Goal: Task Accomplishment & Management: Use online tool/utility

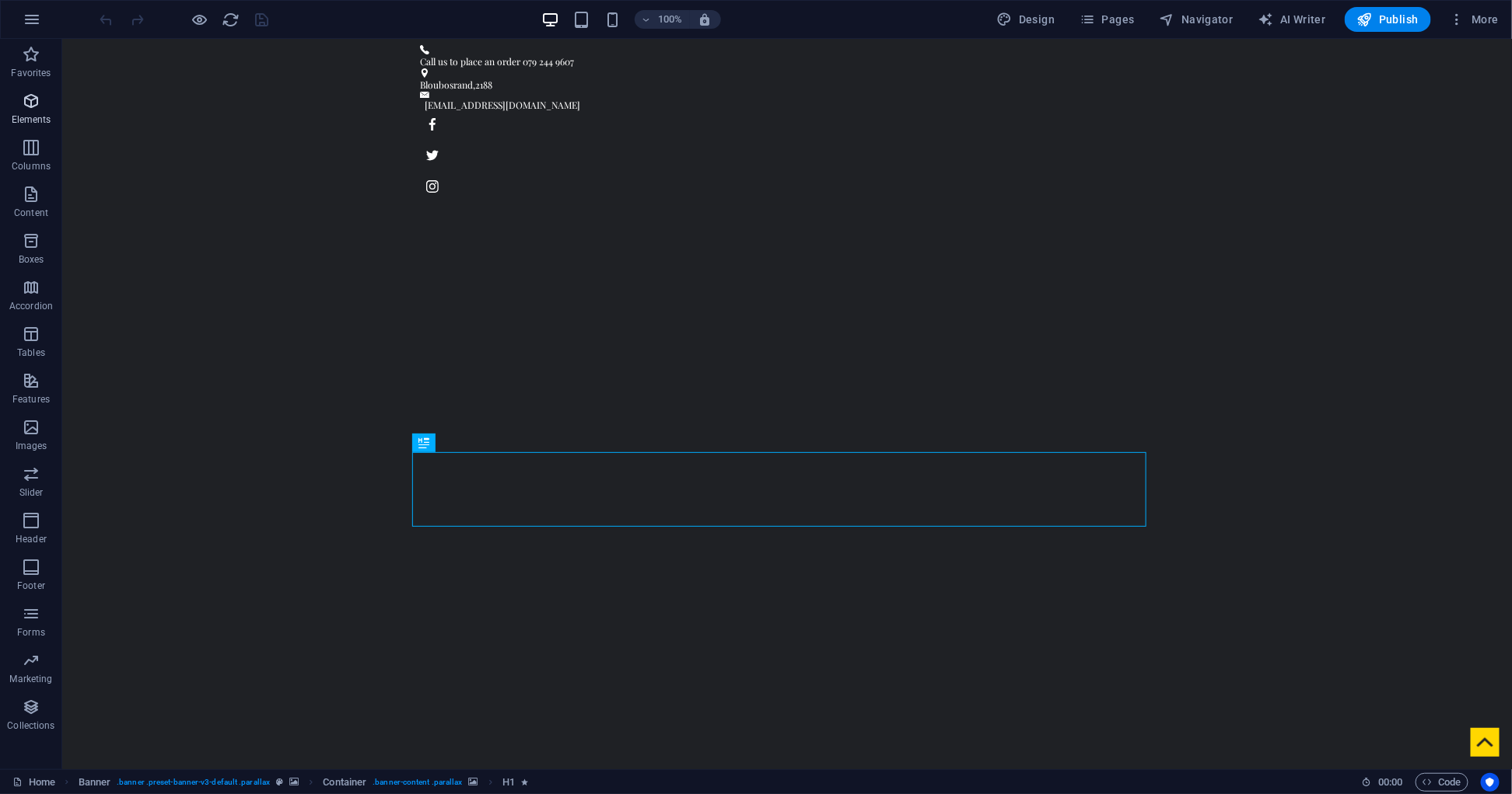
click at [17, 106] on span "Elements" at bounding box center [31, 110] width 62 height 37
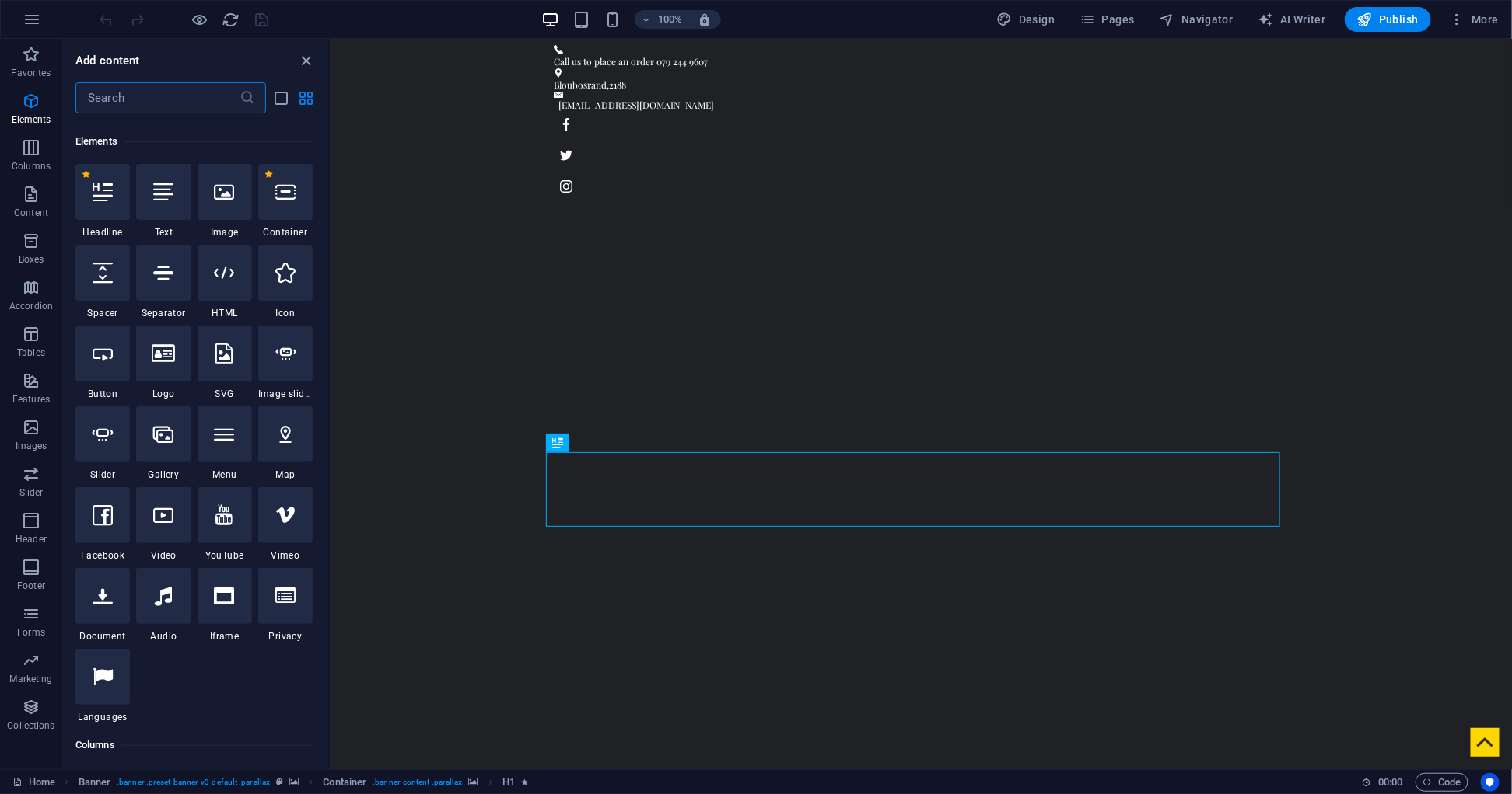
scroll to position [292, 0]
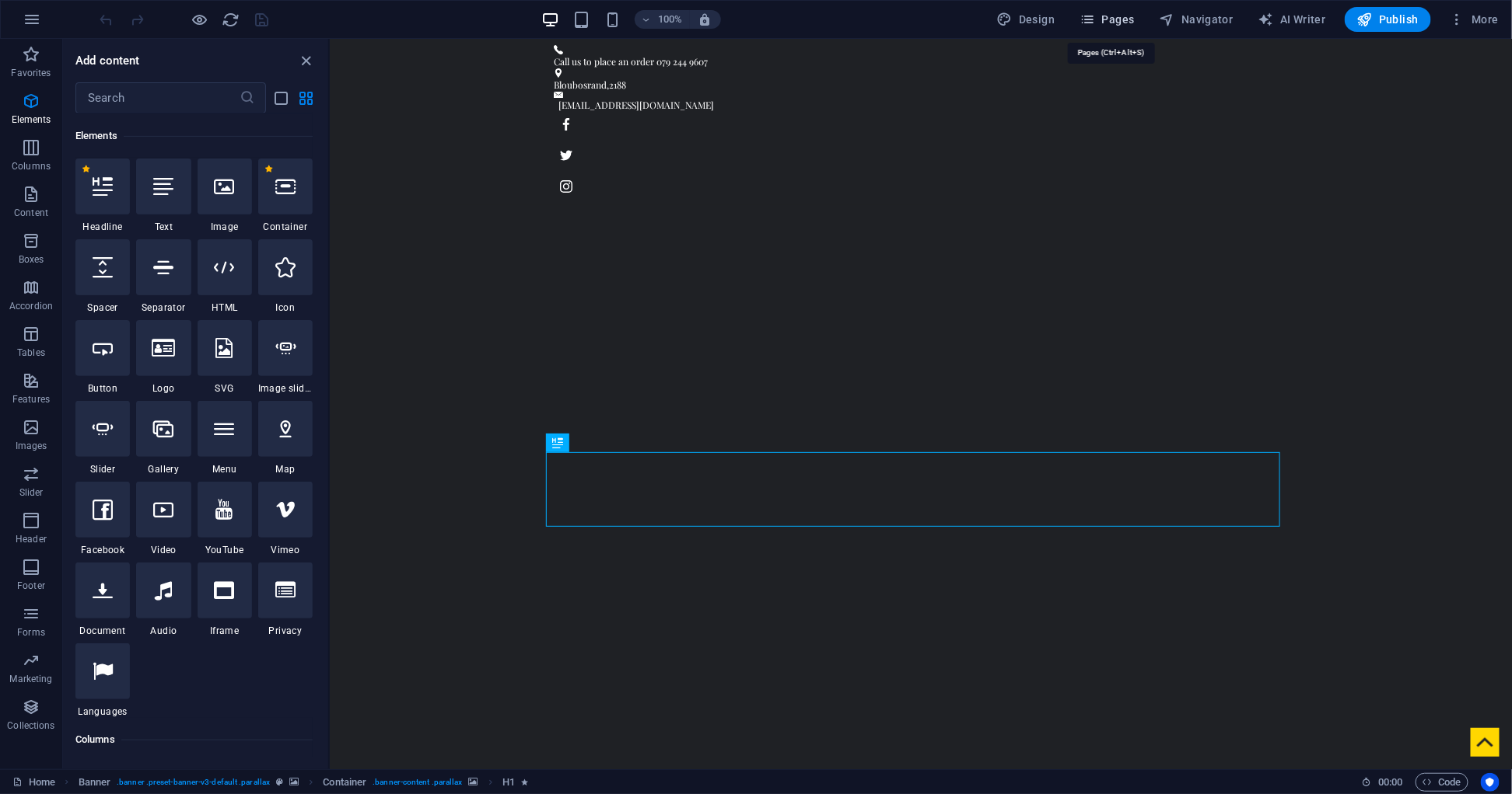
click at [1110, 23] on span "Pages" at bounding box center [1106, 20] width 55 height 16
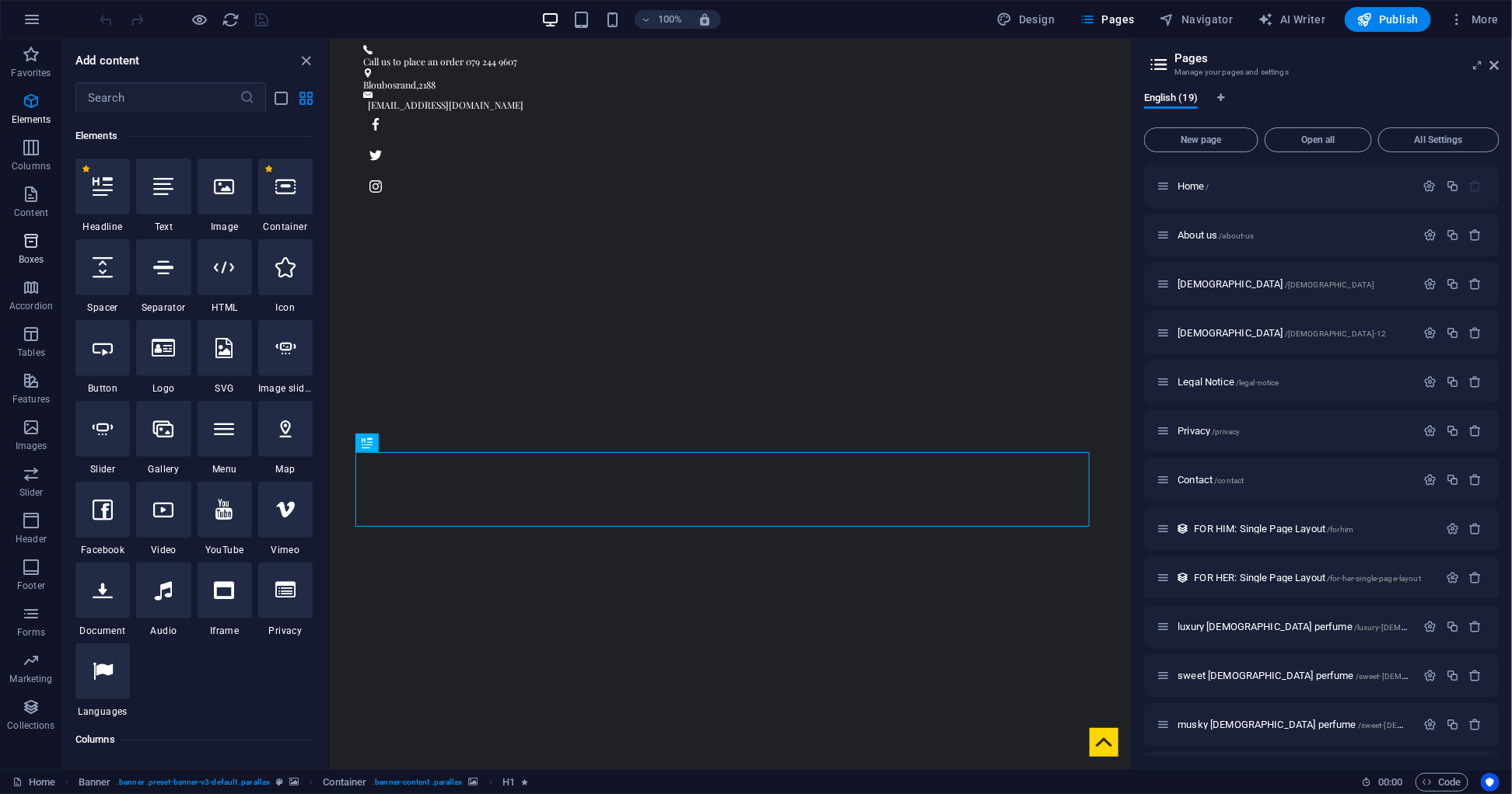
click at [30, 244] on icon "button" at bounding box center [31, 241] width 19 height 19
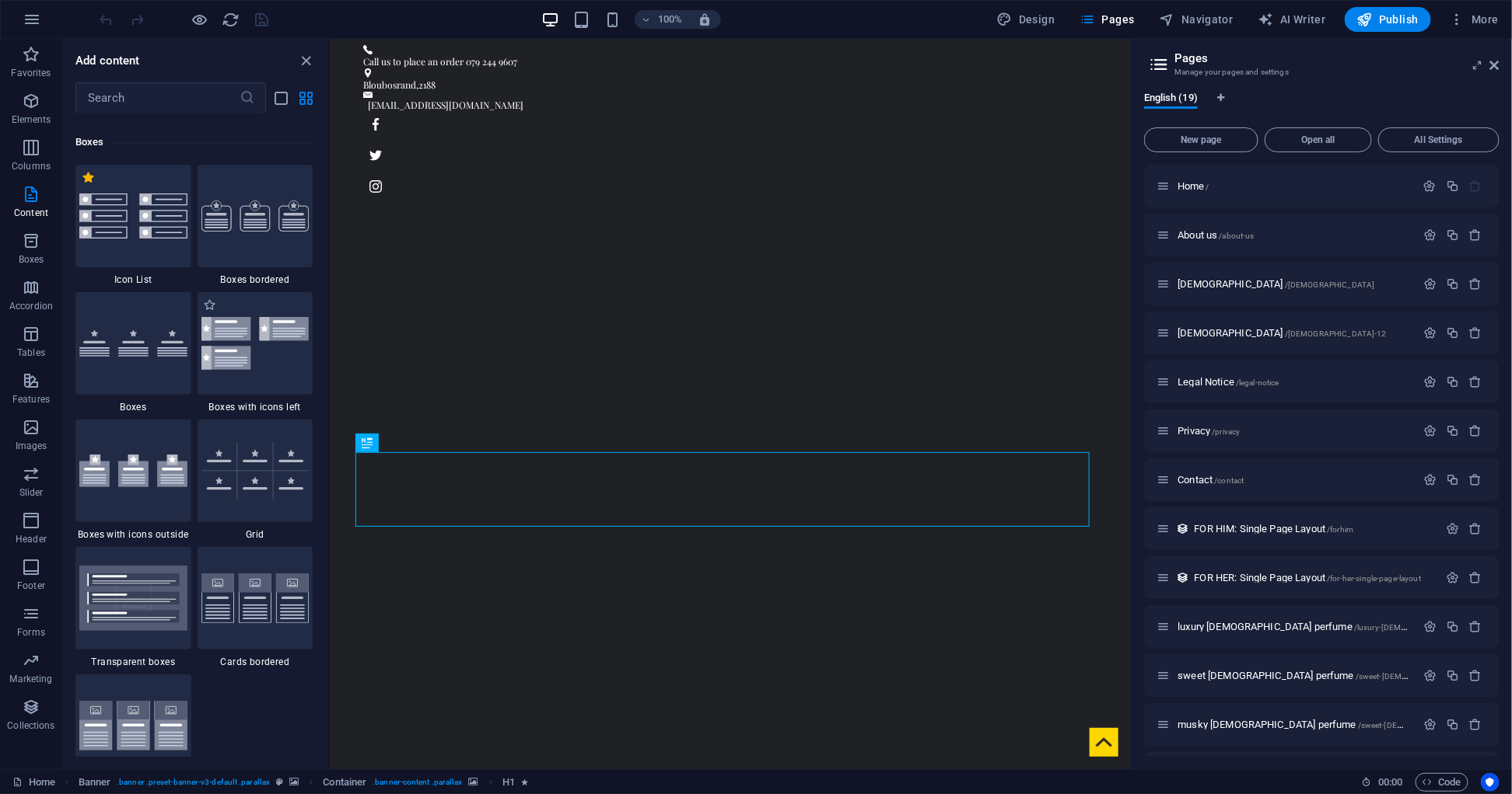
scroll to position [4370, 0]
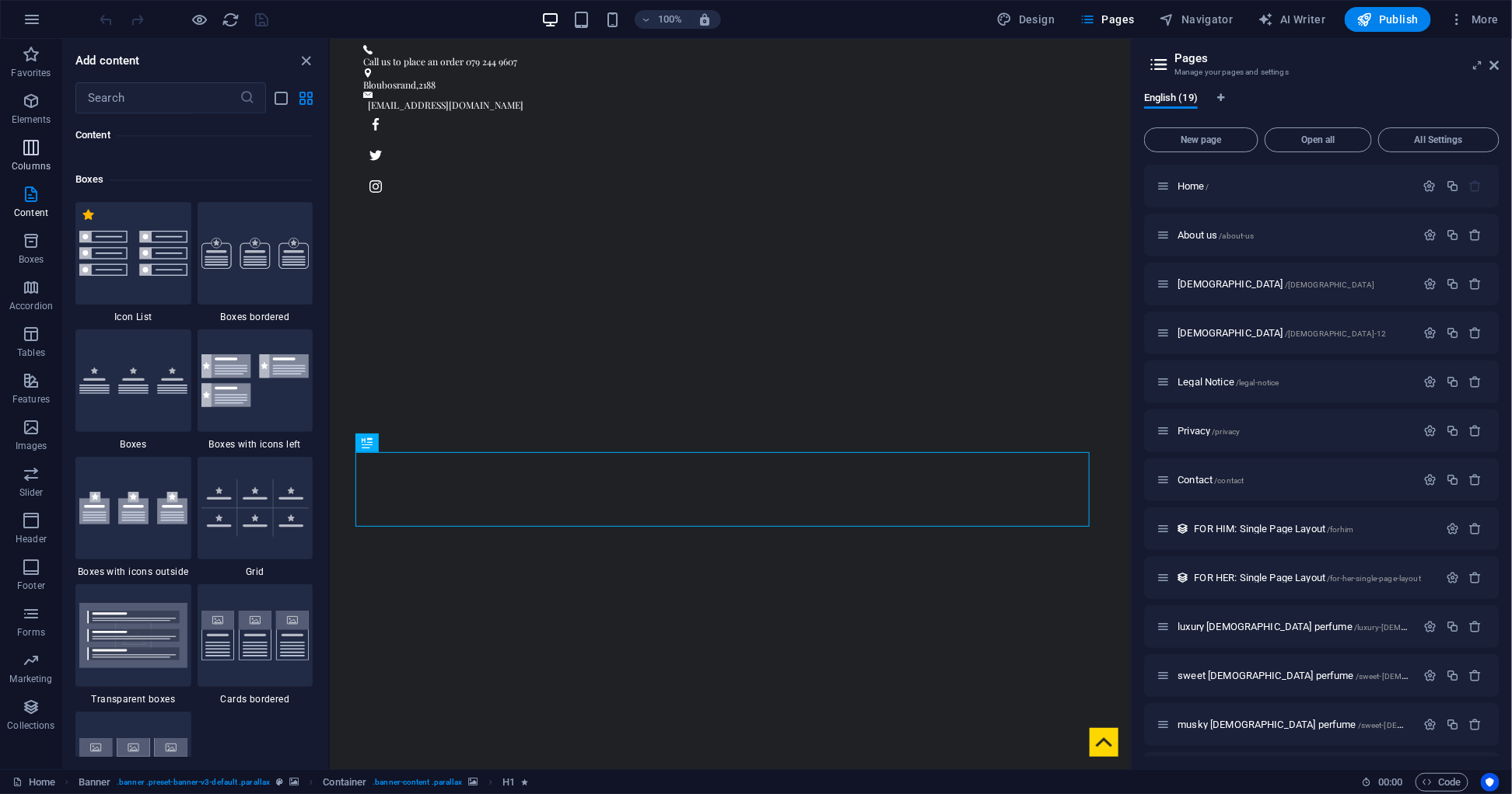
click at [34, 142] on icon "button" at bounding box center [31, 148] width 19 height 19
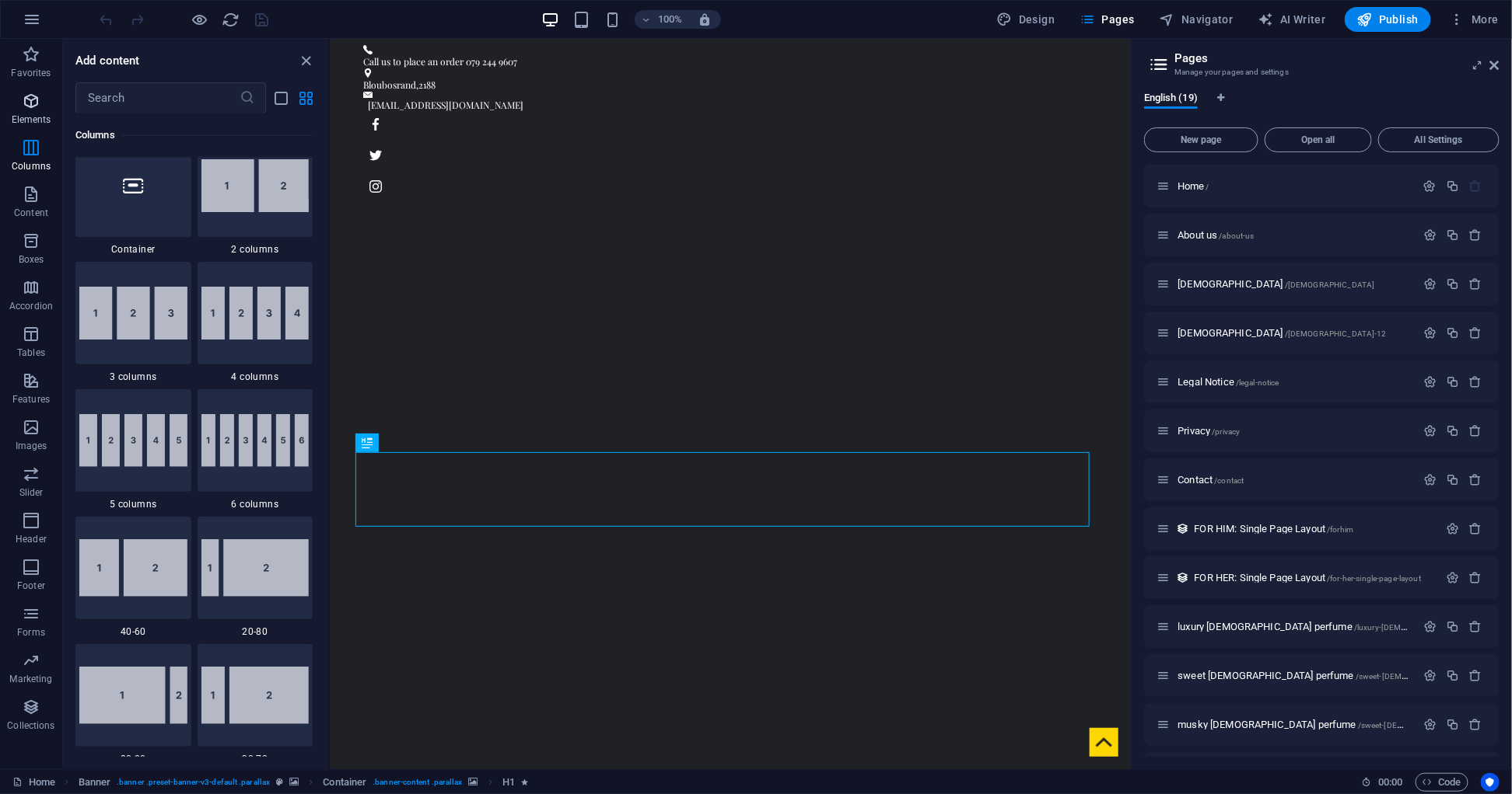
scroll to position [897, 0]
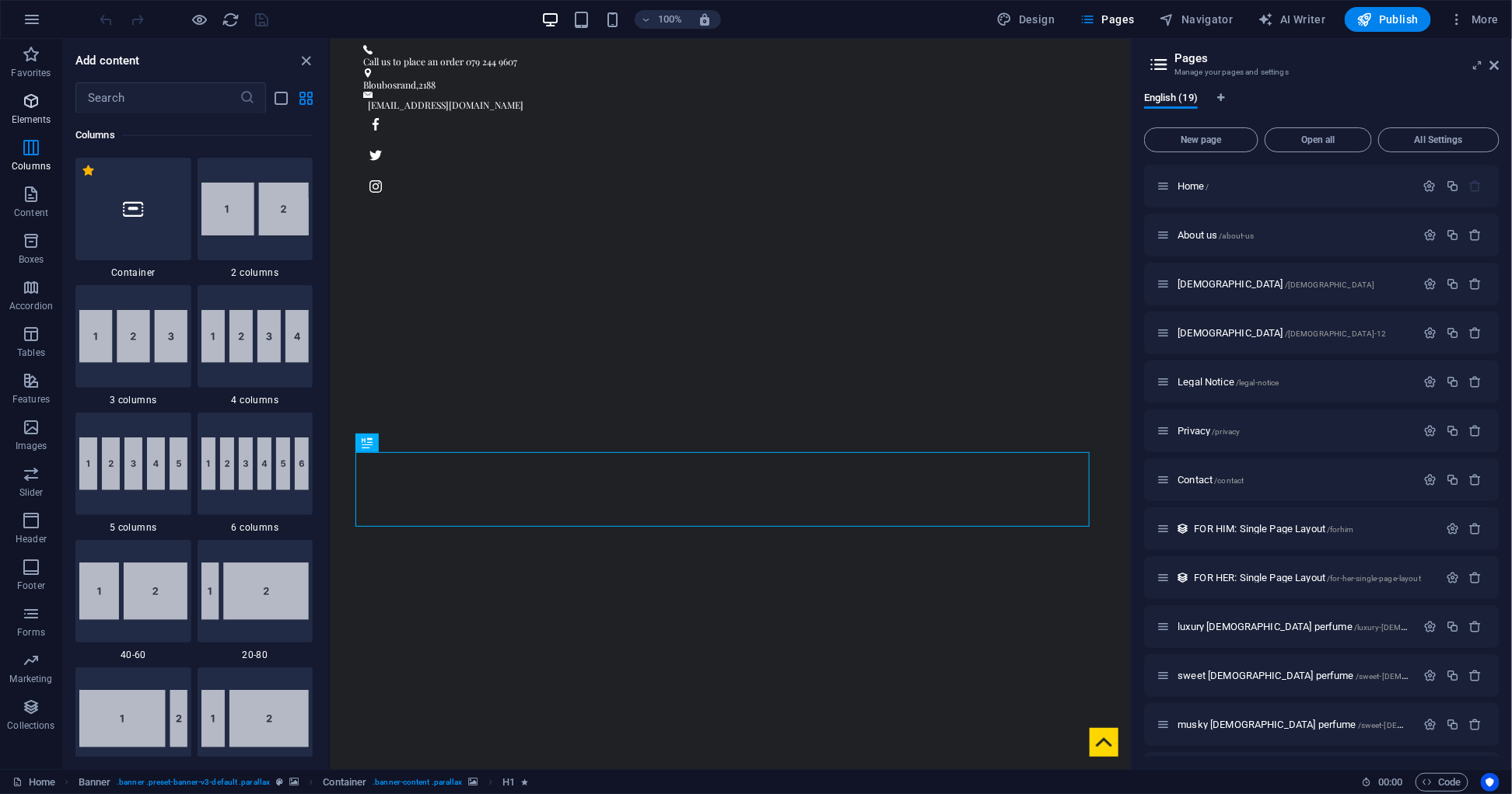
click at [21, 100] on icon "button" at bounding box center [31, 101] width 19 height 19
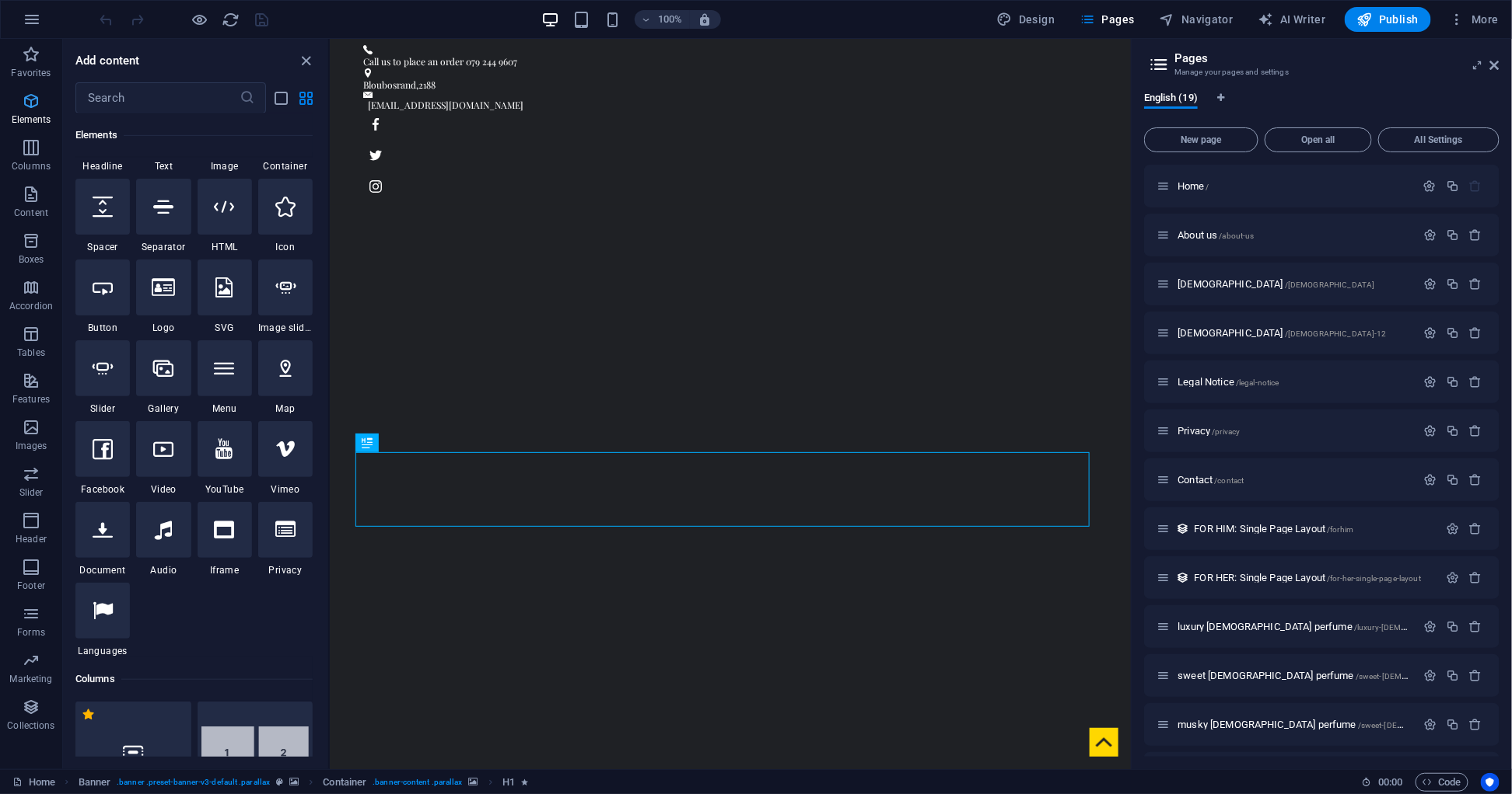
scroll to position [293, 0]
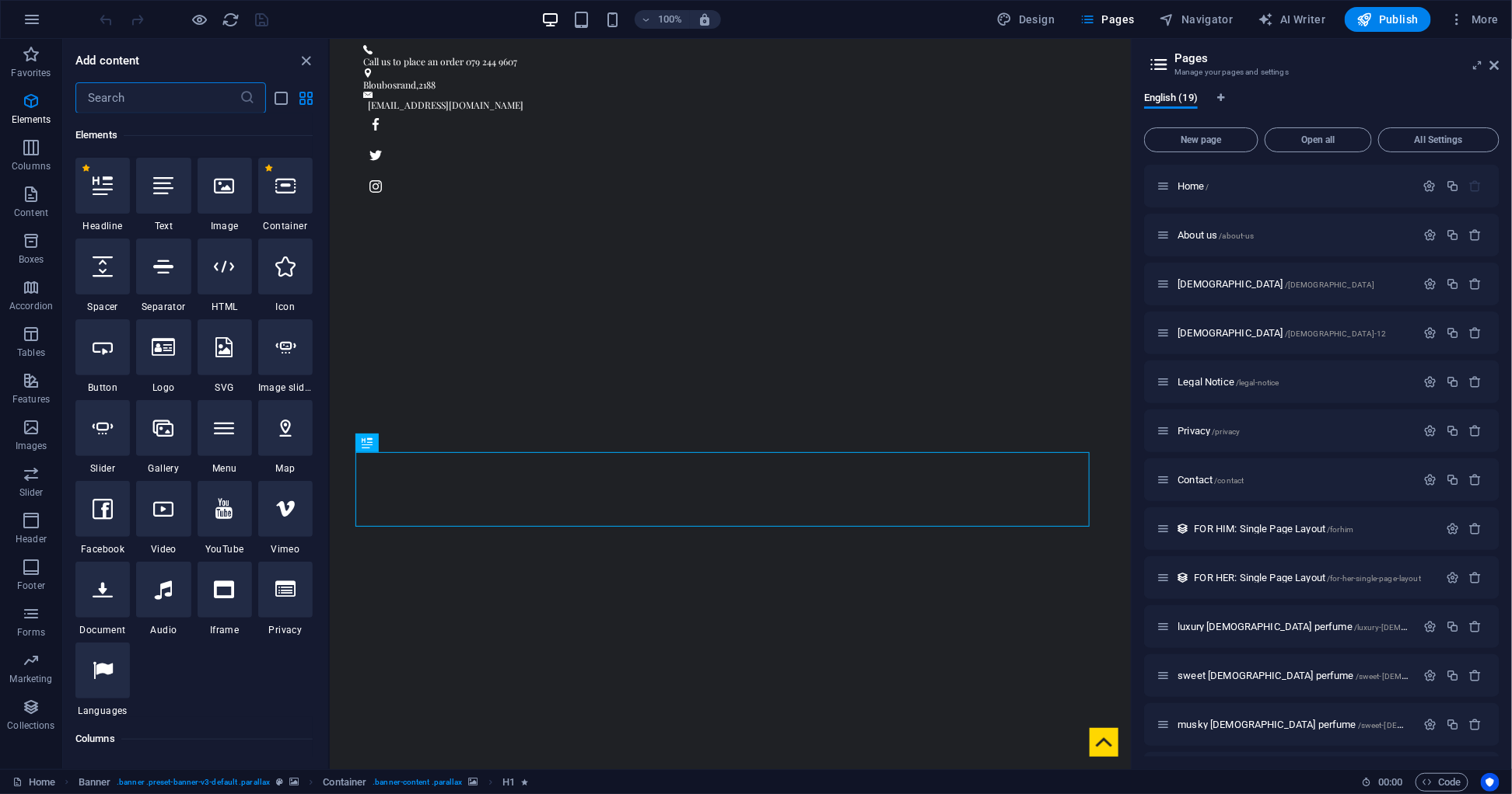
click at [105, 92] on input "text" at bounding box center [157, 97] width 164 height 31
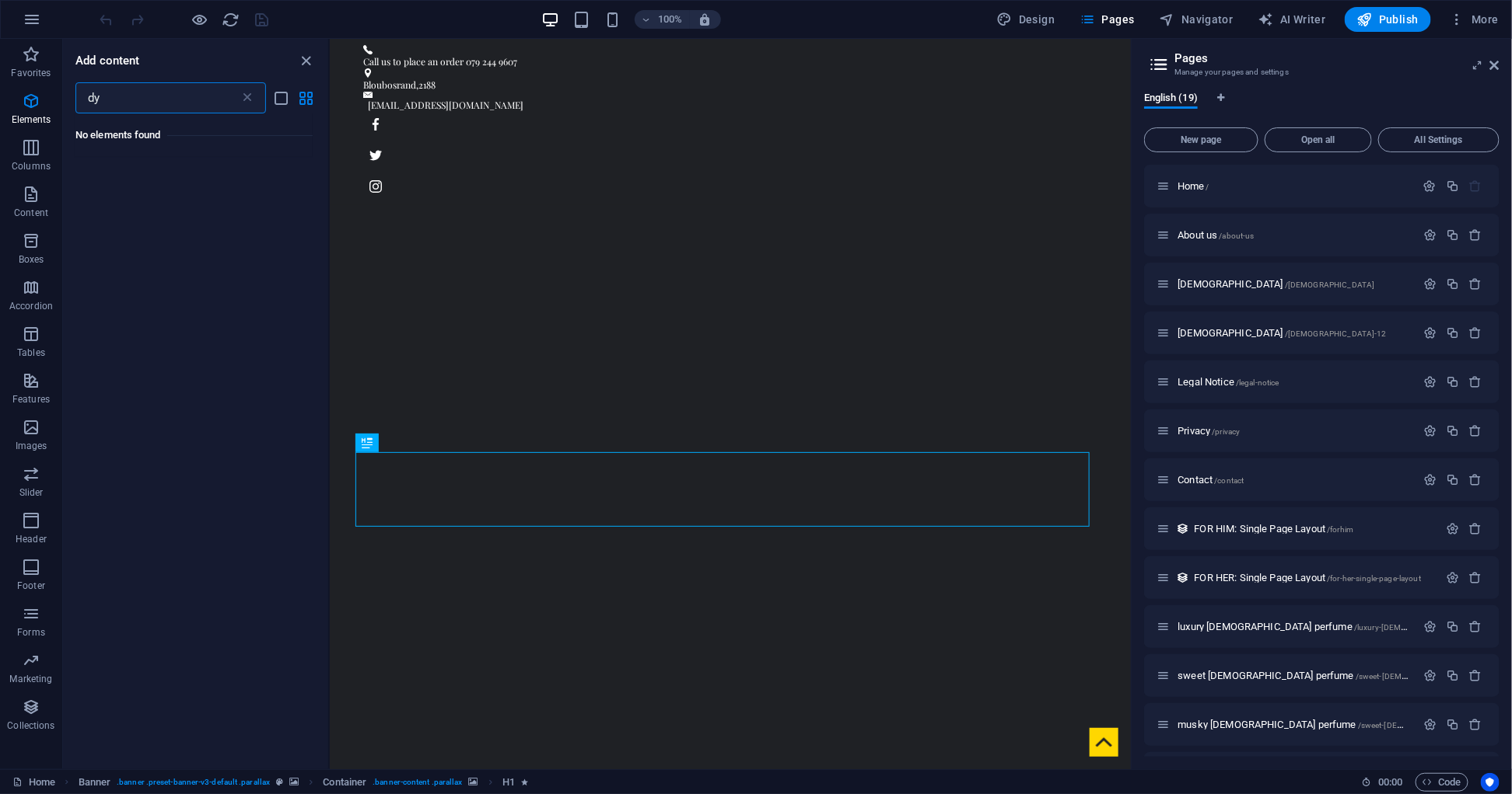
scroll to position [0, 0]
type input "d"
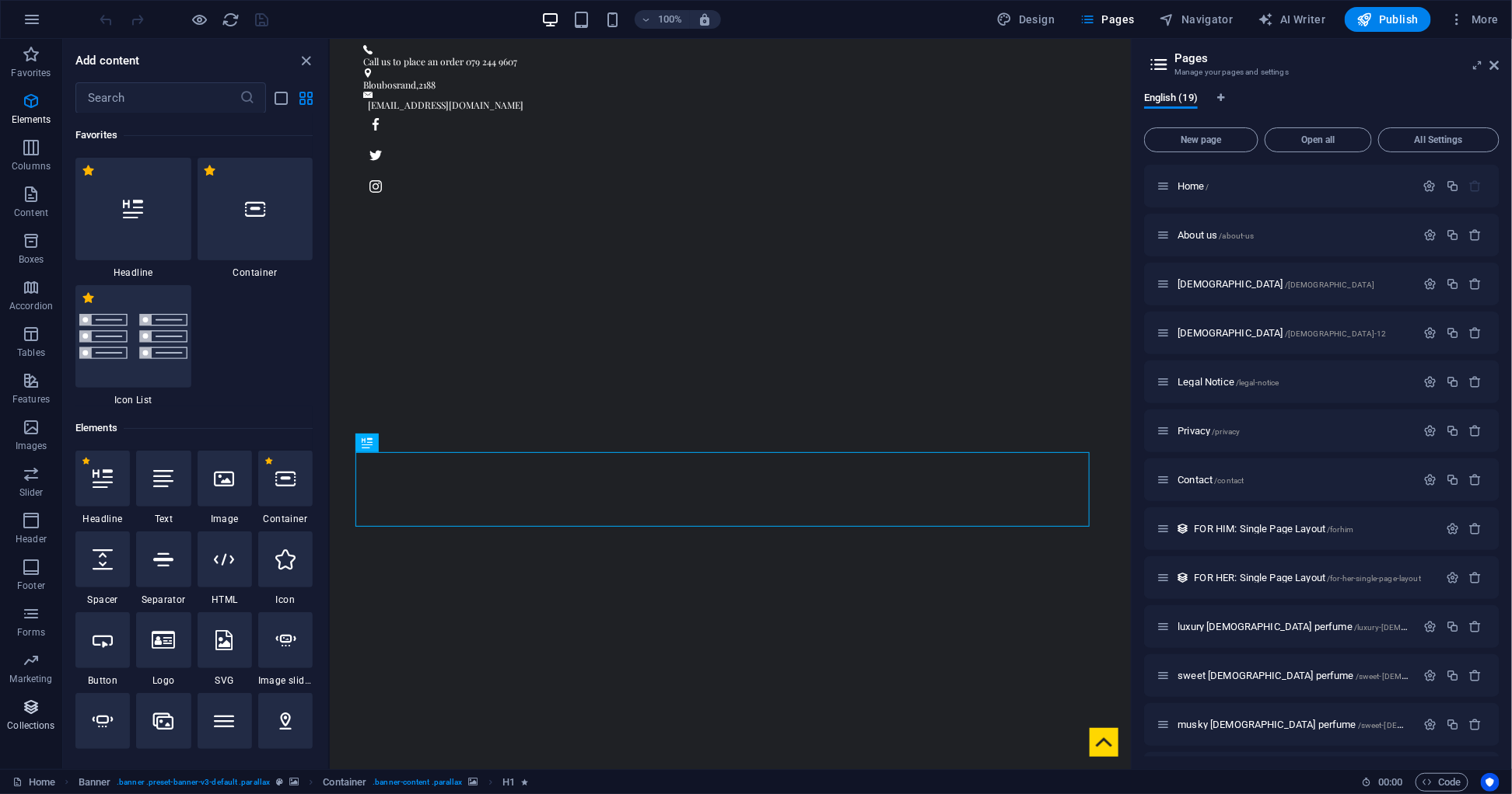
click at [17, 720] on p "Collections" at bounding box center [31, 726] width 48 height 13
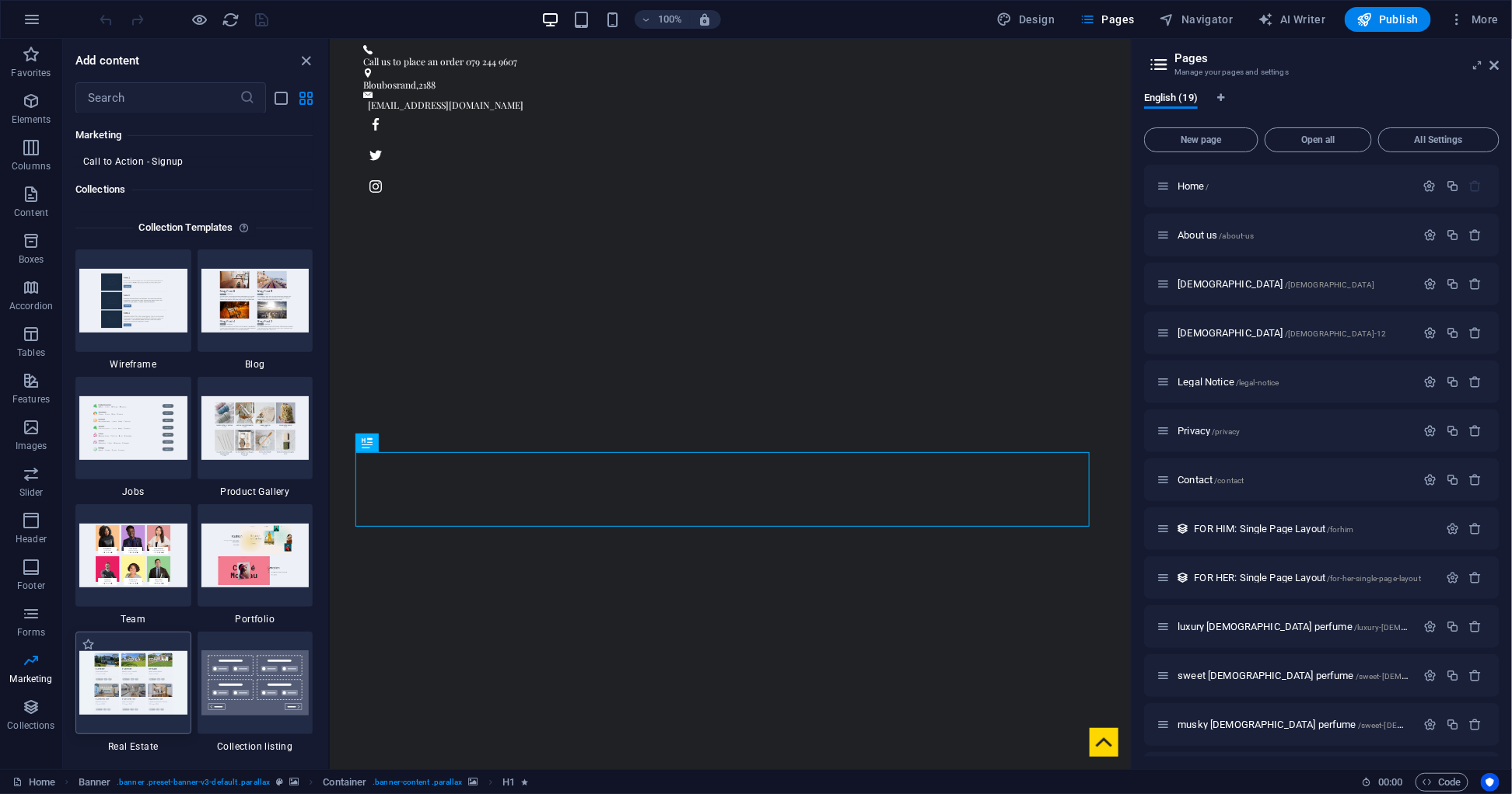
scroll to position [14294, 0]
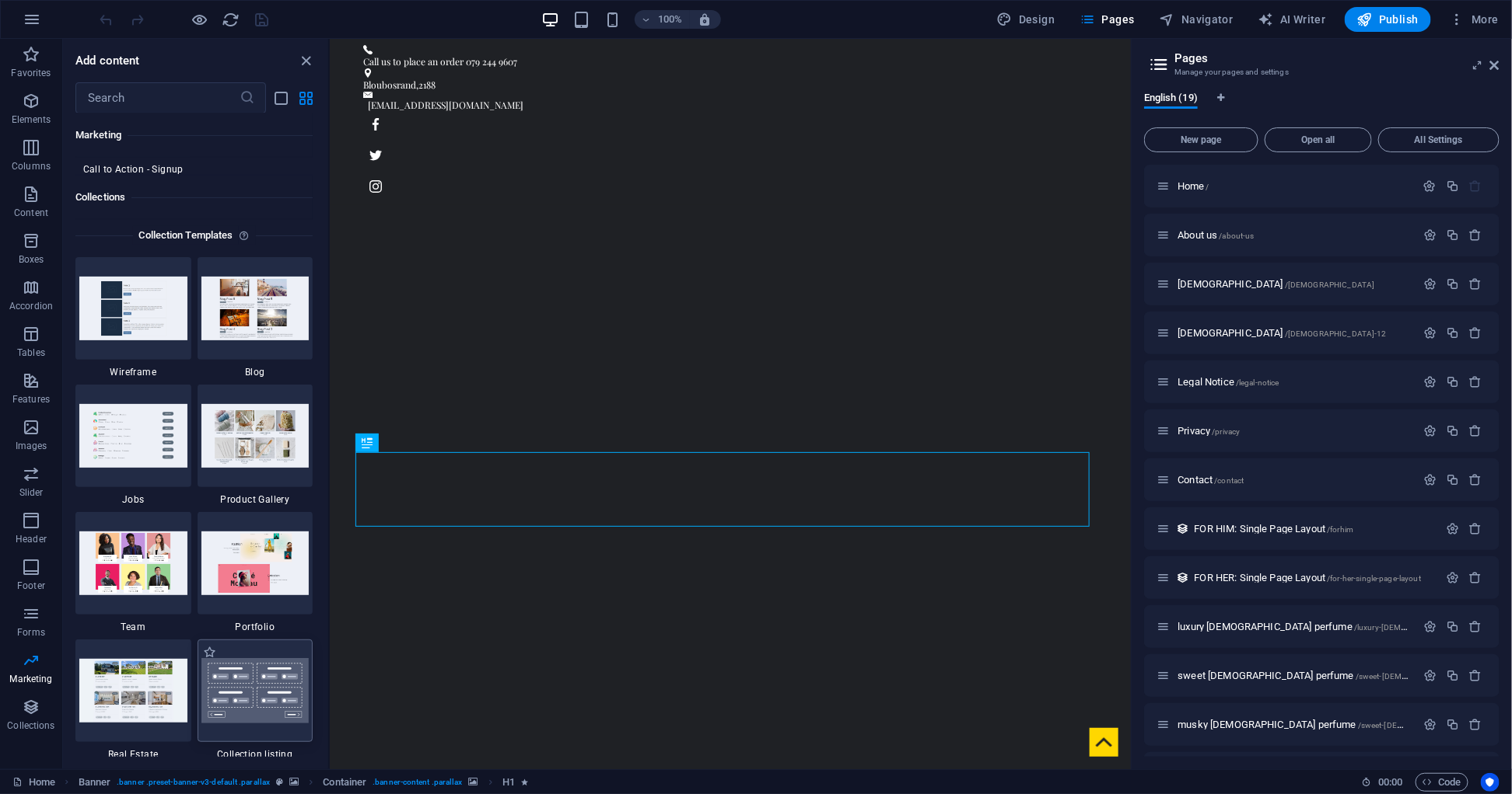
click at [212, 689] on img at bounding box center [255, 691] width 108 height 65
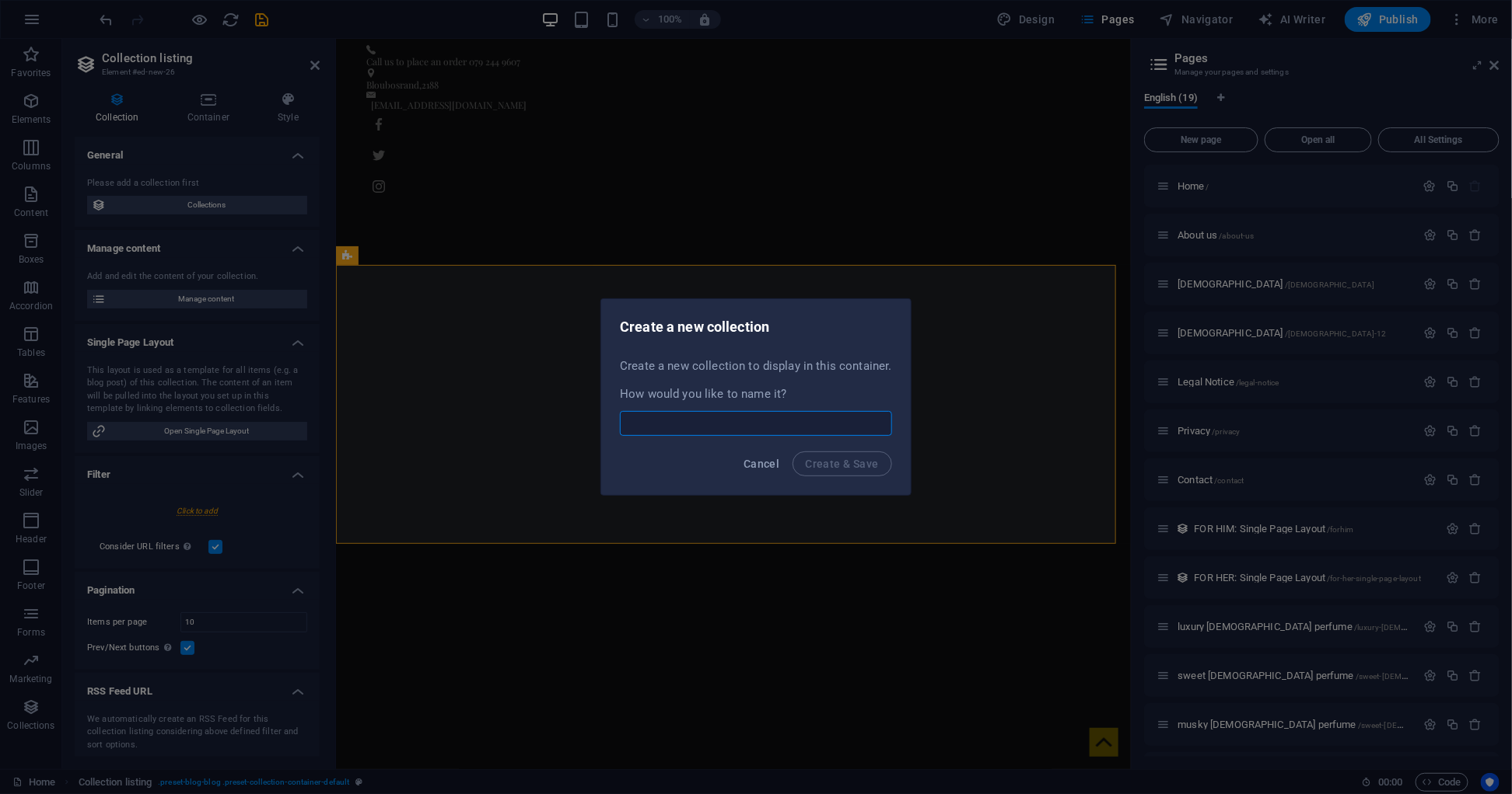
scroll to position [542, 0]
select select
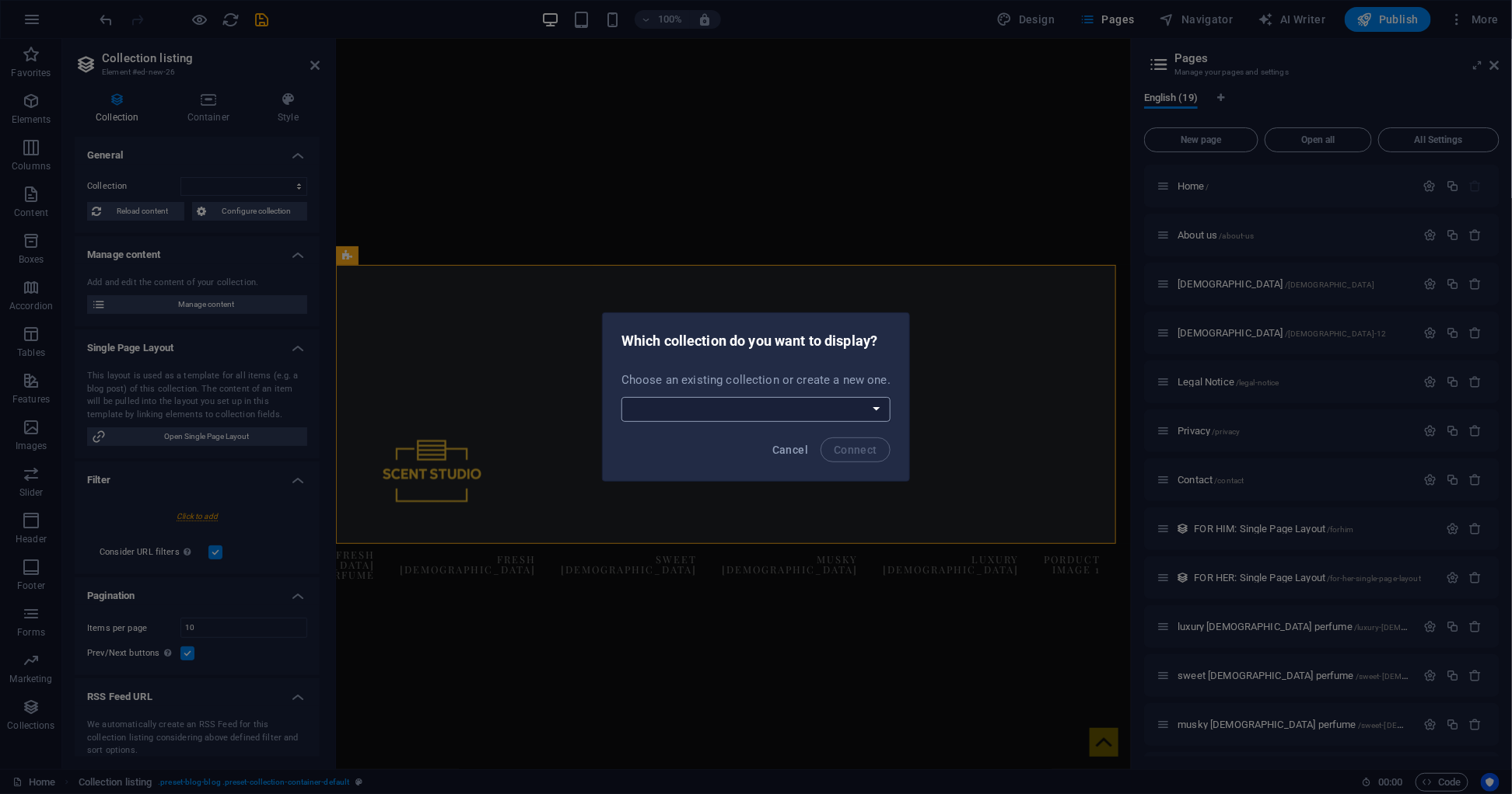
click at [756, 412] on select "FOR HER FOR HIM Products Create a new collection" at bounding box center [756, 409] width 269 height 25
click at [714, 414] on select "FOR HER FOR HIM Products Create a new collection" at bounding box center [756, 409] width 269 height 25
select select "--createNew--"
click at [623, 397] on select "FOR HER FOR HIM Products Create a new collection" at bounding box center [756, 409] width 269 height 25
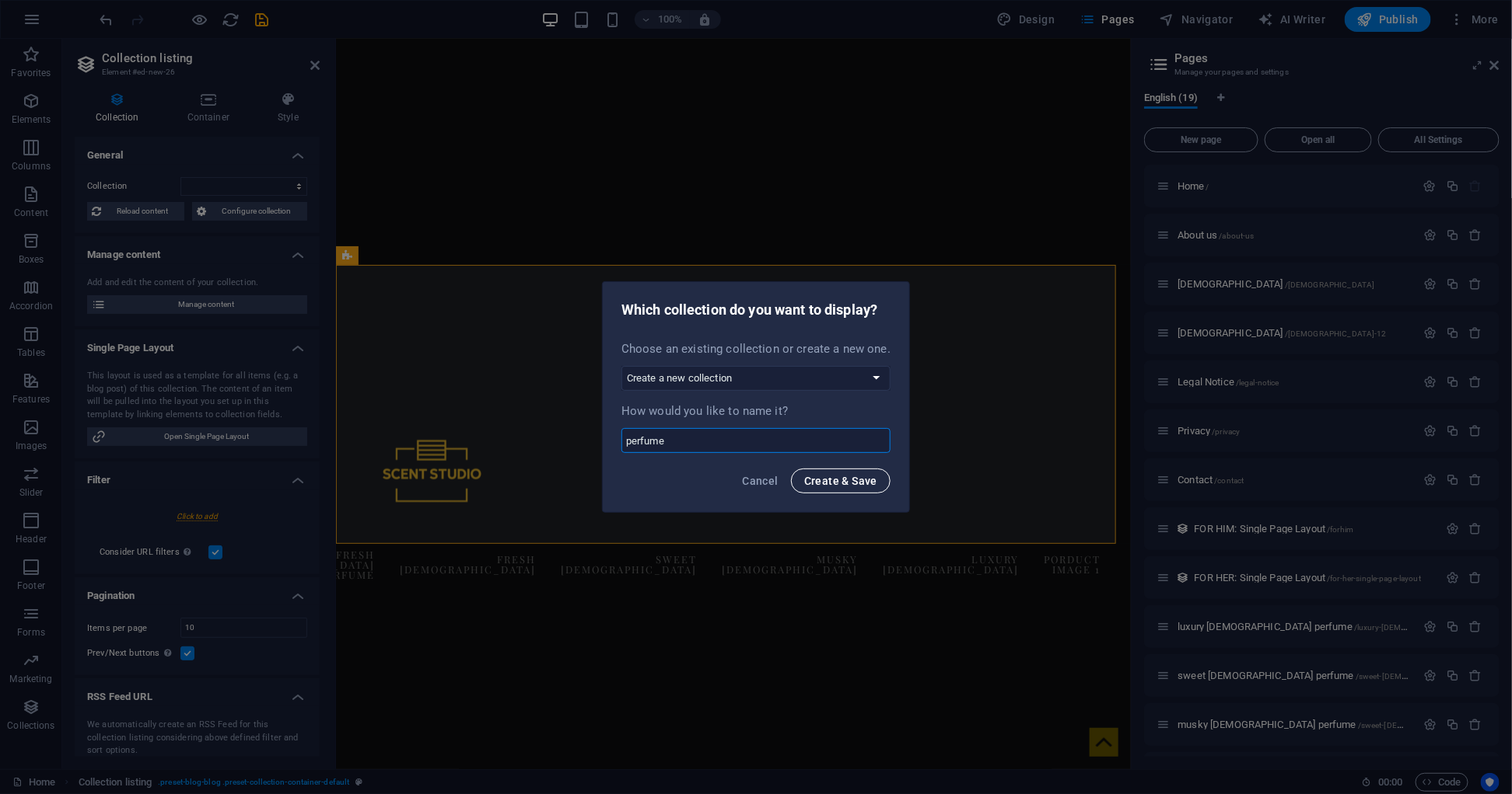
type input "perfume"
click at [856, 477] on span "Create & Save" at bounding box center [840, 481] width 73 height 13
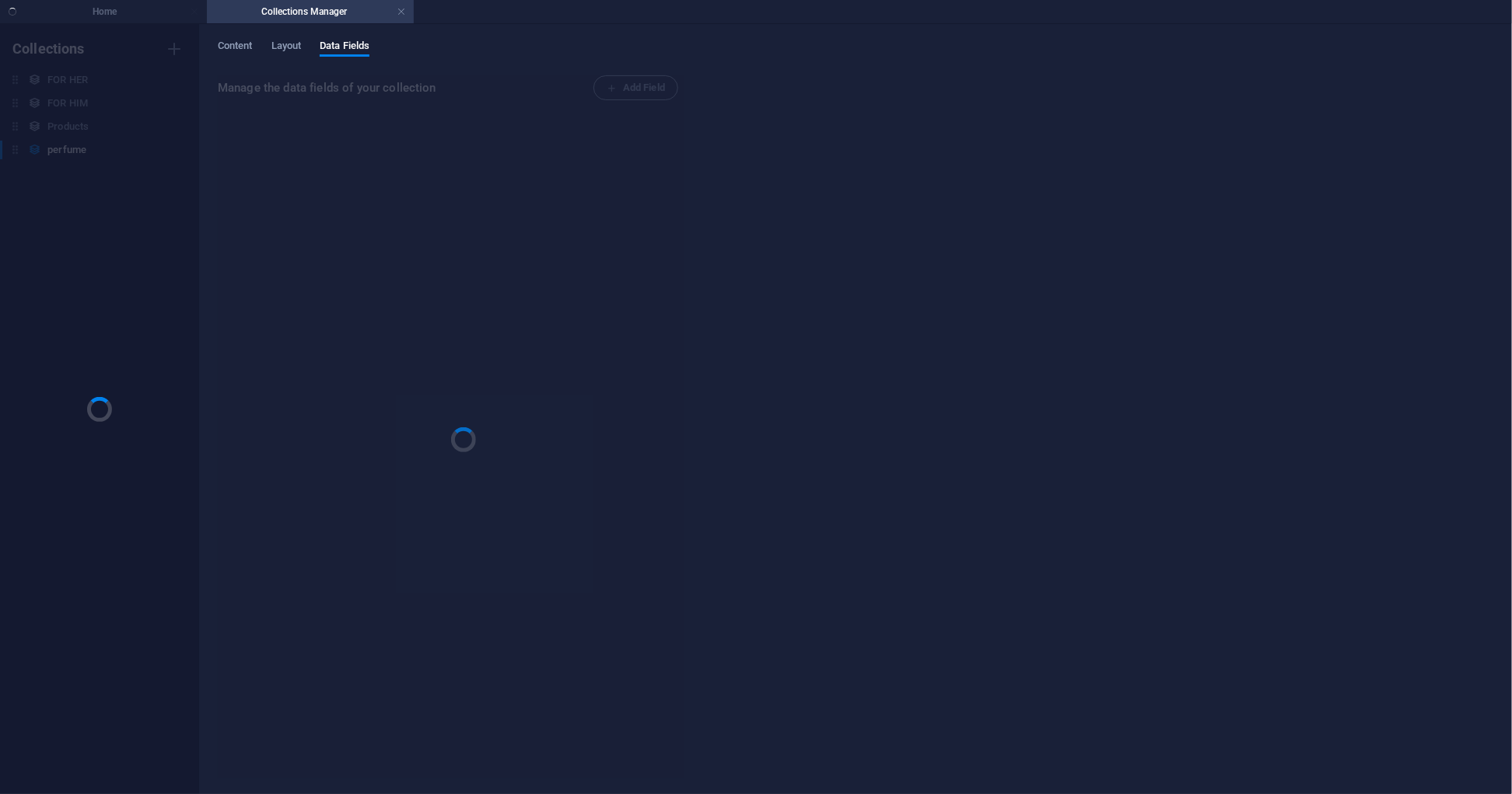
scroll to position [0, 0]
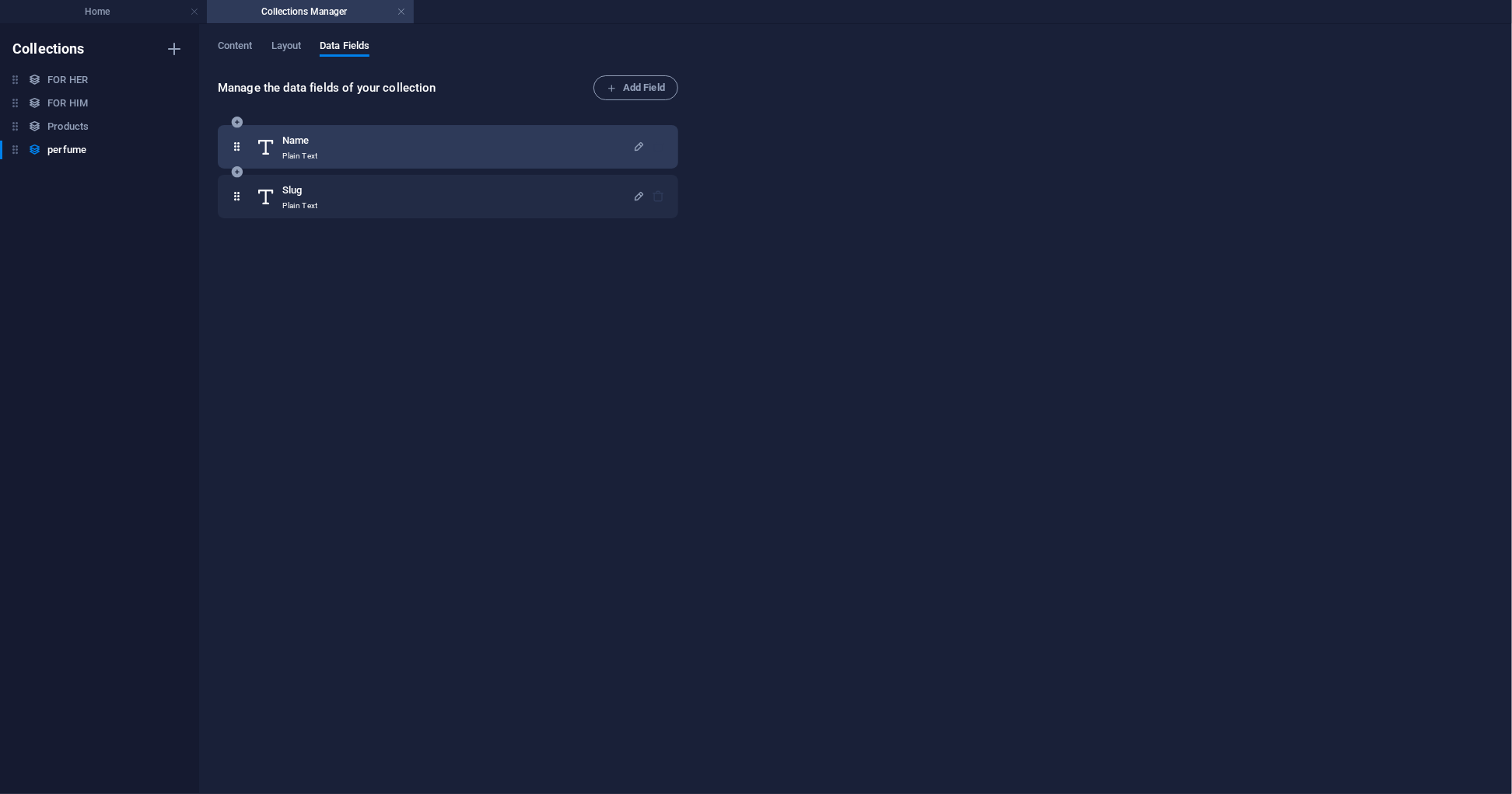
click at [506, 155] on div "Name Plain Text" at bounding box center [444, 147] width 377 height 31
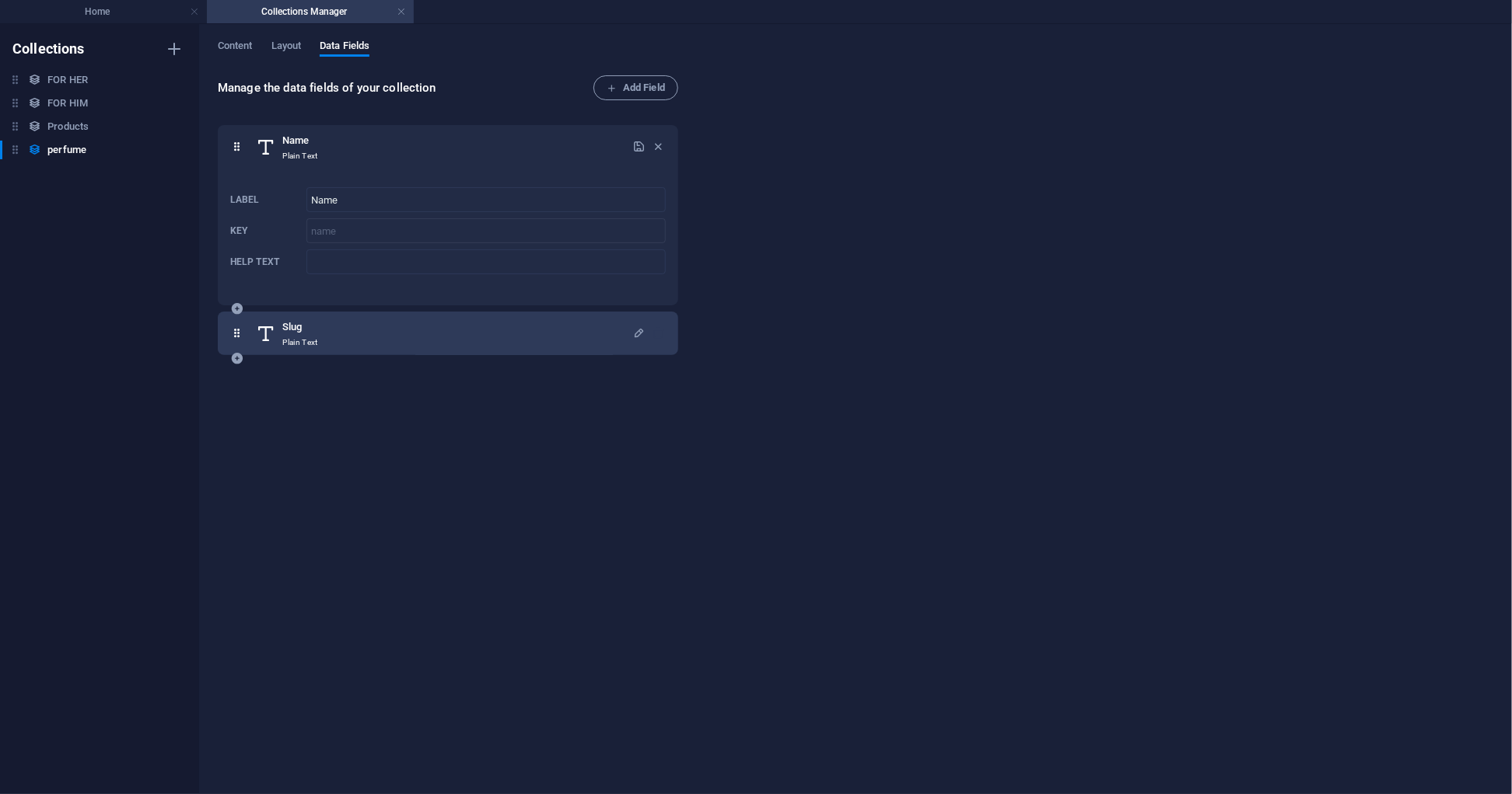
click at [398, 334] on div "Slug Plain Text" at bounding box center [444, 333] width 377 height 31
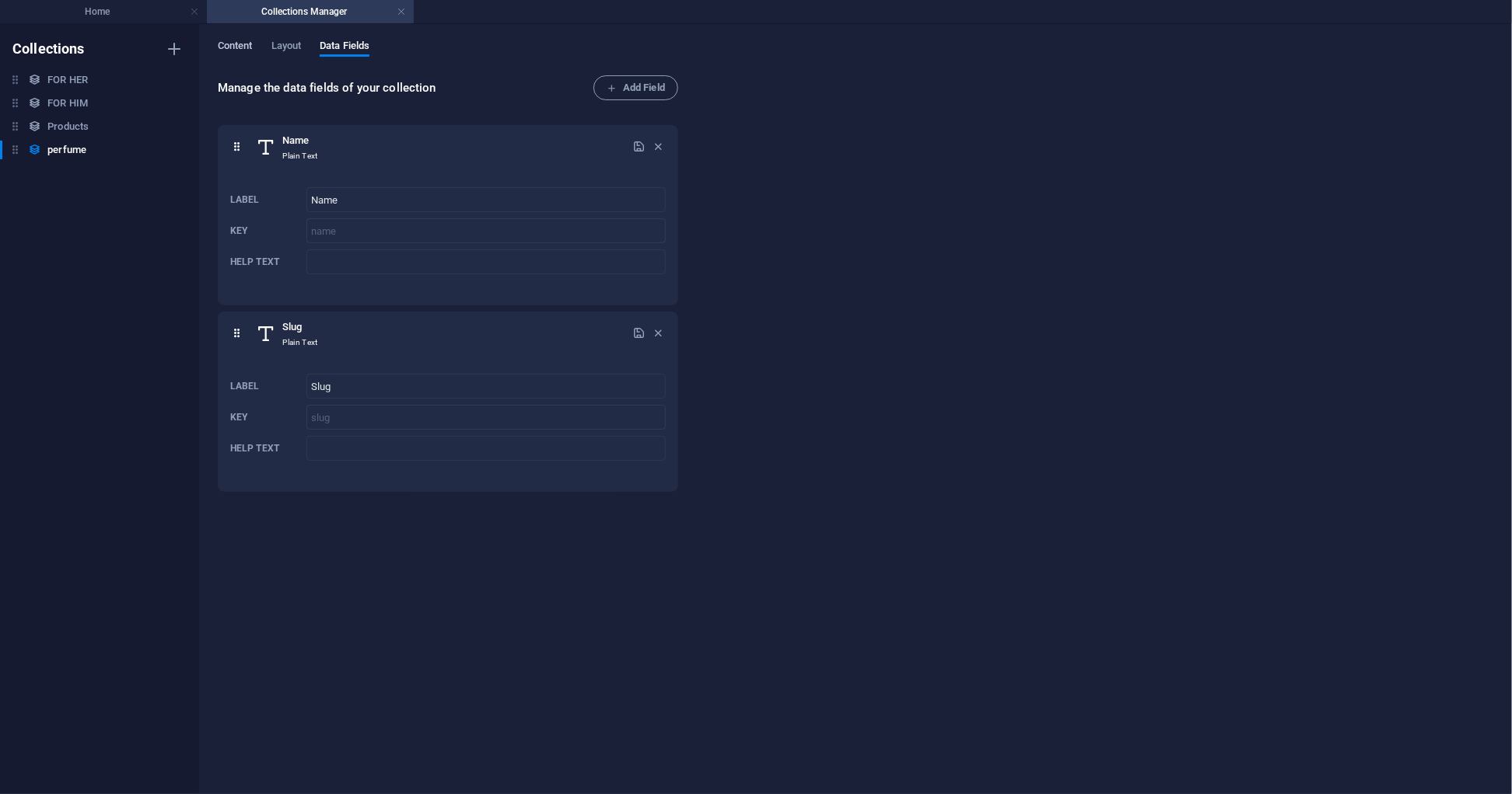
click at [243, 41] on span "Content" at bounding box center [235, 47] width 35 height 21
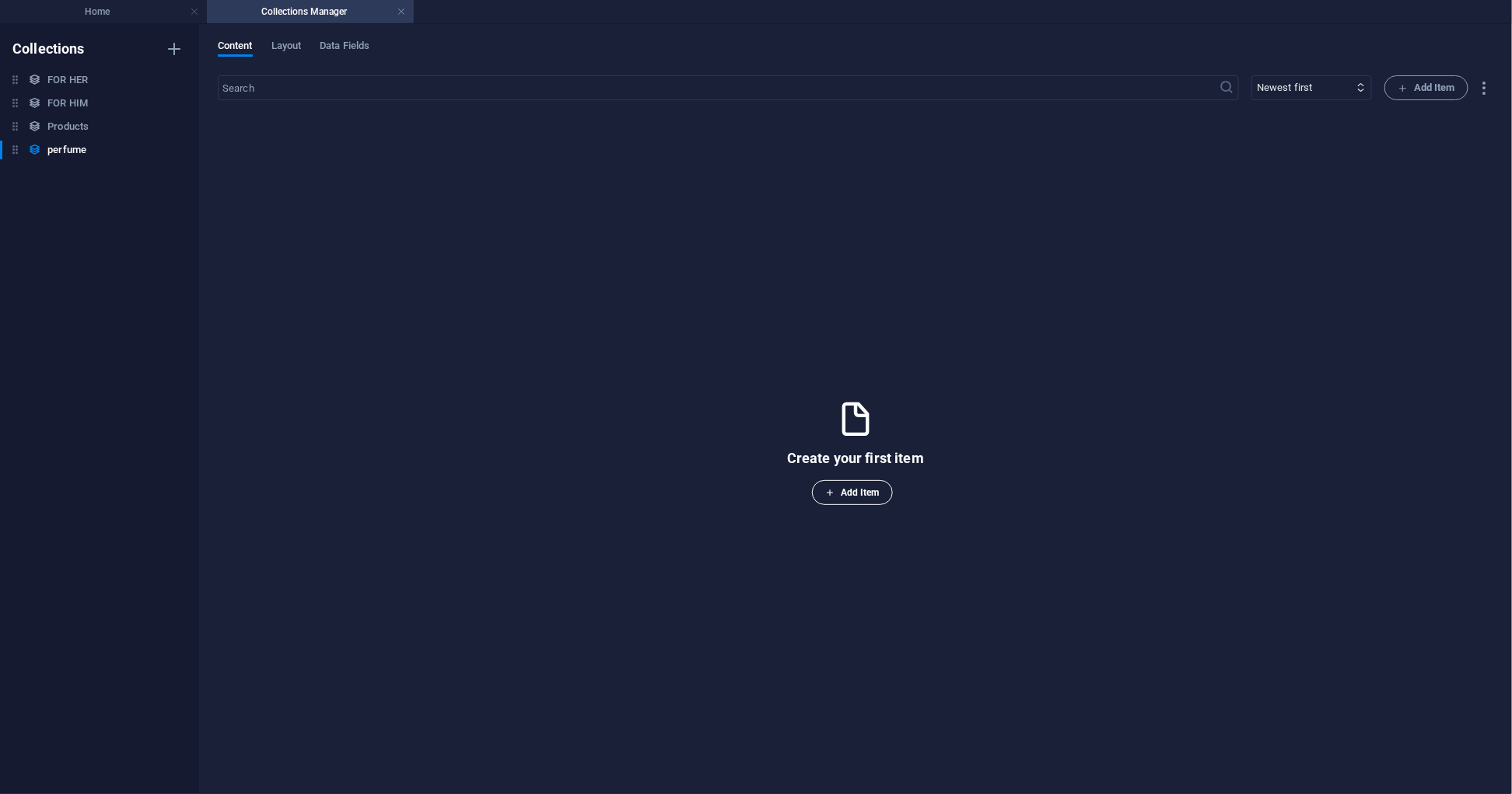
click at [866, 492] on span "Add Item" at bounding box center [852, 493] width 55 height 19
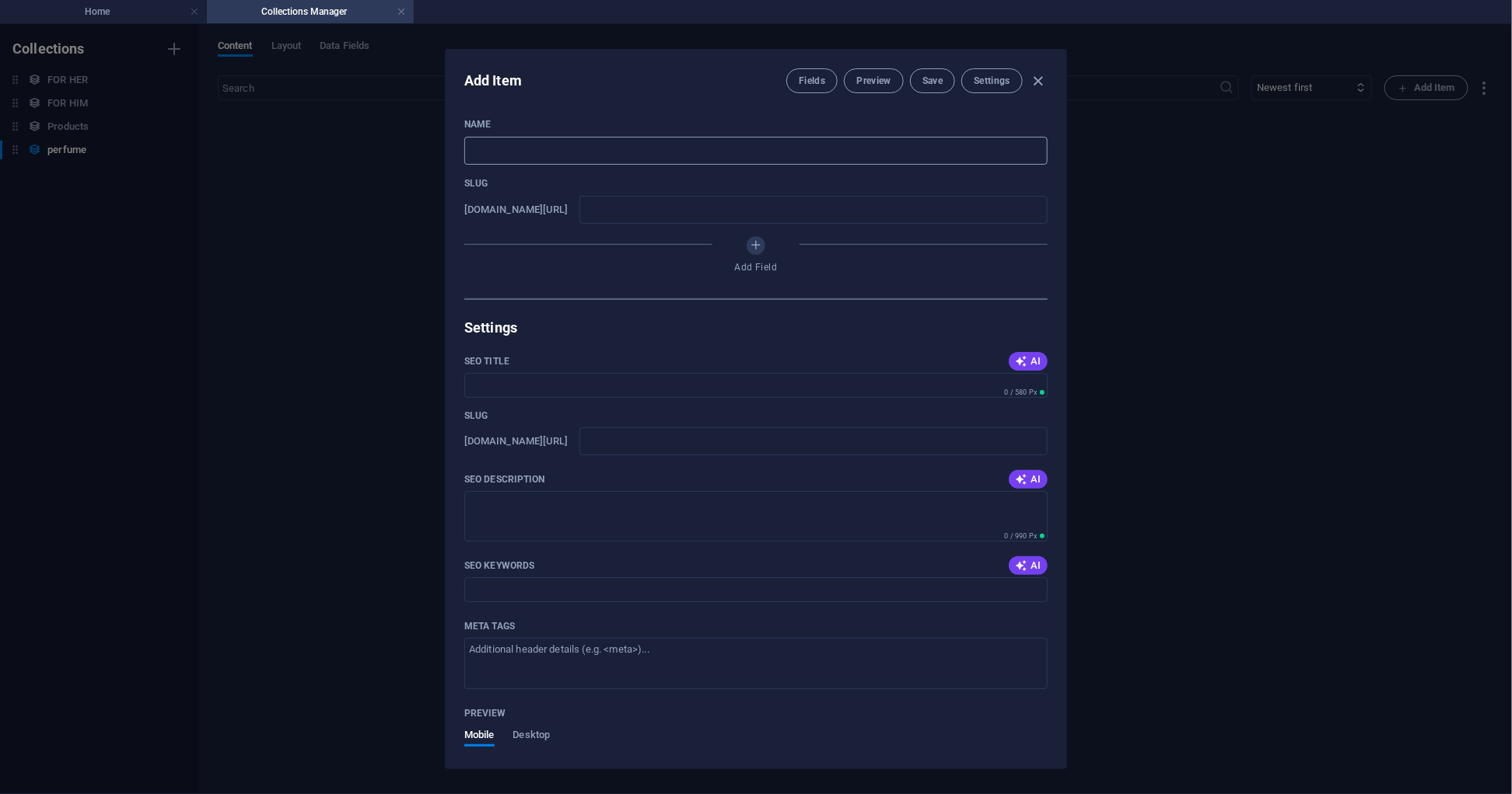
click at [538, 148] on input "text" at bounding box center [756, 151] width 584 height 28
click at [678, 219] on input "text" at bounding box center [813, 209] width 468 height 28
click at [750, 249] on icon "Add Field" at bounding box center [756, 245] width 13 height 13
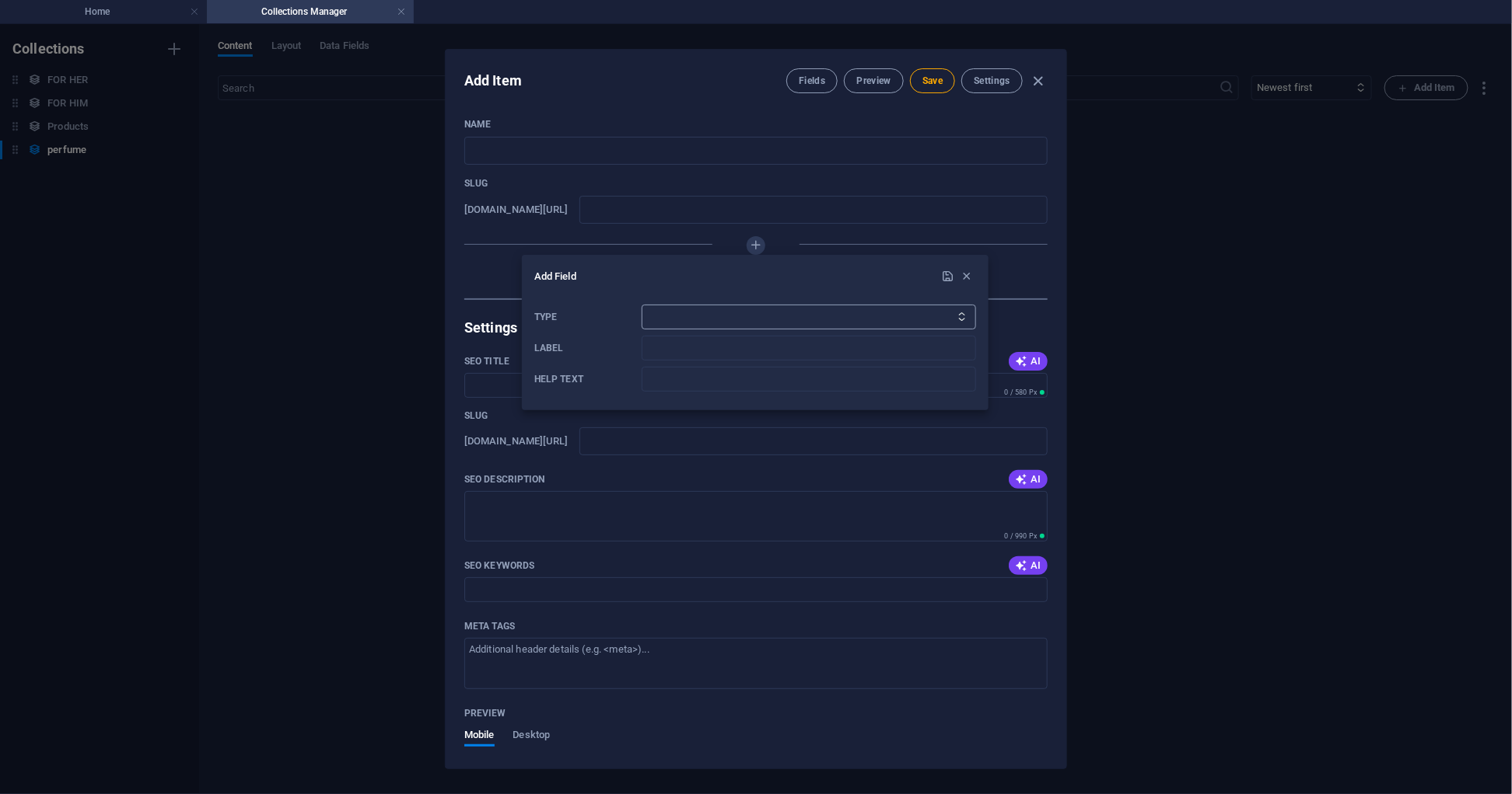
click at [821, 314] on select "Plain Text Link CMS Rich Text File Multiple Files Checkbox Choice Date Number" at bounding box center [809, 316] width 335 height 25
click at [1060, 402] on div at bounding box center [756, 397] width 1512 height 794
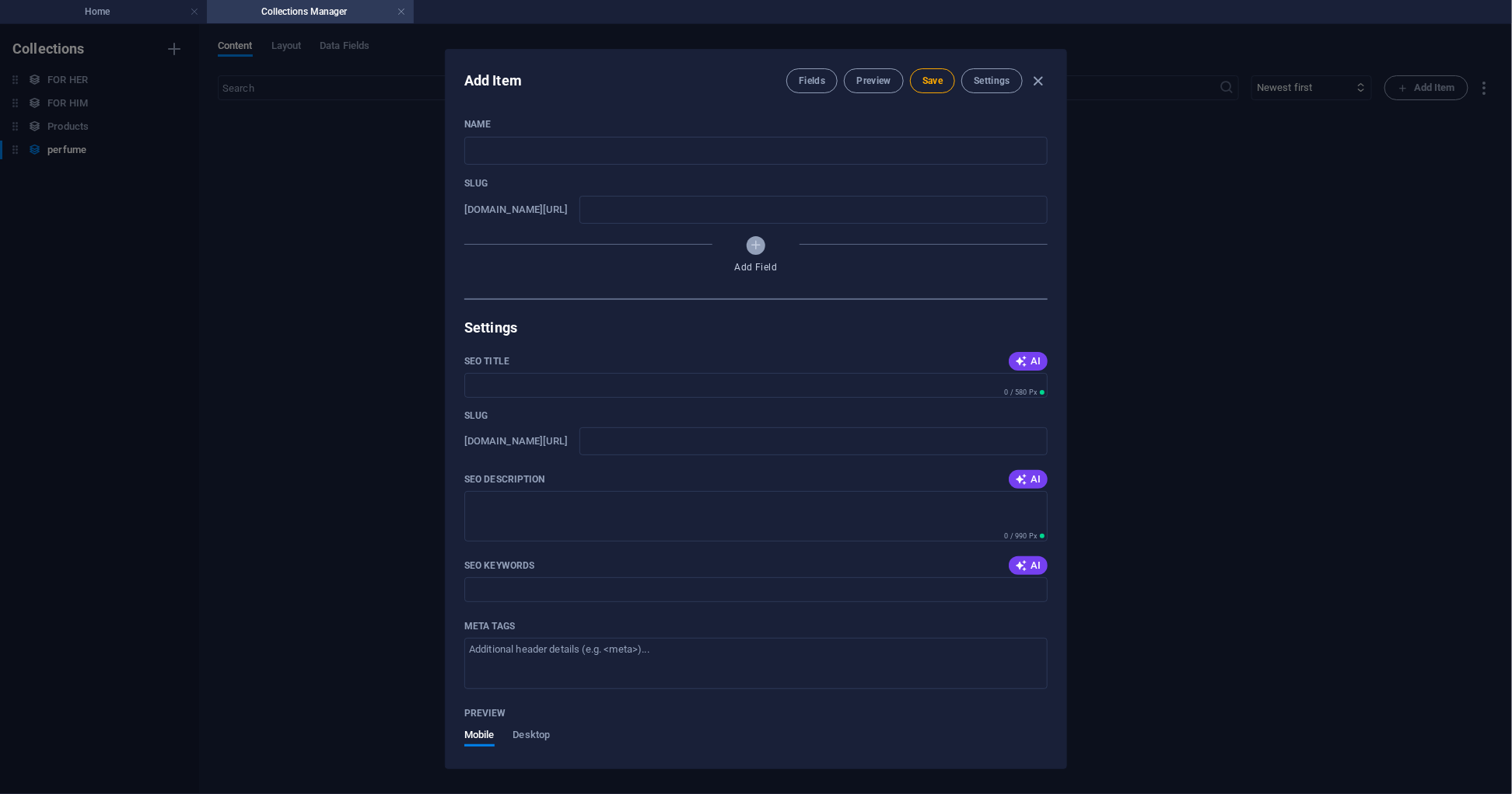
click at [755, 246] on icon "Add Field" at bounding box center [756, 245] width 13 height 13
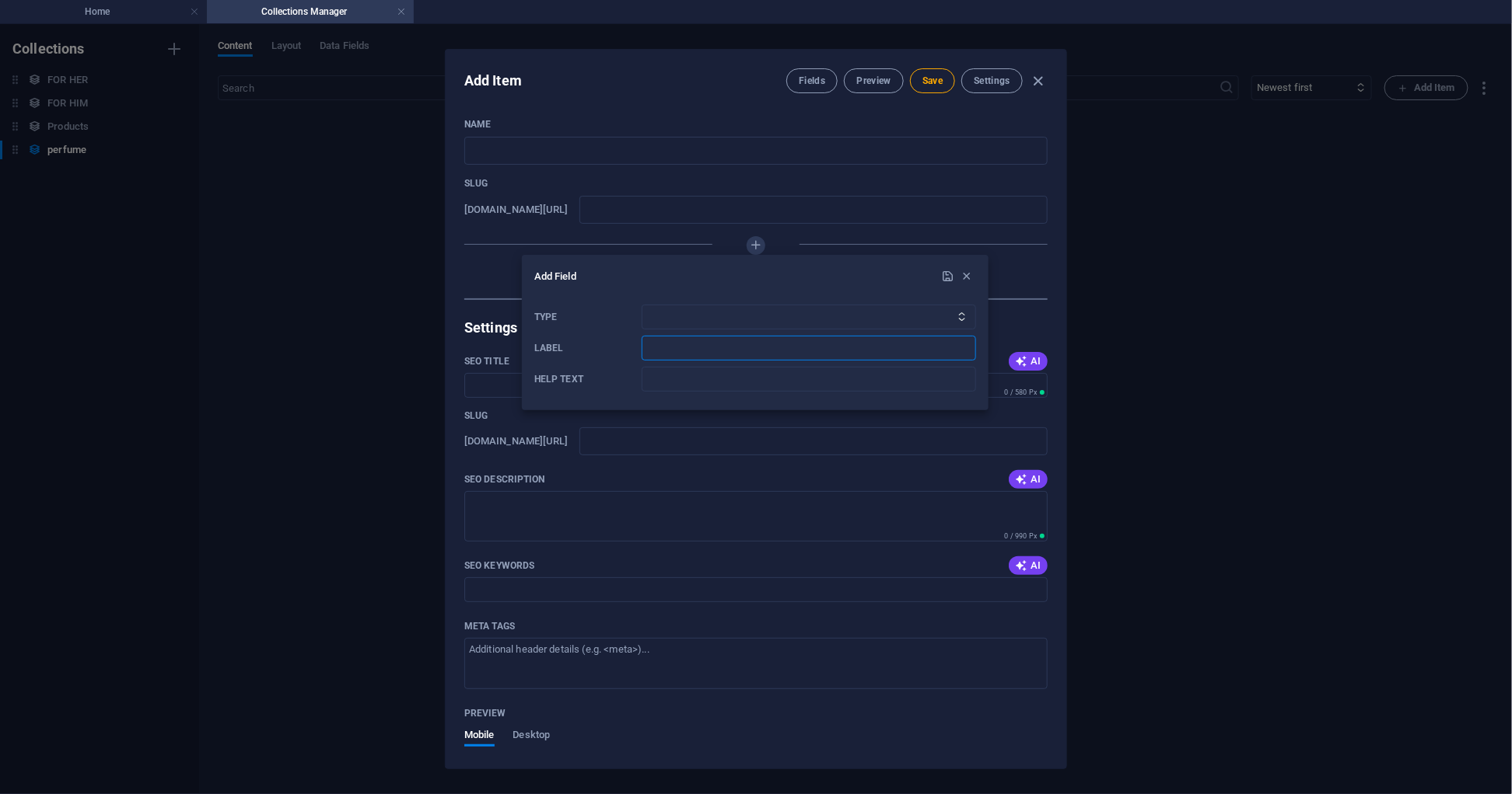
click at [738, 344] on input "Label" at bounding box center [809, 348] width 335 height 25
click at [859, 307] on select "Plain Text Link CMS Rich Text File Multiple Files Checkbox Choice Date Number" at bounding box center [809, 316] width 335 height 25
click at [865, 308] on select "Plain Text Link CMS Rich Text File Multiple Files Checkbox Choice Date Number" at bounding box center [809, 316] width 335 height 25
click at [966, 273] on icon "button" at bounding box center [967, 276] width 13 height 13
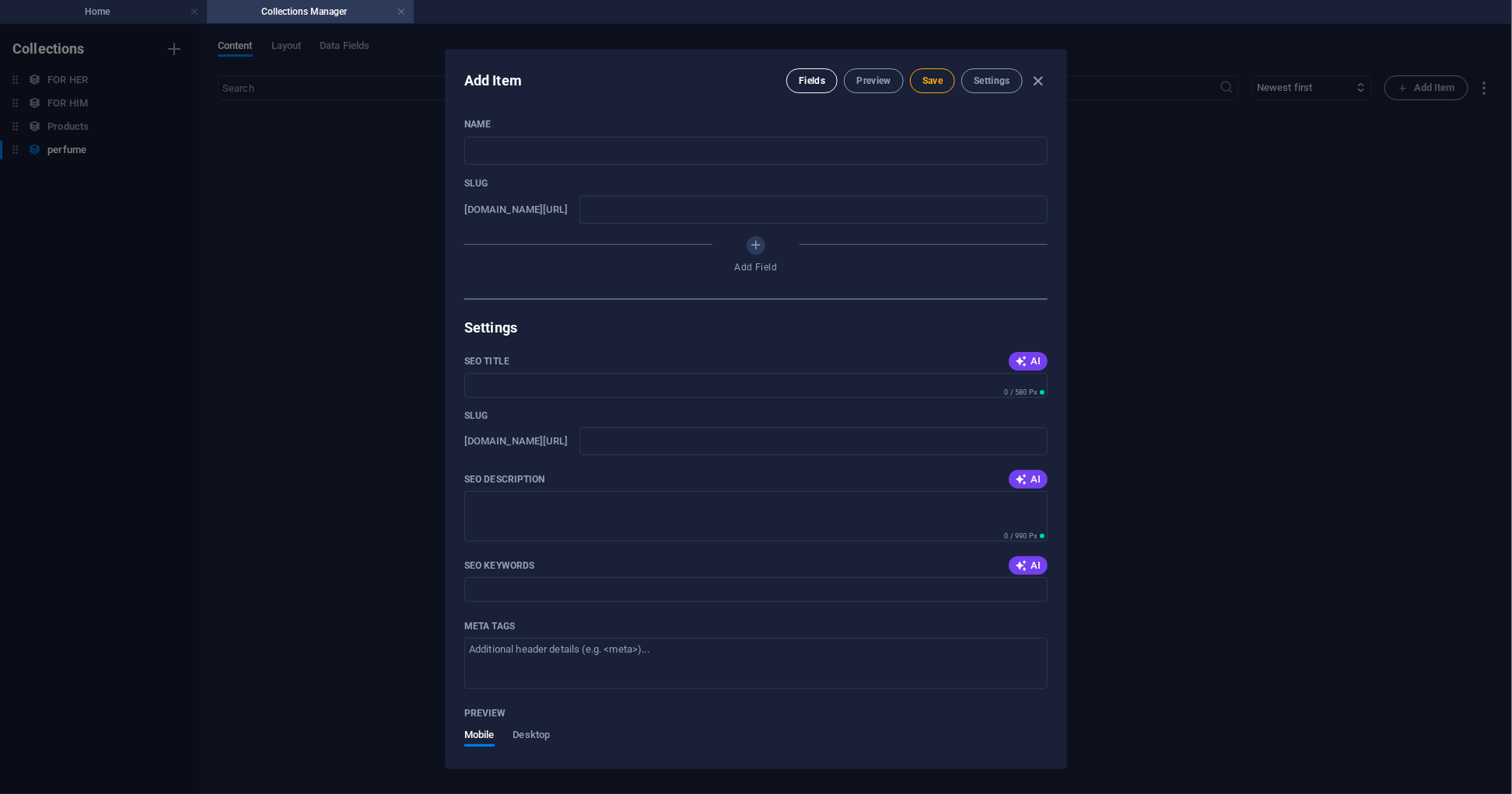
click at [810, 78] on span "Fields" at bounding box center [811, 81] width 26 height 13
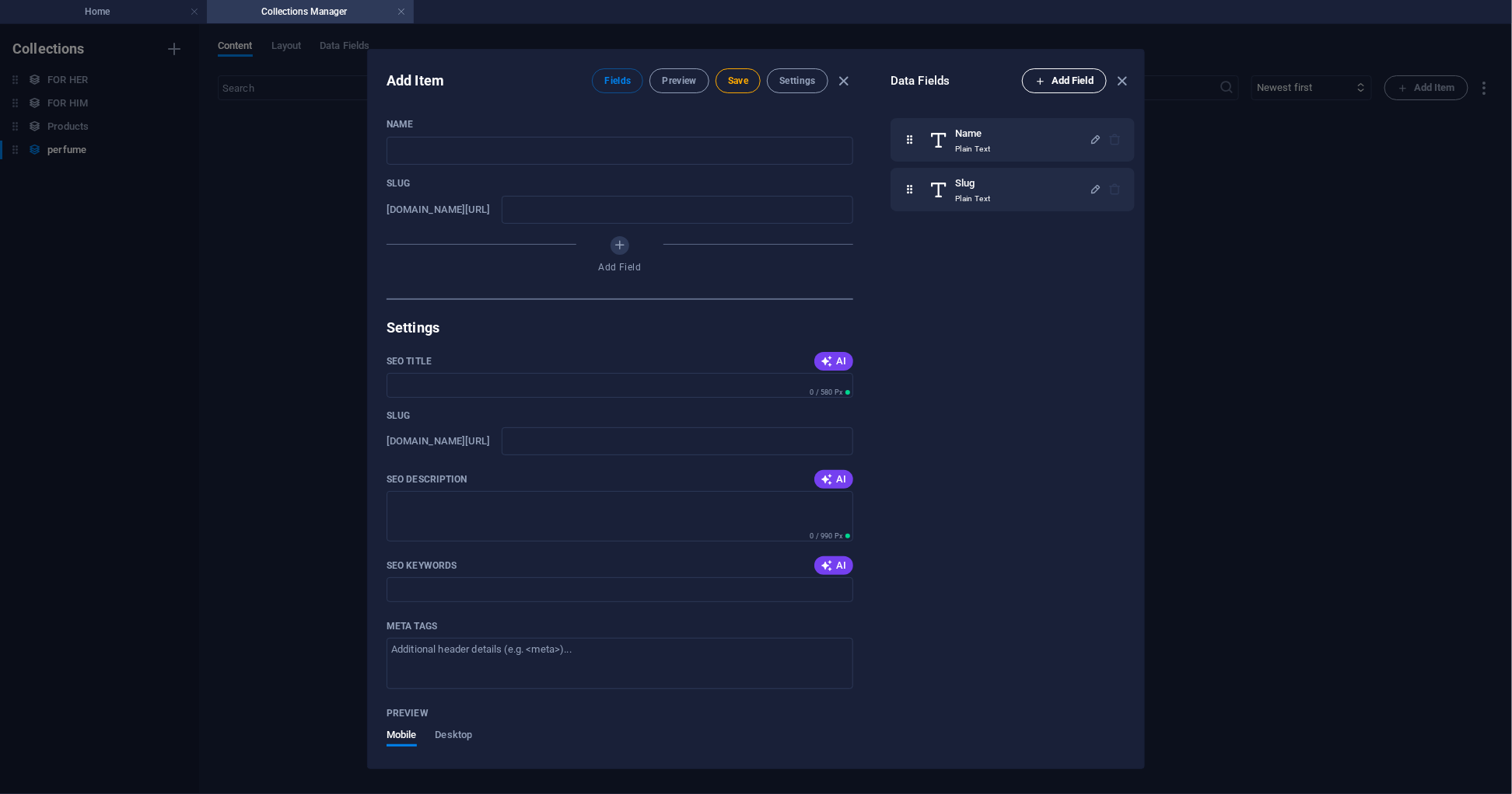
click at [1078, 74] on span "Add Field" at bounding box center [1064, 81] width 59 height 19
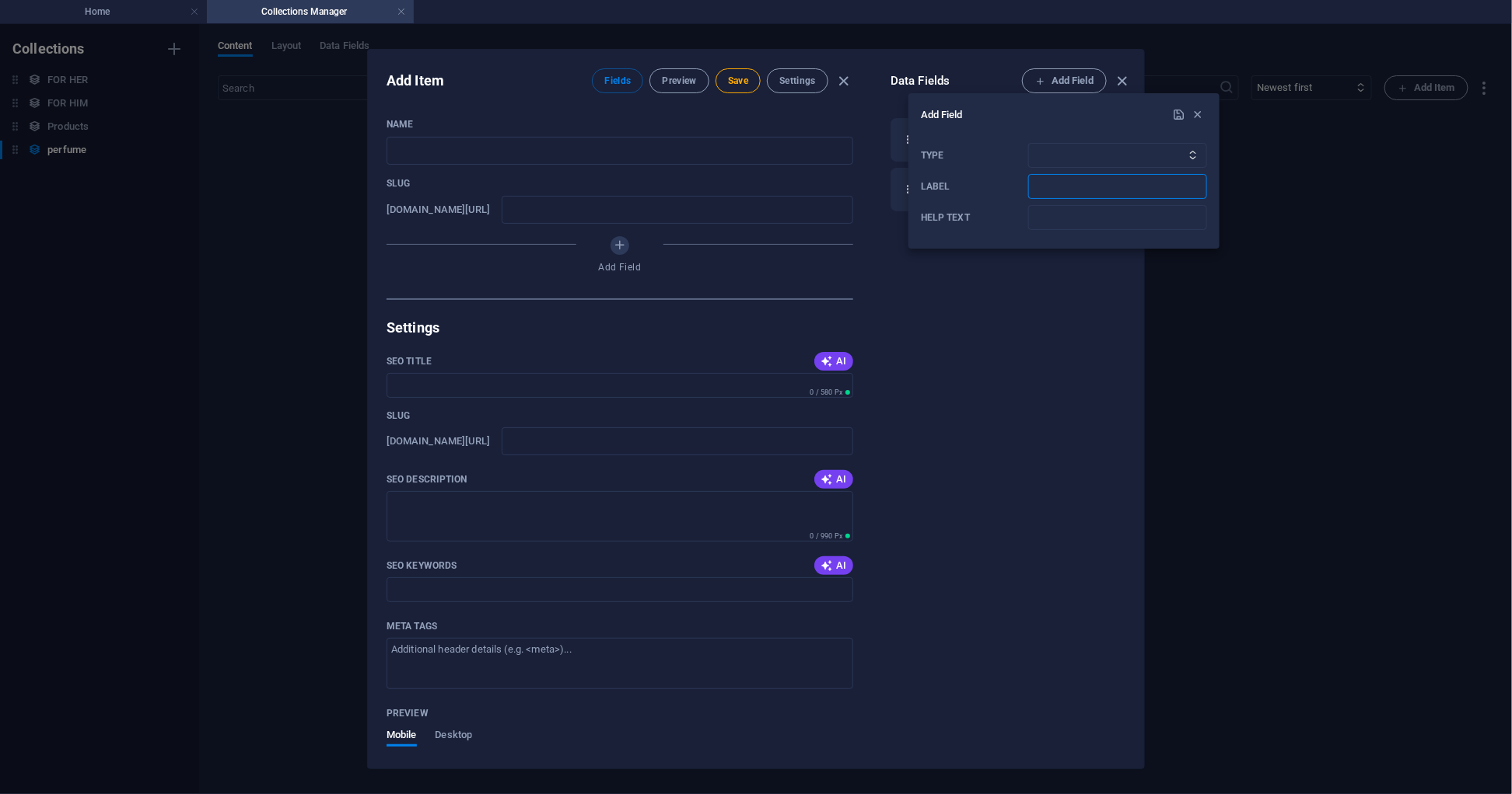
click at [1065, 186] on input "Label" at bounding box center [1118, 186] width 179 height 25
type input "gender"
click at [1066, 149] on select "Plain Text Link CMS Rich Text File Multiple Files Checkbox Choice Date Number" at bounding box center [1118, 155] width 179 height 25
select select "text"
click at [1028, 143] on select "Plain Text Link CMS Rich Text File Multiple Files Checkbox Choice Date Number" at bounding box center [1118, 155] width 179 height 25
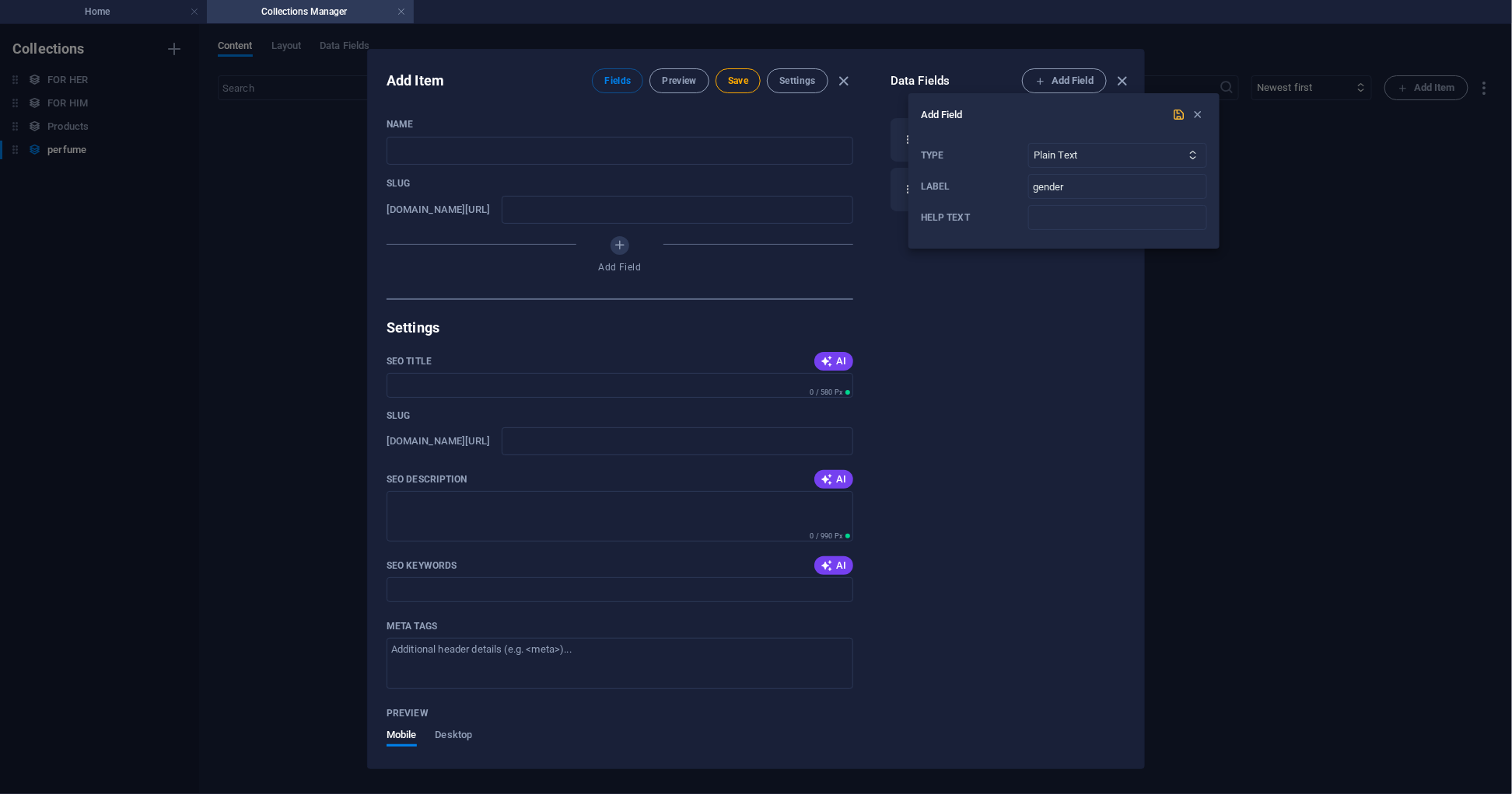
click at [1173, 112] on icon "submit" at bounding box center [1179, 114] width 13 height 13
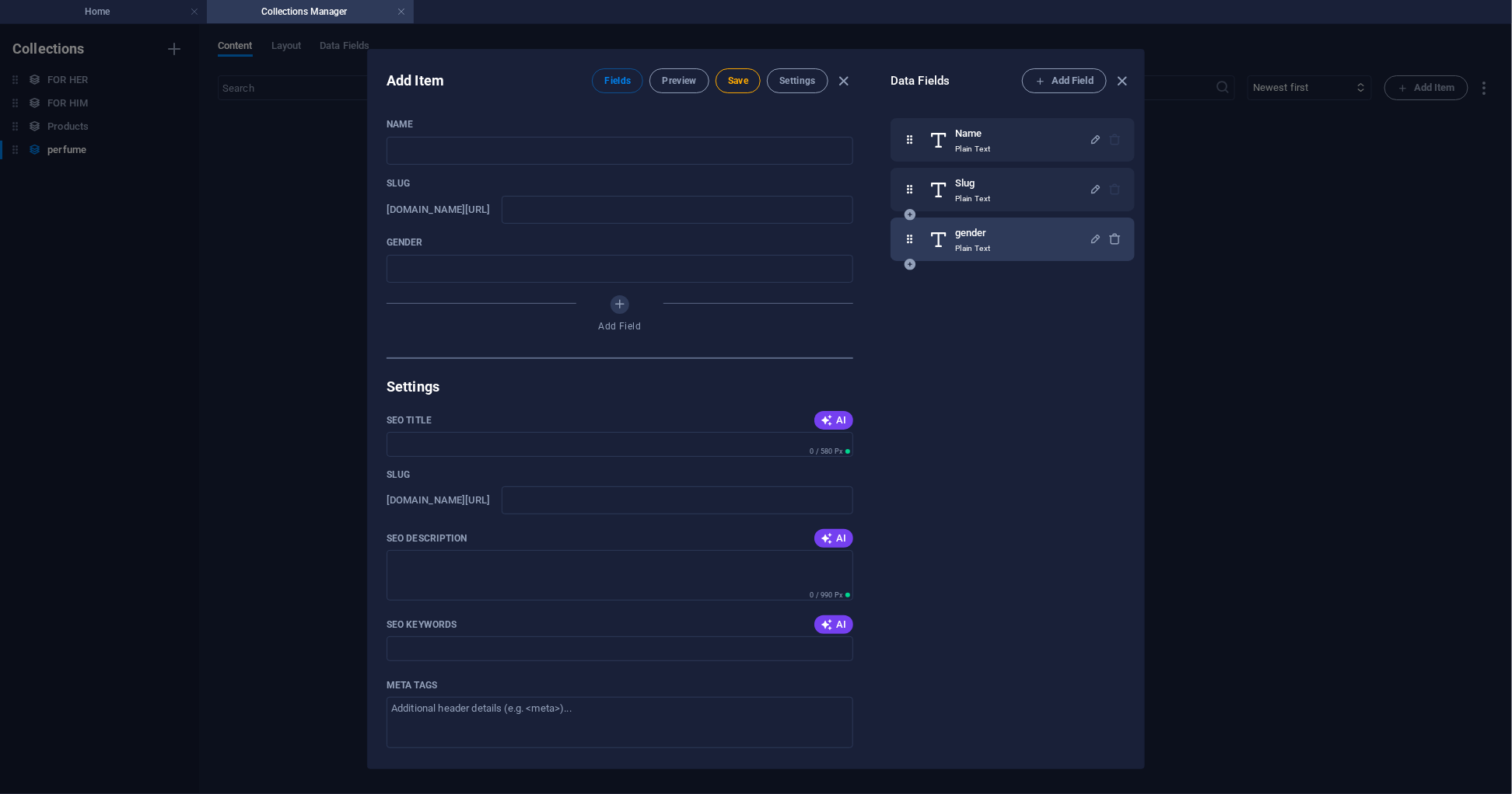
click at [1047, 230] on div "gender Plain Text" at bounding box center [1009, 239] width 160 height 31
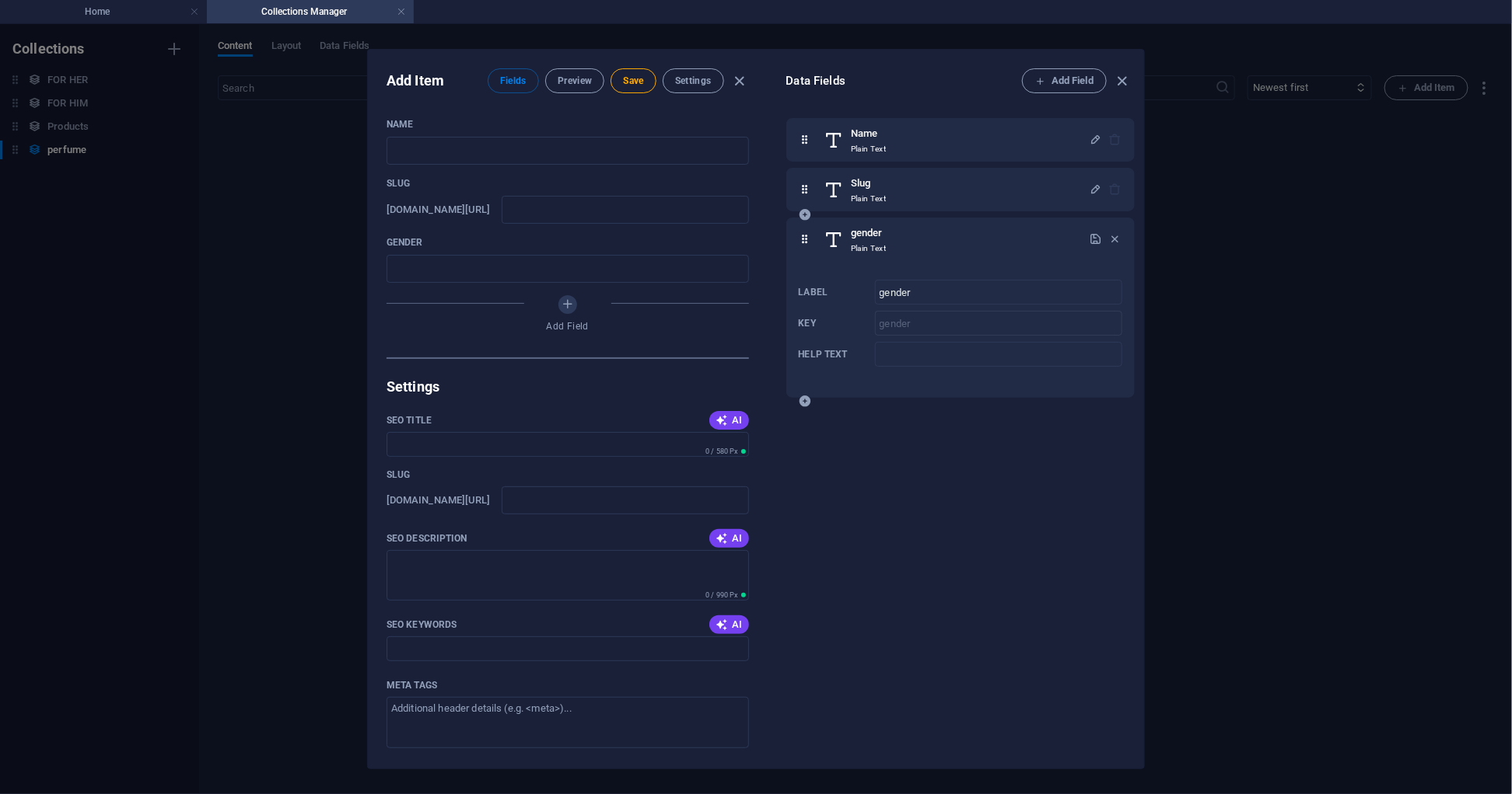
click at [974, 259] on div "gender Plain Text Label gender ​ Key gender ​ Help text ​" at bounding box center [960, 308] width 348 height 181
click at [807, 401] on icon at bounding box center [805, 401] width 13 height 13
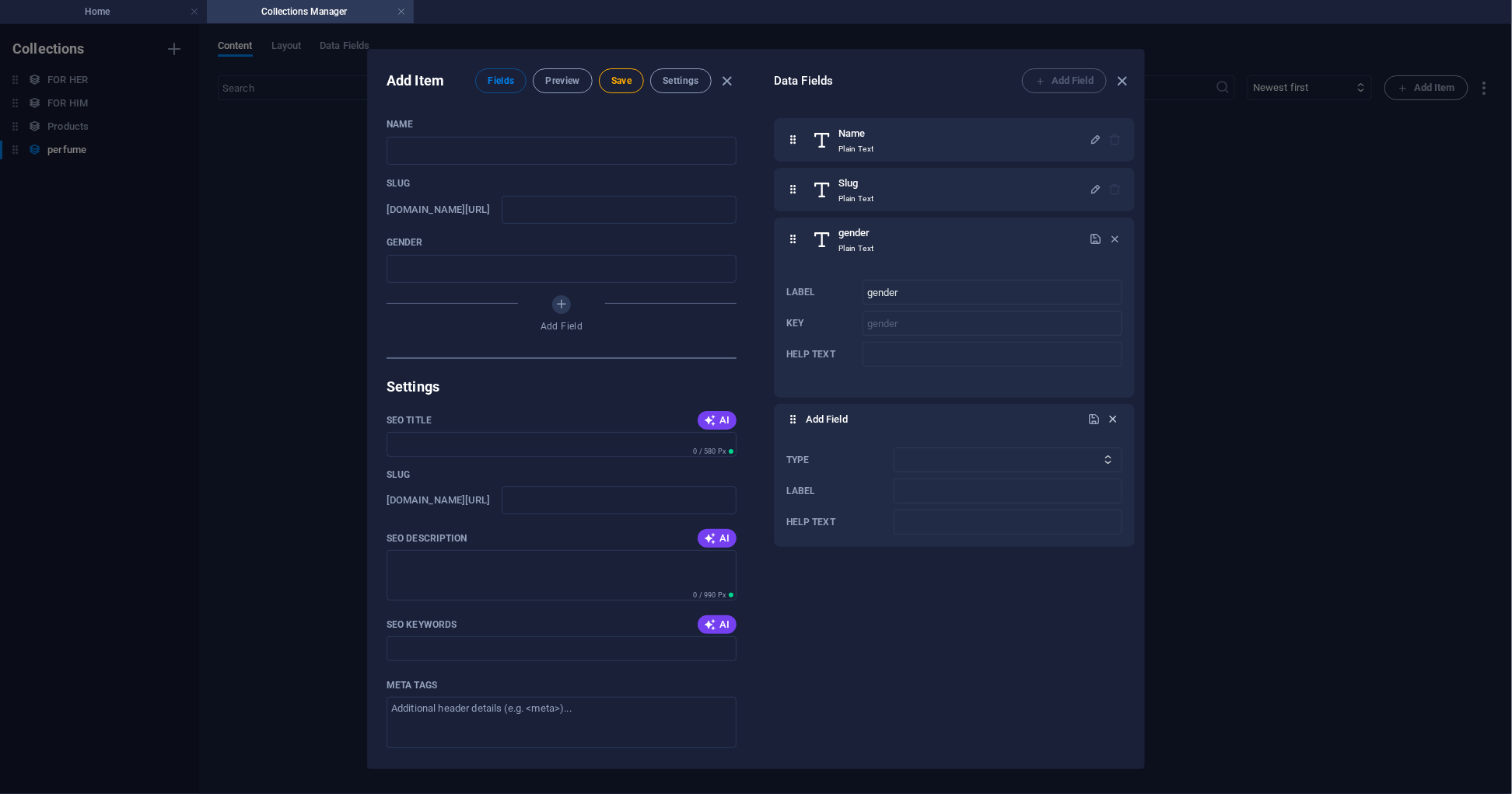
click at [1111, 420] on icon "button" at bounding box center [1113, 419] width 13 height 13
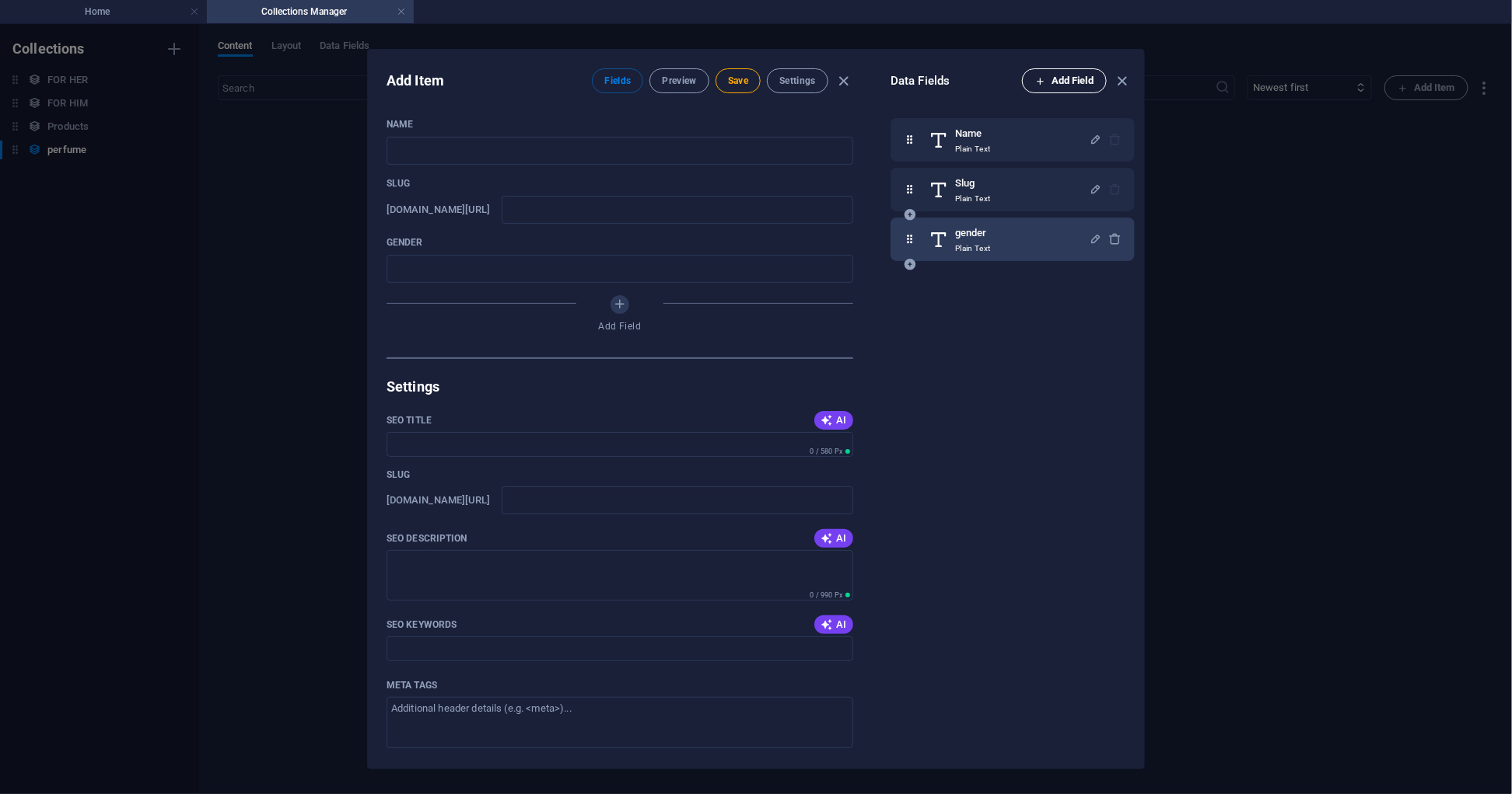
click at [1059, 83] on span "Add Field" at bounding box center [1064, 81] width 59 height 19
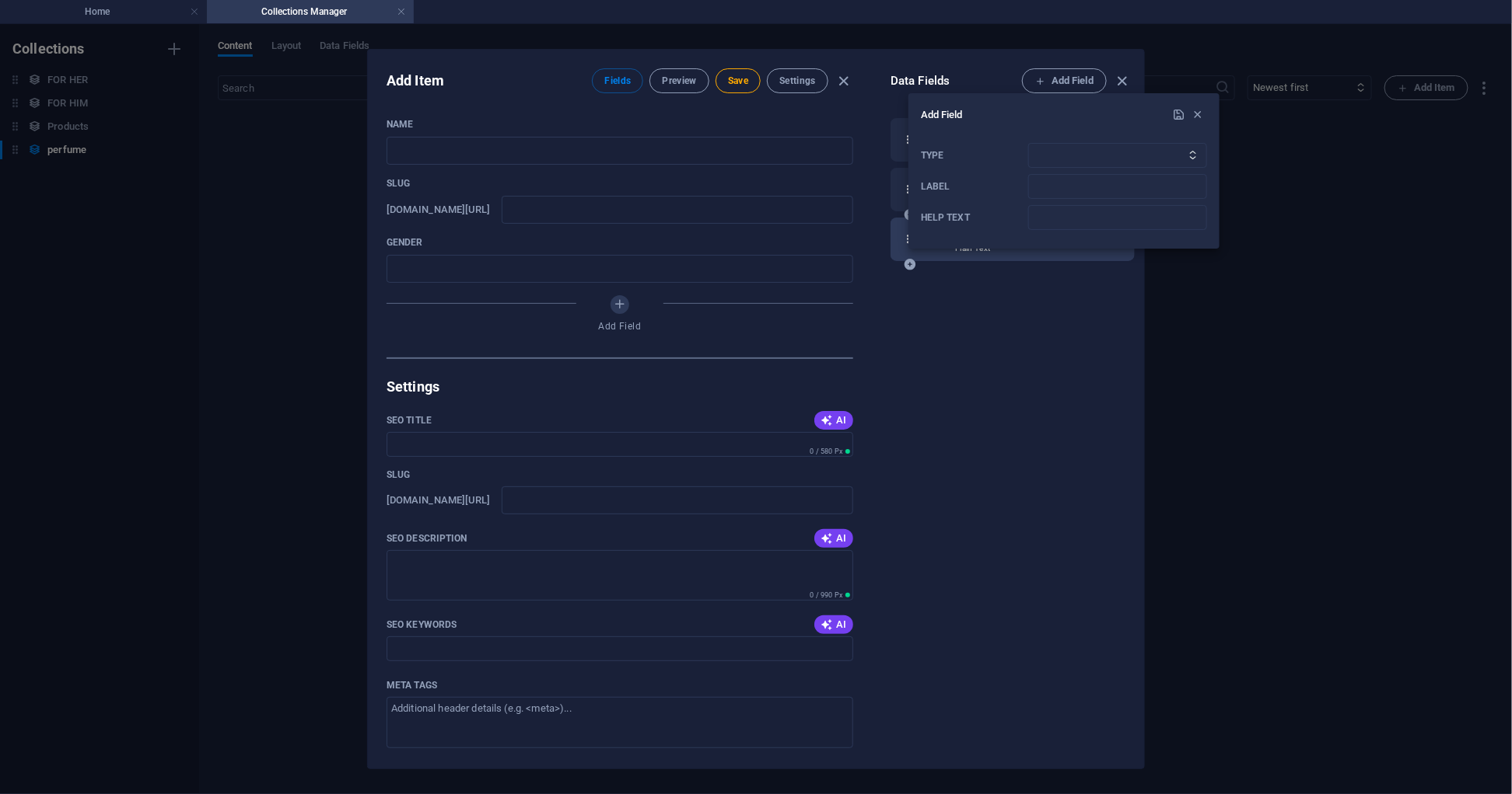
click at [997, 286] on div at bounding box center [756, 397] width 1512 height 794
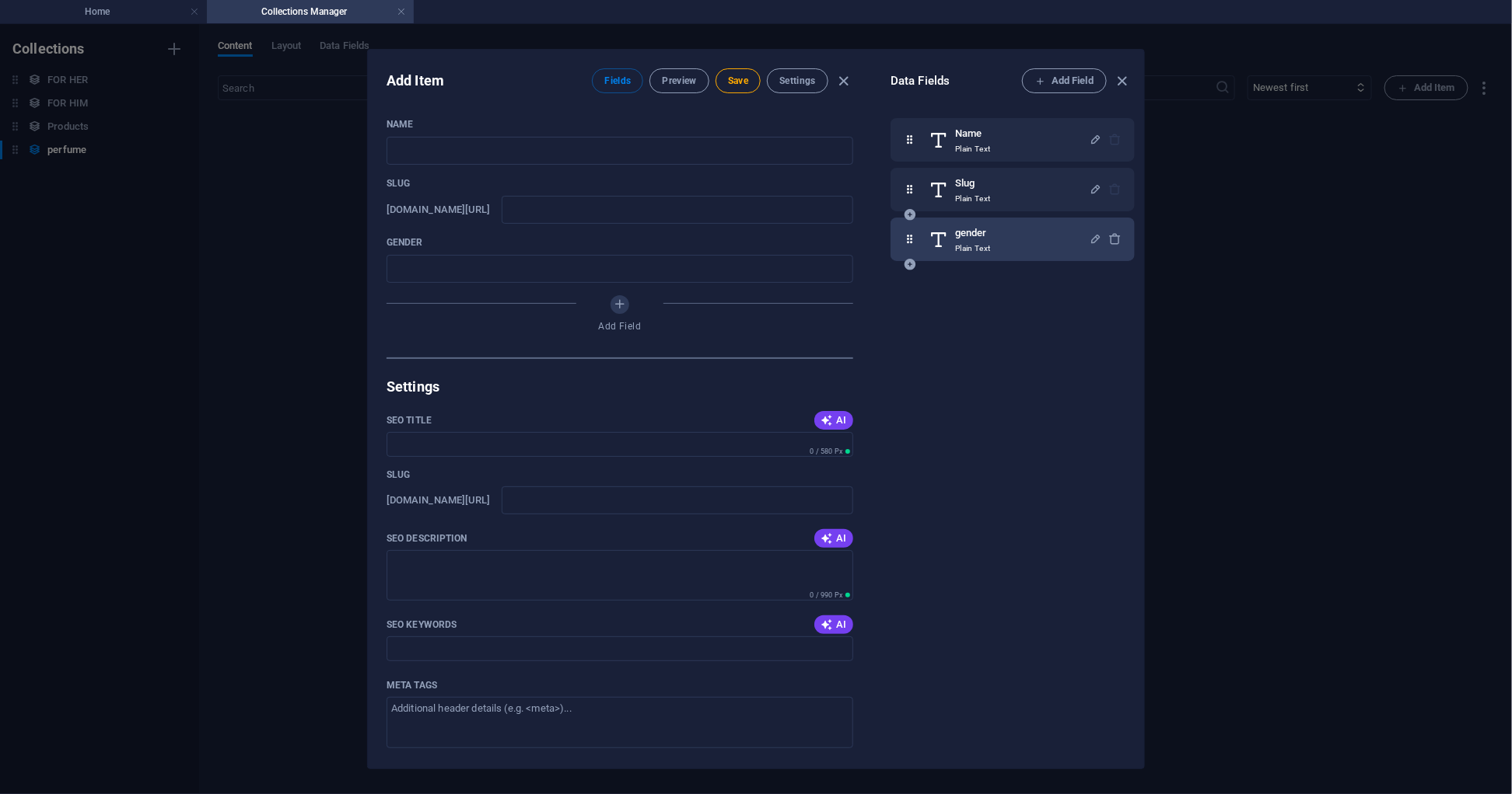
click at [986, 248] on p "Plain Text" at bounding box center [972, 249] width 35 height 13
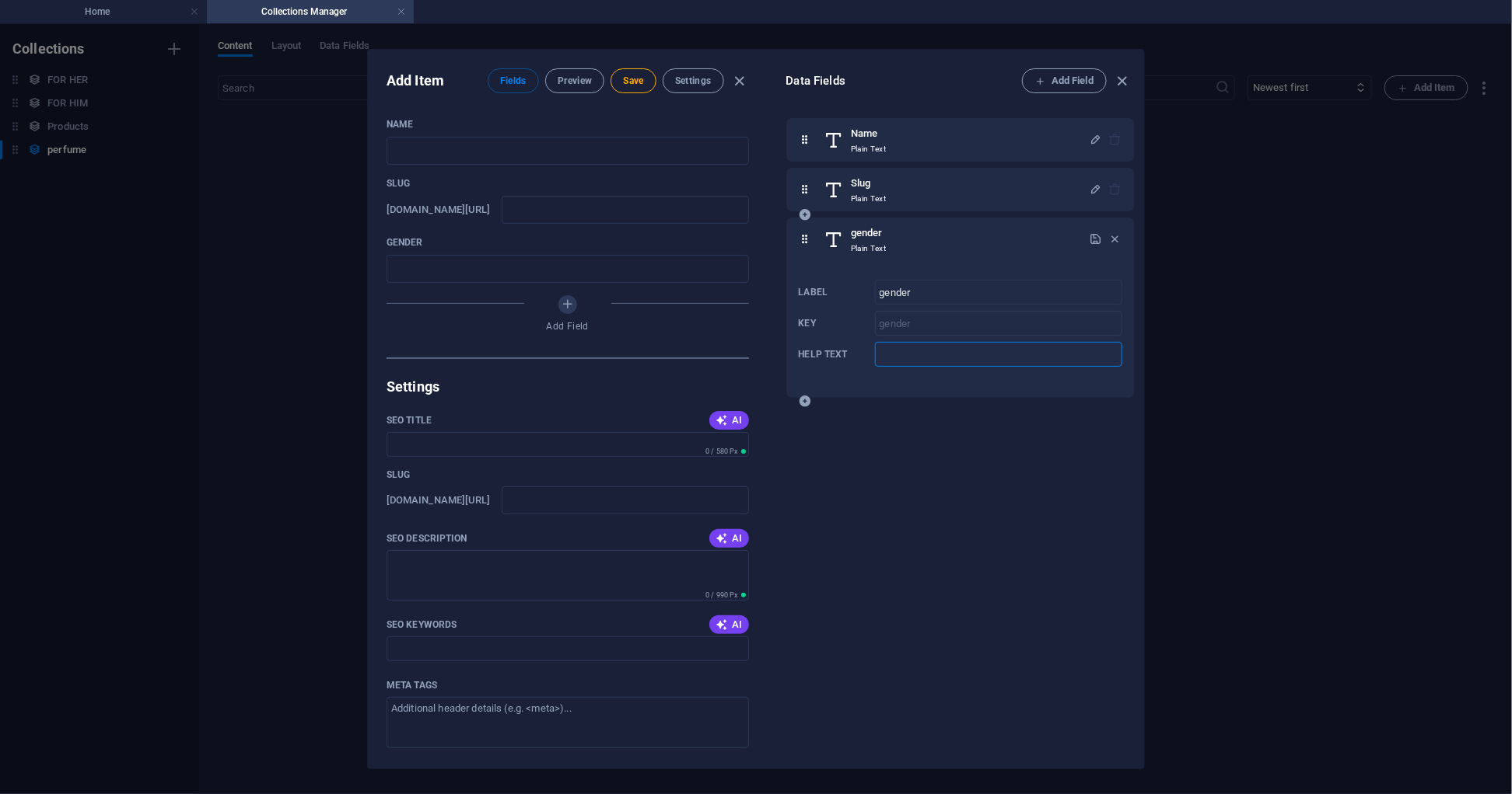
click at [913, 355] on input "Help text" at bounding box center [998, 354] width 247 height 25
type input "men or women"
click at [913, 422] on div "Name Plain Text Slug Plain Text gender Plain Text Label gender ​ Key gender ​ H…" at bounding box center [963, 428] width 354 height 639
click at [1061, 86] on span "Add Field" at bounding box center [1064, 81] width 59 height 19
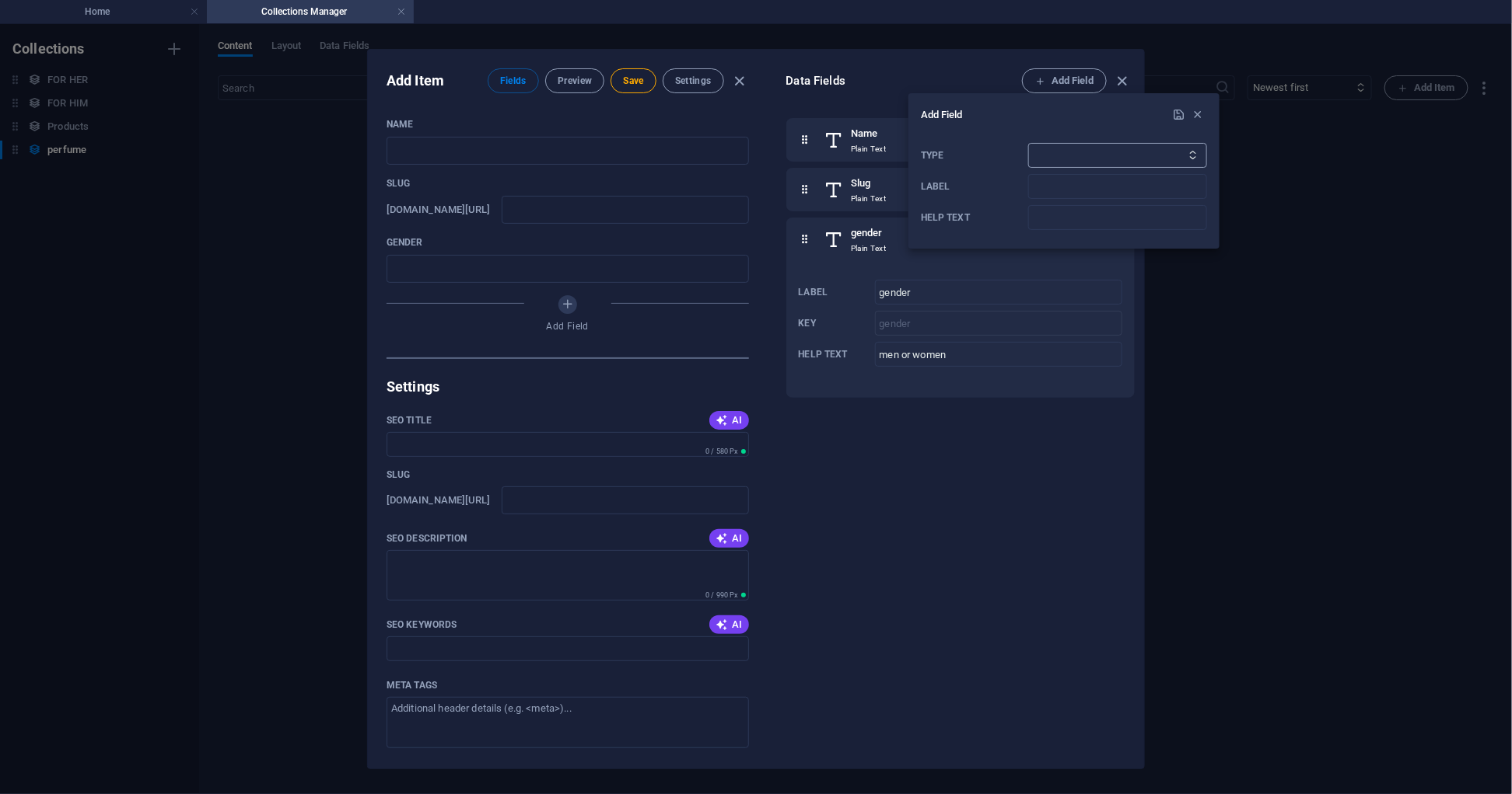
click at [1046, 159] on select "Plain Text Link CMS Rich Text File Multiple Files Checkbox Choice Date Number" at bounding box center [1118, 155] width 179 height 25
select select "text"
click at [1028, 143] on select "Plain Text Link CMS Rich Text File Multiple Files Checkbox Choice Date Number" at bounding box center [1118, 155] width 179 height 25
click at [1043, 181] on input "Label" at bounding box center [1118, 186] width 179 height 25
type input "category"
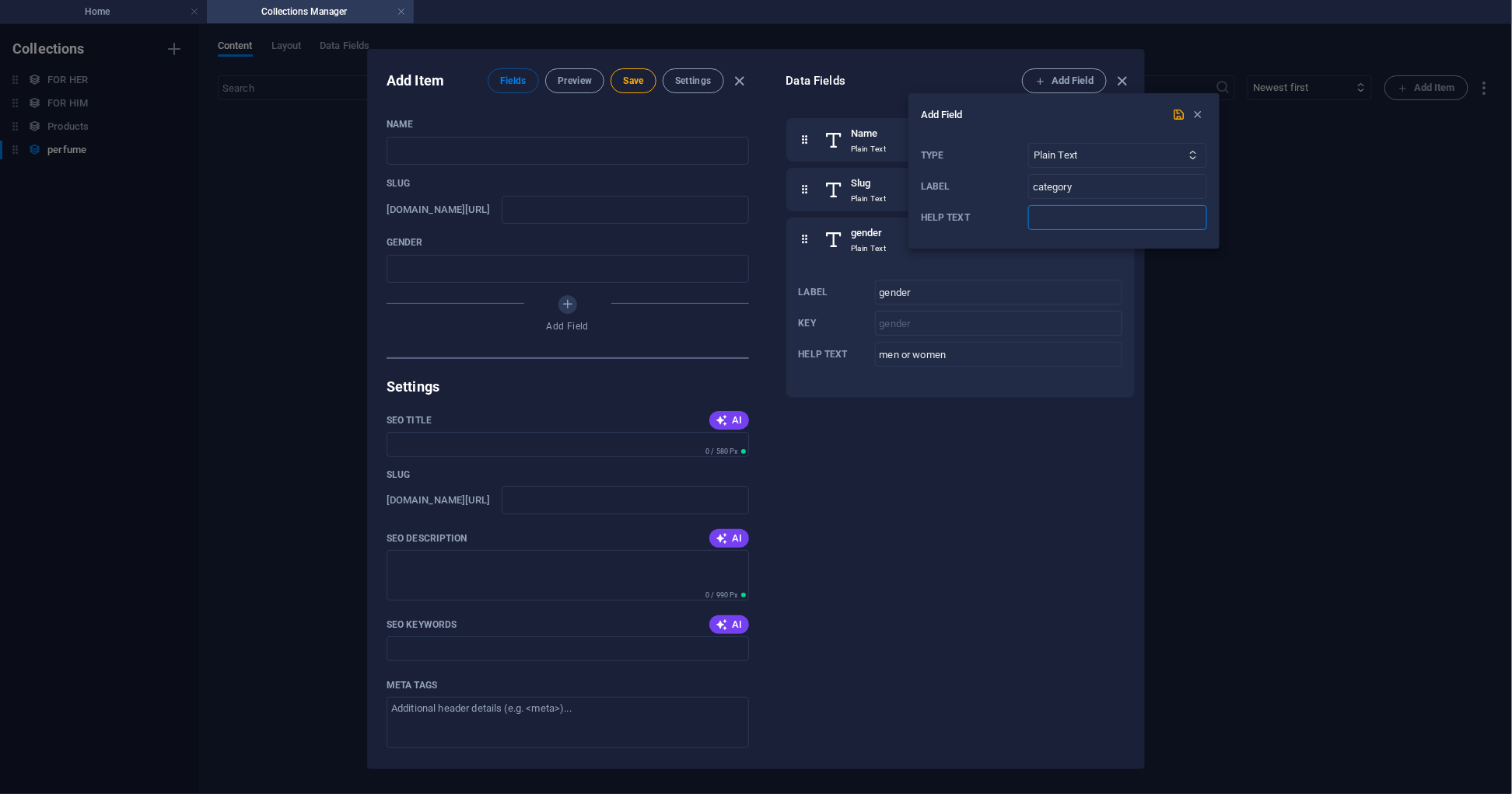
click at [1067, 208] on input "Help text" at bounding box center [1118, 217] width 179 height 25
click at [1032, 217] on div "Type Plain Text Link CMS Rich Text File Multiple Files Checkbox Choice Date Num…" at bounding box center [1063, 187] width 286 height 100
click at [1032, 217] on input "Fresh,Sweet,Musky,Luxury or seasonal" at bounding box center [1118, 217] width 179 height 25
click at [1199, 219] on input "Fresh,Sweet,Musky,Luxury or seasonal" at bounding box center [1118, 217] width 179 height 25
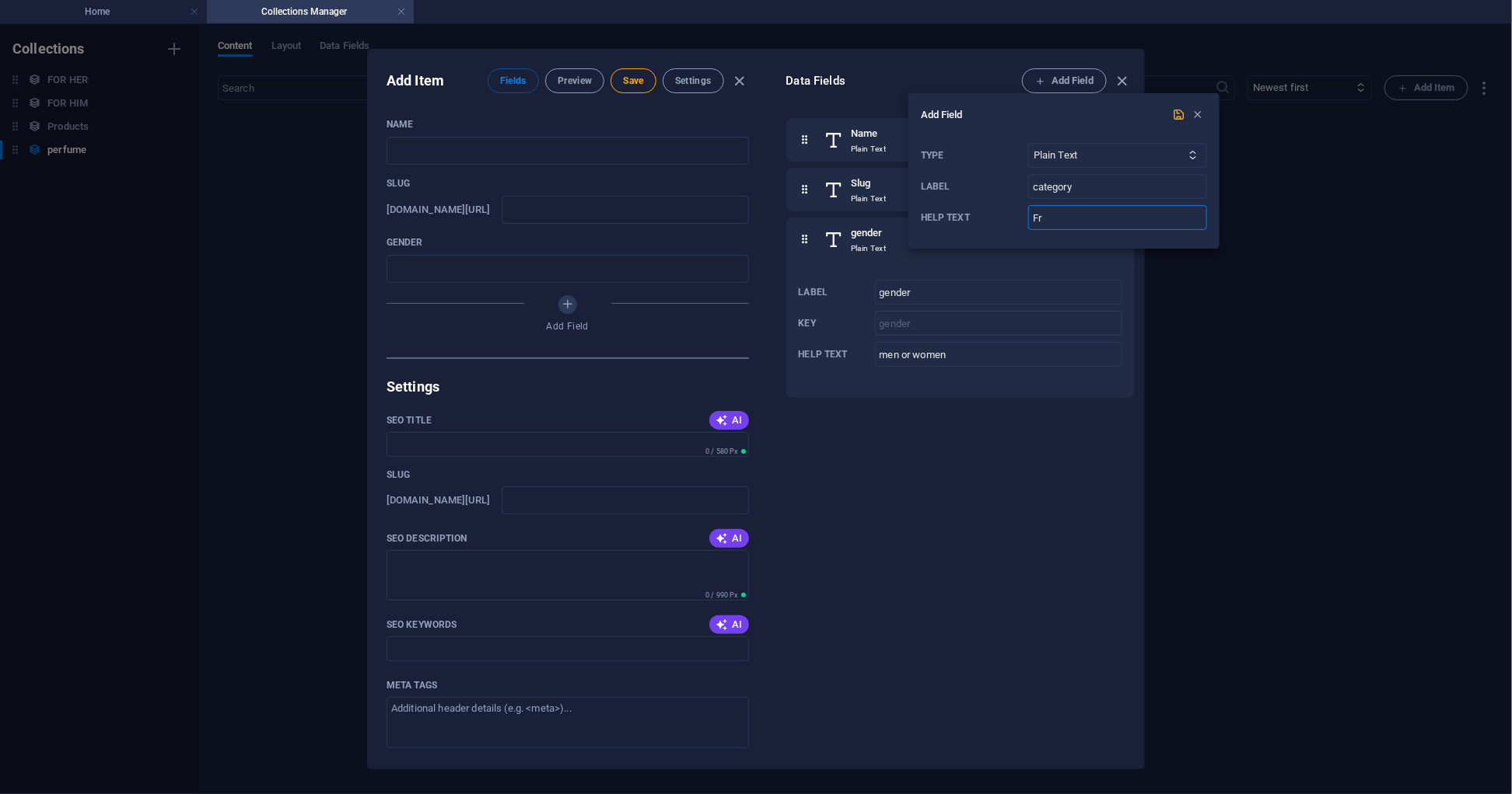
type input "F"
click at [1174, 116] on icon "submit" at bounding box center [1179, 114] width 13 height 13
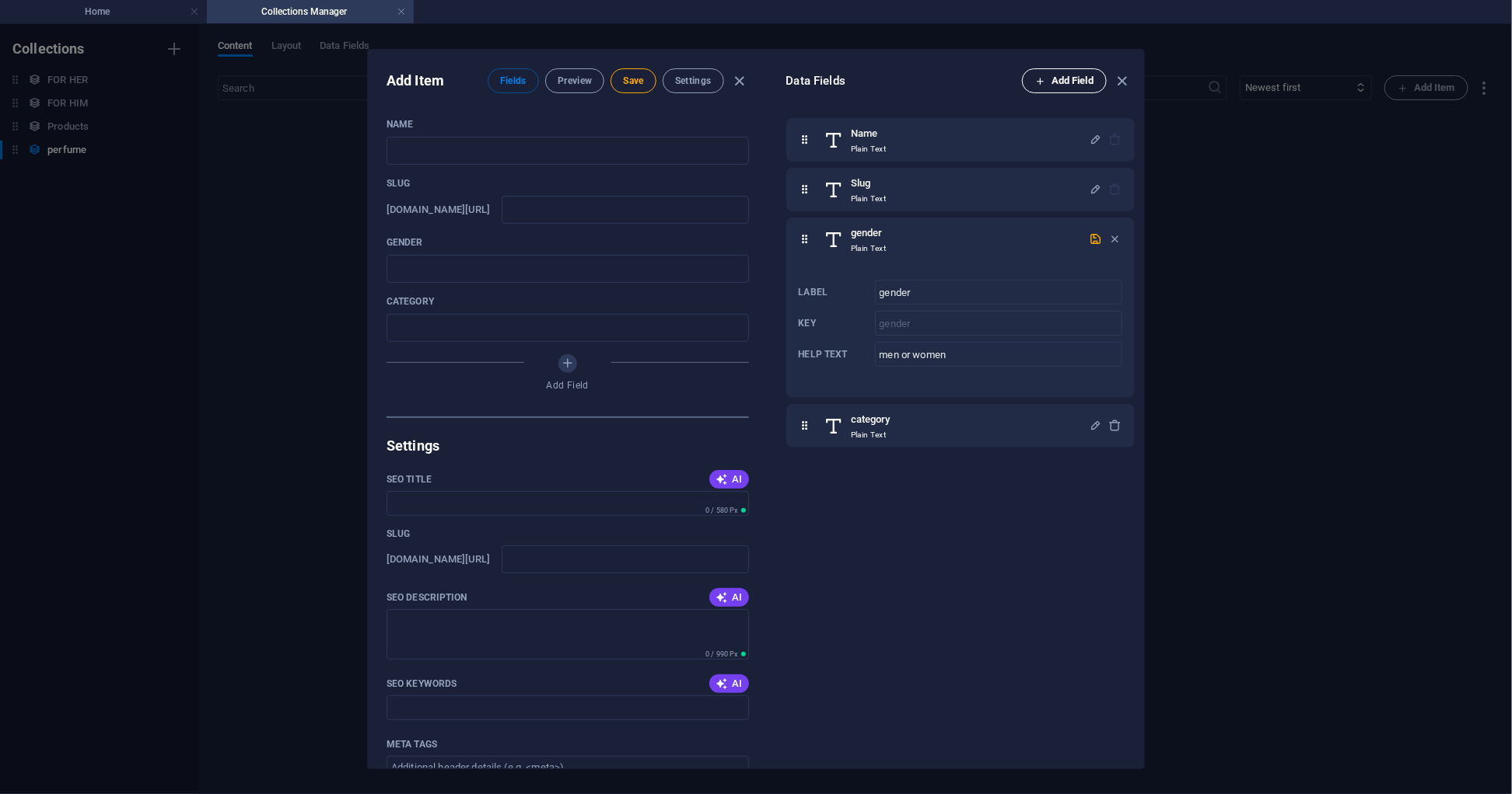
click at [1078, 89] on span "Add Field" at bounding box center [1064, 81] width 59 height 19
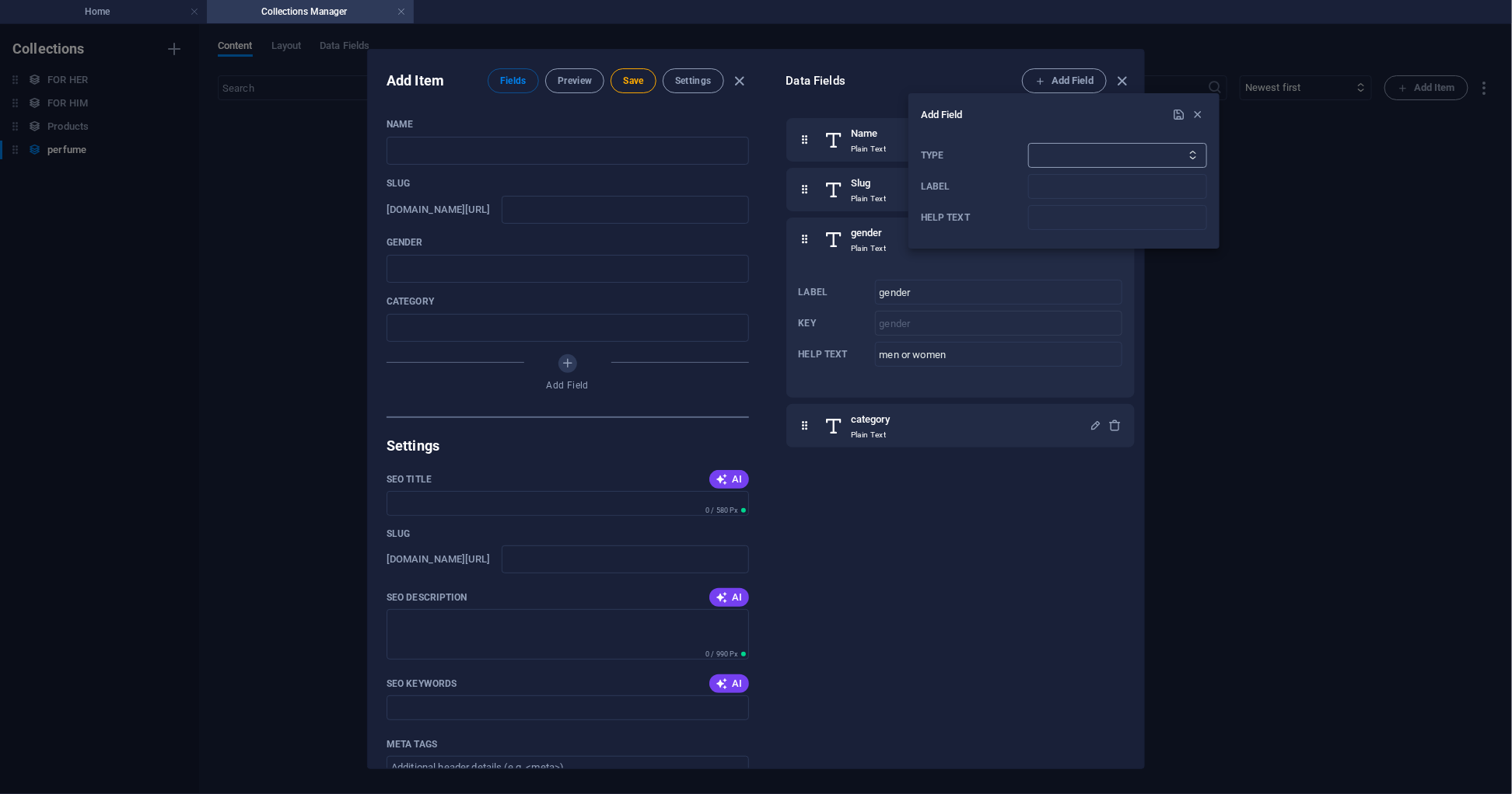
click at [1071, 147] on select "Plain Text Link CMS Rich Text File Multiple Files Checkbox Choice Date Number" at bounding box center [1118, 155] width 179 height 25
select select "text"
click at [1028, 143] on select "Plain Text Link CMS Rich Text File Multiple Files Checkbox Choice Date Number" at bounding box center [1118, 155] width 179 height 25
click at [1047, 189] on input "Label" at bounding box center [1118, 186] width 179 height 25
type input "p"
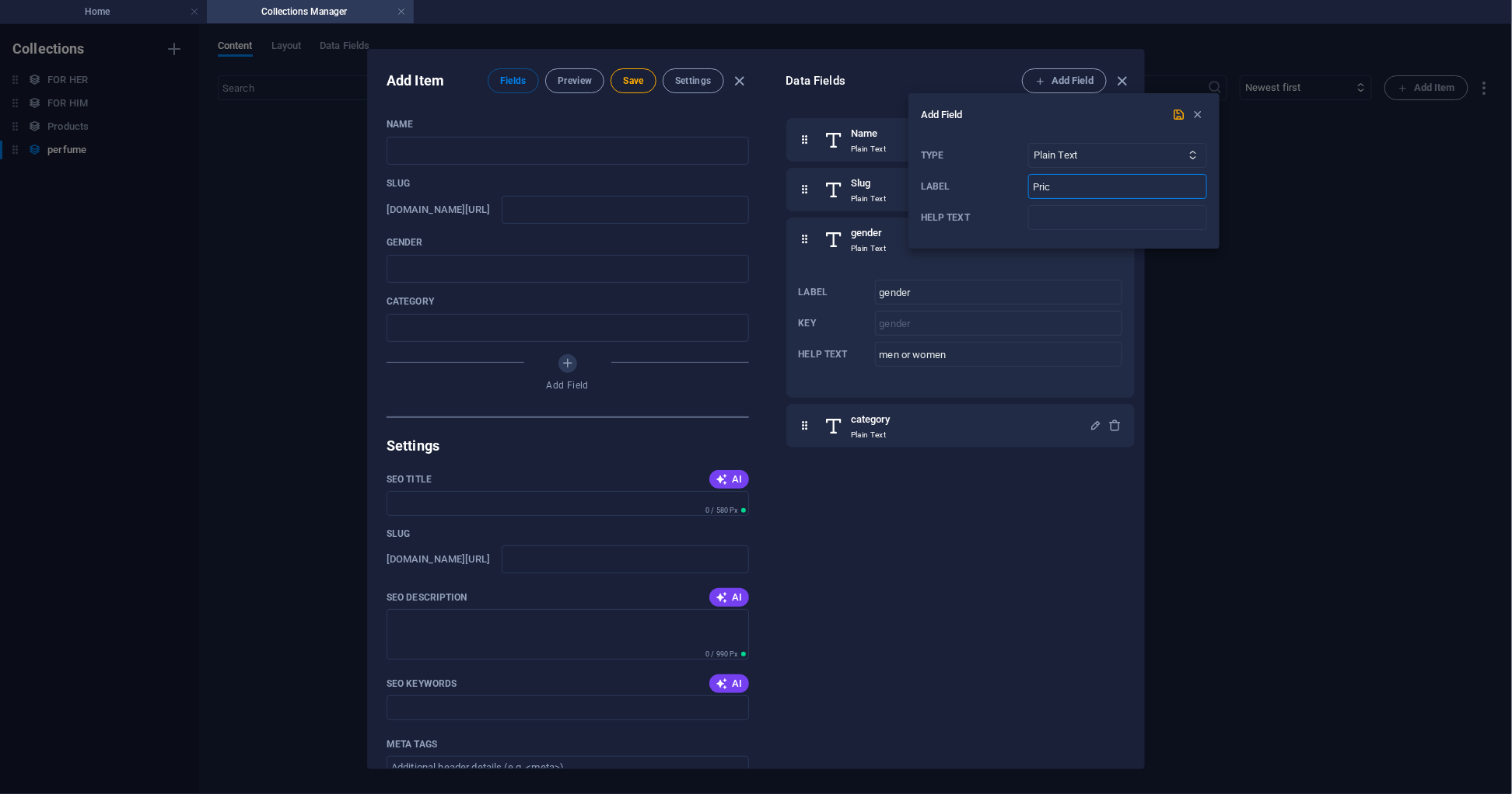
type input "Price"
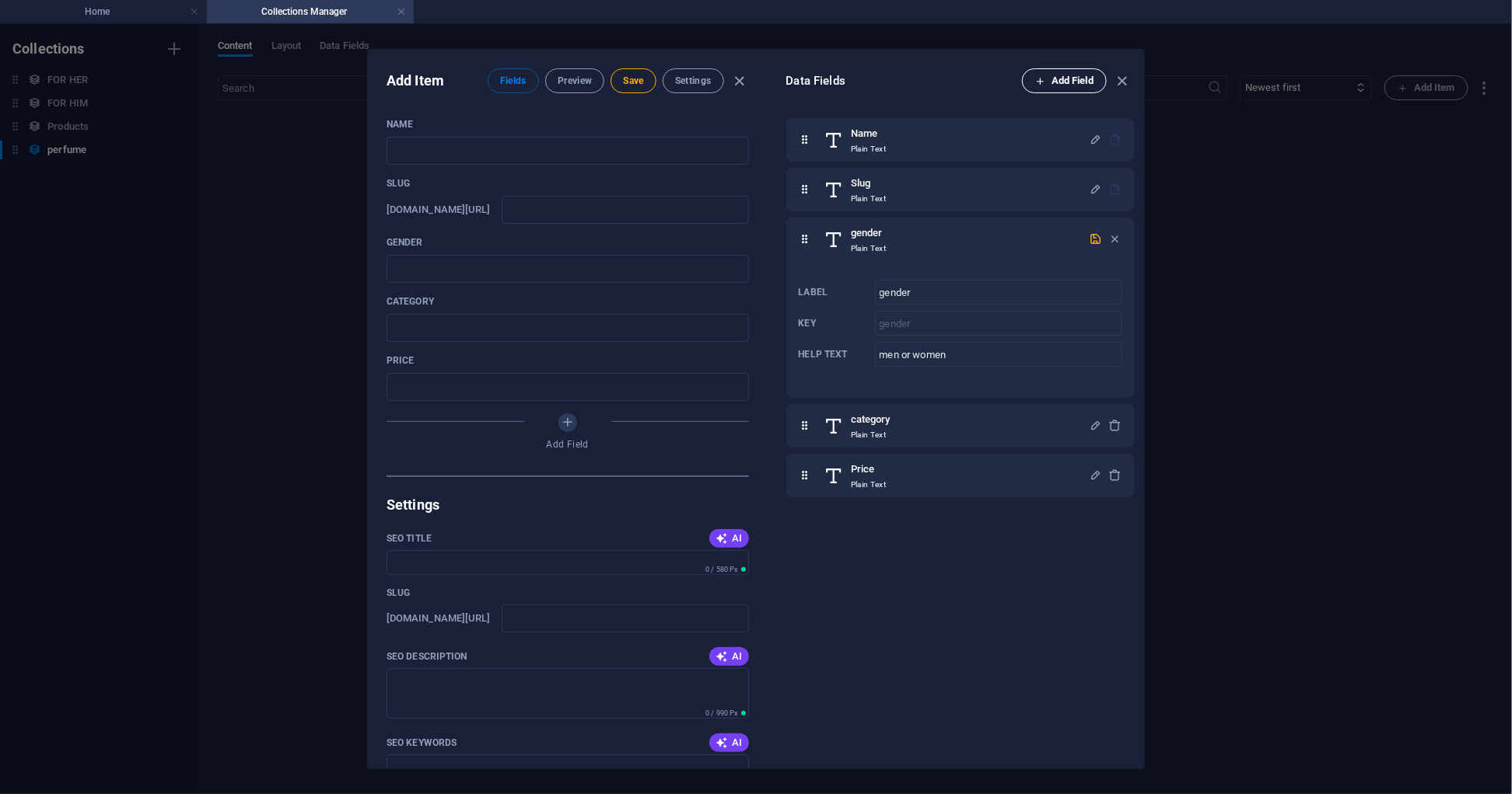
click at [1056, 82] on span "Add Field" at bounding box center [1064, 81] width 59 height 19
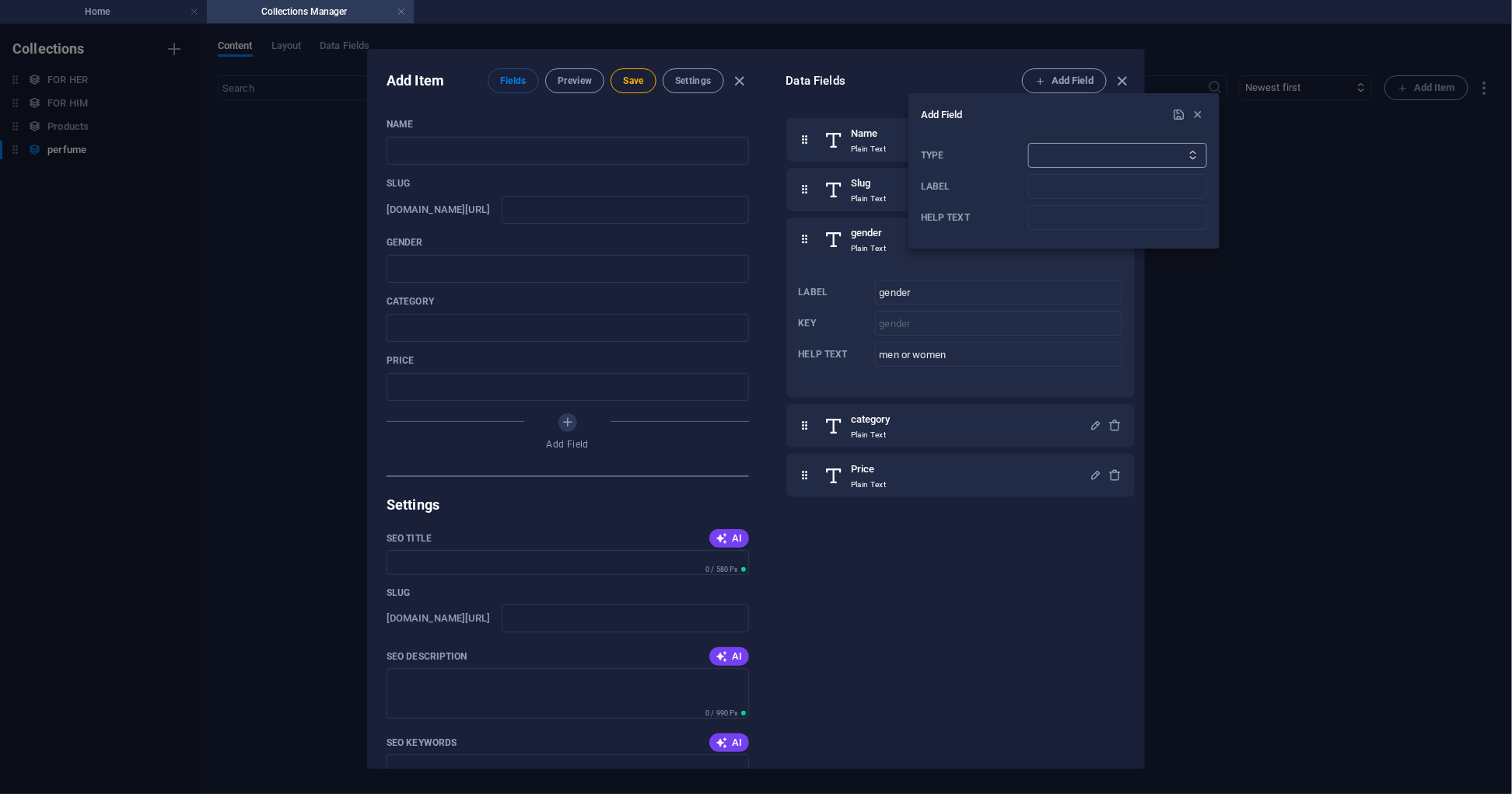
click at [1052, 158] on select "Plain Text Link CMS Rich Text File Multiple Files Checkbox Choice Date Number" at bounding box center [1118, 155] width 179 height 25
select select "text"
click at [1028, 143] on select "Plain Text Link CMS Rich Text File Multiple Files Checkbox Choice Date Number" at bounding box center [1118, 155] width 179 height 25
click at [1061, 193] on input "Label" at bounding box center [1118, 186] width 179 height 25
type input "Short description"
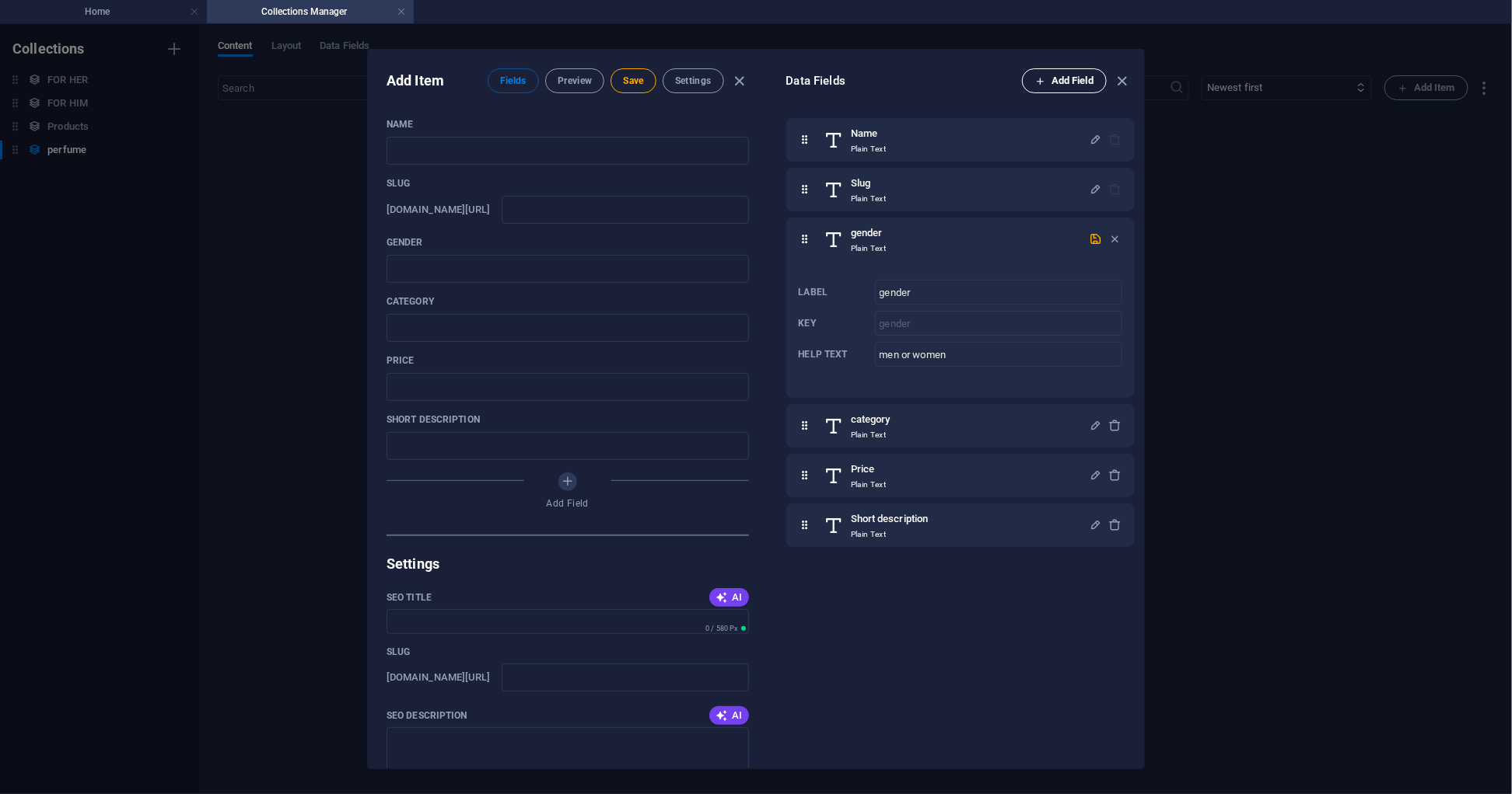
click at [1070, 82] on span "Add Field" at bounding box center [1064, 81] width 59 height 19
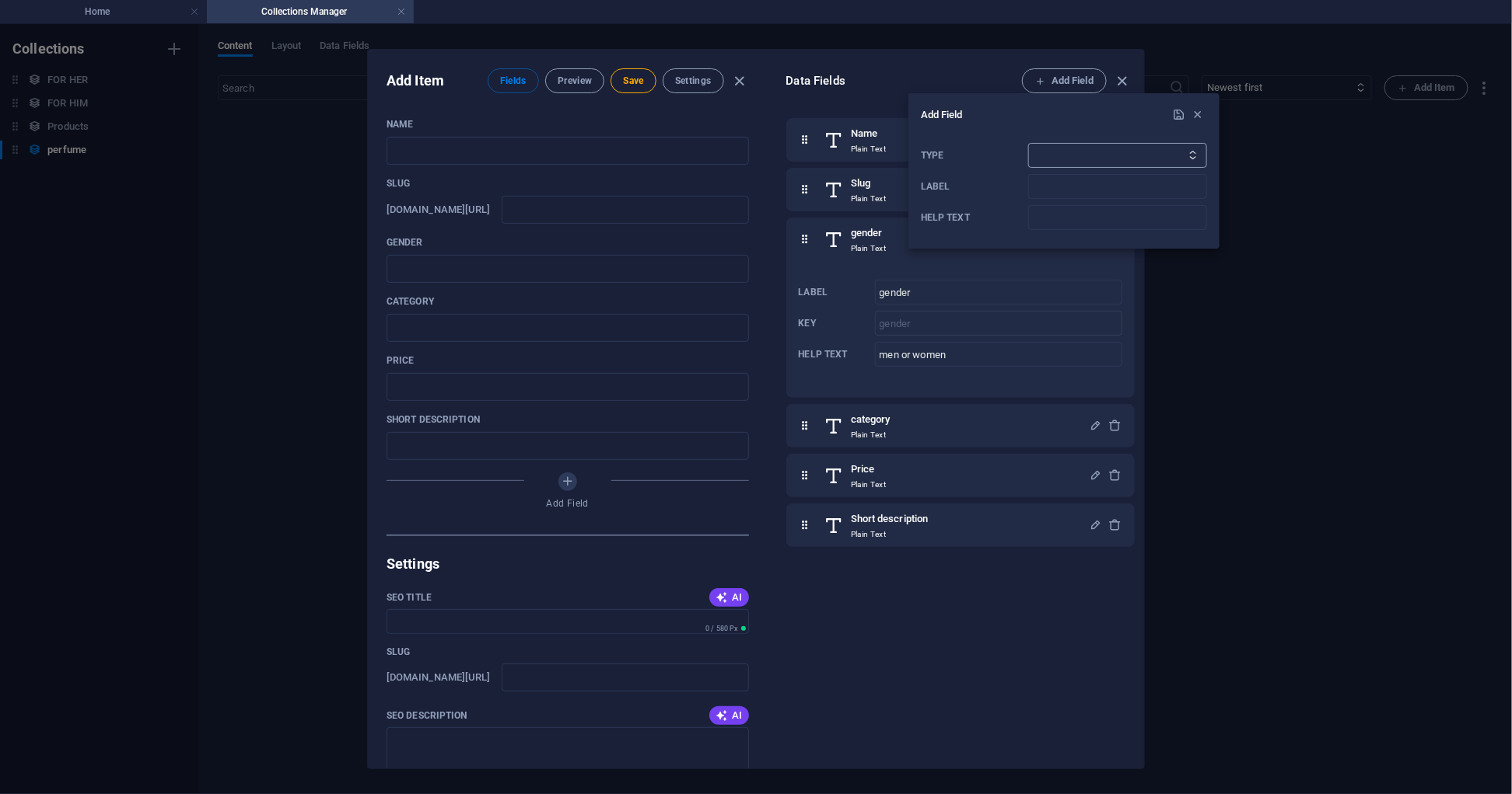
click at [1047, 155] on select "Plain Text Link CMS Rich Text File Multiple Files Checkbox Choice Date Number" at bounding box center [1118, 155] width 179 height 25
select select "text"
click at [1028, 143] on select "Plain Text Link CMS Rich Text File Multiple Files Checkbox Choice Date Number" at bounding box center [1118, 155] width 179 height 25
click at [1042, 188] on input "Label" at bounding box center [1118, 186] width 179 height 25
type input "Long description"
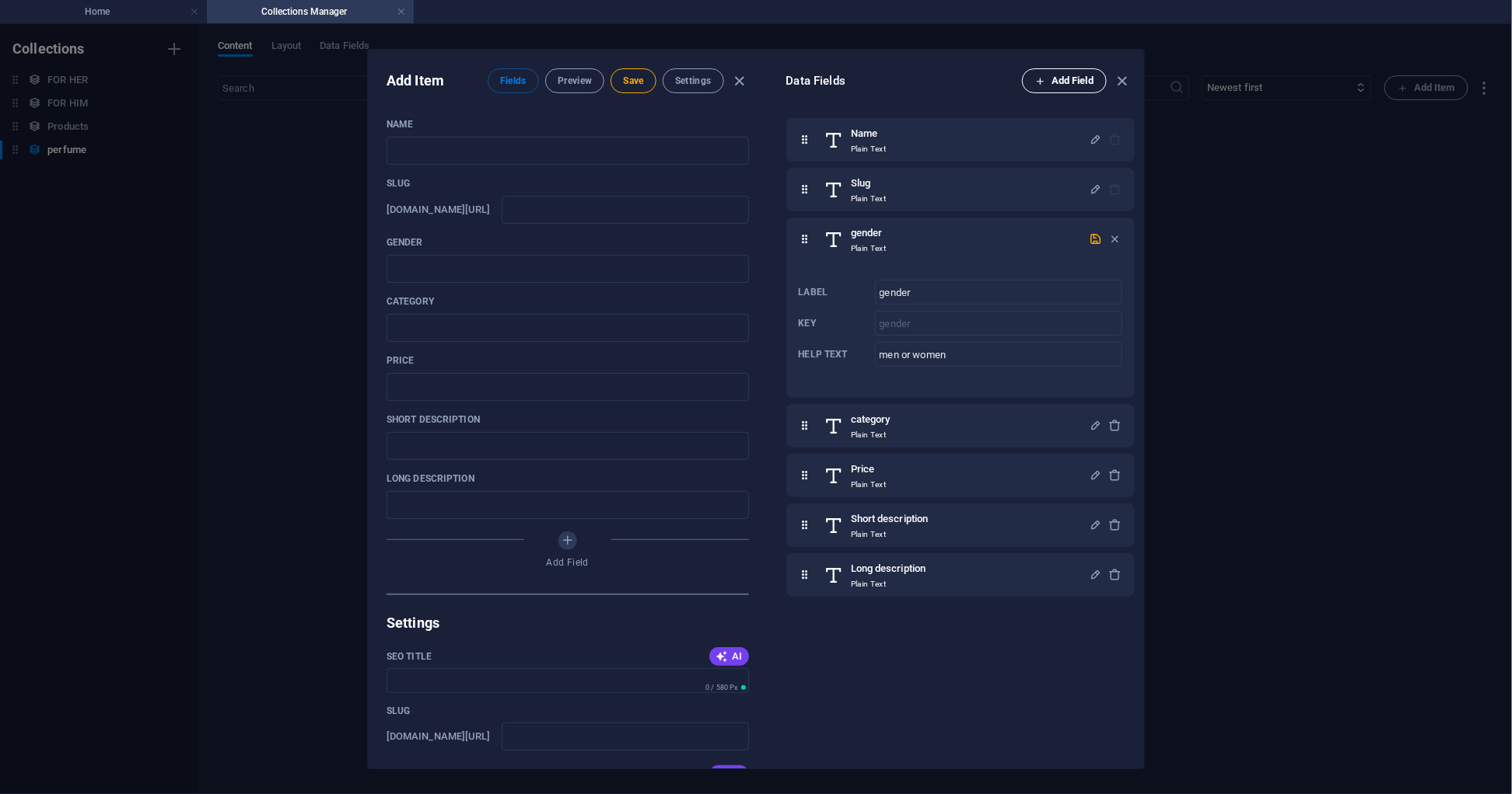
click at [1074, 74] on span "Add Field" at bounding box center [1064, 81] width 59 height 19
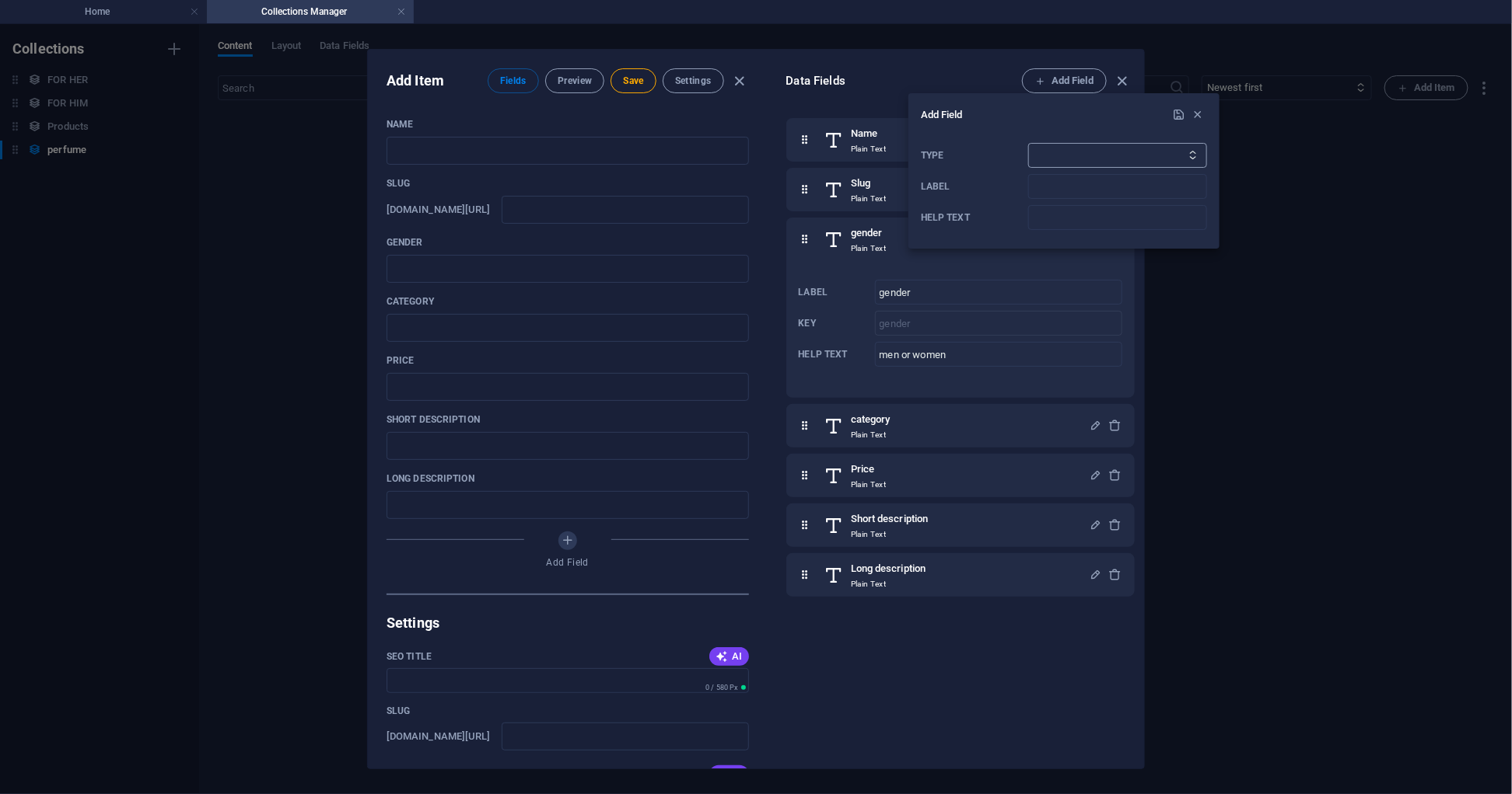
click at [1062, 152] on select "Plain Text Link CMS Rich Text File Multiple Files Checkbox Choice Date Number" at bounding box center [1118, 155] width 179 height 25
select select "text"
click at [1028, 143] on select "Plain Text Link CMS Rich Text File Multiple Files Checkbox Choice Date Number" at bounding box center [1118, 155] width 179 height 25
click at [1042, 185] on input "Label" at bounding box center [1118, 186] width 179 height 25
type input "Top notes"
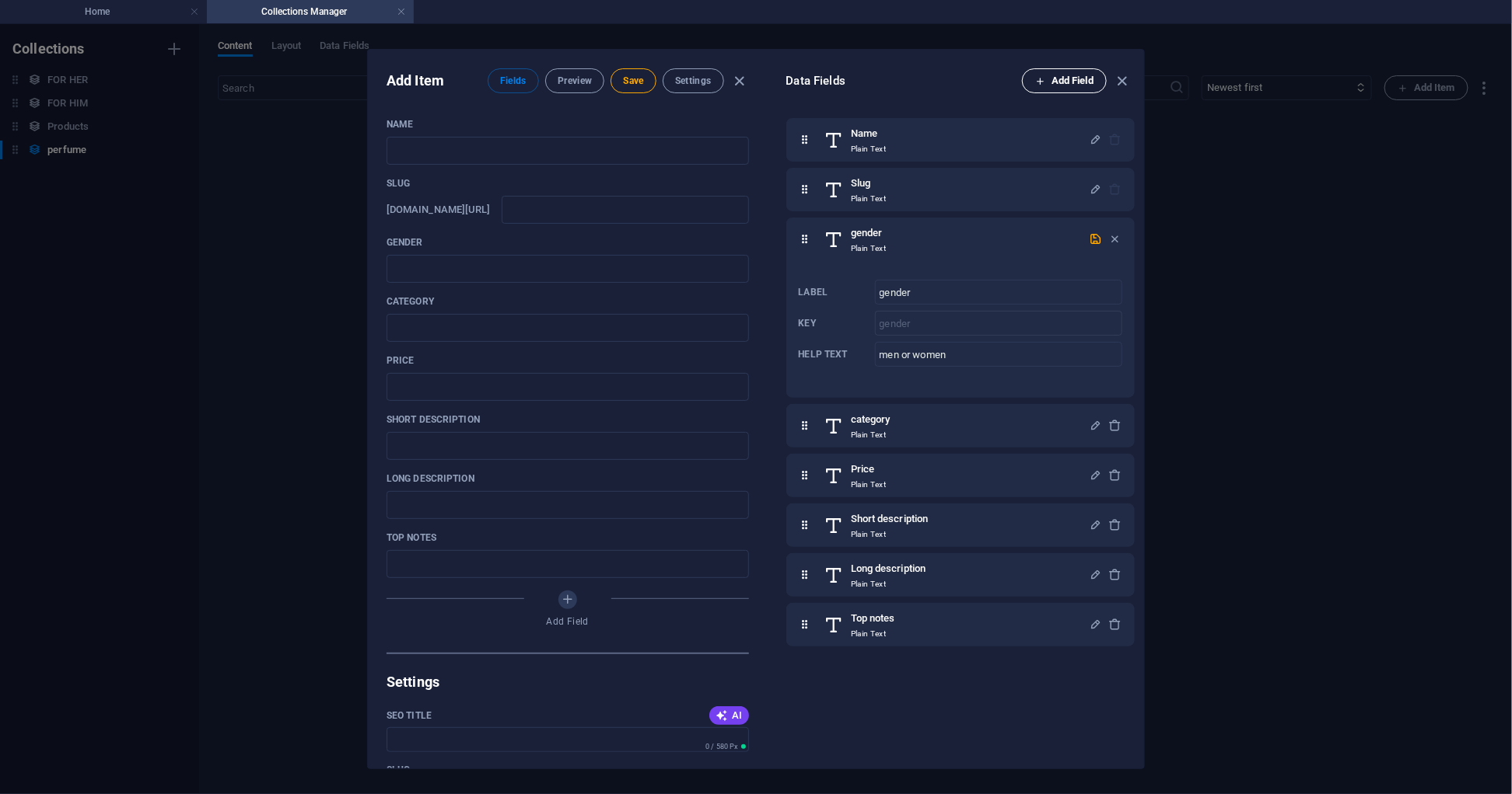
click at [1075, 86] on span "Add Field" at bounding box center [1064, 81] width 59 height 19
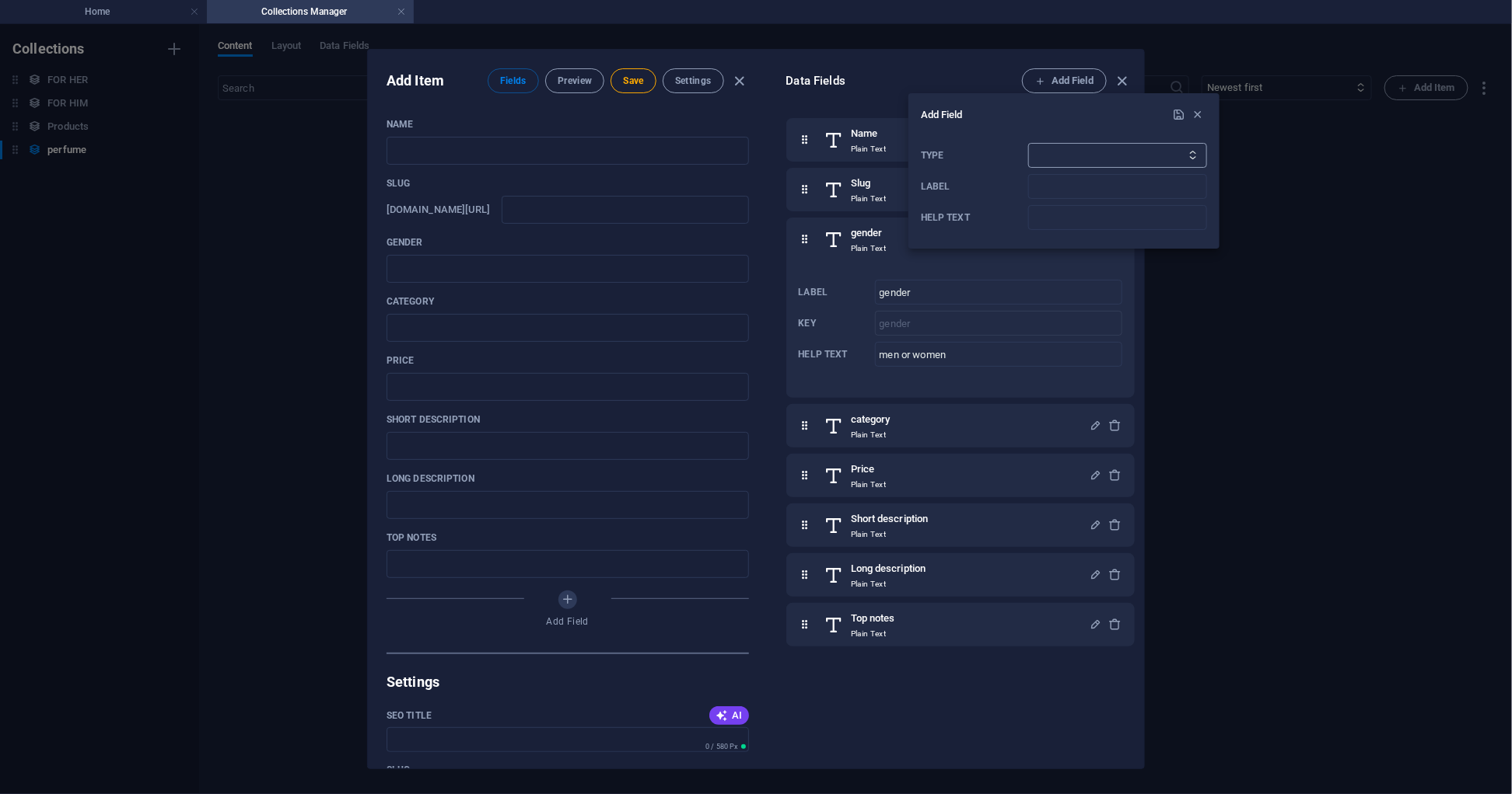
click at [1046, 152] on select "Plain Text Link CMS Rich Text File Multiple Files Checkbox Choice Date Number" at bounding box center [1118, 155] width 179 height 25
select select "text"
click at [1028, 143] on select "Plain Text Link CMS Rich Text File Multiple Files Checkbox Choice Date Number" at bounding box center [1118, 155] width 179 height 25
click at [1055, 186] on input "Label" at bounding box center [1118, 186] width 179 height 25
type input "heart notes"
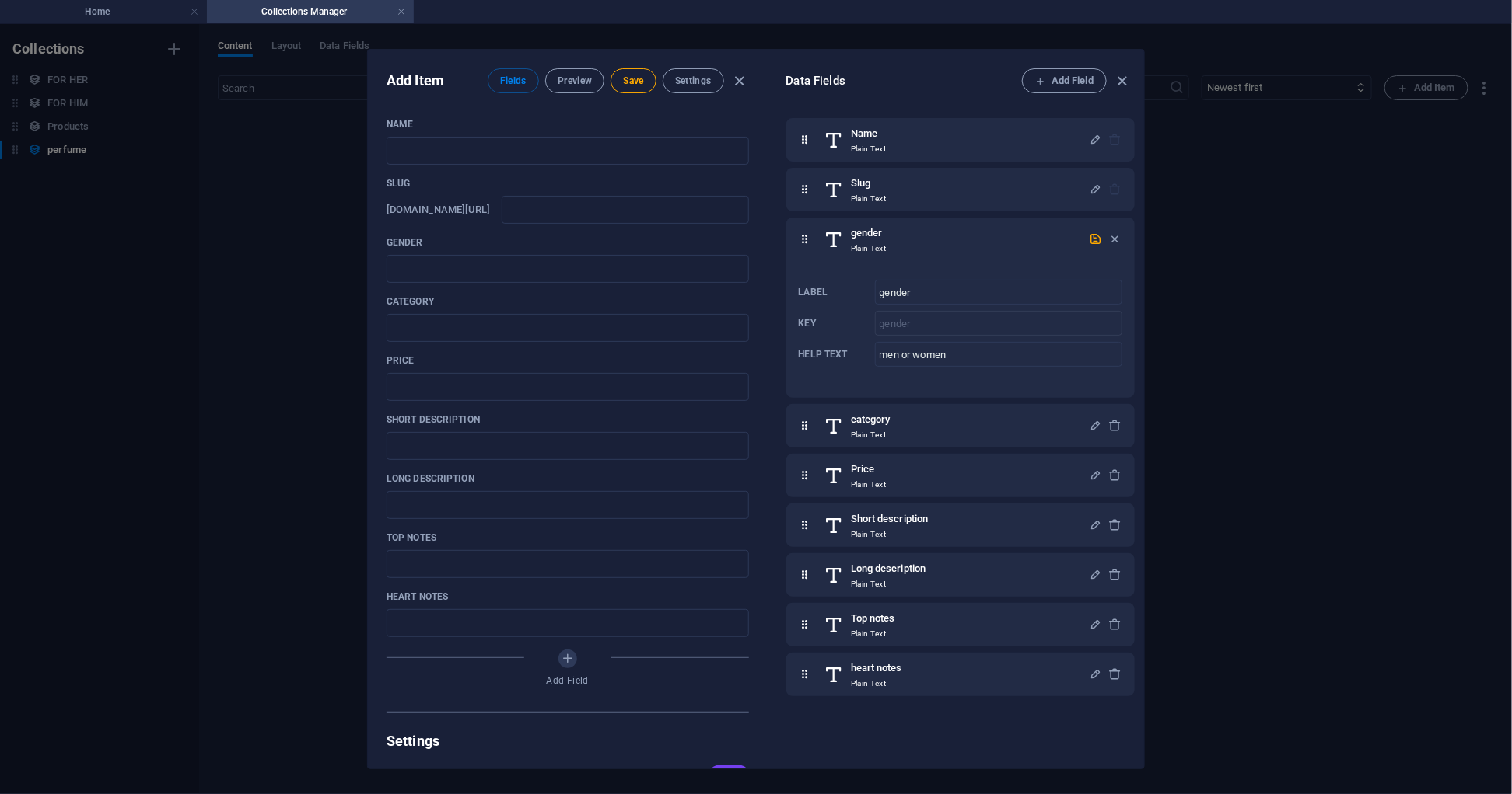
click at [1064, 87] on span "Add Field" at bounding box center [1064, 81] width 59 height 19
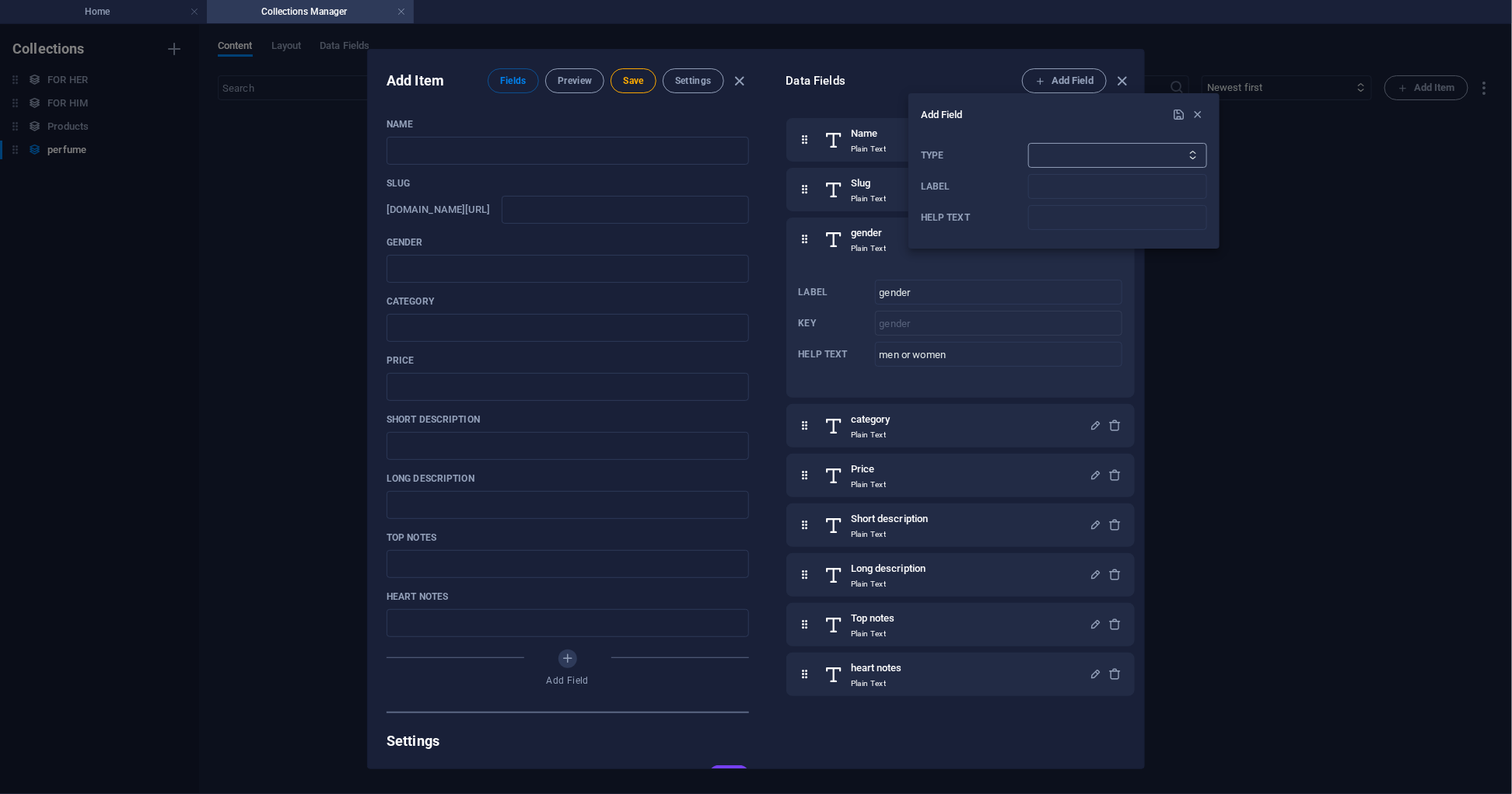
click at [1043, 156] on select "Plain Text Link CMS Rich Text File Multiple Files Checkbox Choice Date Number" at bounding box center [1118, 155] width 179 height 25
select select "text"
click at [1028, 143] on select "Plain Text Link CMS Rich Text File Multiple Files Checkbox Choice Date Number" at bounding box center [1118, 155] width 179 height 25
click at [1048, 185] on input "Label" at bounding box center [1118, 186] width 179 height 25
type input "base notes"
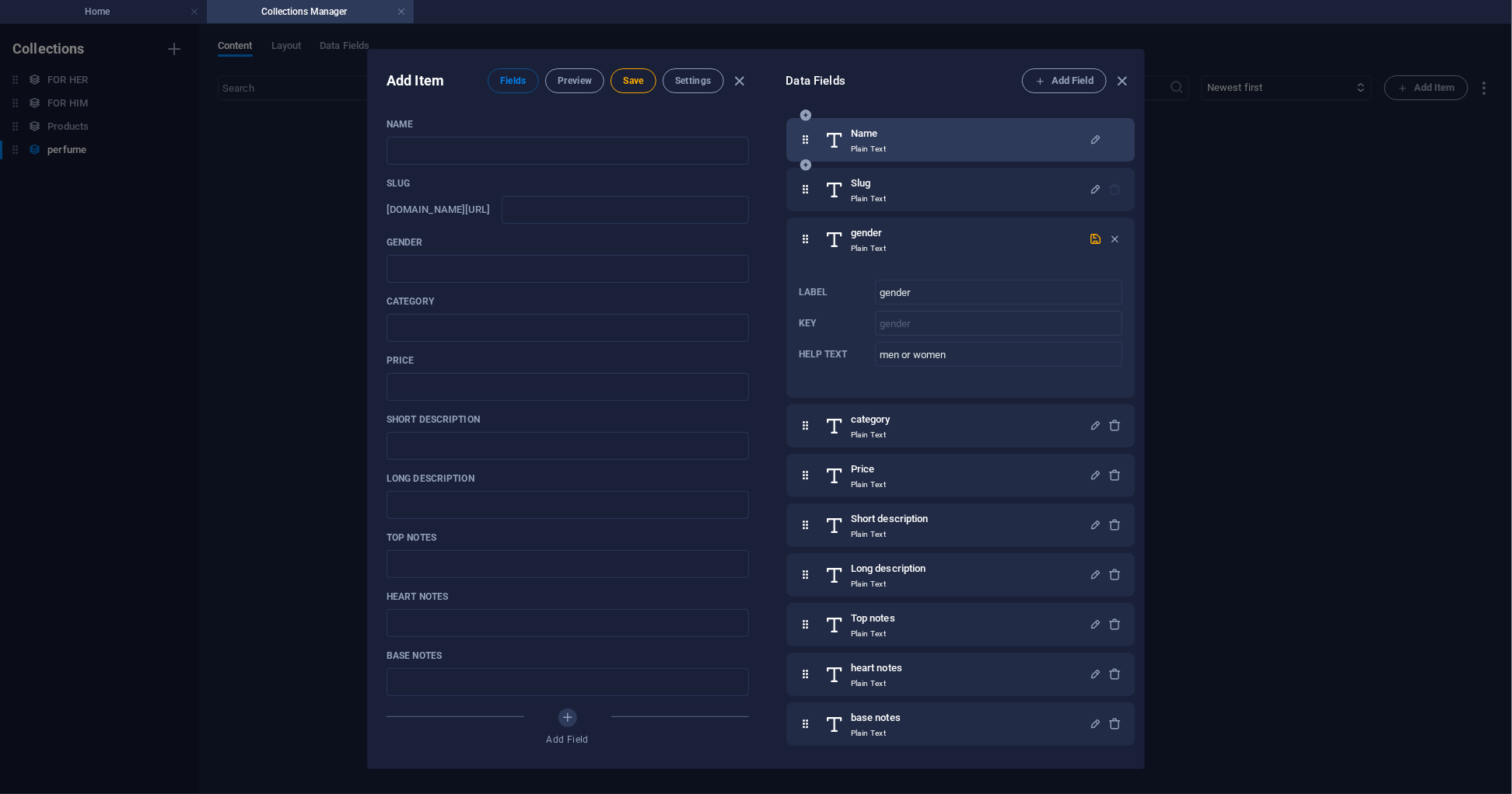
scroll to position [4, 0]
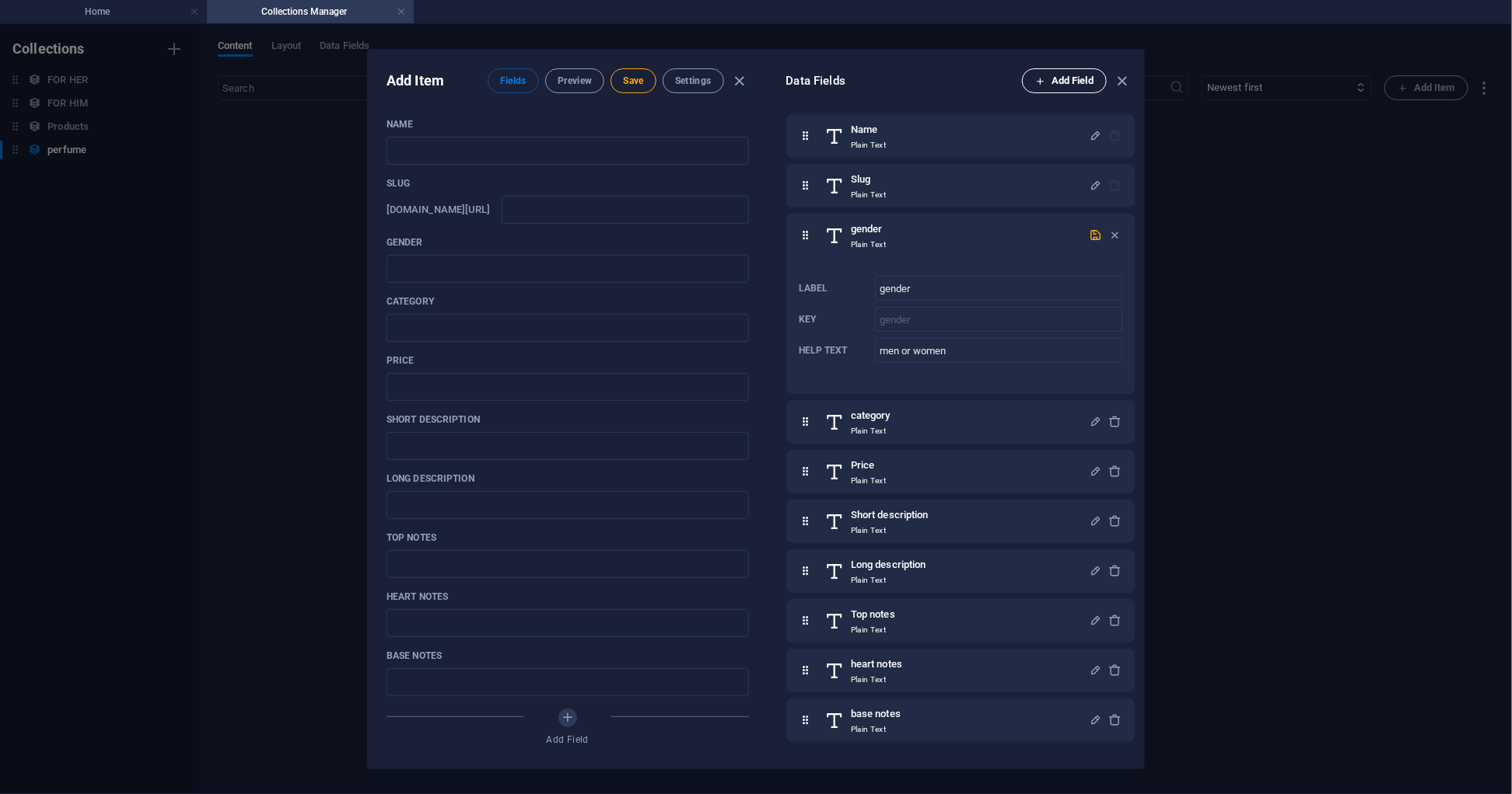
click at [1054, 85] on span "Add Field" at bounding box center [1064, 81] width 59 height 19
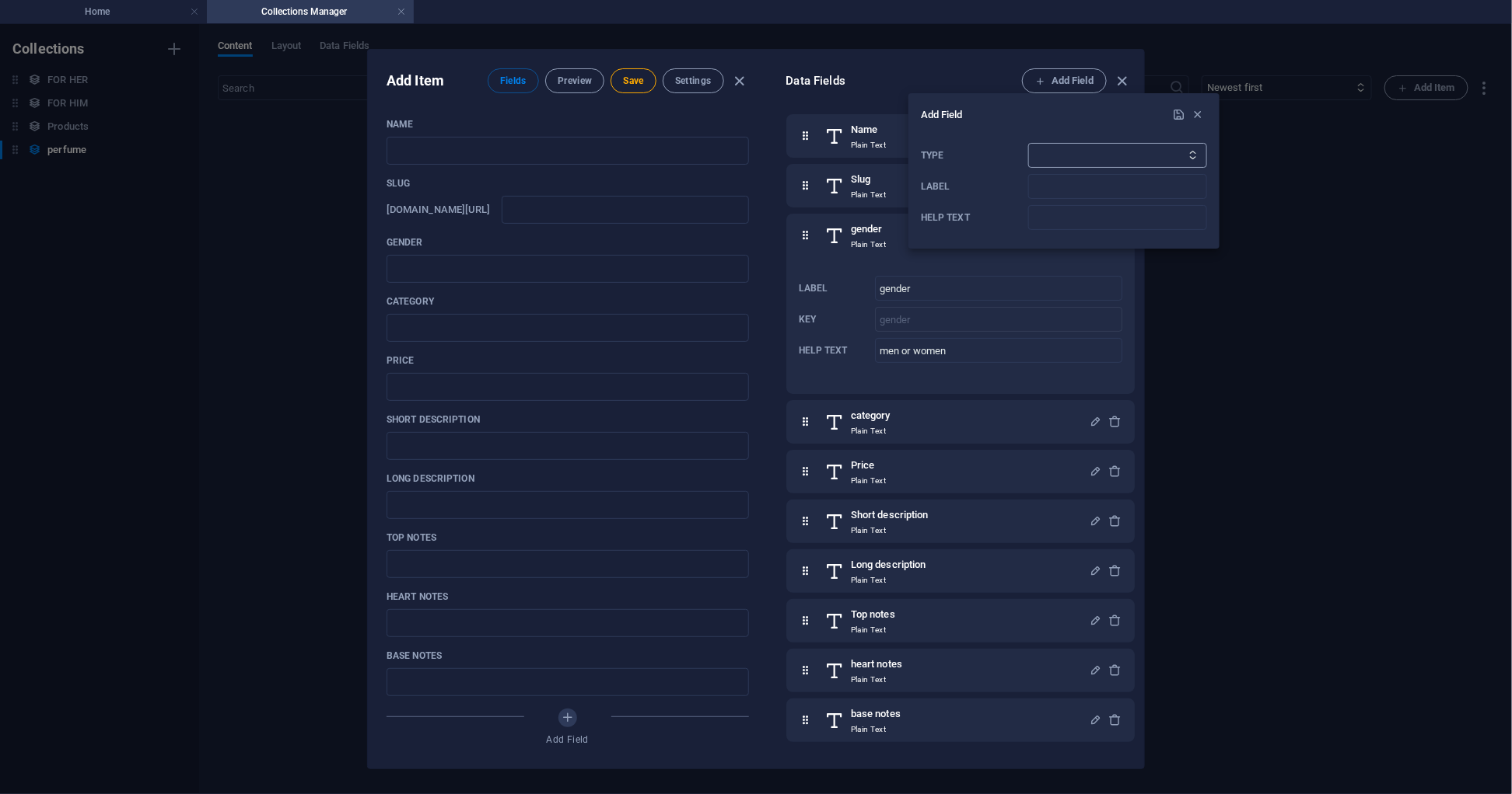
click at [1041, 155] on select "Plain Text Link CMS Rich Text File Multiple Files Checkbox Choice Date Number" at bounding box center [1118, 155] width 179 height 25
select select "text"
click at [1028, 143] on select "Plain Text Link CMS Rich Text File Multiple Files Checkbox Choice Date Number" at bounding box center [1118, 155] width 179 height 25
click at [1052, 187] on input "Label" at bounding box center [1118, 186] width 179 height 25
type input "p"
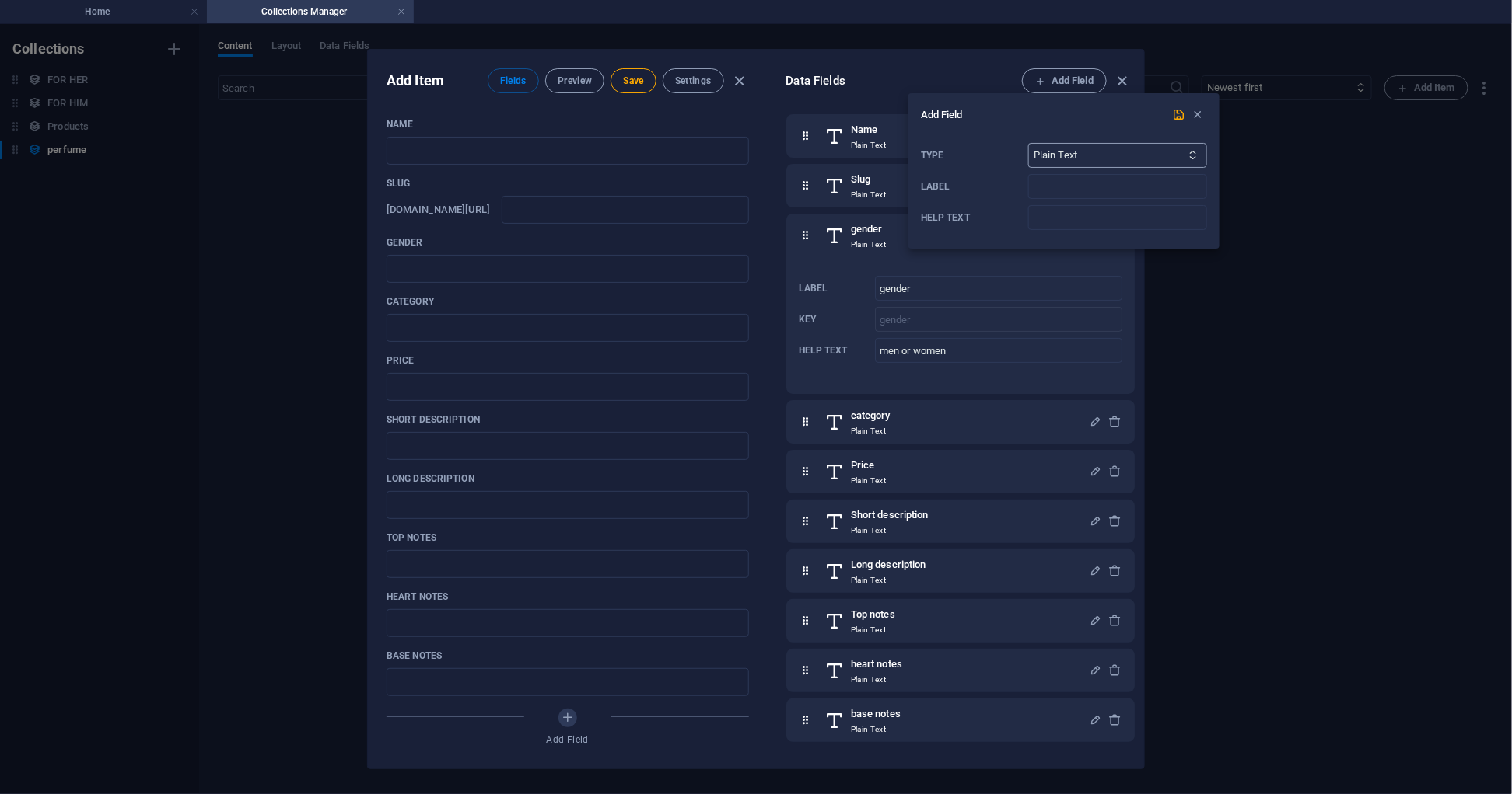
click at [1076, 155] on select "Plain Text Link CMS Rich Text File Multiple Files Checkbox Choice Date Number" at bounding box center [1118, 155] width 179 height 25
select select "file"
click at [1028, 143] on select "Plain Text Link CMS Rich Text File Multiple Files Checkbox Choice Date Number" at bounding box center [1118, 155] width 179 height 25
click at [1075, 178] on input "Label" at bounding box center [1118, 186] width 179 height 25
type input "produc"
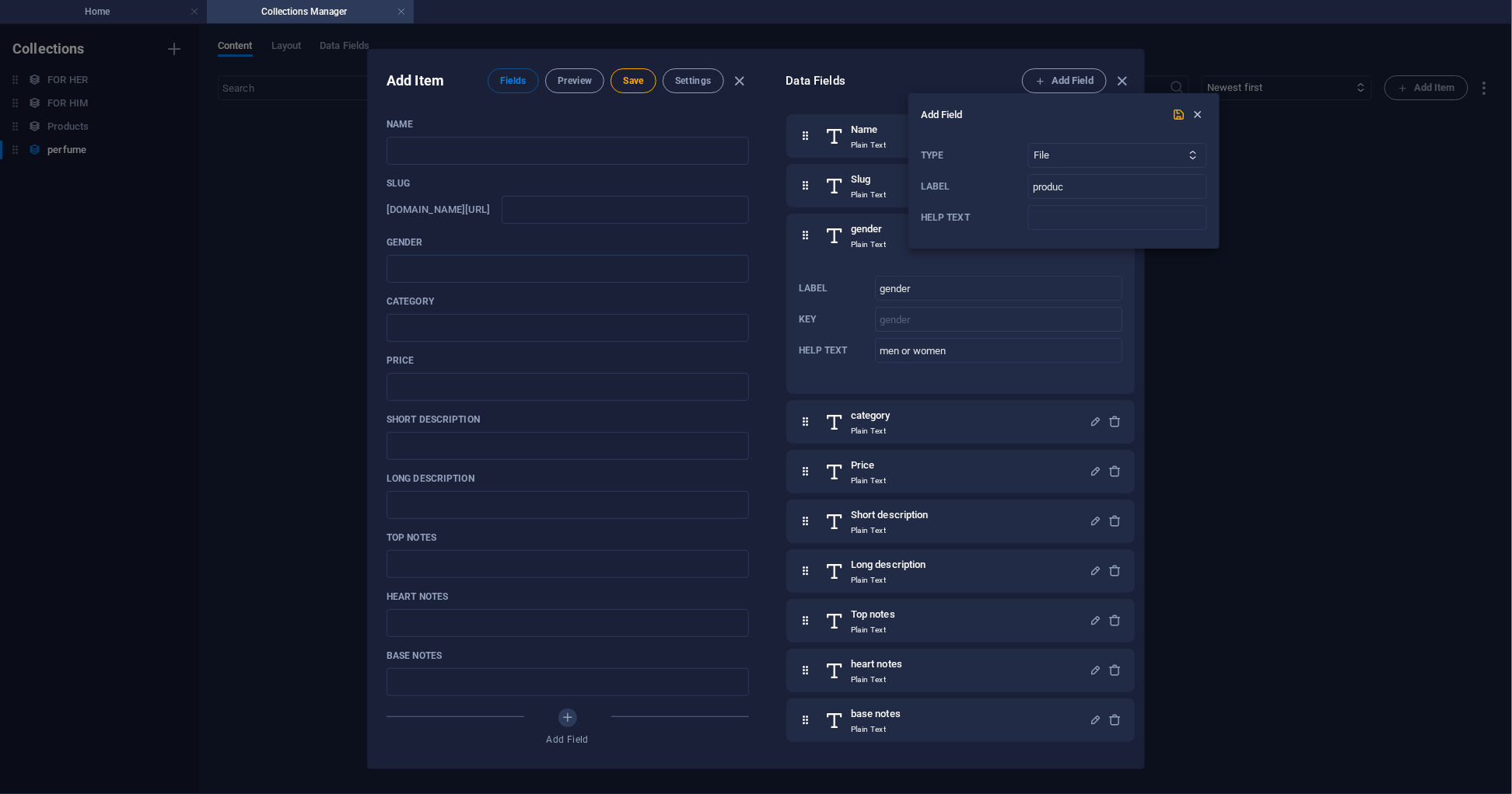
click at [1201, 116] on icon "button" at bounding box center [1198, 114] width 13 height 13
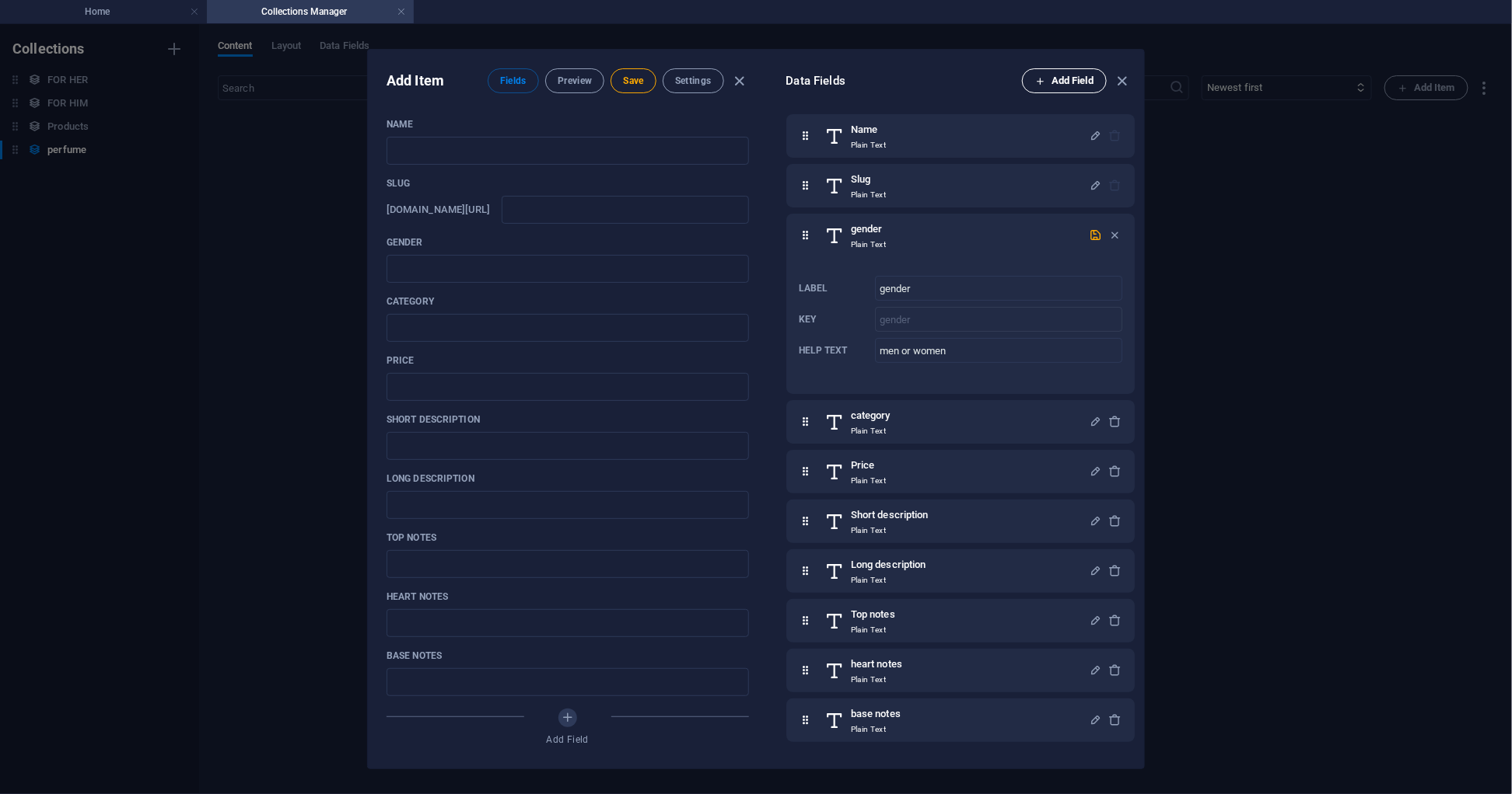
click at [1068, 74] on span "Add Field" at bounding box center [1064, 81] width 59 height 19
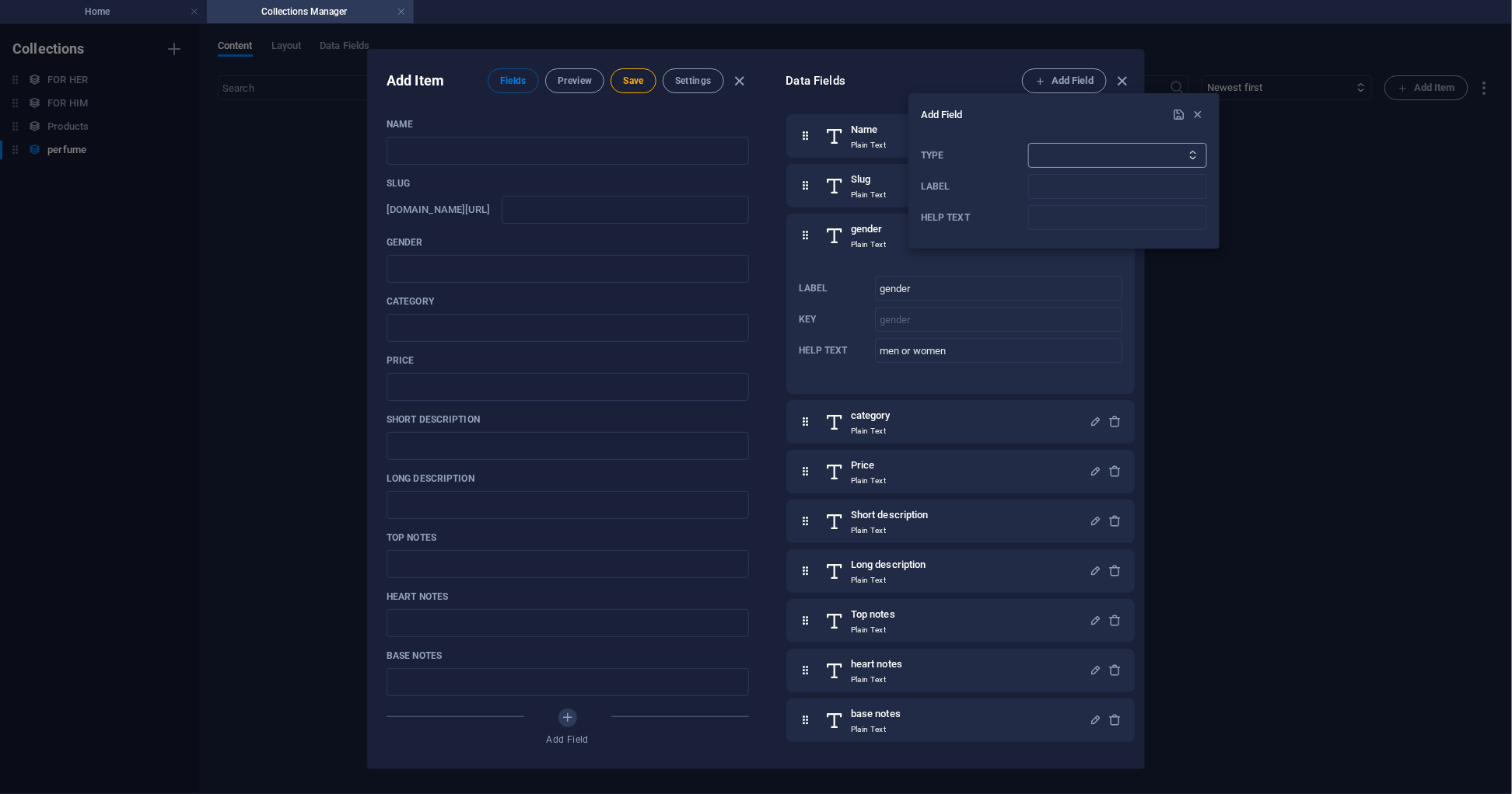
click at [1067, 148] on select "Plain Text Link CMS Rich Text File Multiple Files Checkbox Choice Date Number" at bounding box center [1118, 155] width 179 height 25
select select "link"
click at [1028, 143] on select "Plain Text Link CMS Rich Text File Multiple Files Checkbox Choice Date Number" at bounding box center [1118, 155] width 179 height 25
click at [1060, 193] on input "Label" at bounding box center [1118, 186] width 179 height 25
type input "Whatsapp link"
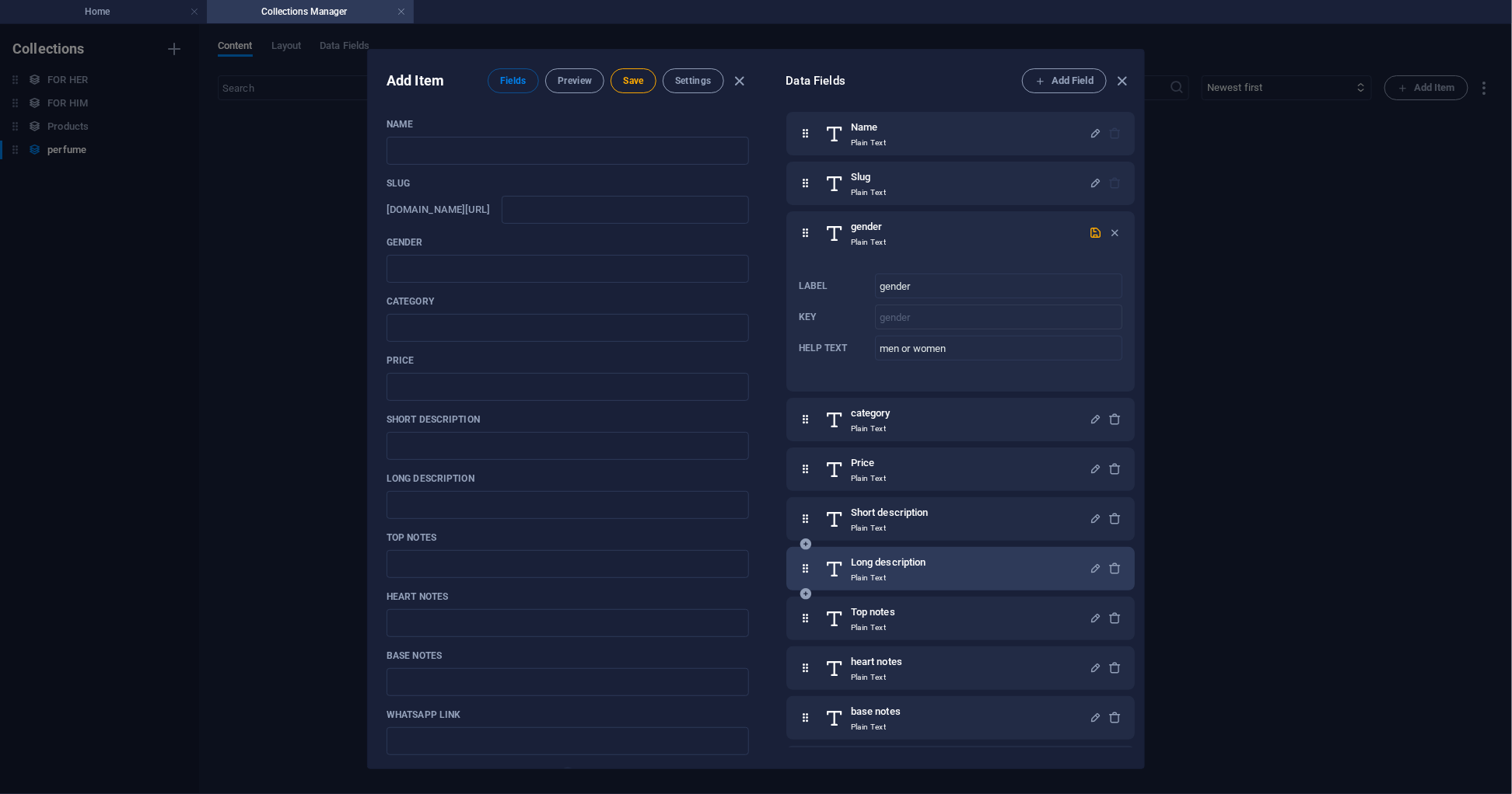
scroll to position [0, 0]
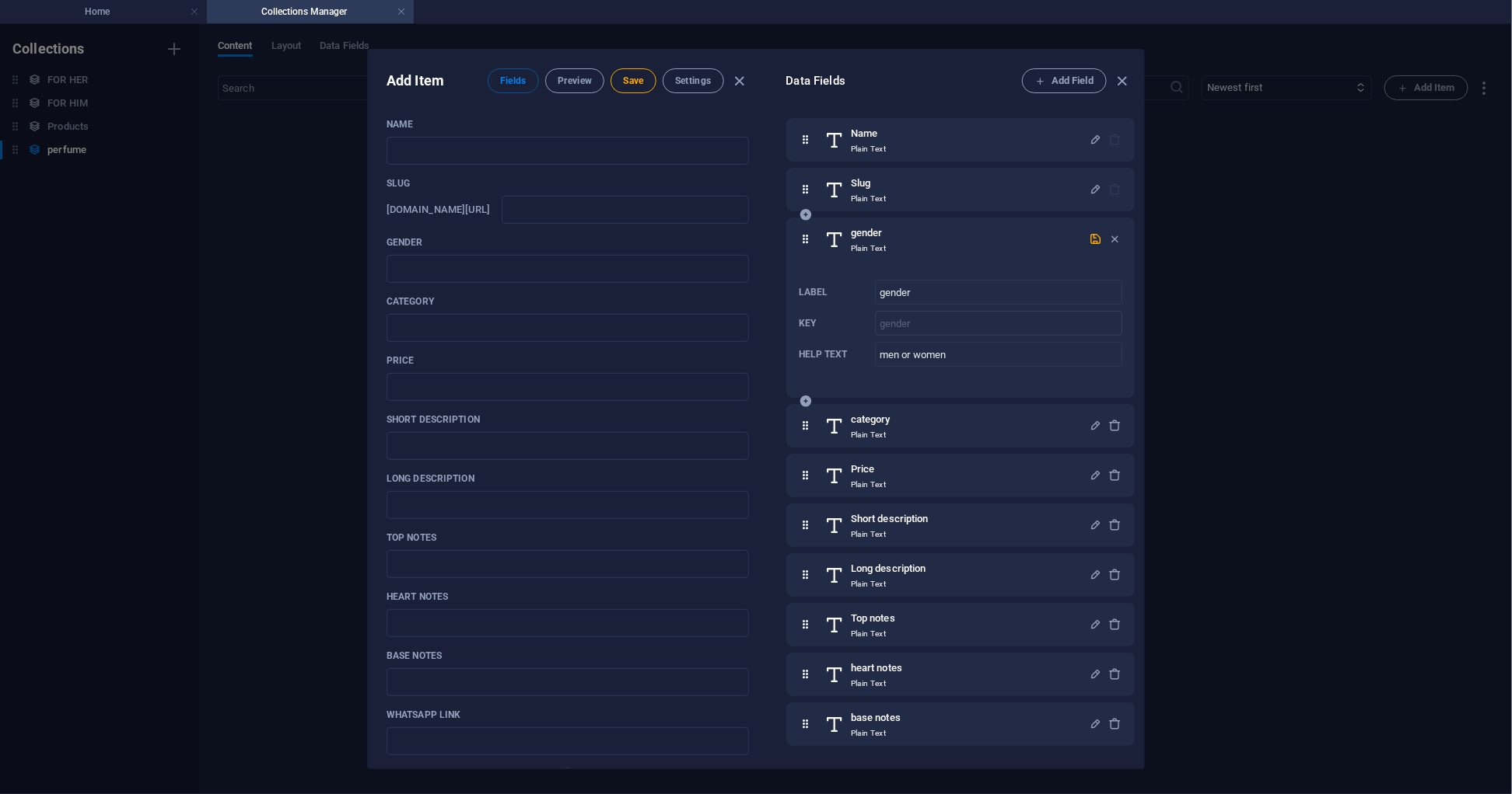
click at [1065, 239] on div "gender Plain Text" at bounding box center [956, 239] width 264 height 31
click at [936, 239] on div "gender Plain Text" at bounding box center [956, 239] width 264 height 31
click at [1089, 236] on icon "button" at bounding box center [1095, 239] width 13 height 13
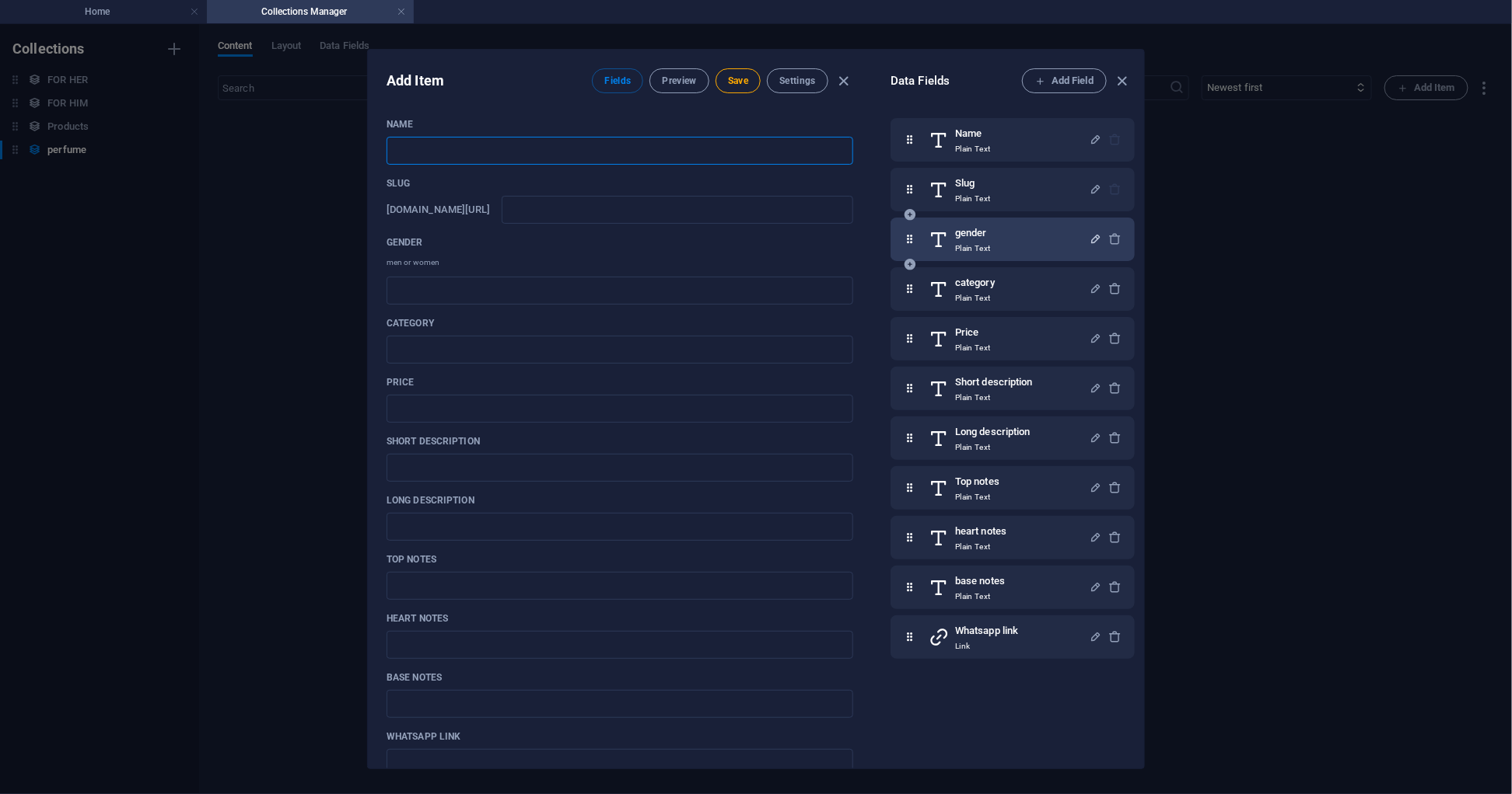
click at [523, 159] on input "text" at bounding box center [619, 151] width 467 height 28
type input "G"
type input "g"
type input "Gi"
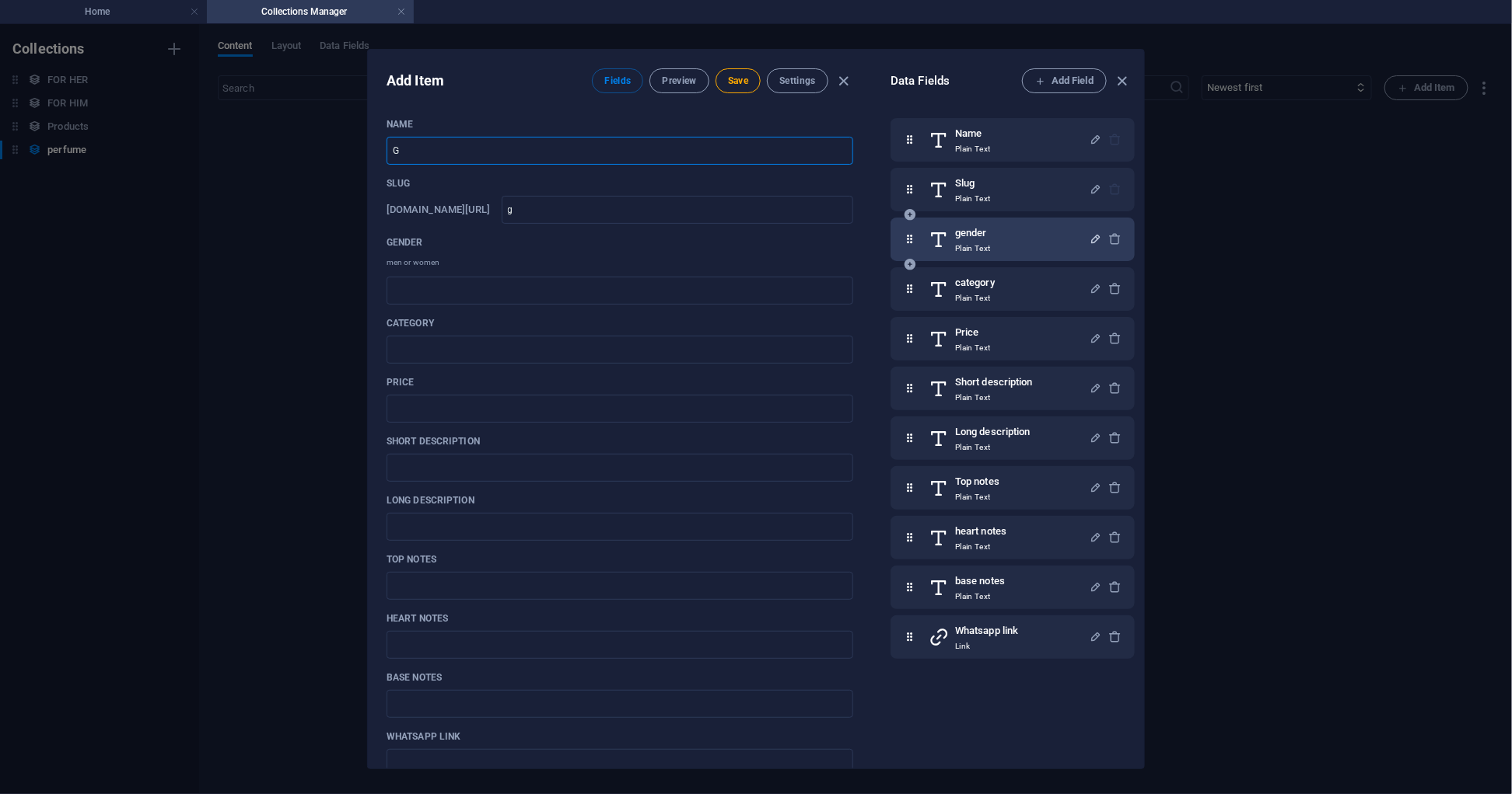
type input "gi"
type input "Gi"
drag, startPoint x: 1172, startPoint y: 162, endPoint x: 1118, endPoint y: 79, distance: 99.0
click at [1118, 79] on div "Add Item Fields Preview Save Settings Name Gi ​ Slug [DOMAIN_NAME][URL] gi ​ ge…" at bounding box center [756, 409] width 1512 height 770
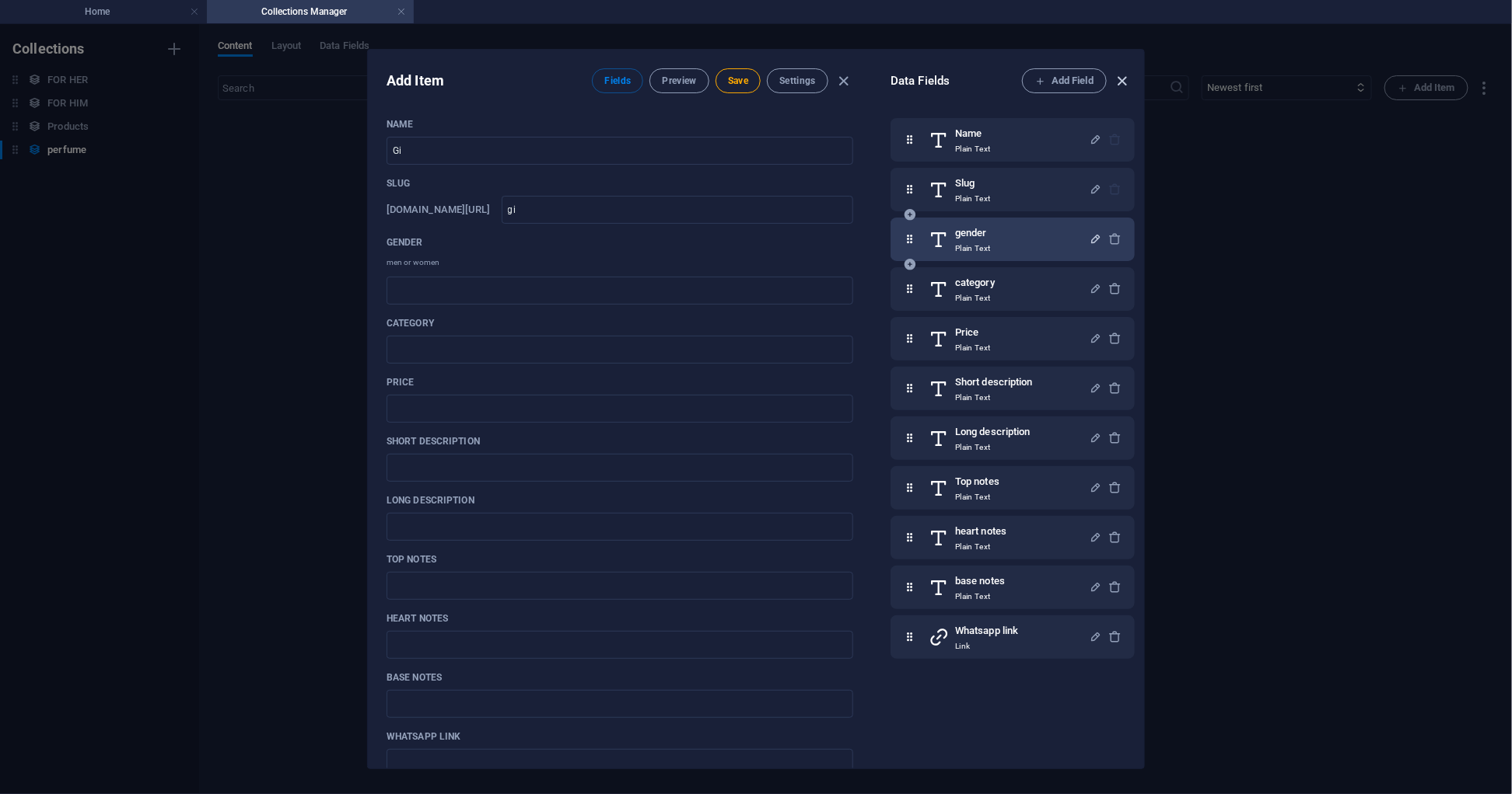
click at [1118, 79] on icon "button" at bounding box center [1123, 81] width 18 height 18
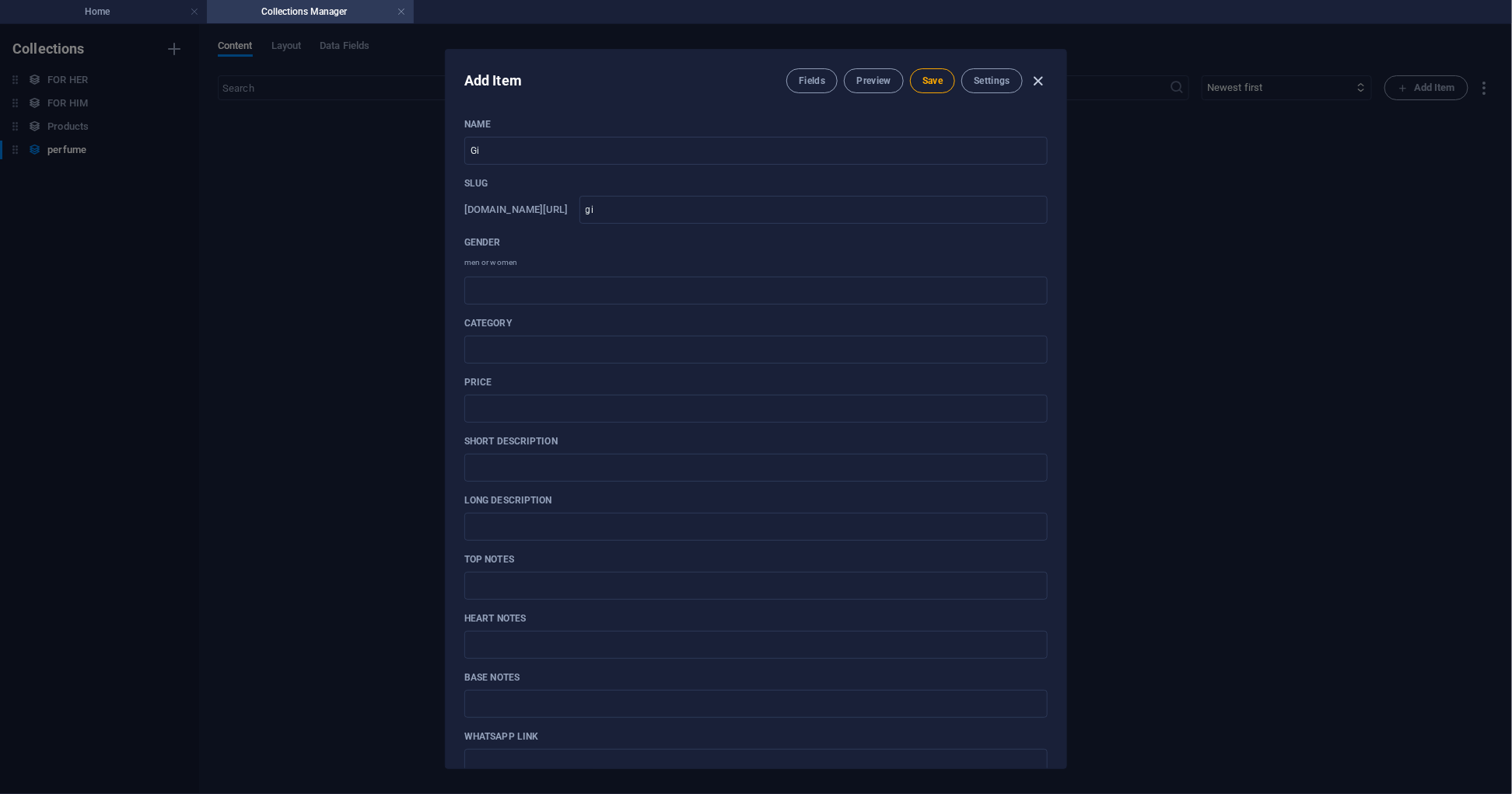
click at [1037, 75] on icon "button" at bounding box center [1039, 81] width 18 height 18
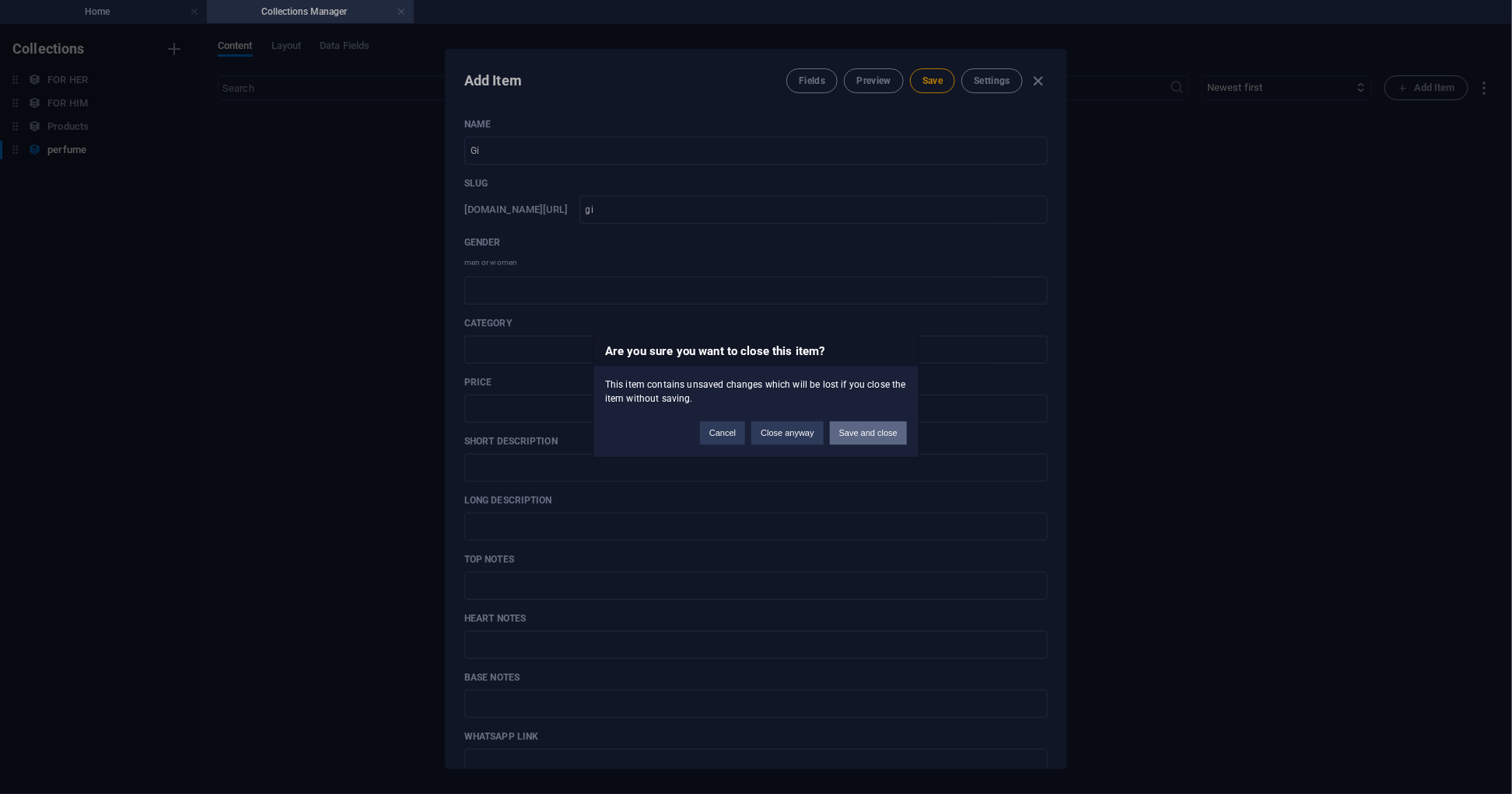
click at [868, 433] on button "Save and close" at bounding box center [868, 433] width 77 height 23
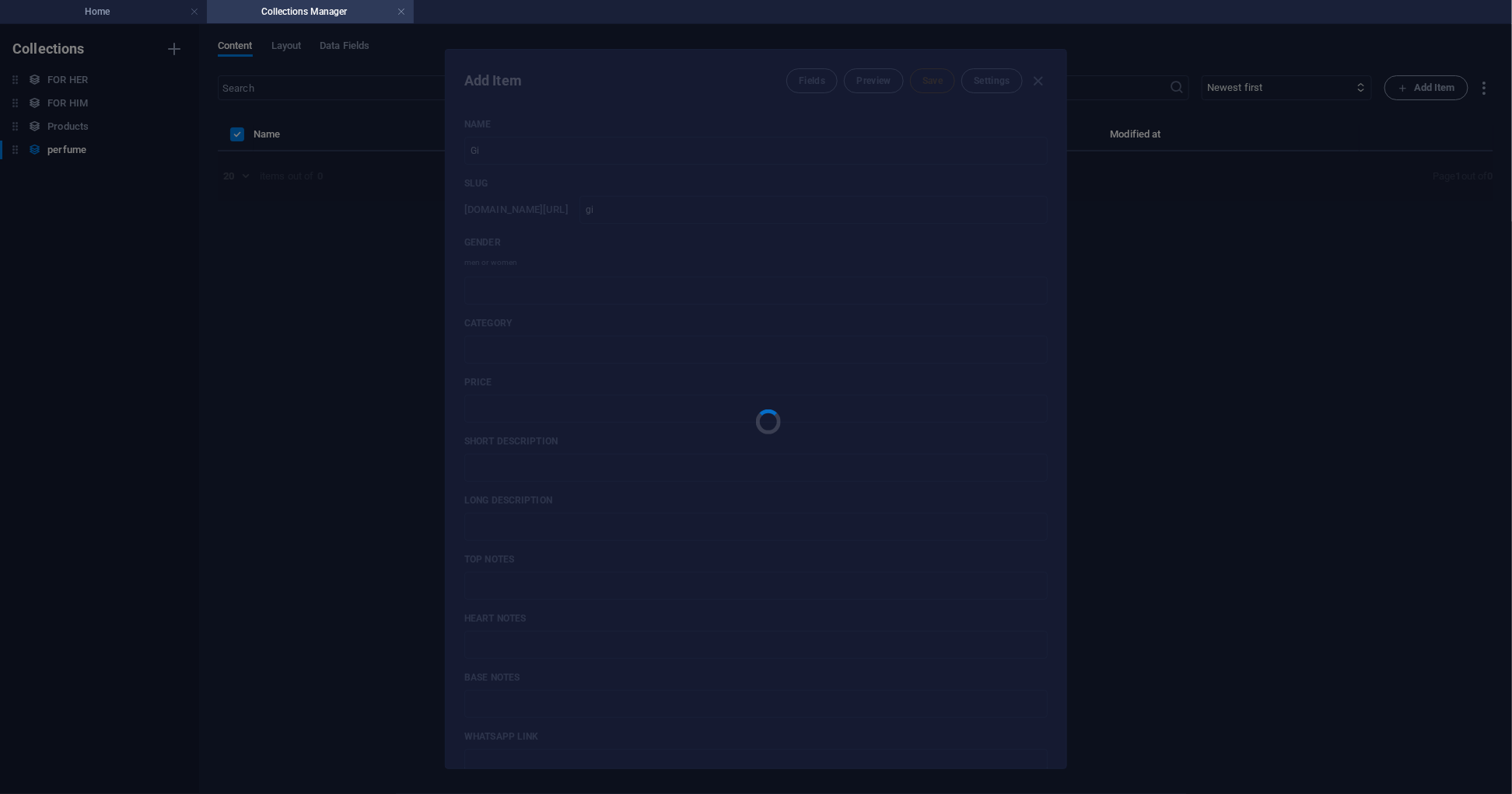
type input "gi"
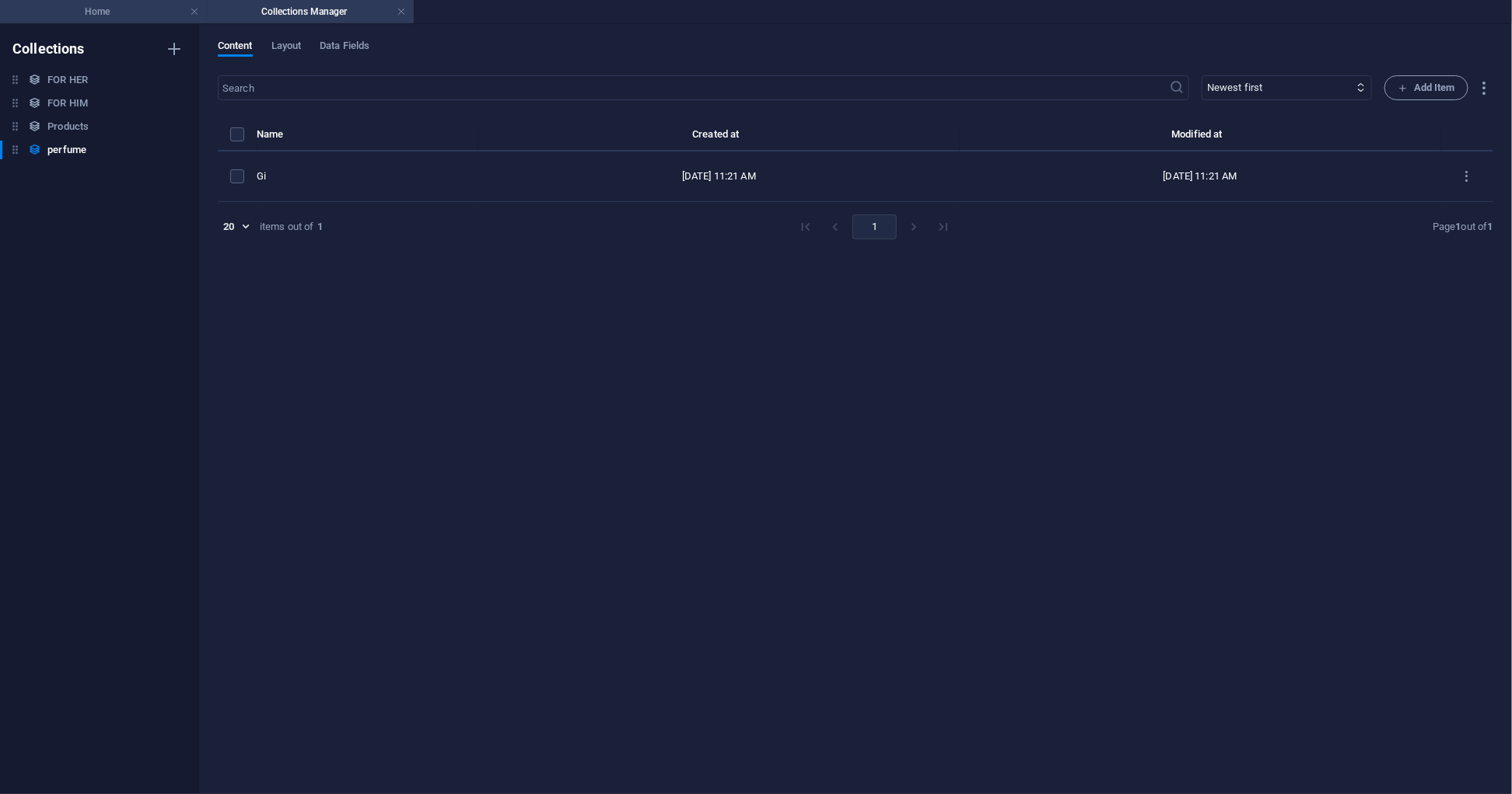
click at [124, 10] on h4 "Home" at bounding box center [103, 12] width 207 height 17
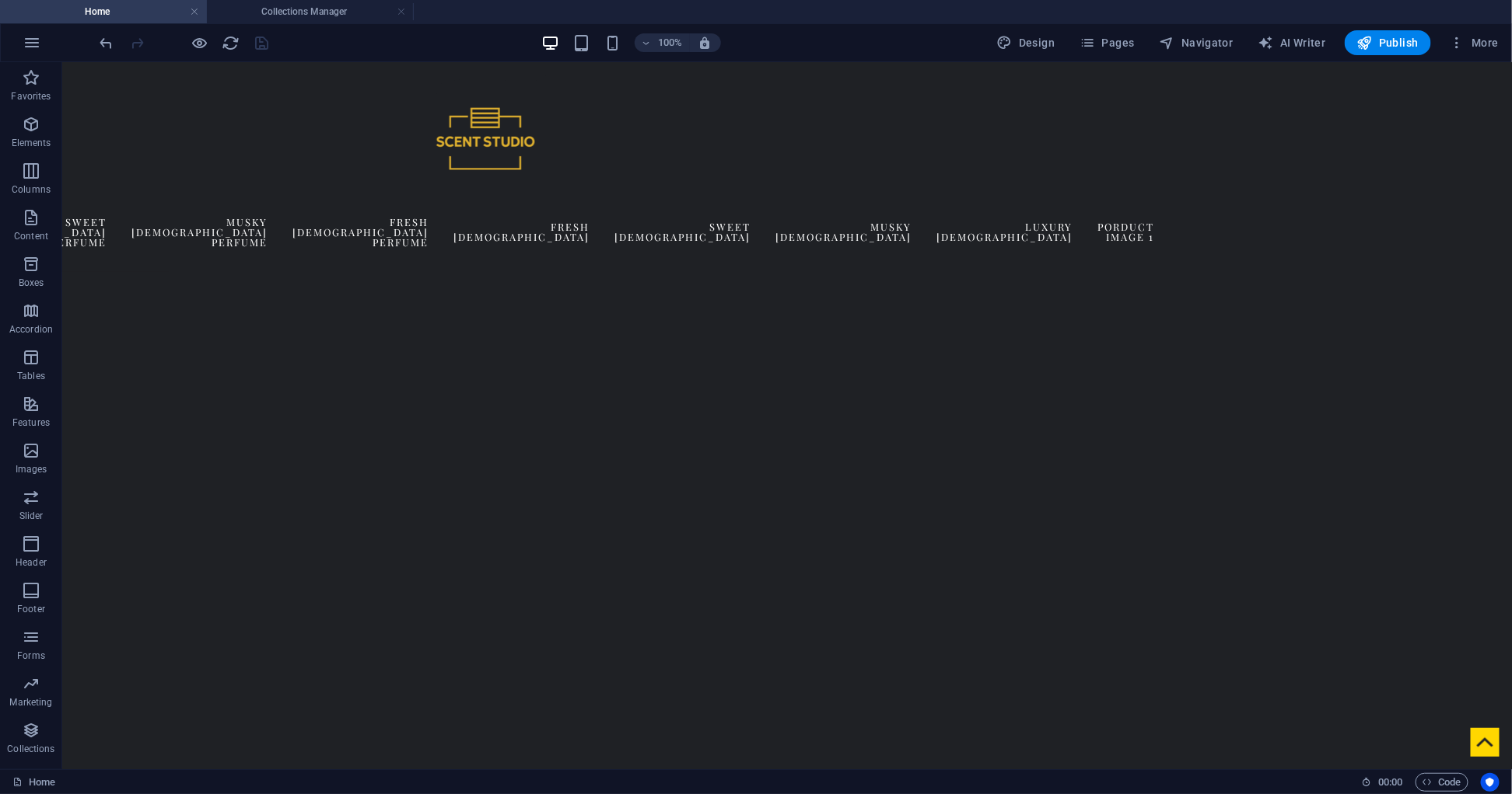
scroll to position [542, 0]
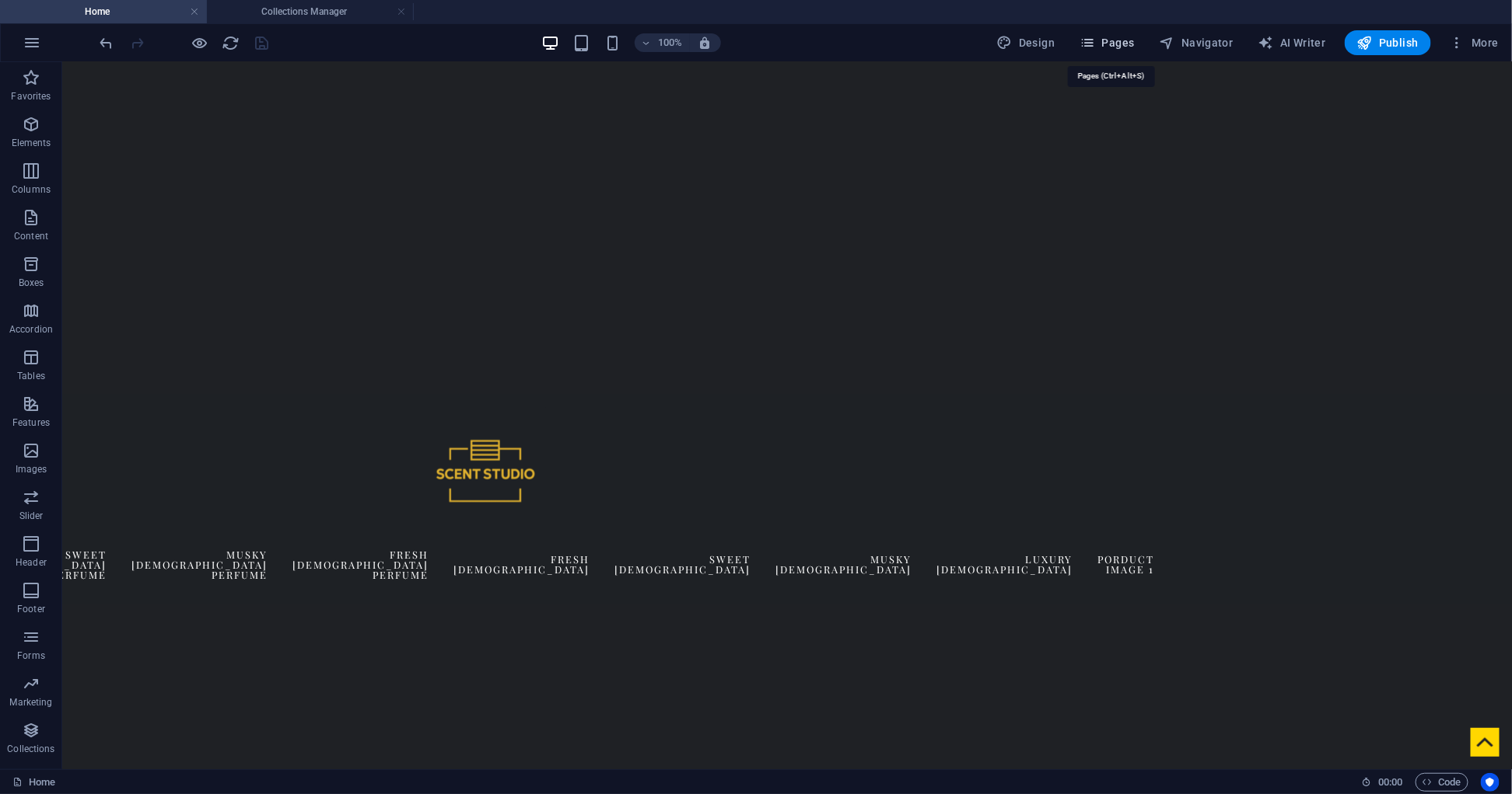
click at [1112, 41] on span "Pages" at bounding box center [1106, 43] width 55 height 16
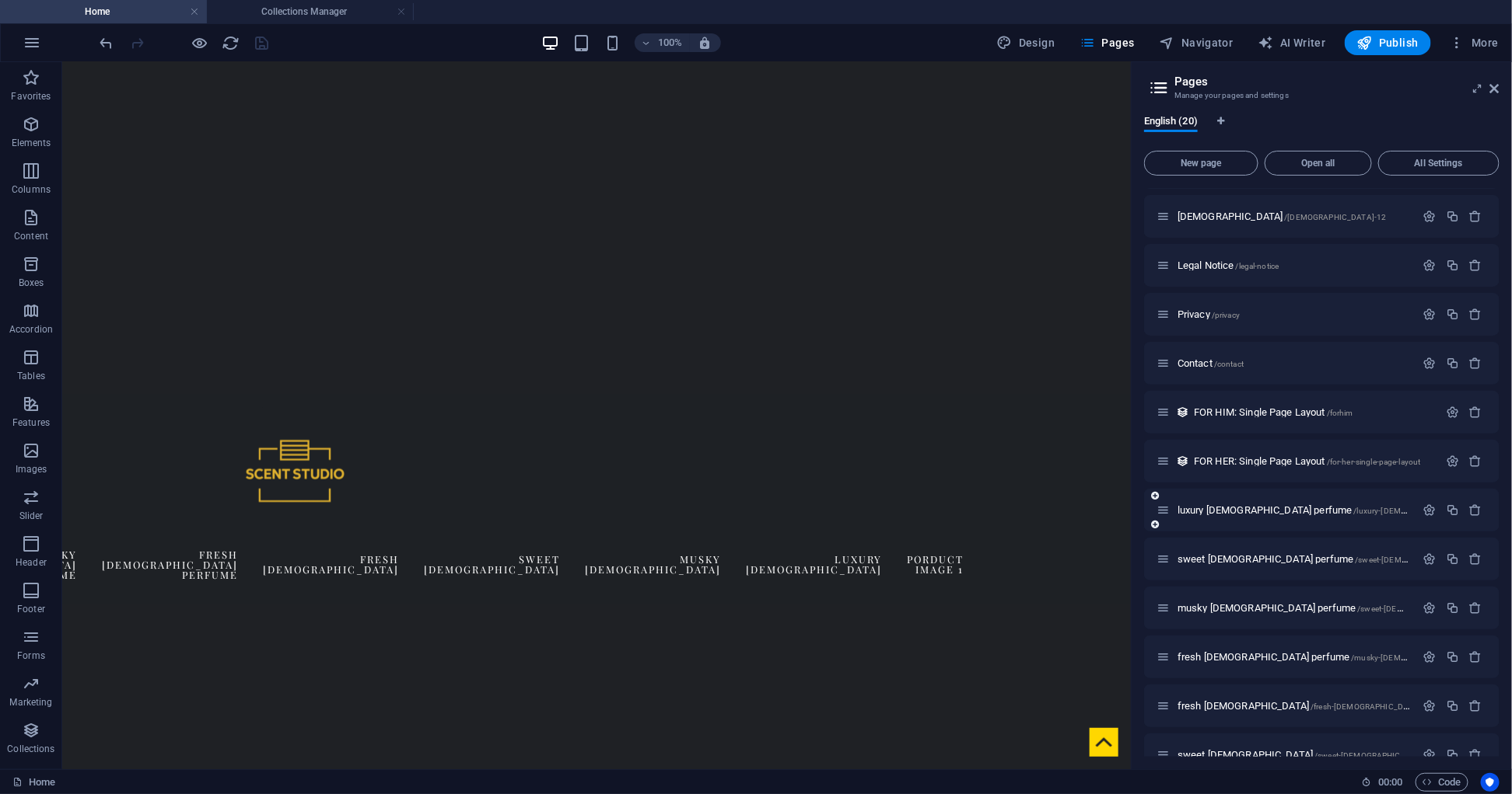
scroll to position [142, 0]
click at [1213, 654] on span "fresh [DEMOGRAPHIC_DATA] perfume /musky-[DEMOGRAPHIC_DATA]-perfume-2" at bounding box center [1342, 655] width 329 height 12
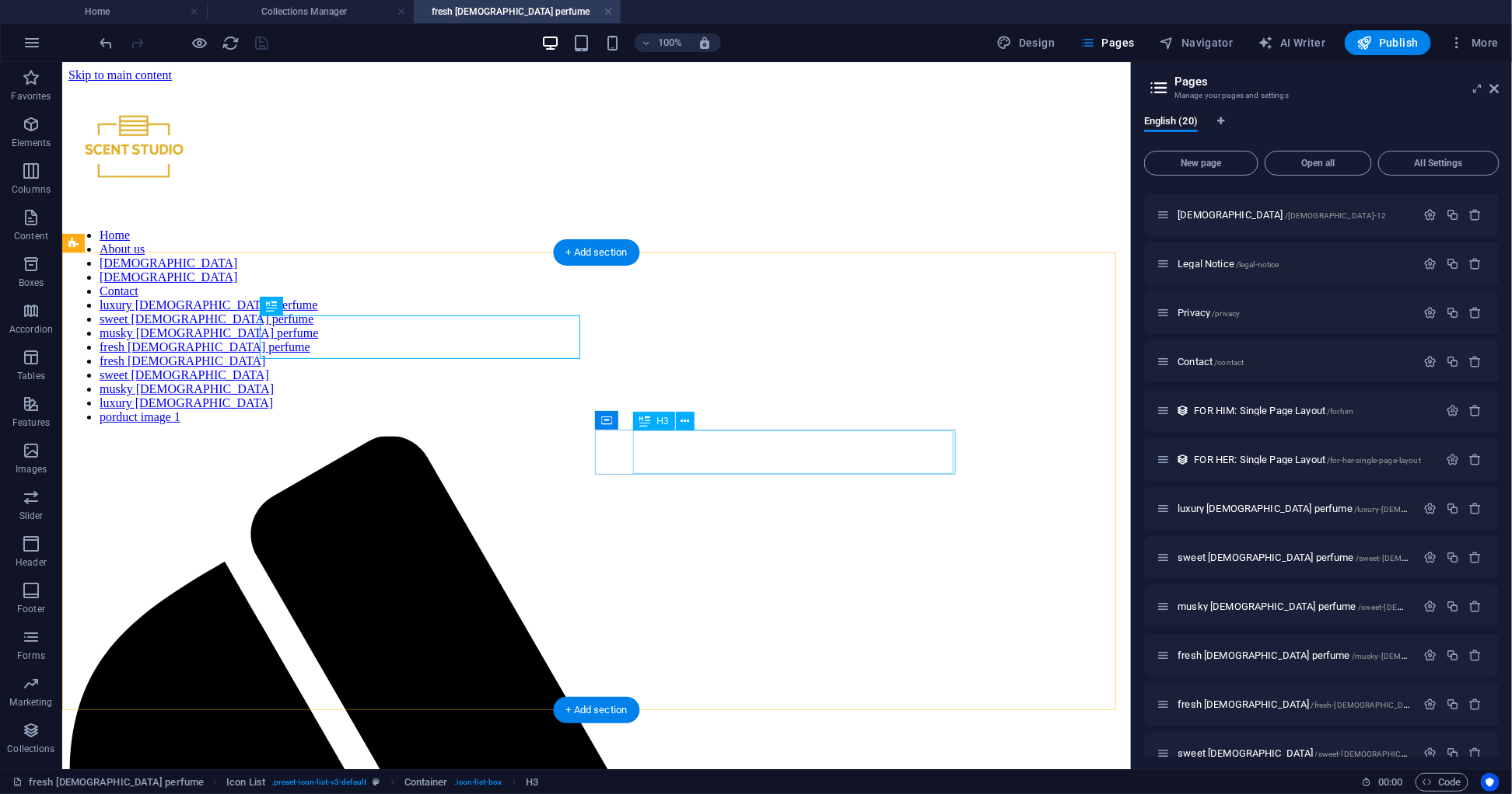
scroll to position [0, 0]
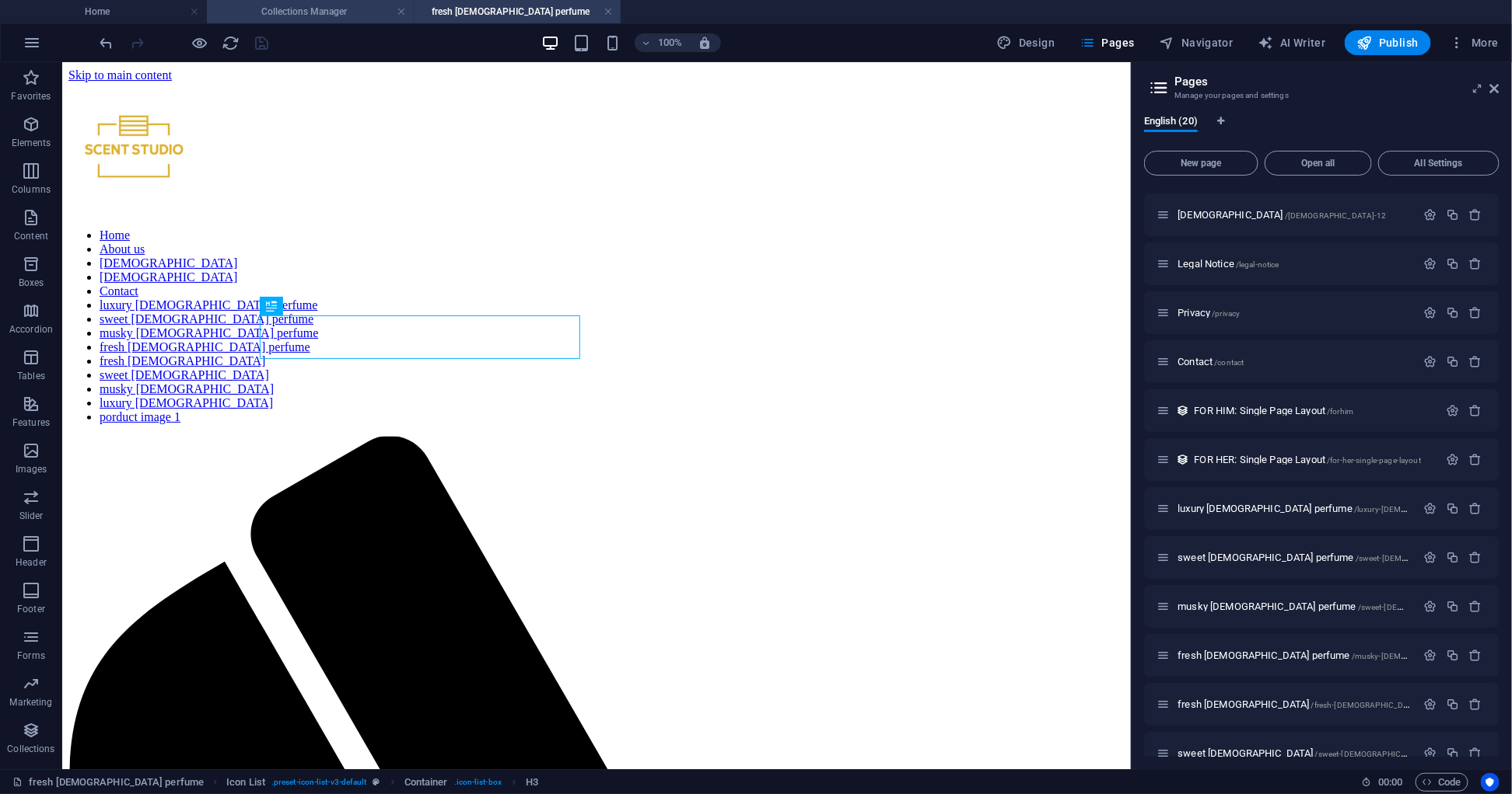
click at [290, 21] on li "Collections Manager" at bounding box center [310, 11] width 207 height 23
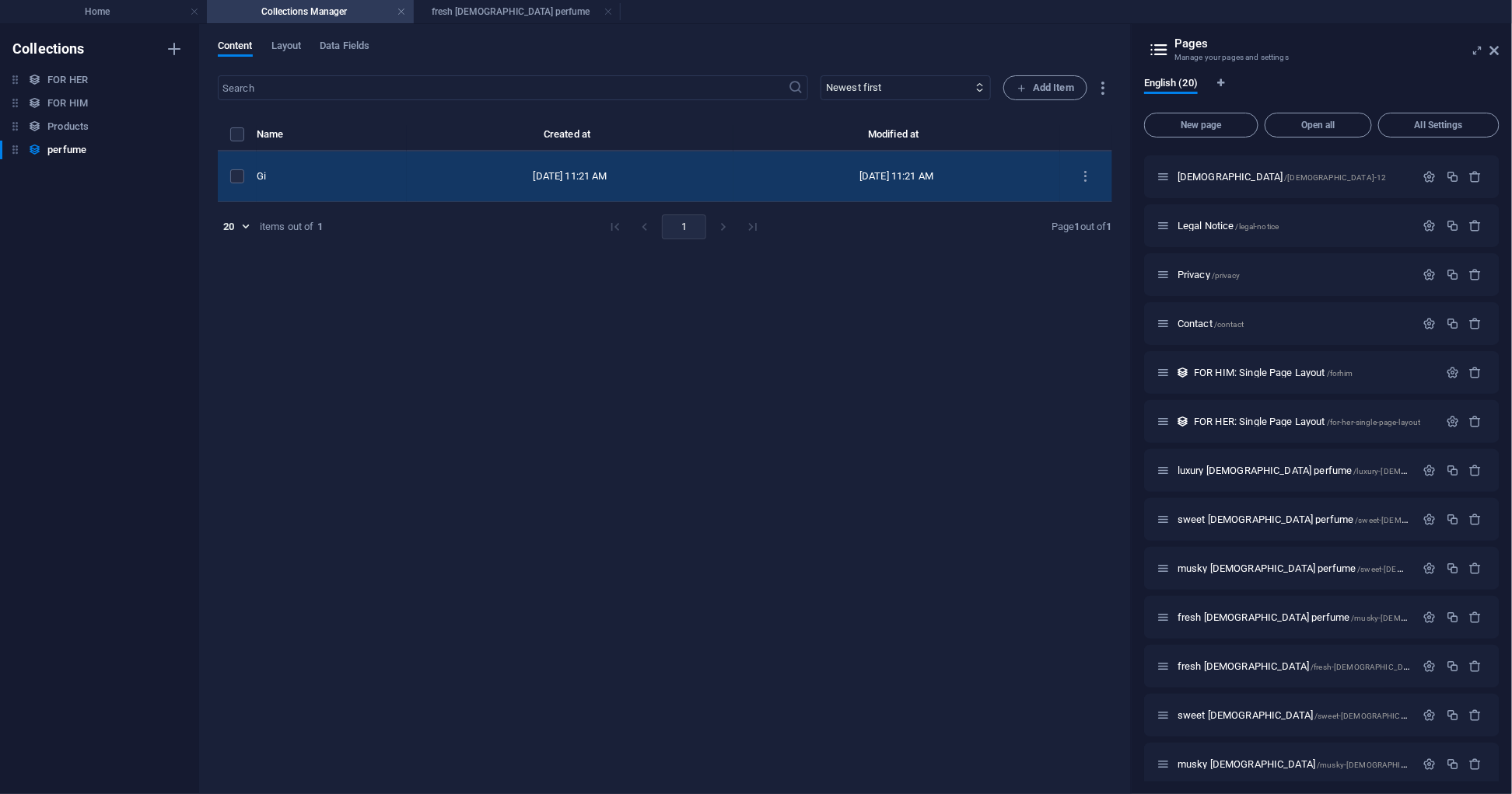
click at [427, 170] on td "[DATE] 11:21 AM" at bounding box center [570, 177] width 327 height 51
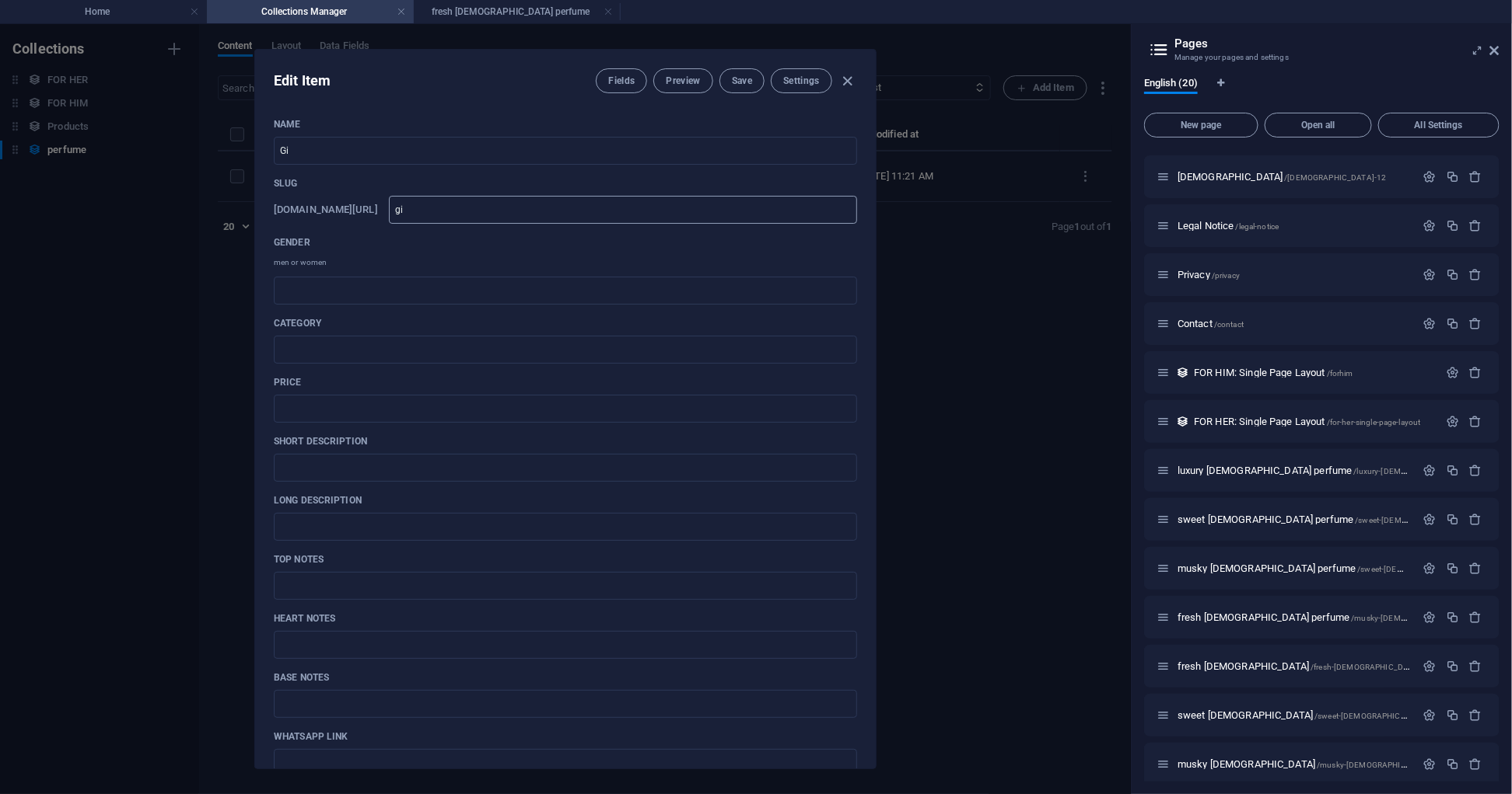
click at [513, 211] on input "gi" at bounding box center [622, 209] width 468 height 28
click at [392, 152] on input "Gi" at bounding box center [565, 151] width 584 height 28
type input "G"
type input "g"
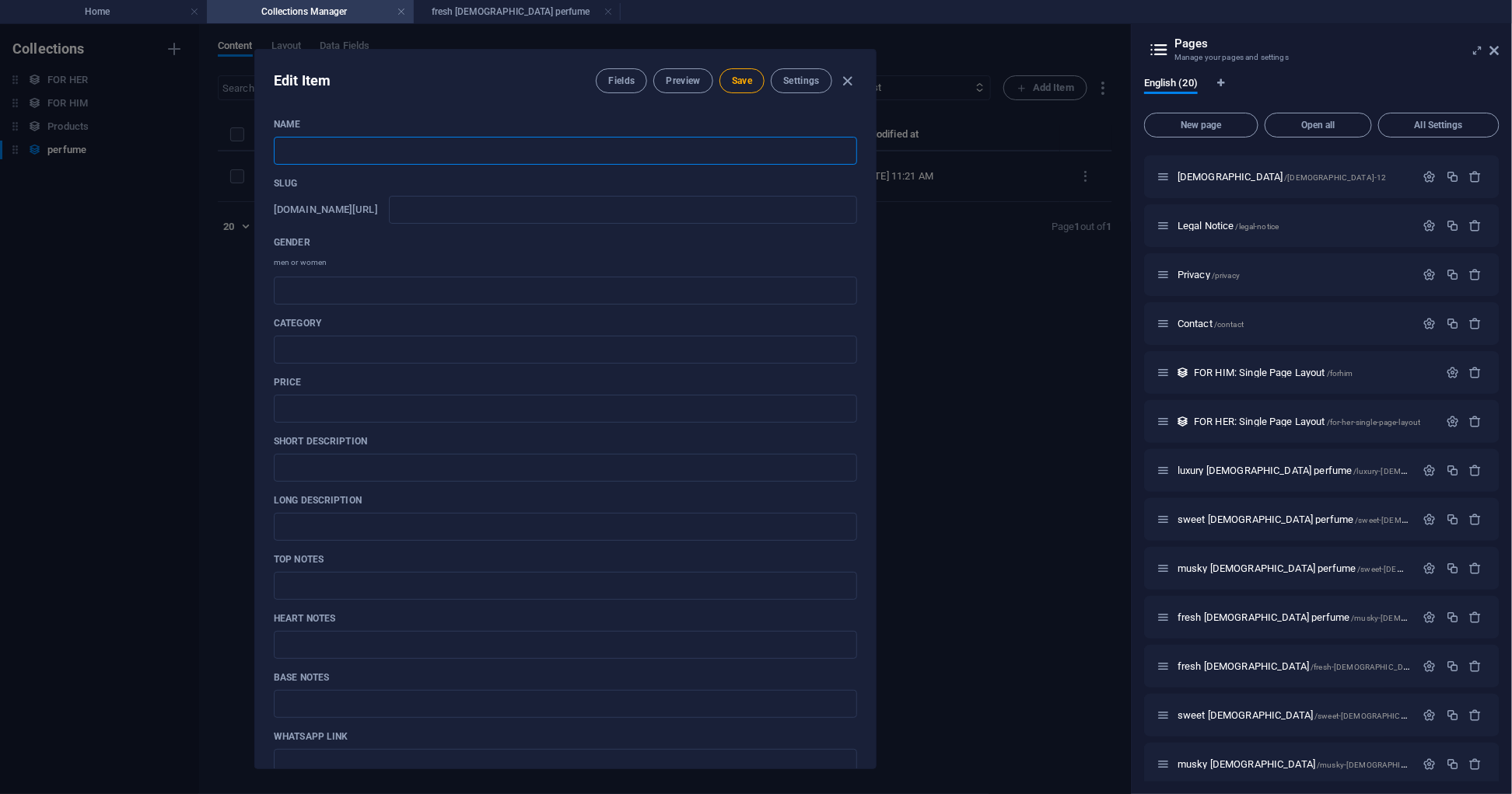
paste input "Dior Sauvage"
type input "Dior Sauvage"
type input "dior-sauvage"
type input "Dior Sauvage"
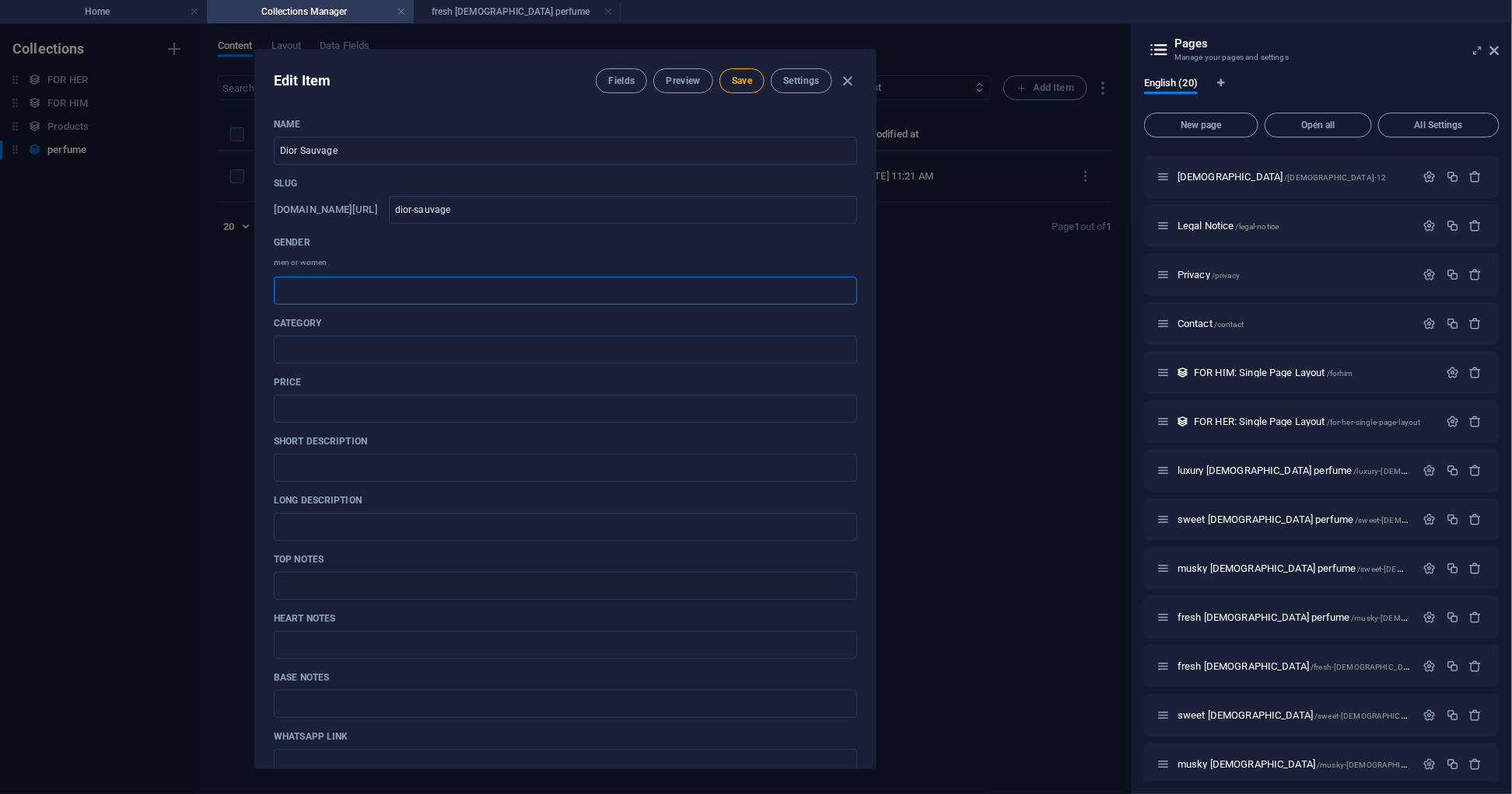
click at [381, 286] on input "text" at bounding box center [565, 290] width 584 height 28
type input "[DEMOGRAPHIC_DATA]"
click at [330, 360] on input "text" at bounding box center [565, 349] width 584 height 28
type input "fresh"
click at [313, 406] on input "text" at bounding box center [565, 408] width 584 height 28
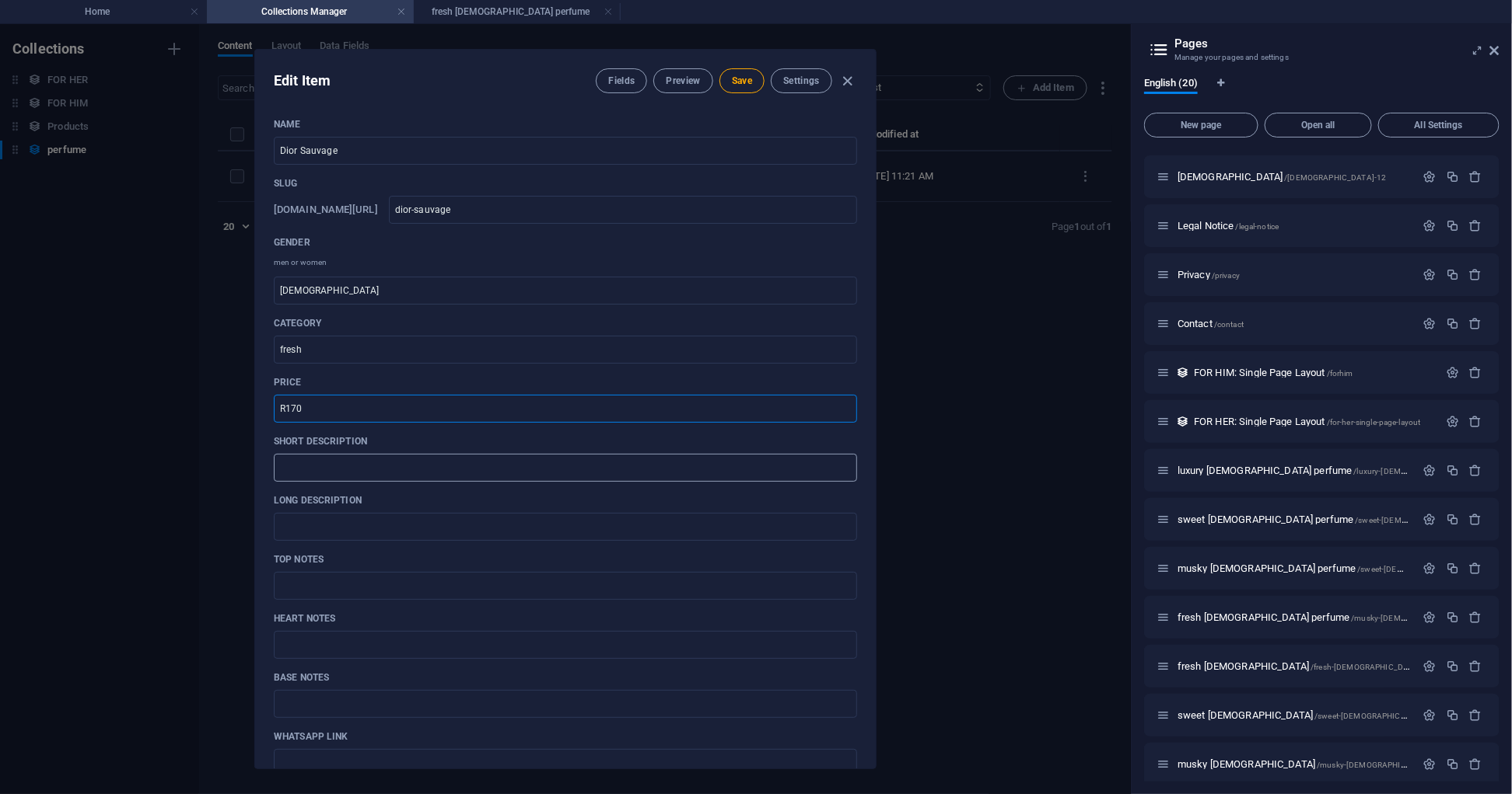
type input "R170"
click at [327, 471] on input "text" at bounding box center [565, 468] width 584 height 28
paste input "A crisp, wild scent that captures raw masculine freedom."
type input "A crisp, wild scent that captures raw masculine freedom."
click at [332, 528] on input "text" at bounding box center [565, 526] width 584 height 28
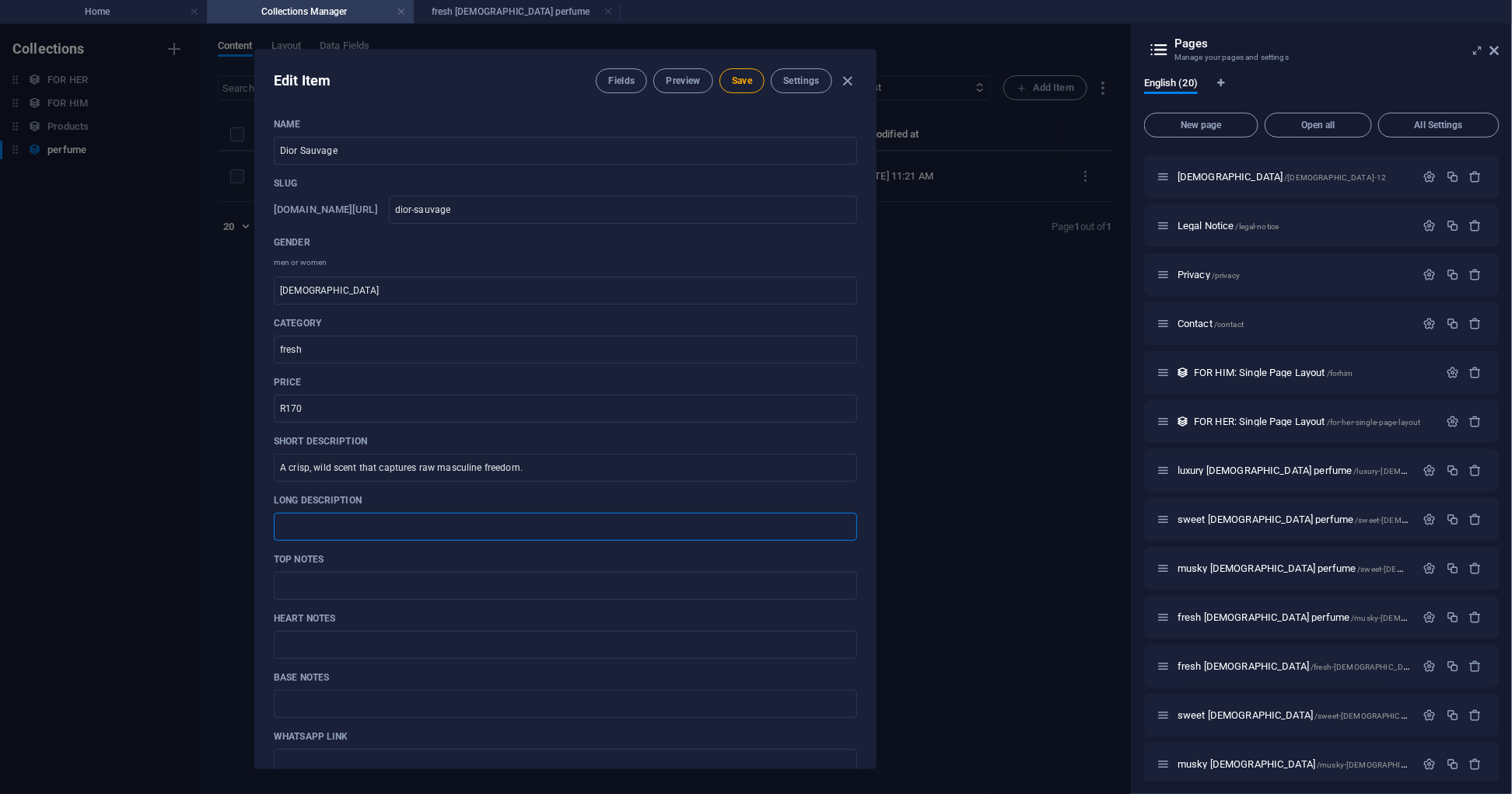
paste input "Dior Sauvage opens with a blast of Calabrian bergamot and pepper, evolving into…"
type input "Dior Sauvage opens with a blast of Calabrian bergamot and pepper, evolving into…"
click at [442, 580] on input "text" at bounding box center [565, 586] width 584 height 28
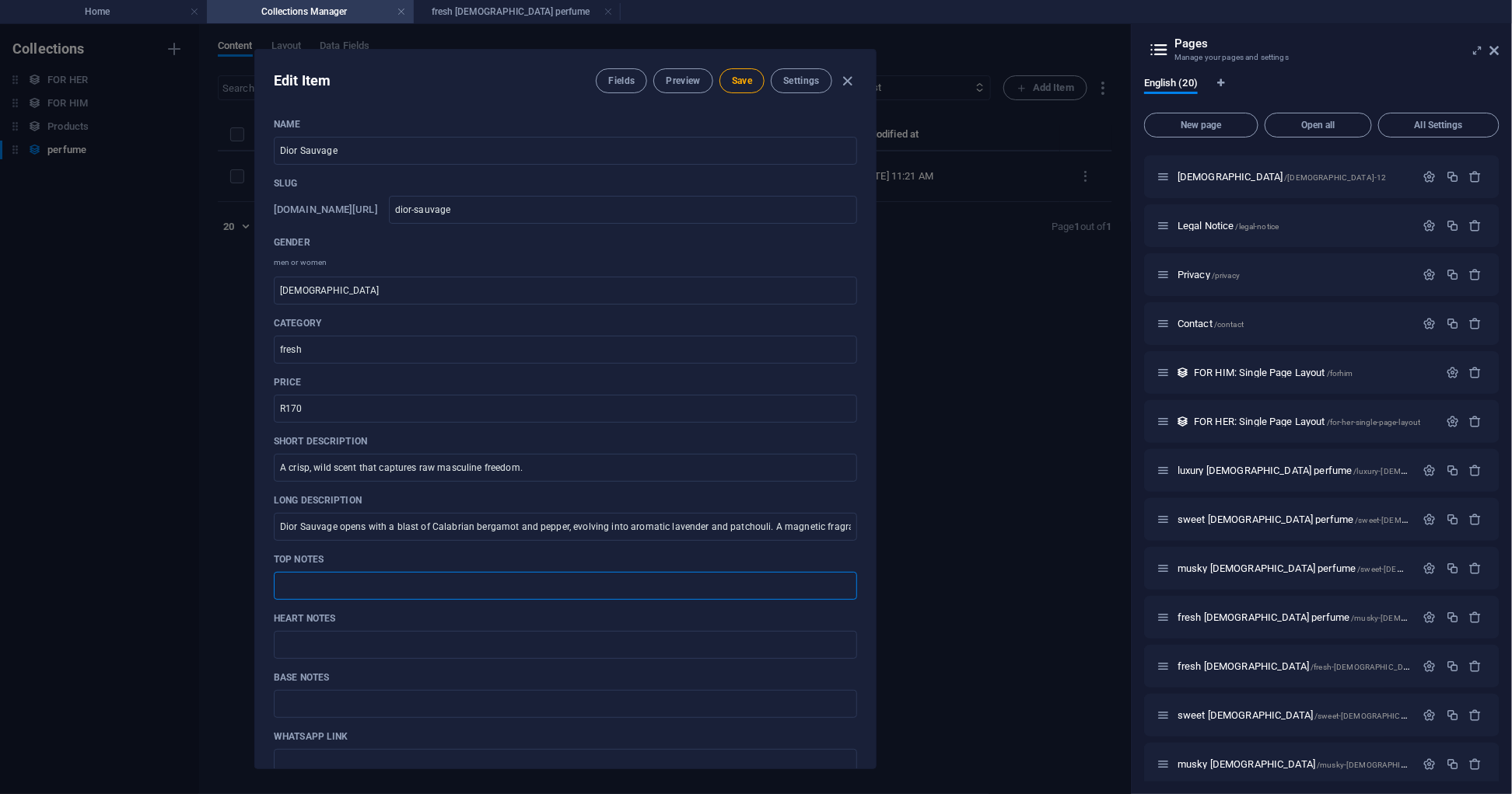
paste input "Bergamot, Pepper"
type input "Bergamot, Pepper"
click at [331, 640] on input "text" at bounding box center [565, 644] width 584 height 28
paste input "Lavender, Sichuan Pepper"
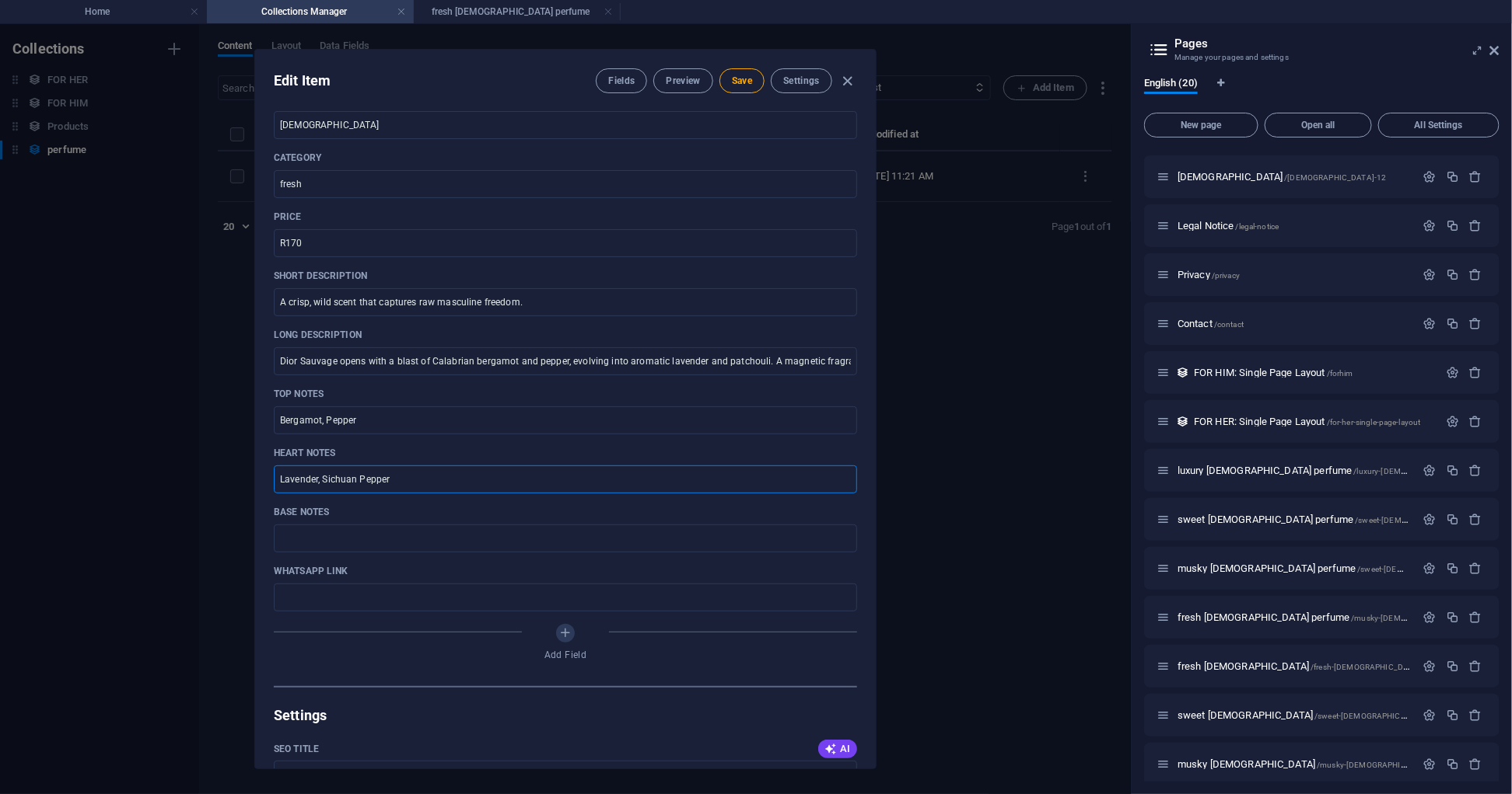
scroll to position [175, 0]
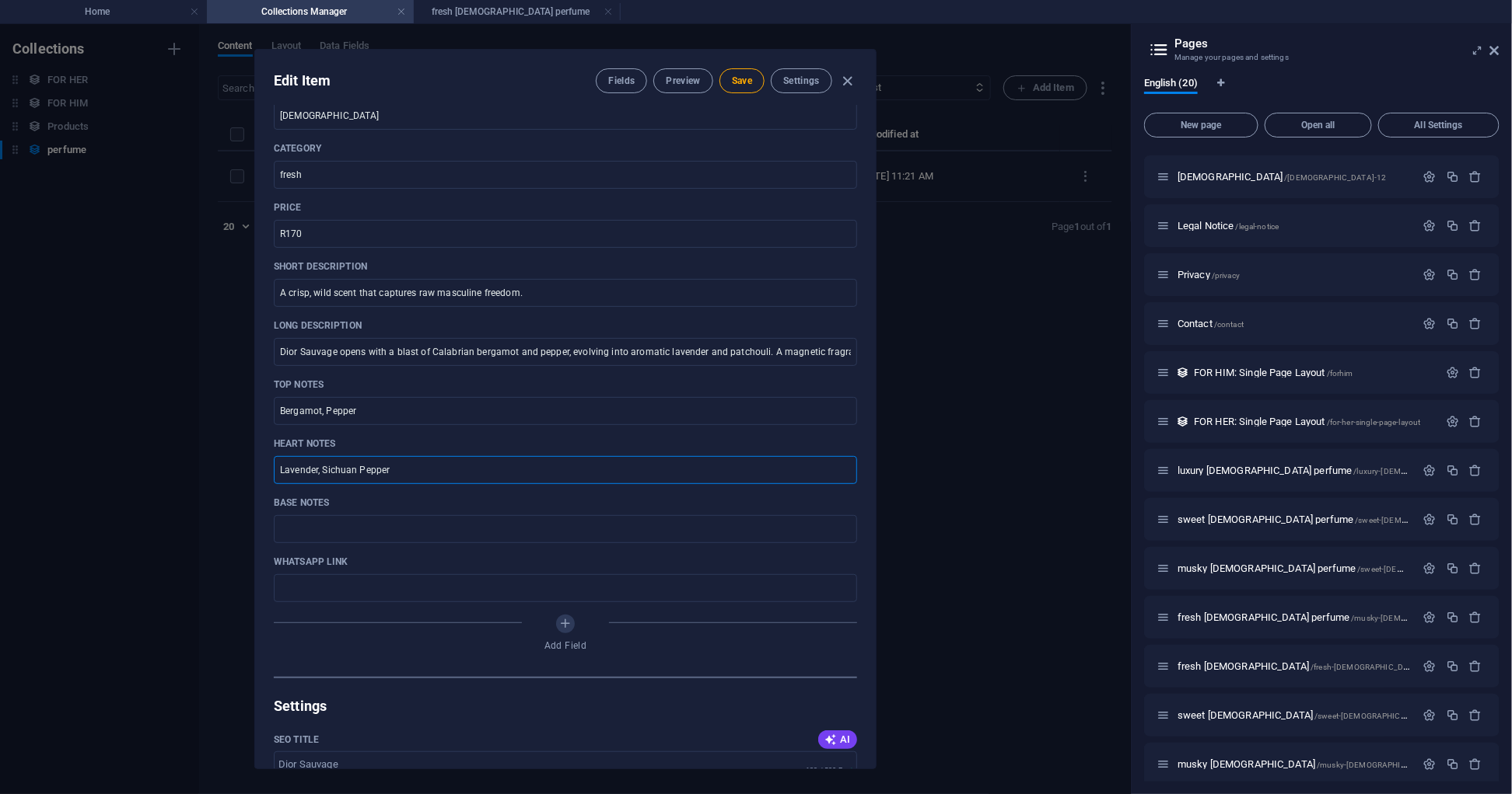
type input "Lavender, Sichuan Pepper"
click at [426, 526] on input "text" at bounding box center [565, 529] width 584 height 28
paste input "Ambroxan, Cedar"
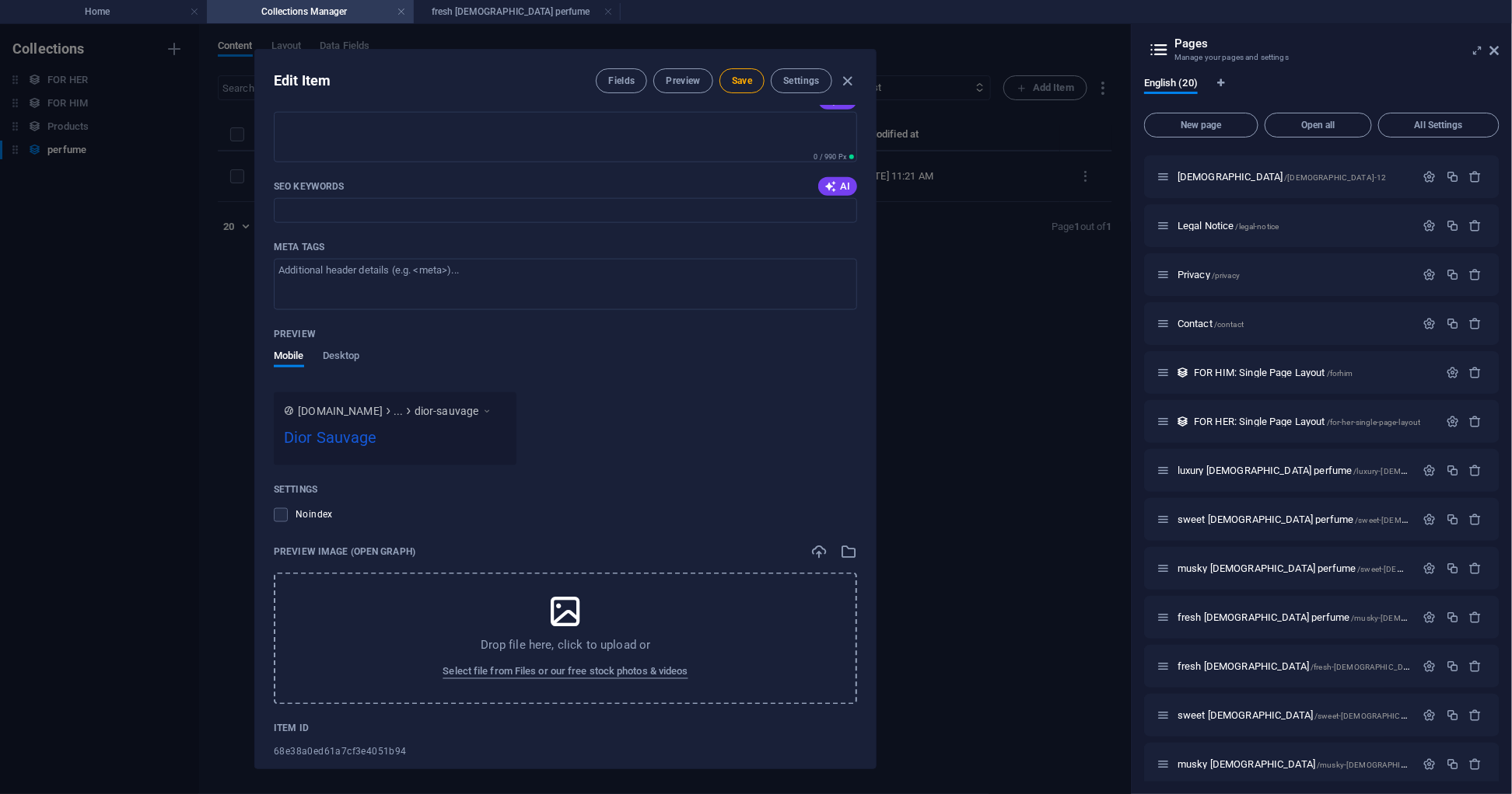
scroll to position [933, 0]
type input "Ambroxan, Cedar"
click at [498, 625] on div "Drop file here, click to upload or Select file from Files or our free stock pho…" at bounding box center [565, 638] width 584 height 132
click at [586, 669] on span "Select file from Files or our free stock photos & videos" at bounding box center [565, 672] width 245 height 19
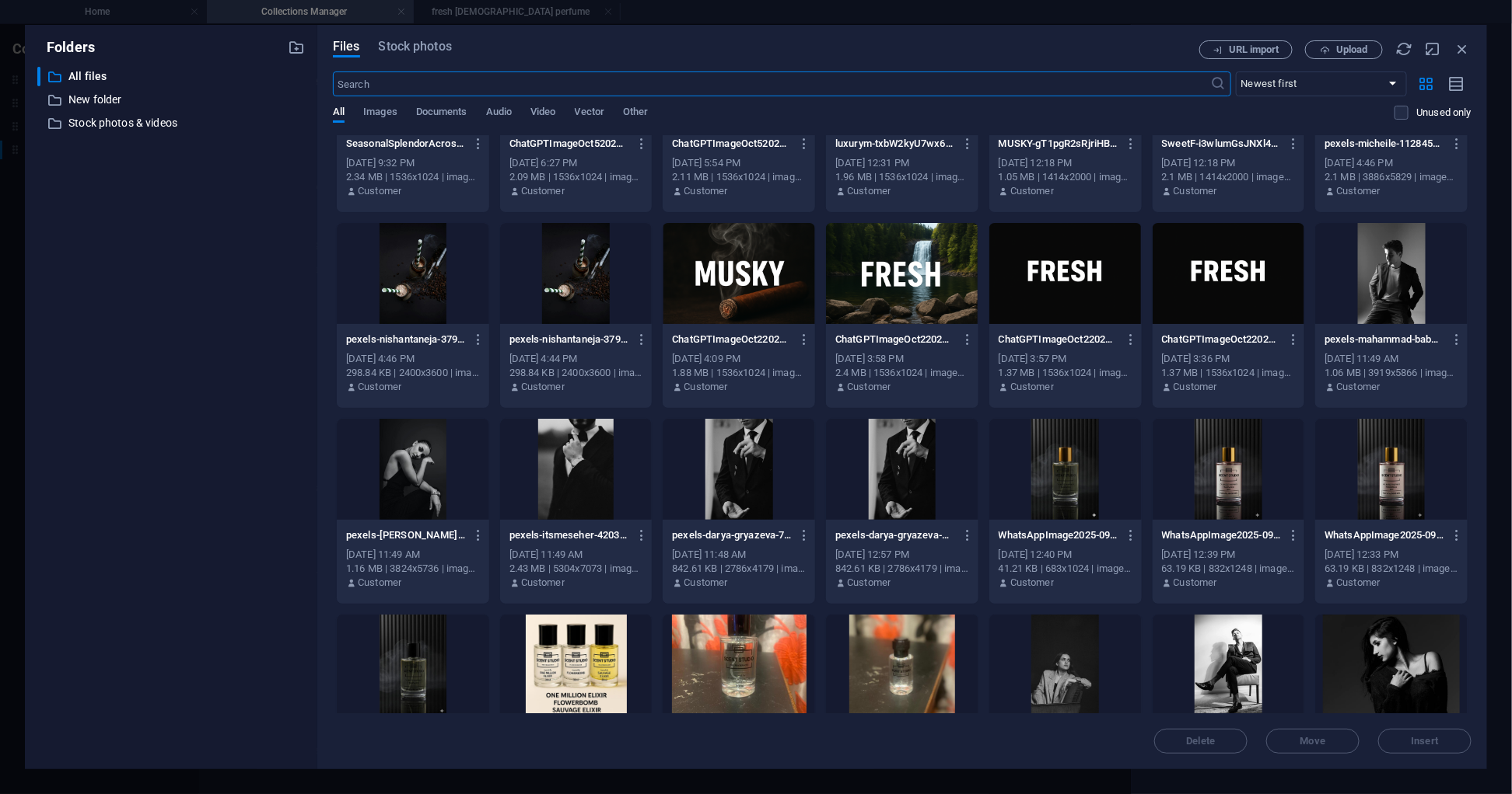
scroll to position [137, 0]
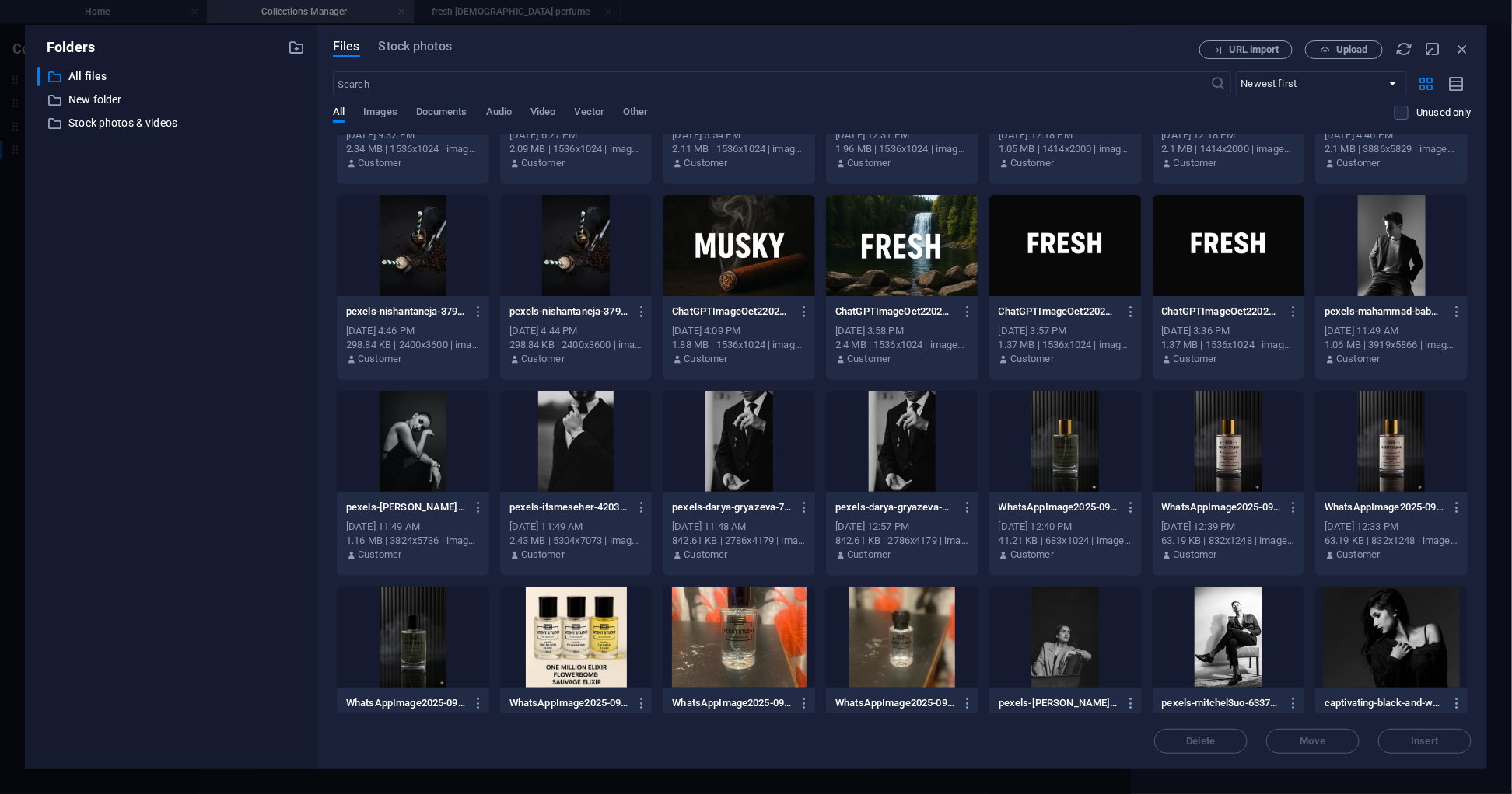
click at [384, 621] on div at bounding box center [413, 638] width 152 height 101
click at [1441, 745] on span "Insert" at bounding box center [1425, 742] width 81 height 10
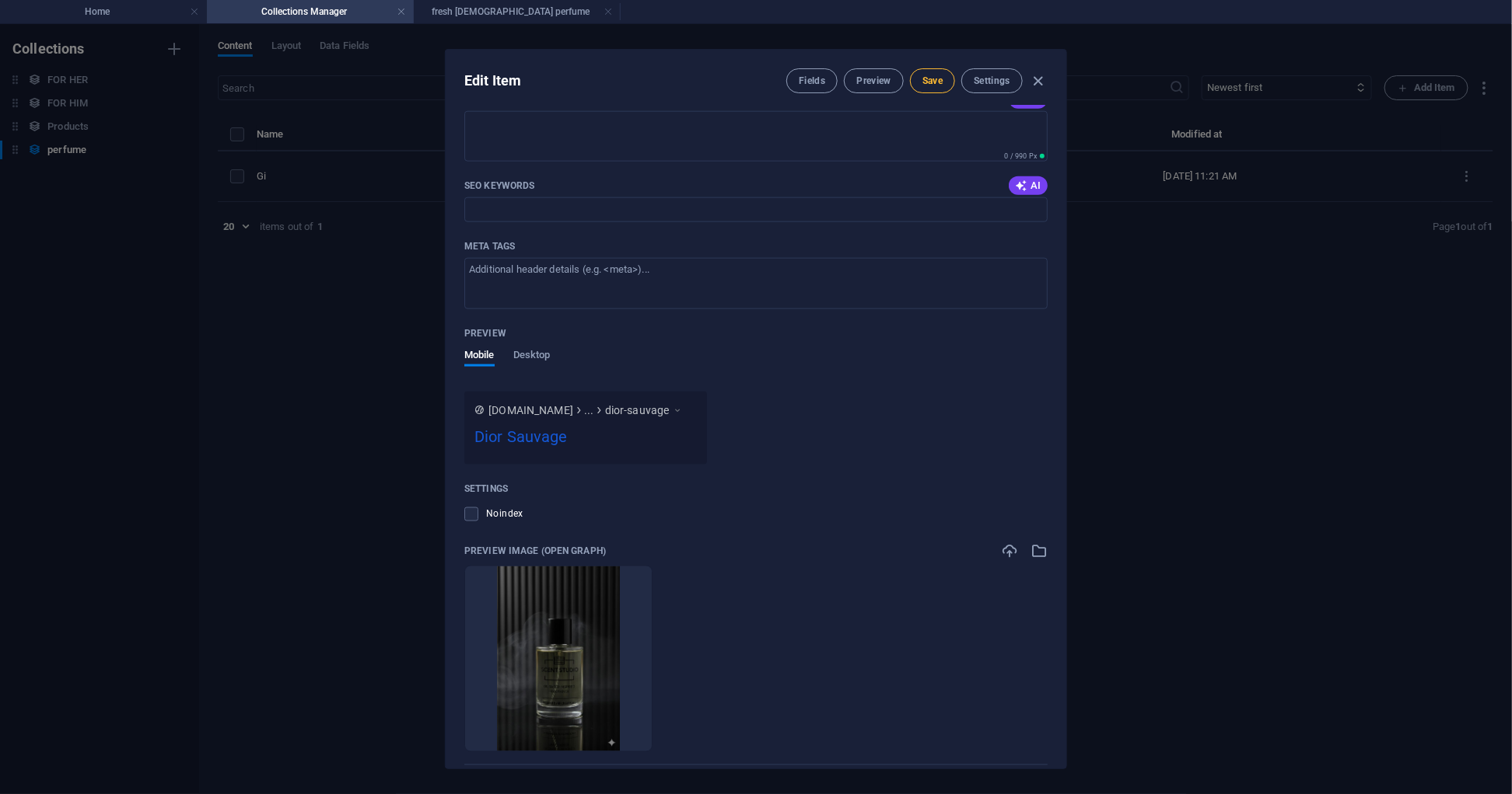
click at [936, 84] on span "Save" at bounding box center [932, 81] width 21 height 13
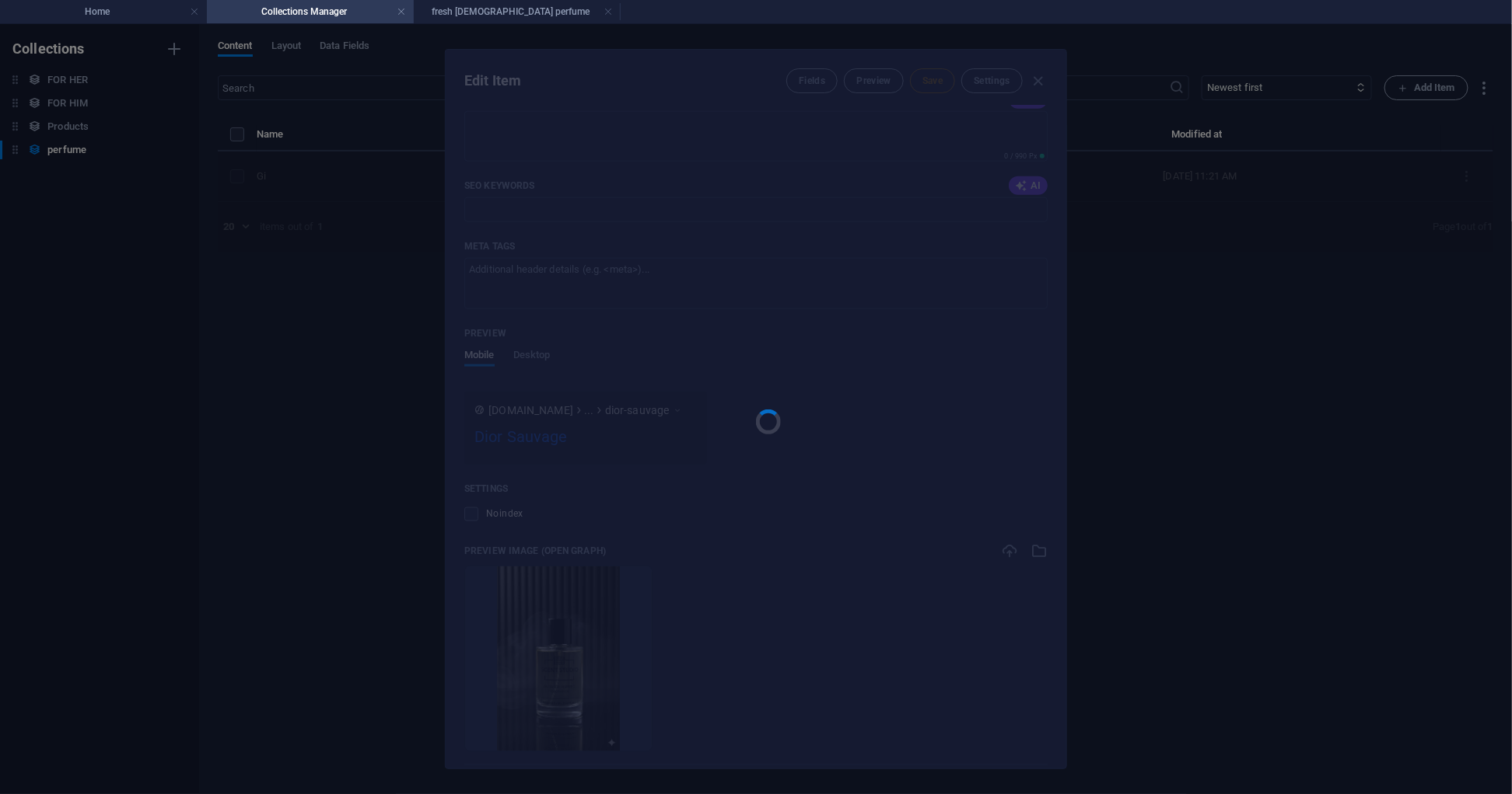
type input "dior-sauvage"
type input "[DEMOGRAPHIC_DATA]"
type input "fresh"
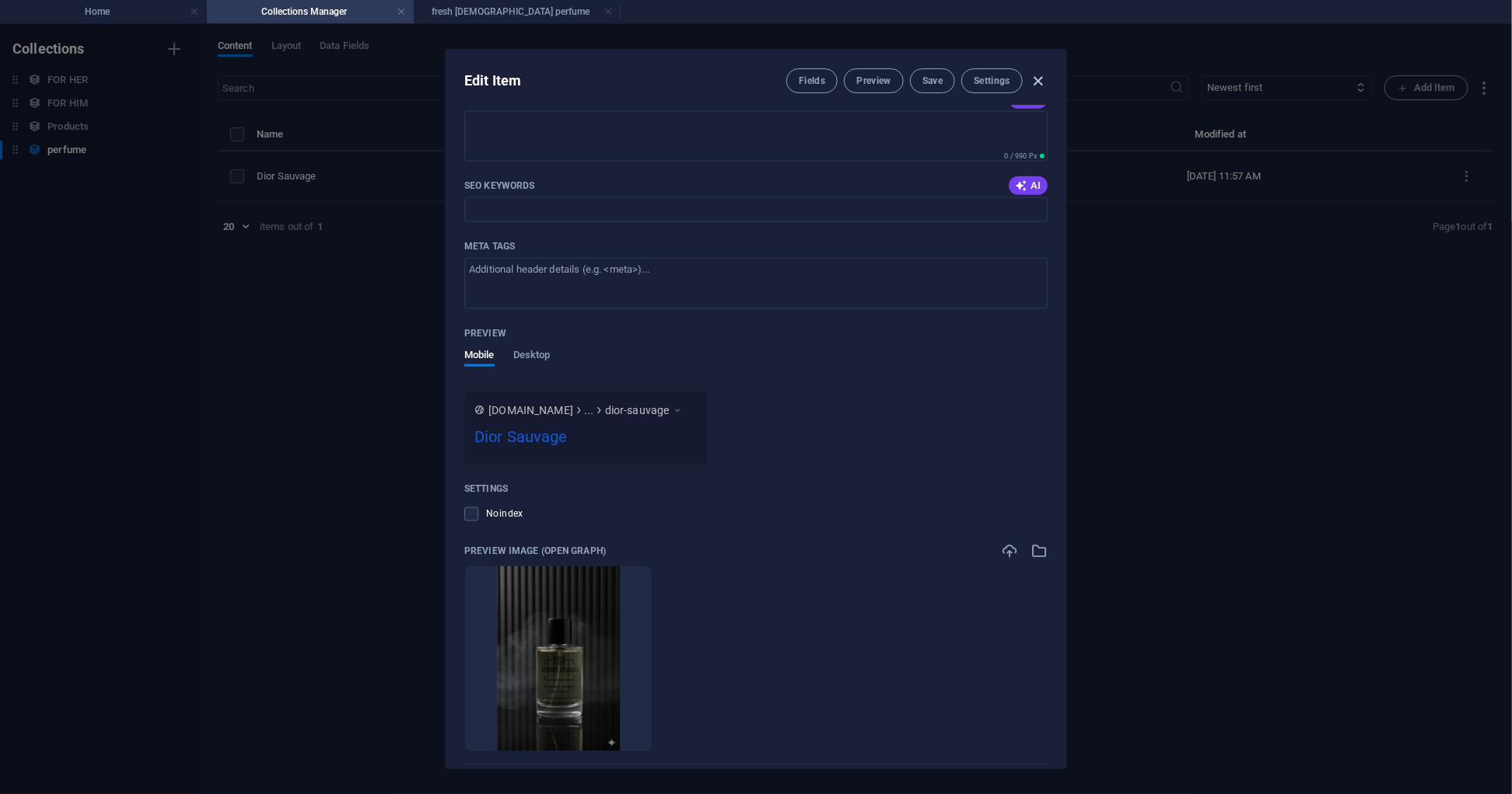
click at [1035, 75] on icon "button" at bounding box center [1039, 81] width 18 height 18
type input "dior-sauvage"
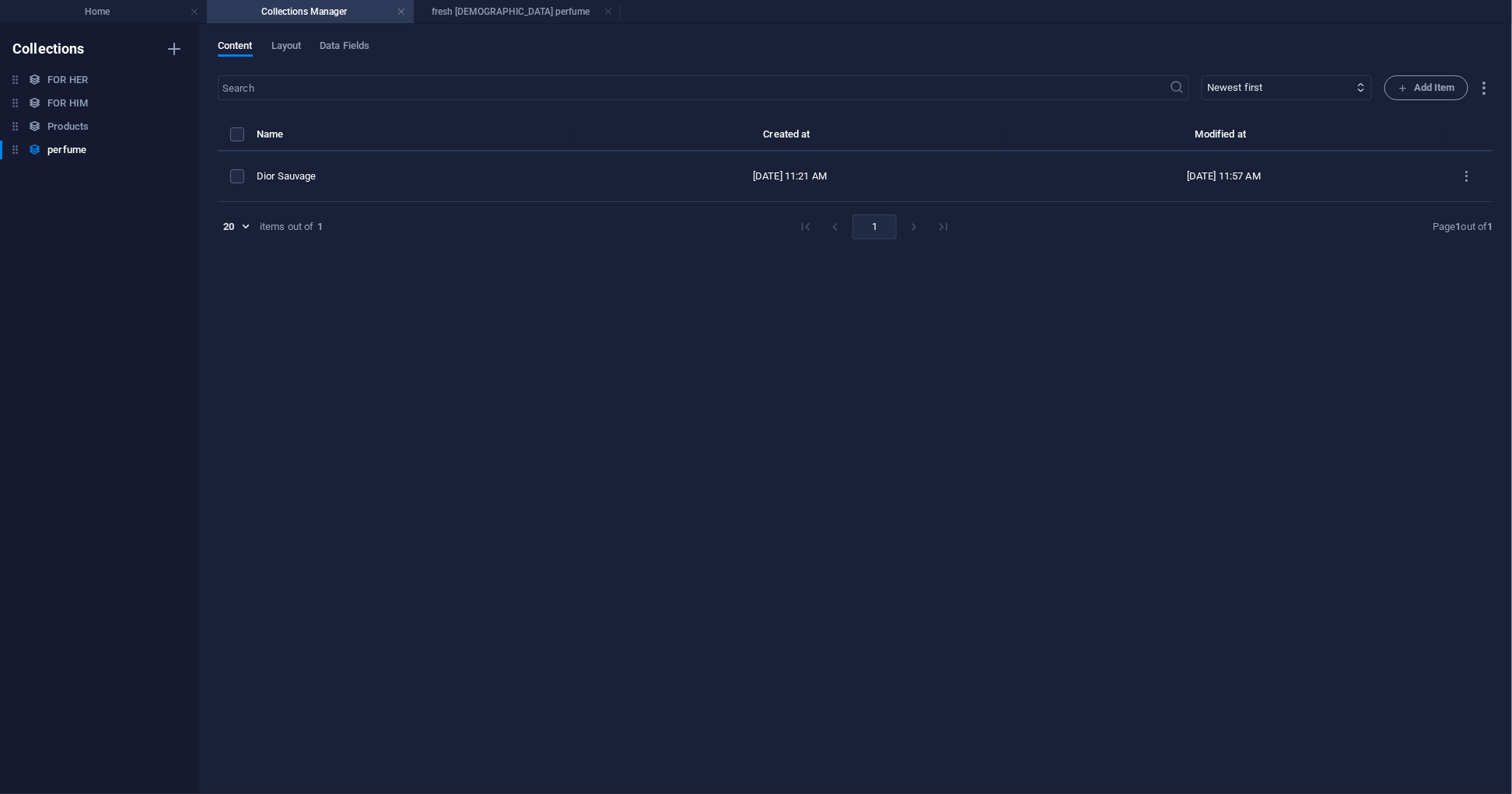
scroll to position [0, 0]
click at [240, 223] on body "[DOMAIN_NAME] Home Collections Manager fresh [DEMOGRAPHIC_DATA] perfume Favorit…" at bounding box center [756, 397] width 1512 height 794
click at [501, 432] on div at bounding box center [756, 397] width 1512 height 794
click at [1441, 86] on span "Add Item" at bounding box center [1426, 88] width 58 height 19
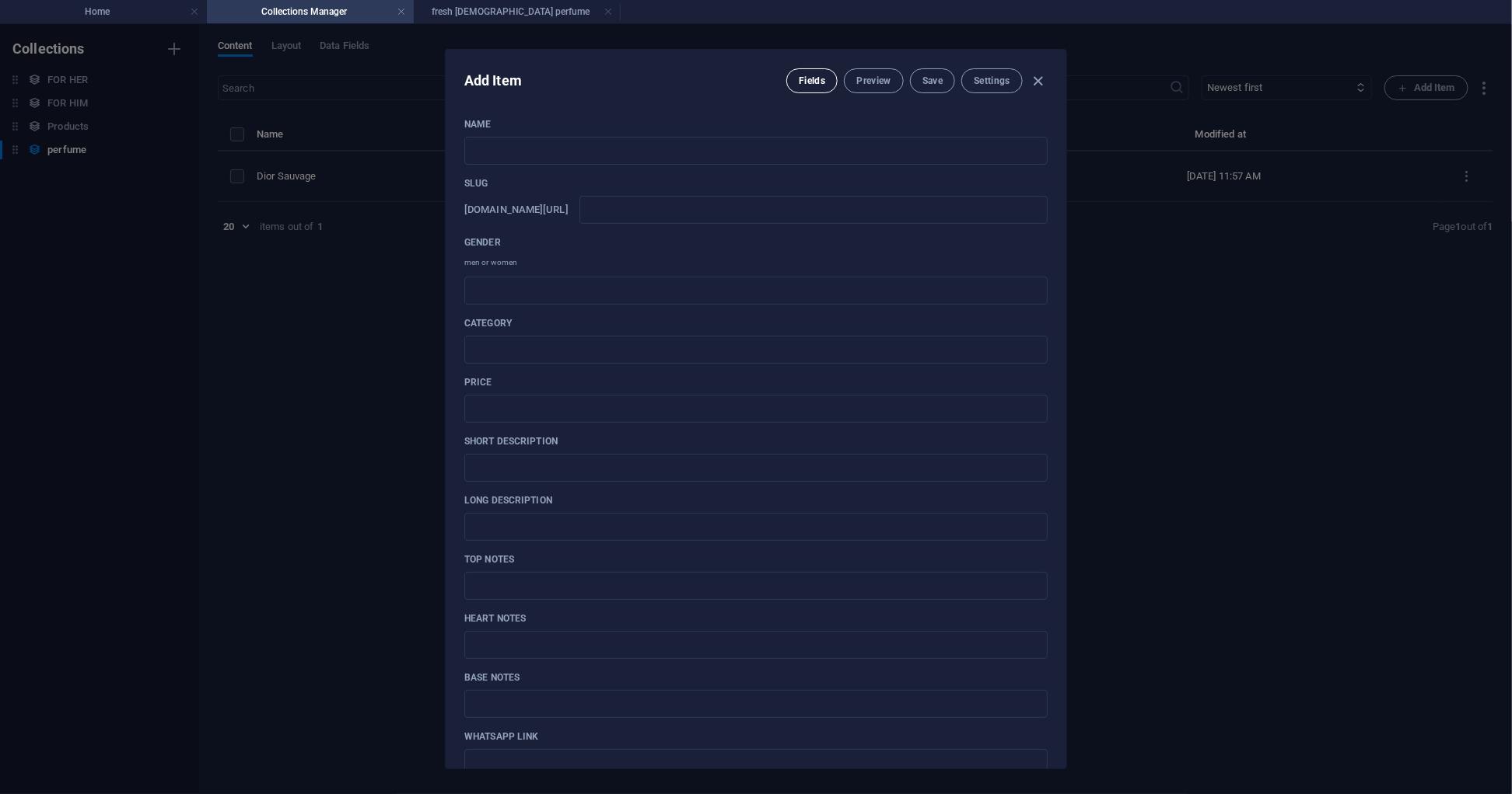
click at [813, 89] on button "Fields" at bounding box center [812, 80] width 52 height 25
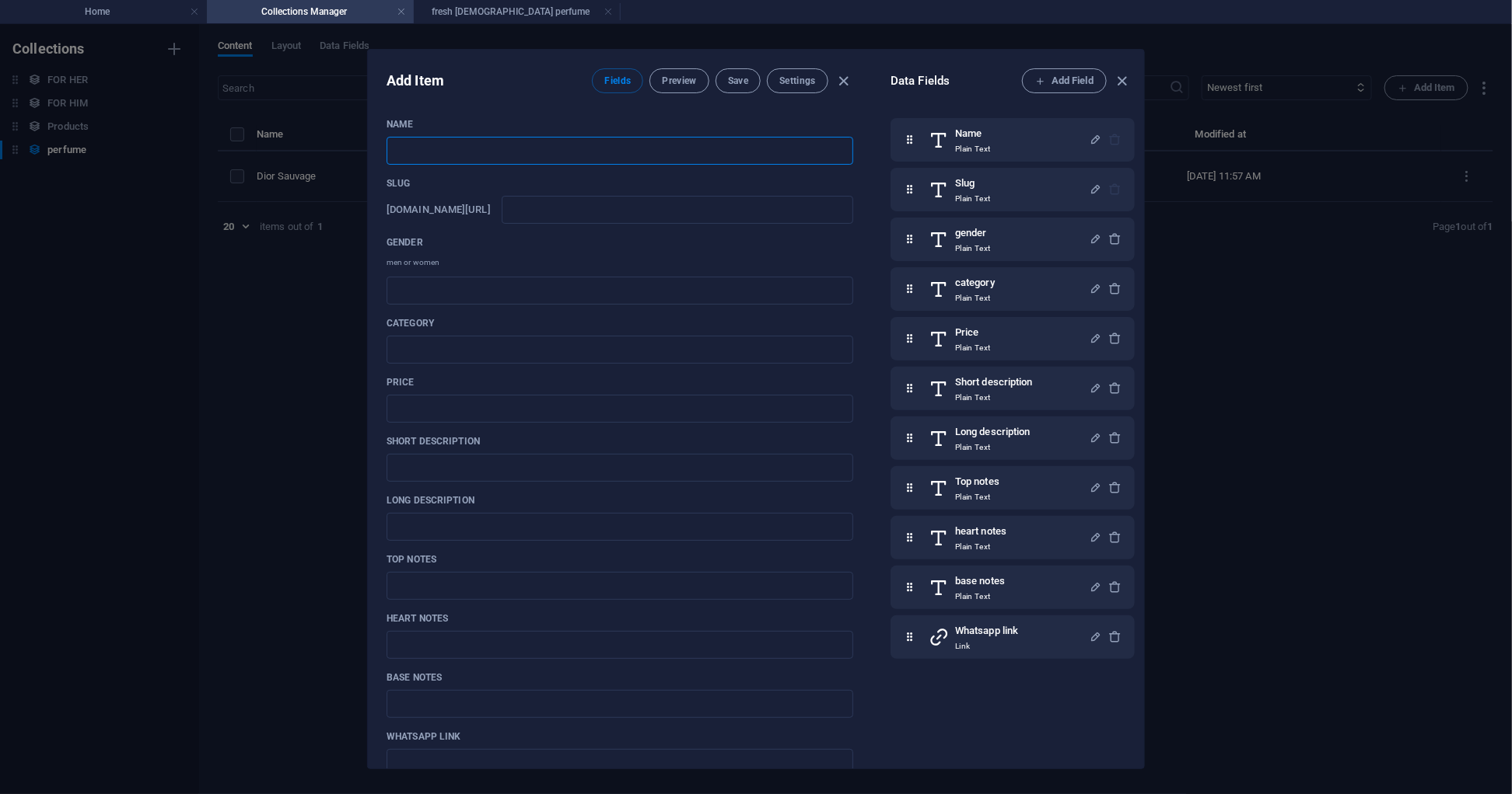
click at [474, 147] on input "text" at bounding box center [619, 151] width 467 height 28
paste input "[PERSON_NAME] Acqua Di Gio"
type input "[PERSON_NAME] Acqua Di Gio"
type input "[PERSON_NAME]-acqua-di-gio"
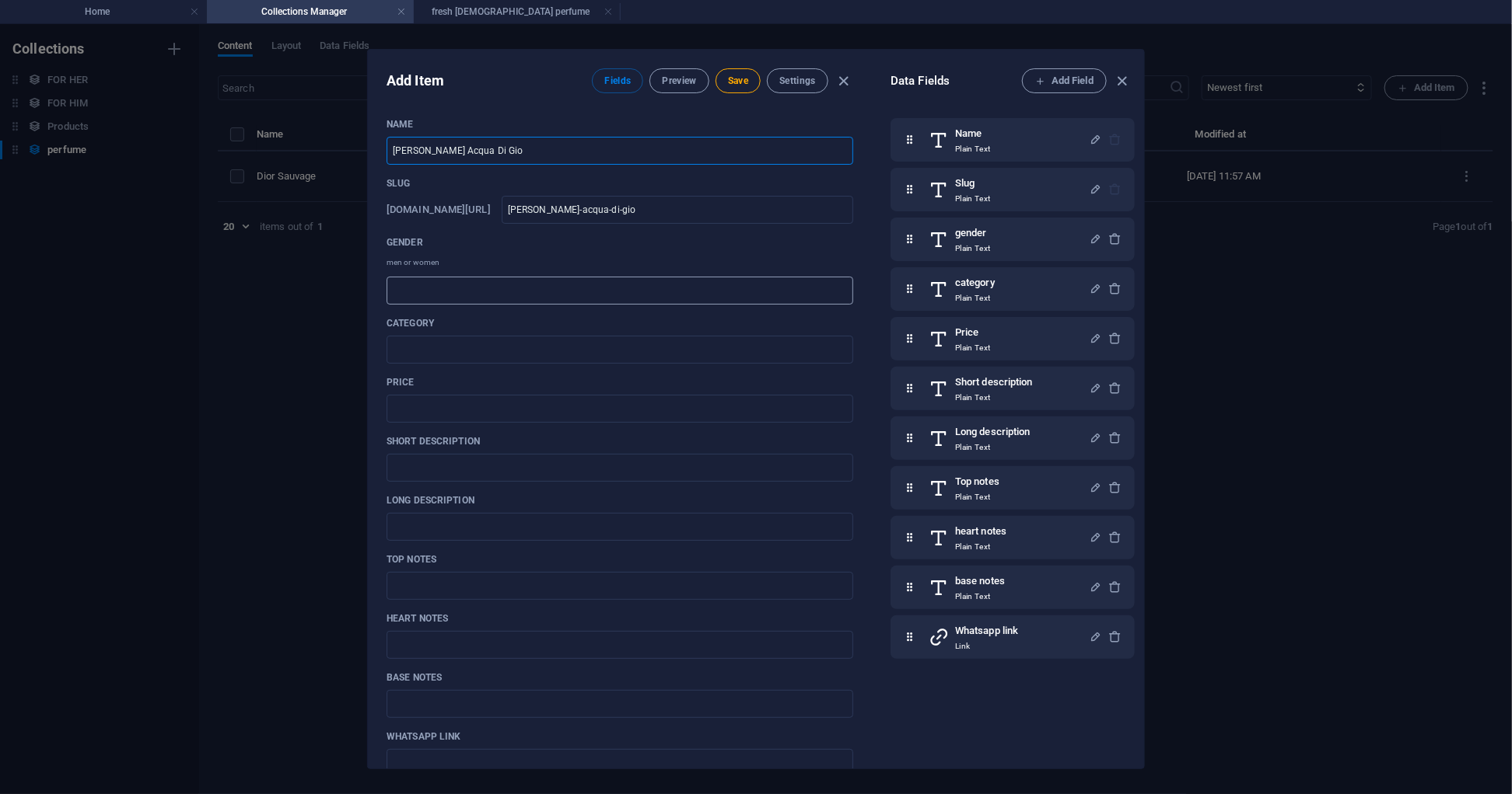
type input "[PERSON_NAME] Acqua Di Gio"
click at [450, 288] on input "text" at bounding box center [619, 290] width 467 height 28
type input "[DEMOGRAPHIC_DATA]"
click at [473, 349] on input "text" at bounding box center [619, 349] width 467 height 28
type input "fresh"
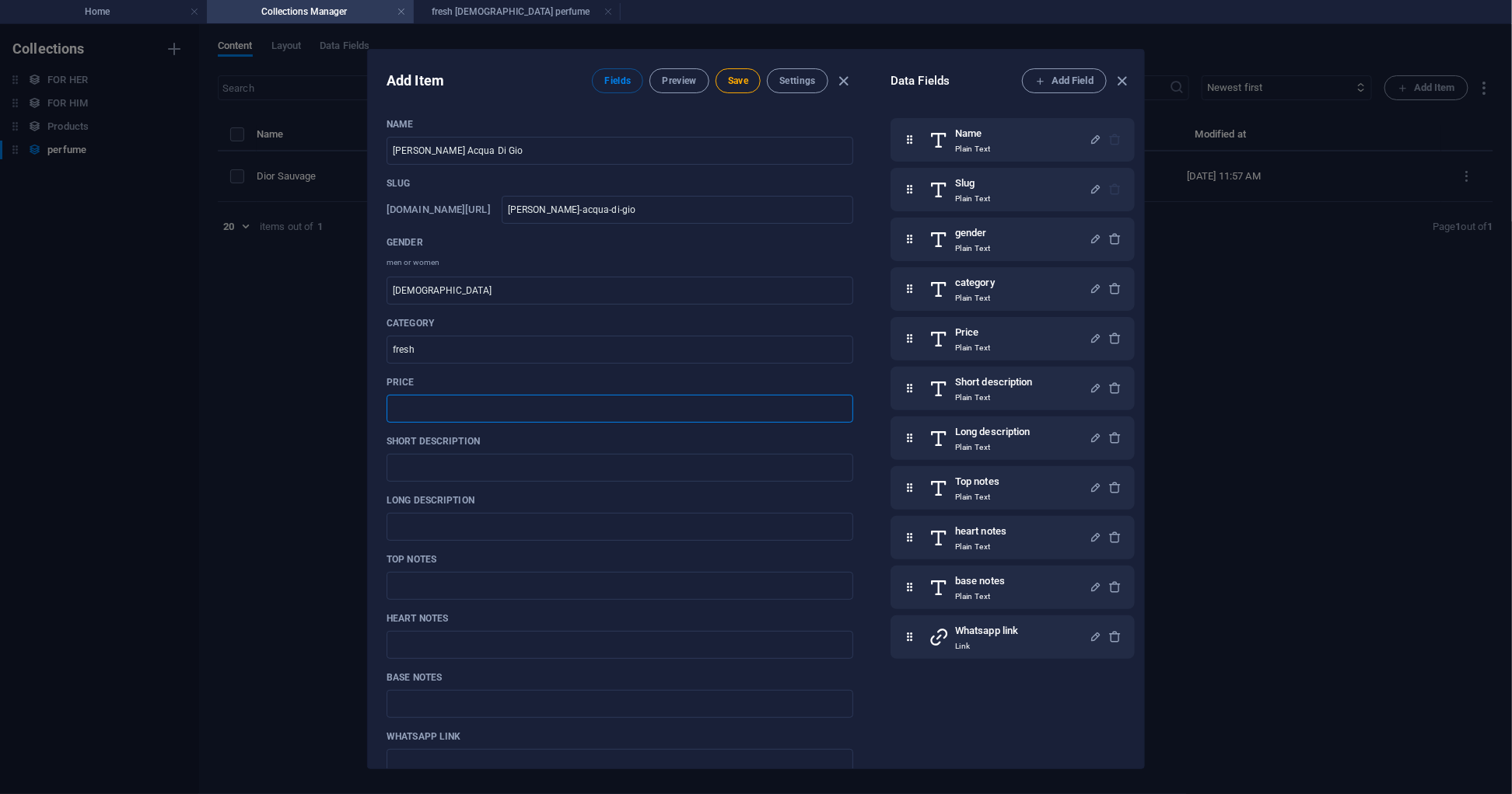
click at [491, 414] on input "text" at bounding box center [619, 408] width 467 height 28
type input "R170"
click at [511, 473] on input "text" at bounding box center [619, 468] width 467 height 28
paste input "A timeless aquatic fragrance inspired by the sea and sun."
type input "A timeless aquatic fragrance inspired by the sea and sun."
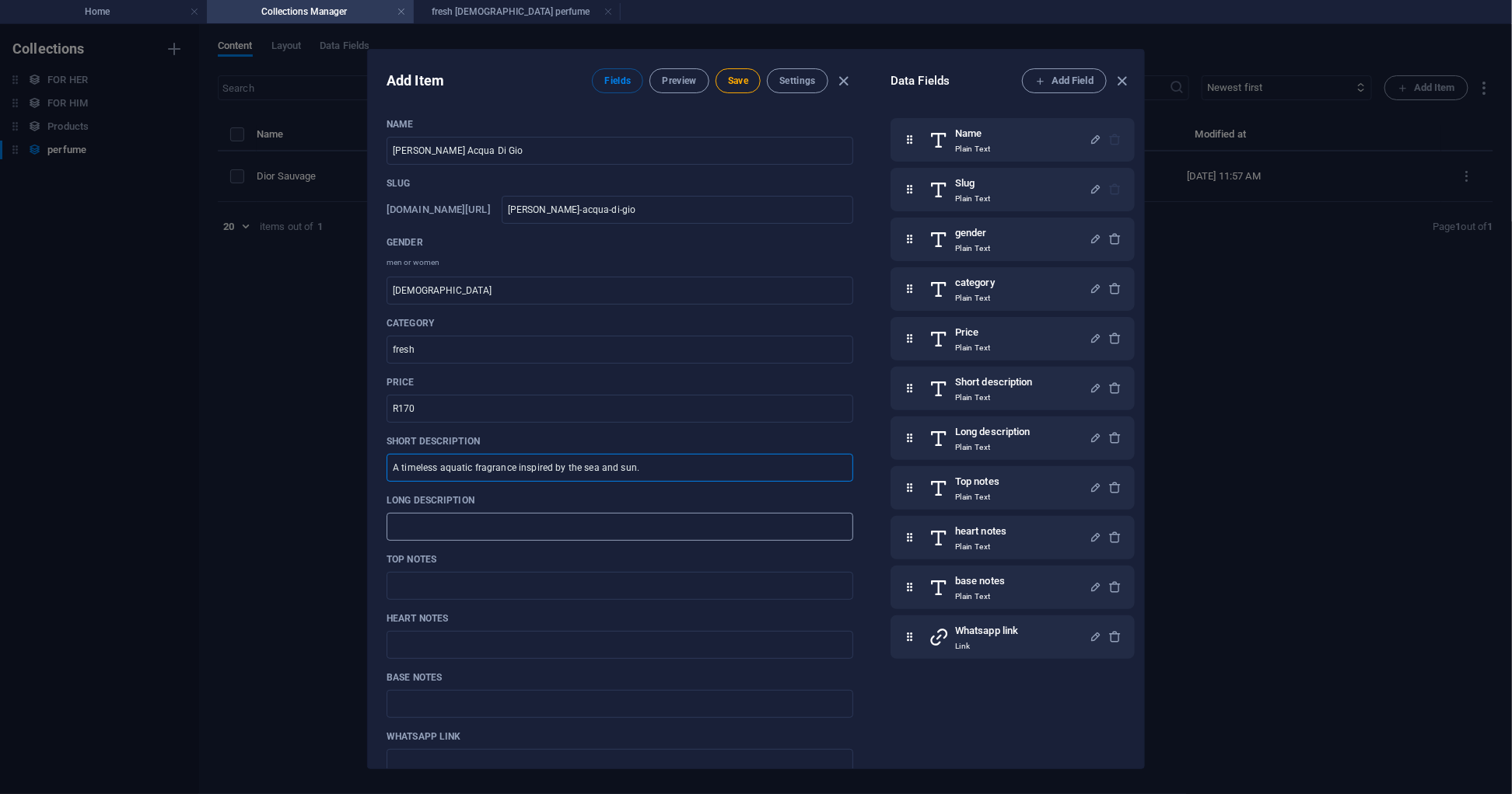
click at [500, 535] on input "text" at bounding box center [619, 526] width 467 height 28
paste input "Acqua Di Gio blends crisp citrus, jasmine, and marine accords for a refreshing …"
type input "Acqua Di Gio blends crisp citrus, jasmine, and marine accords for a refreshing …"
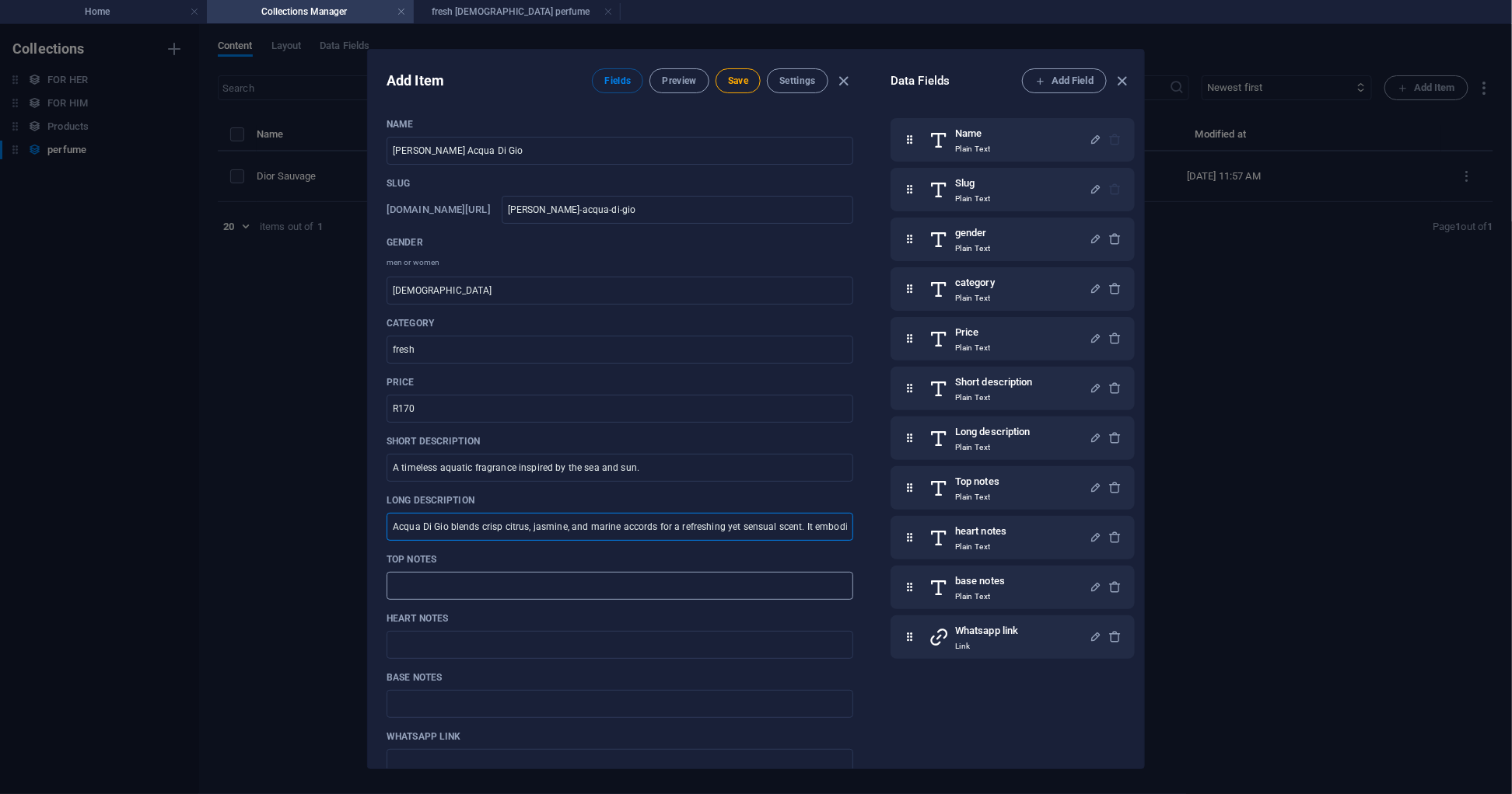
click at [485, 586] on input "text" at bounding box center [619, 586] width 467 height 28
type input "Bergamot, Peppe"
drag, startPoint x: 390, startPoint y: 584, endPoint x: 562, endPoint y: 583, distance: 172.0
click at [562, 583] on input "Bergamot, Peppe" at bounding box center [619, 586] width 467 height 28
paste input "Lime, Lemon, Bergamot"
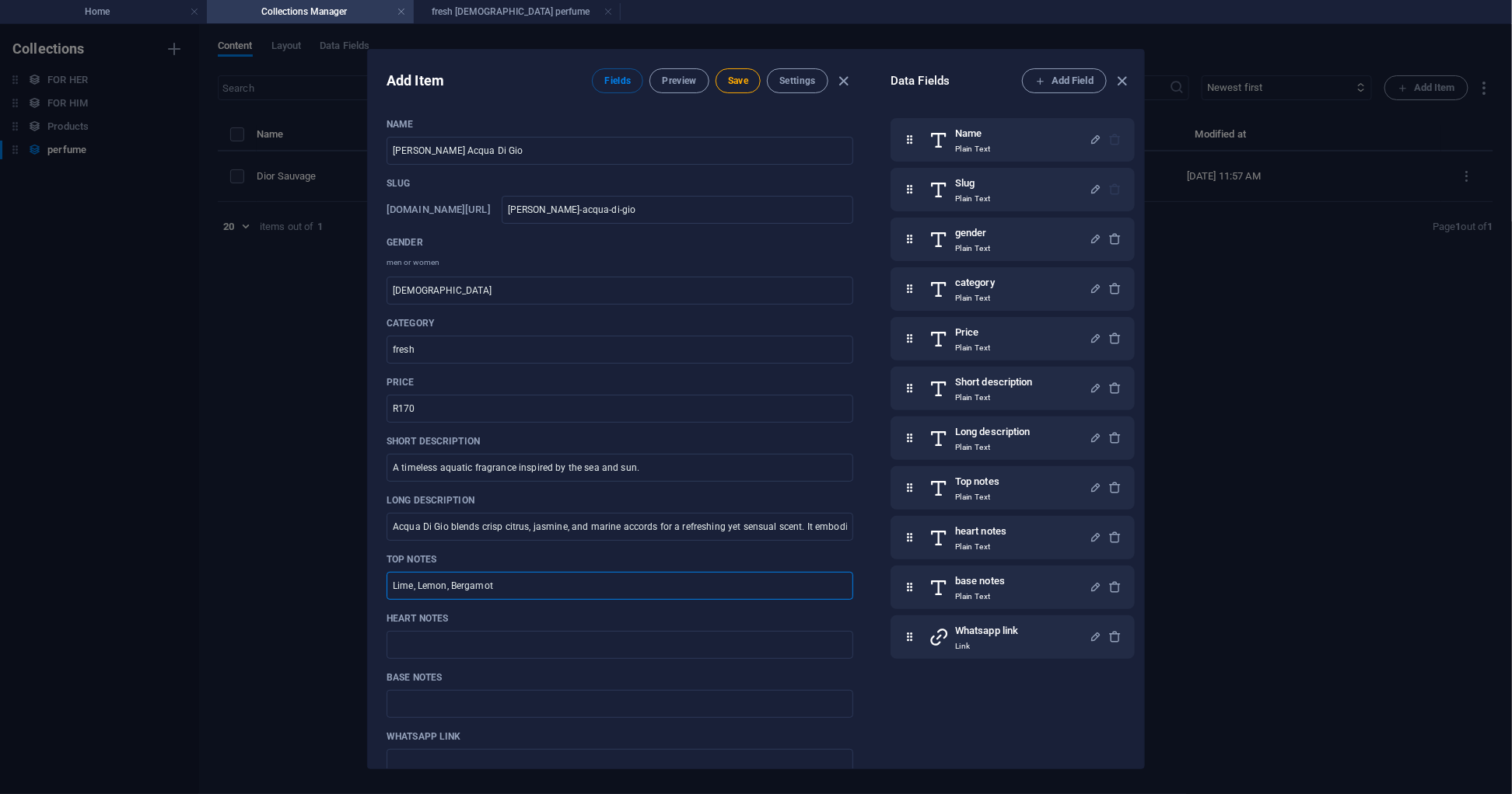
type input "Lime, Lemon, Bergamot"
click at [477, 665] on div "Name [PERSON_NAME] Acqua Di Gio ​ Slug [DOMAIN_NAME][URL] [PERSON_NAME]-acqua-d…" at bounding box center [619, 485] width 467 height 734
click at [474, 651] on input "text" at bounding box center [619, 644] width 467 height 28
paste input "[PERSON_NAME], Marine Accord"
type input "[PERSON_NAME], Marine Accord"
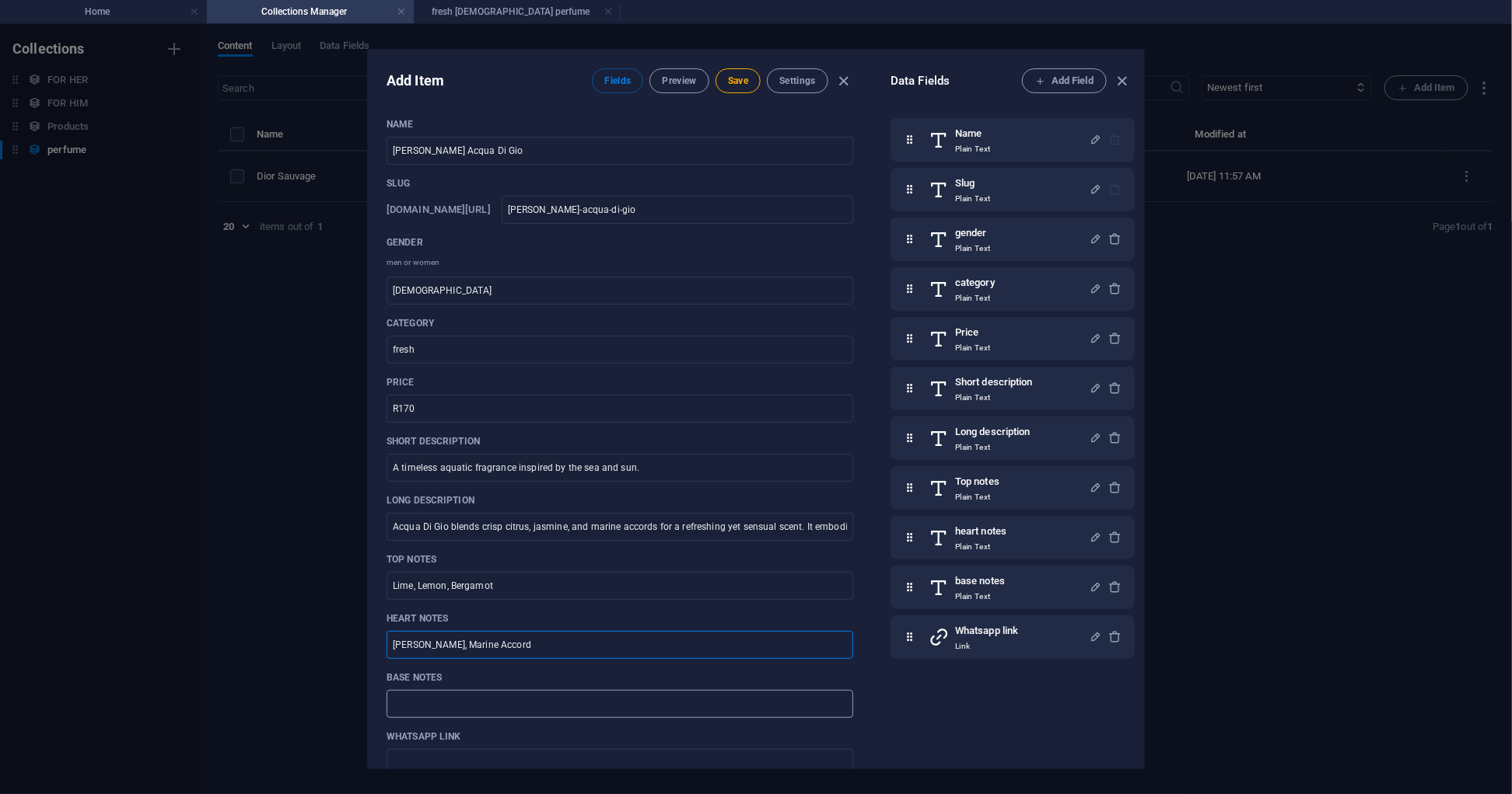
click at [442, 695] on input "text" at bounding box center [619, 704] width 467 height 28
paste input "Cedarwood, Musk"
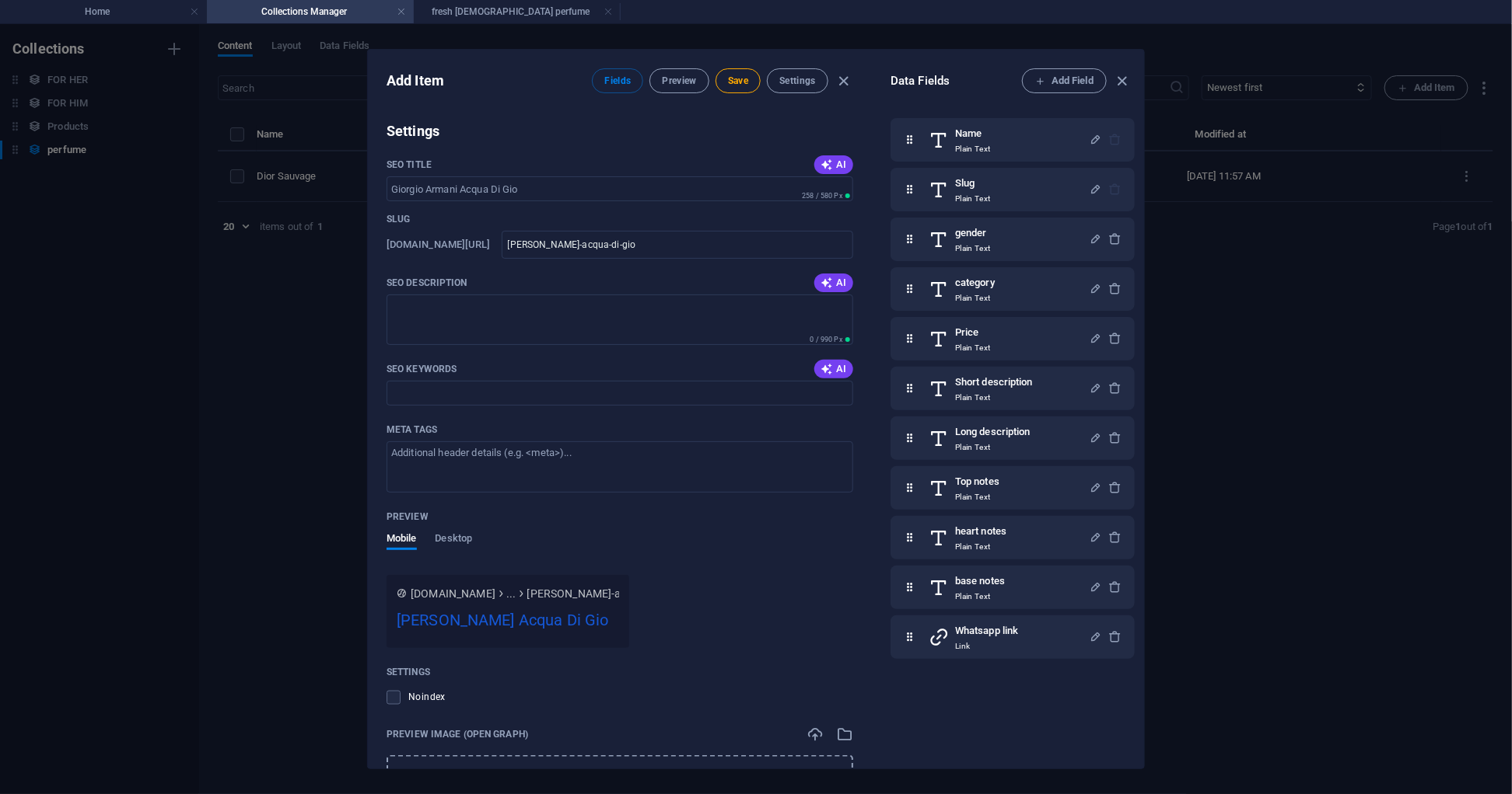
scroll to position [899, 0]
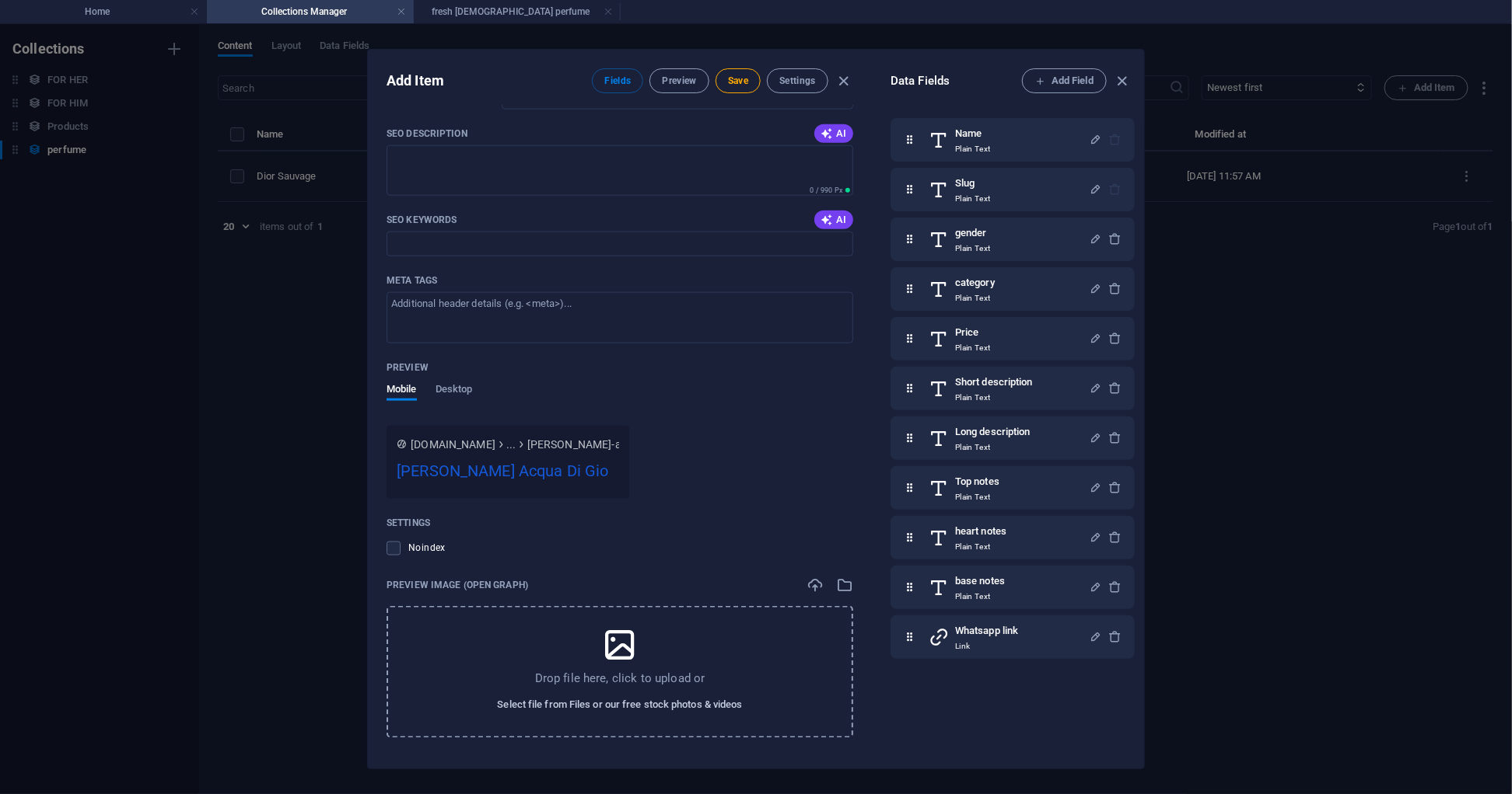
type input "Cedarwood, Musk"
click at [595, 708] on span "Select file from Files or our free stock photos & videos" at bounding box center [619, 706] width 245 height 19
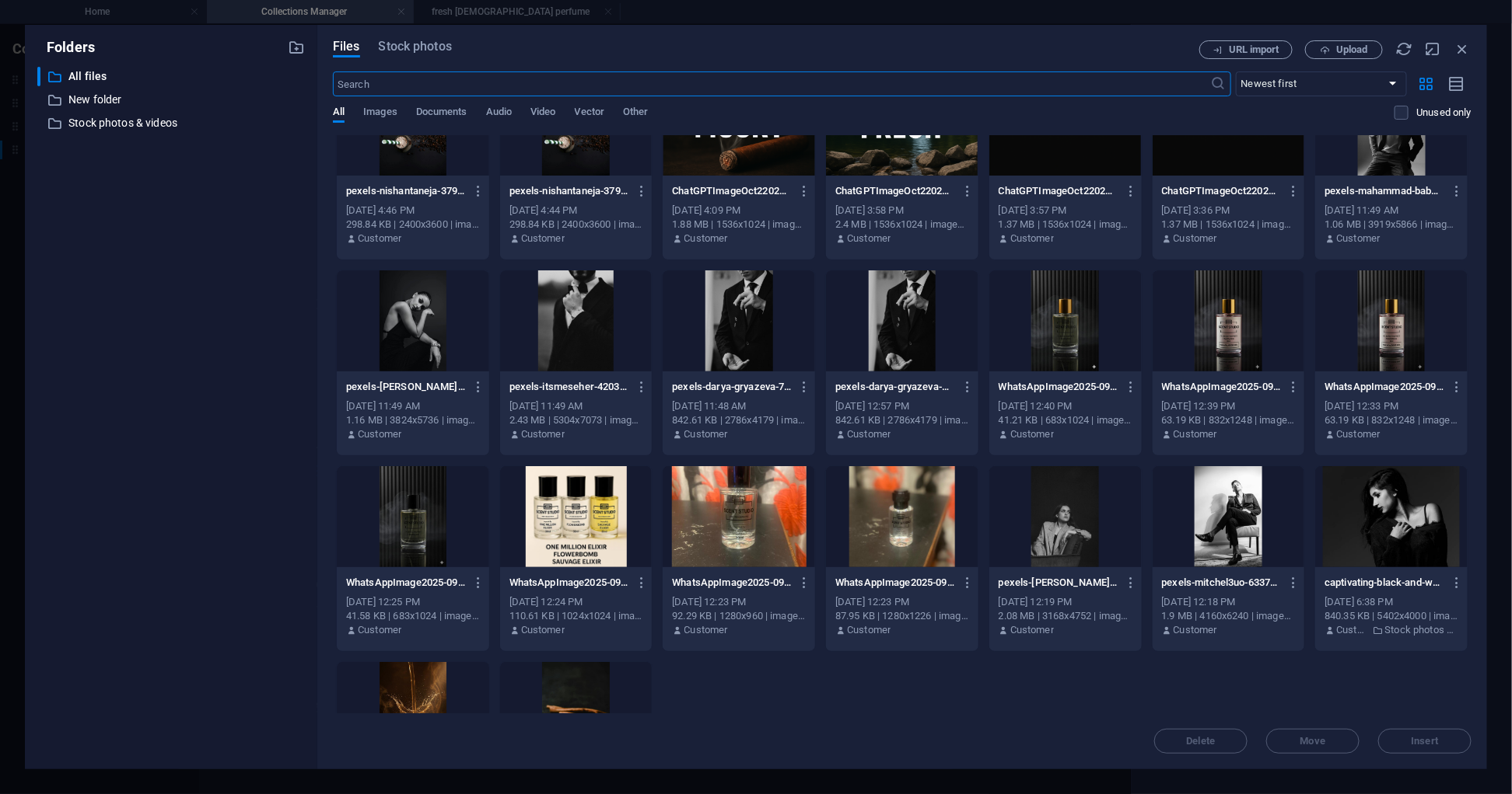
scroll to position [293, 0]
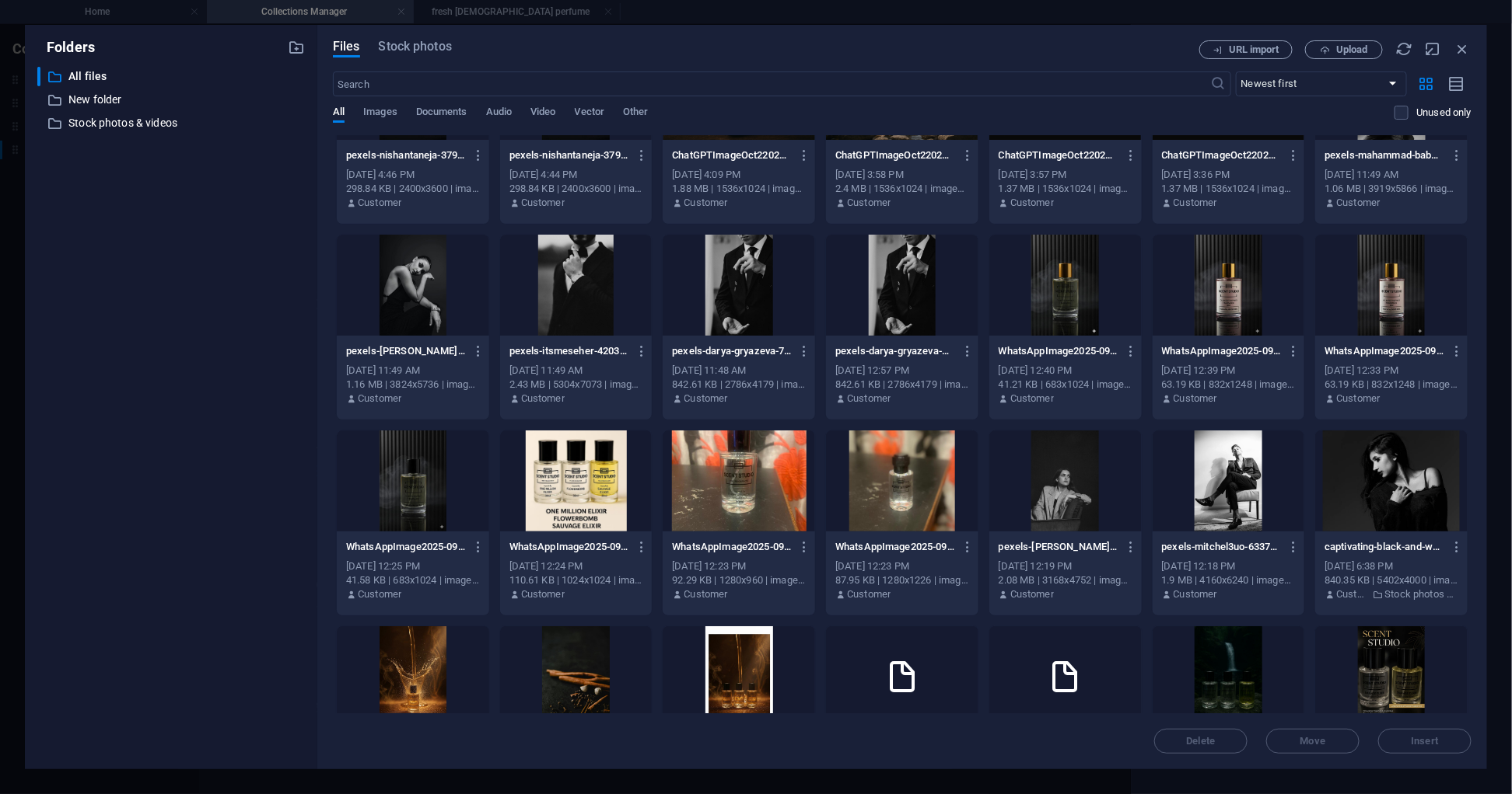
click at [423, 491] on div at bounding box center [413, 481] width 152 height 101
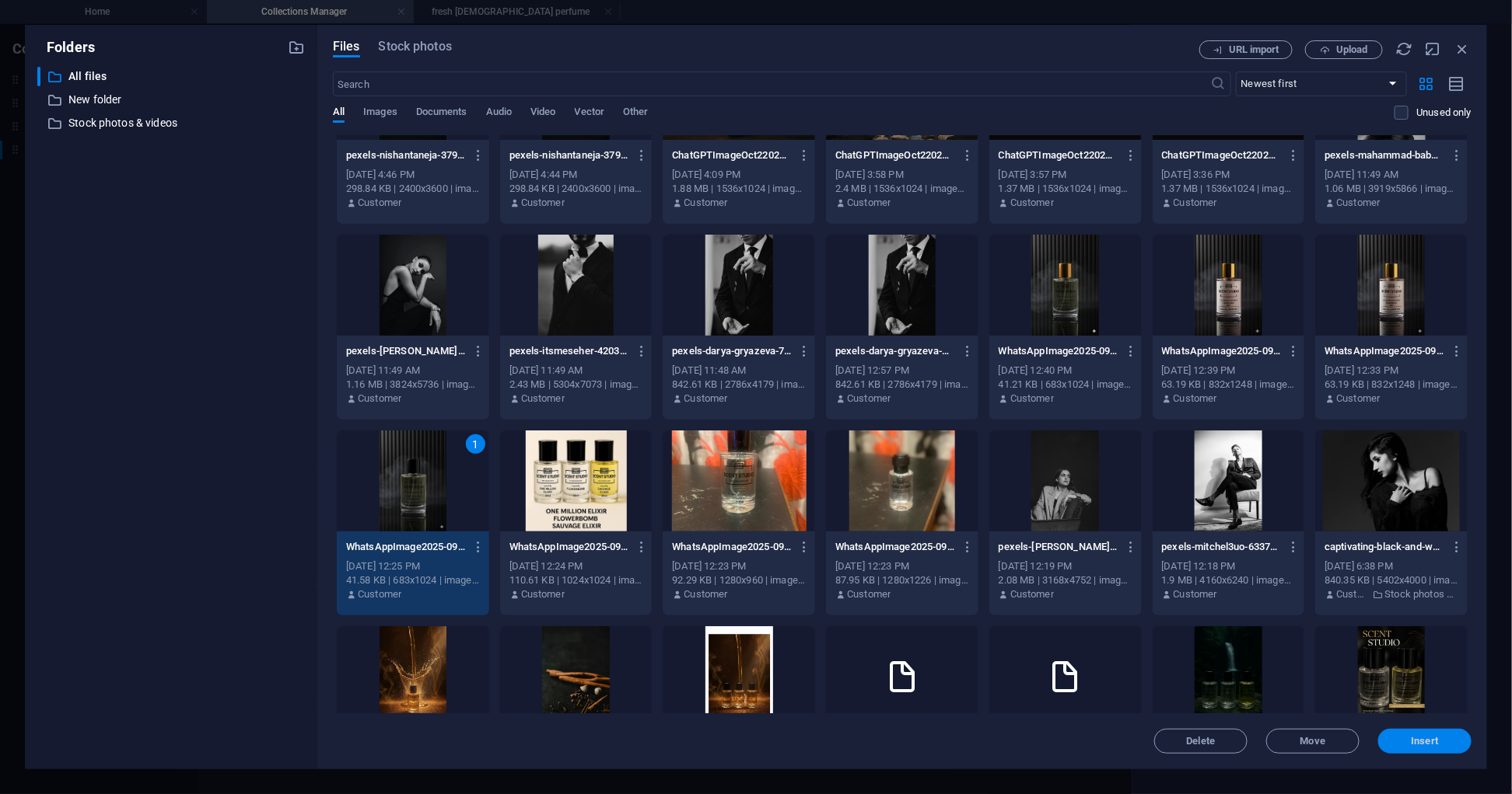
click at [1427, 739] on span "Insert" at bounding box center [1425, 742] width 27 height 10
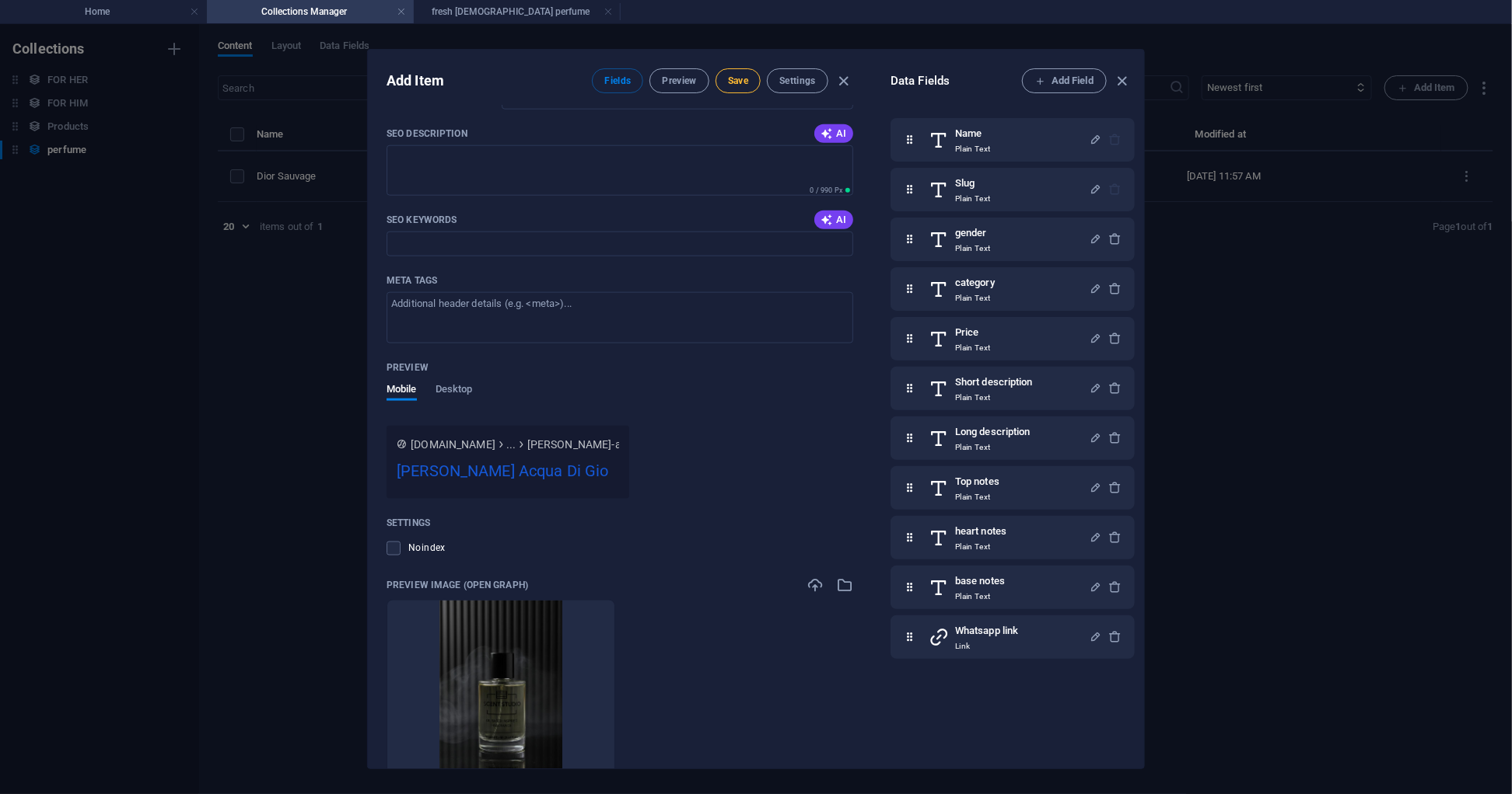
click at [729, 79] on span "Save" at bounding box center [738, 81] width 21 height 13
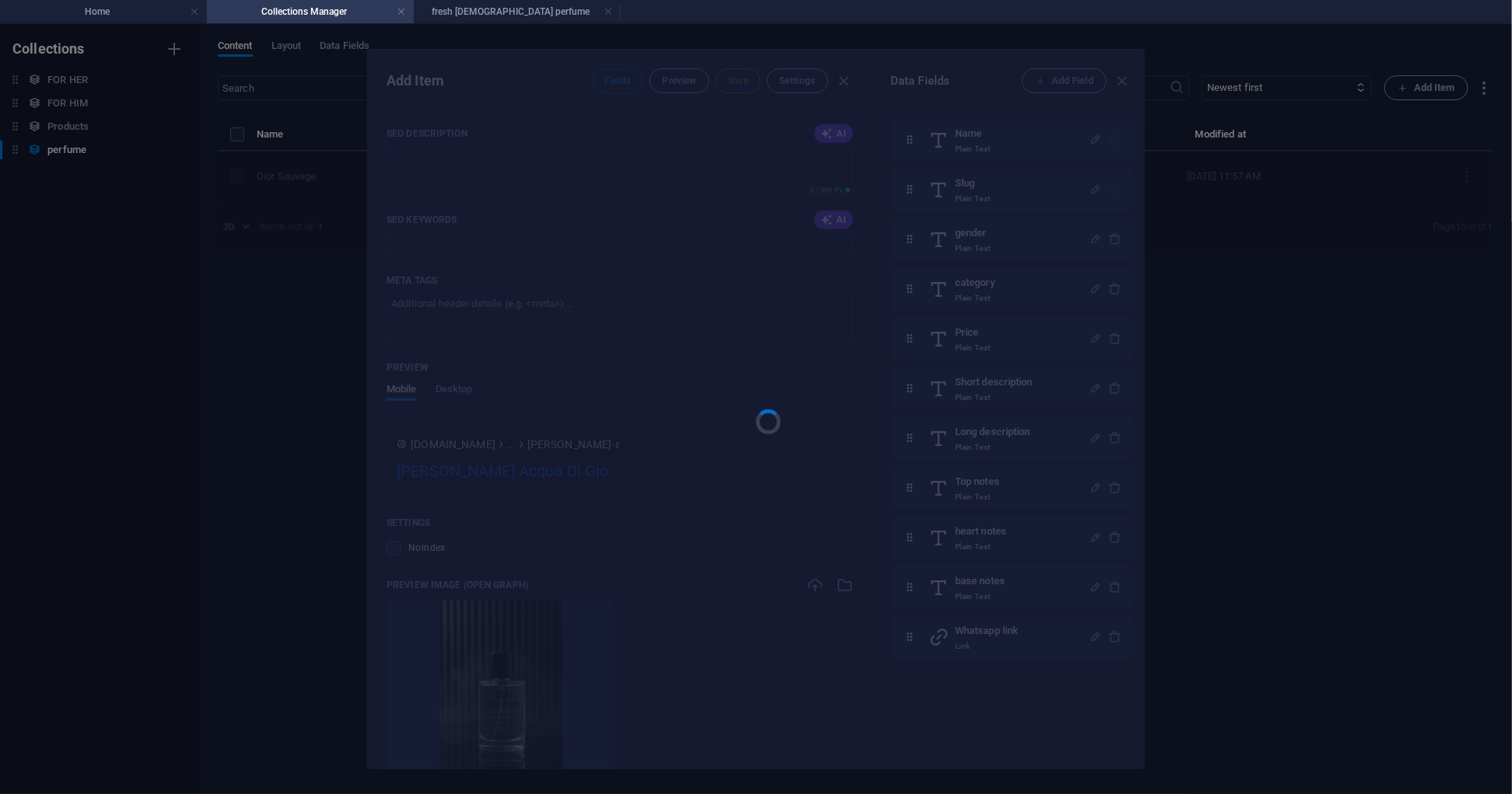
type input "[PERSON_NAME]-acqua-di-gio"
type input "[DEMOGRAPHIC_DATA]"
type input "fresh"
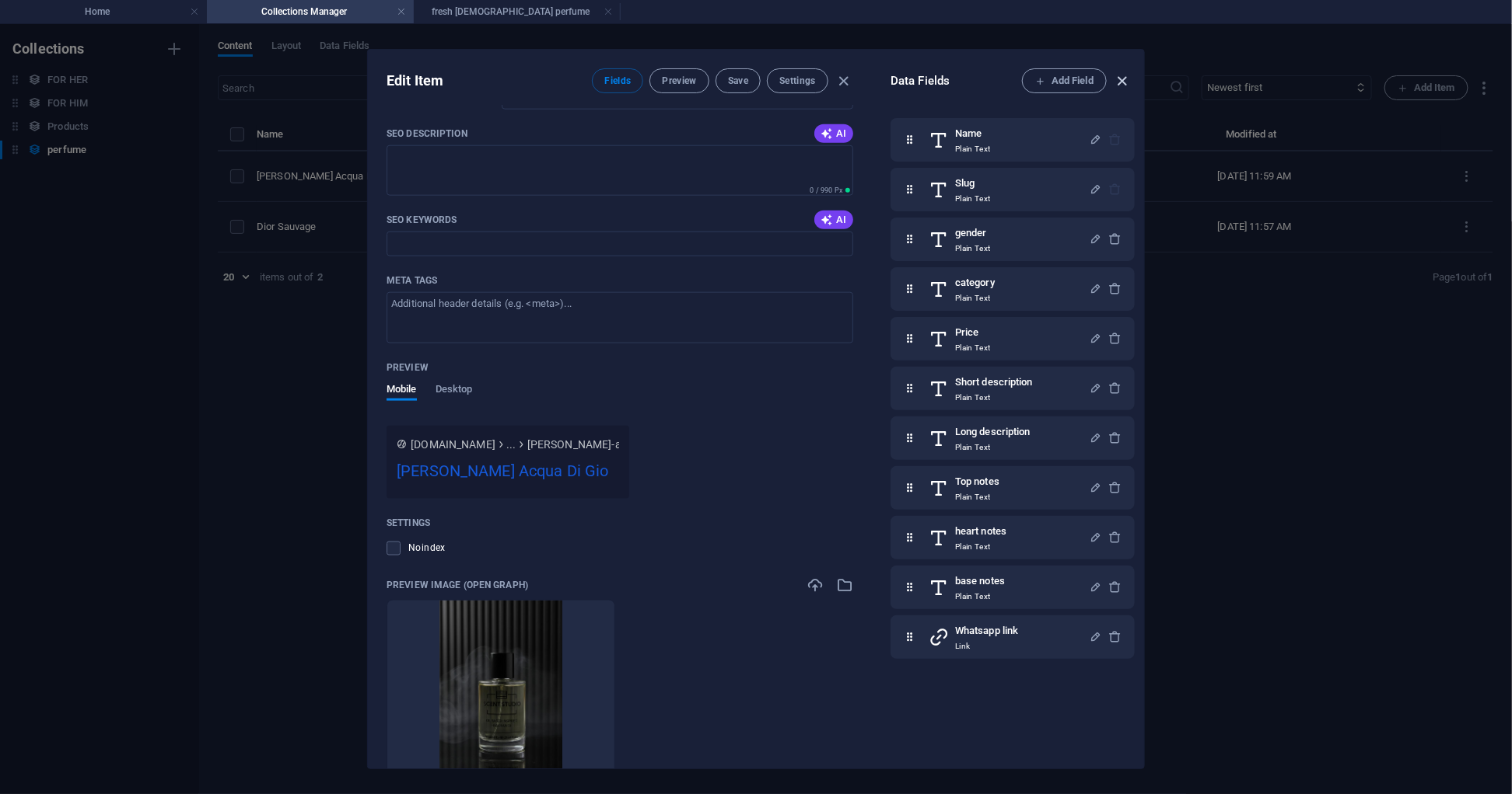
click at [1118, 75] on icon "button" at bounding box center [1123, 81] width 18 height 18
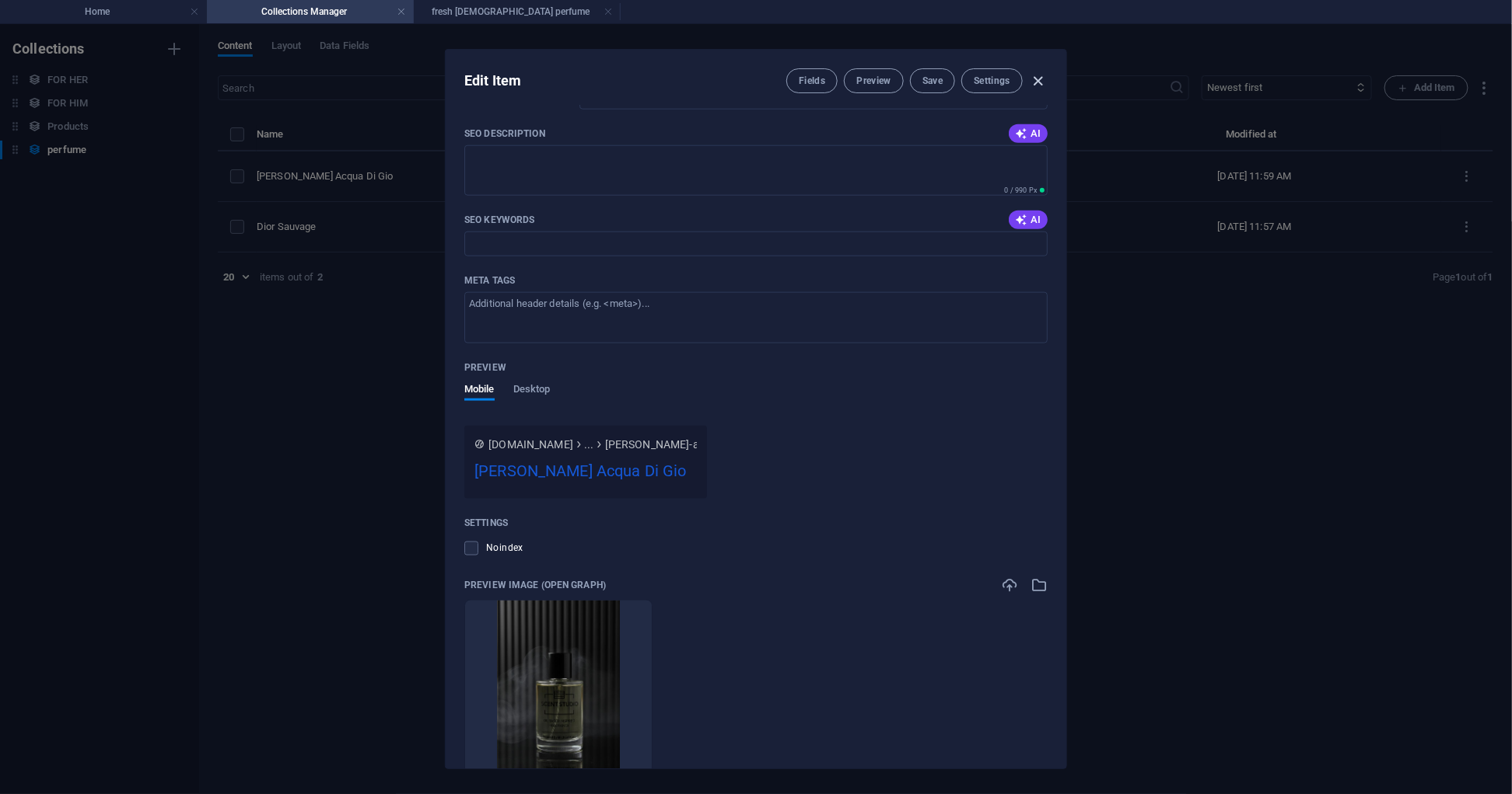
click at [1040, 82] on icon "button" at bounding box center [1039, 81] width 18 height 18
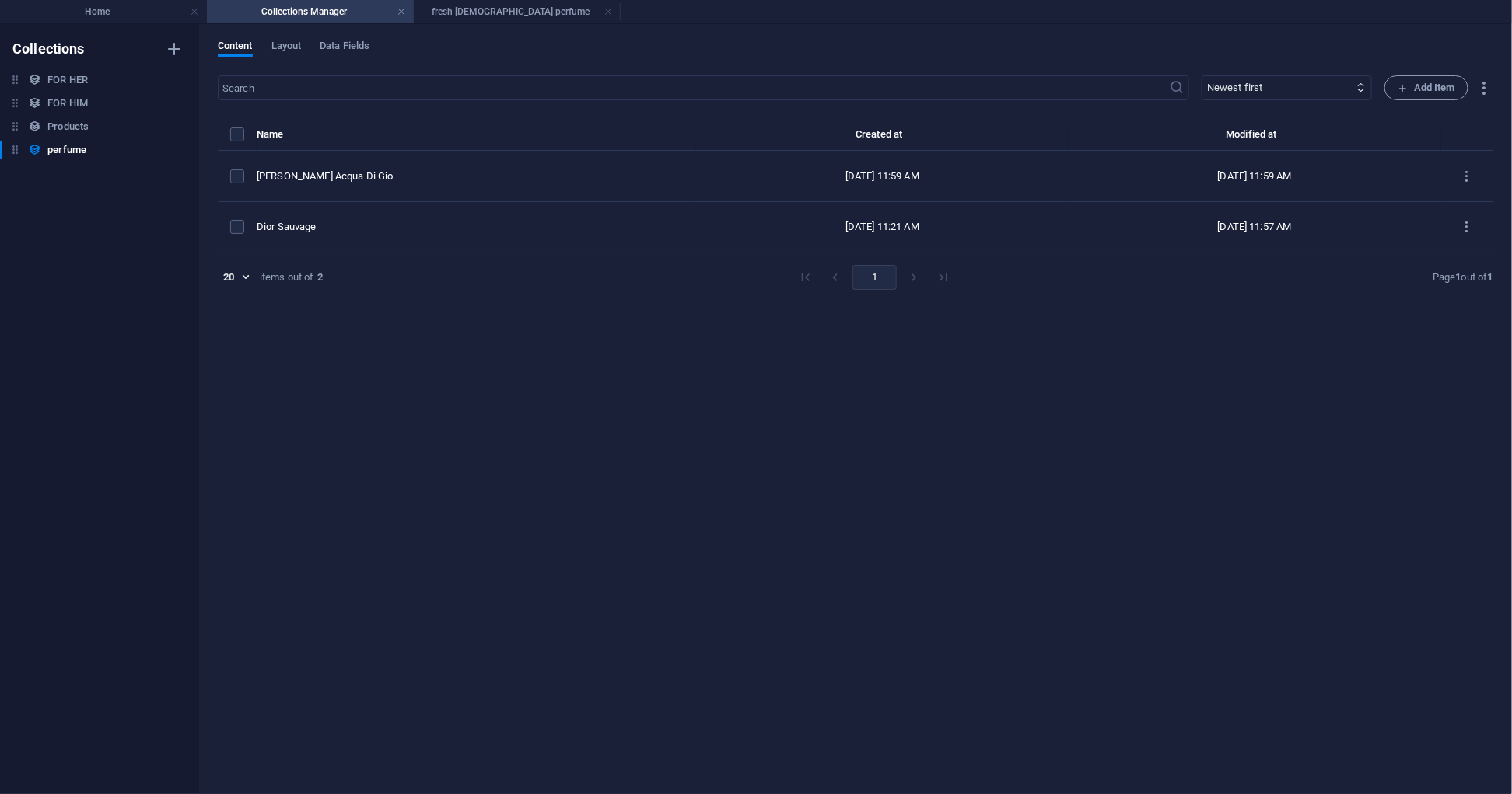
type input "[PERSON_NAME]-acqua-di-gio"
click at [1437, 94] on span "Add Item" at bounding box center [1426, 88] width 58 height 19
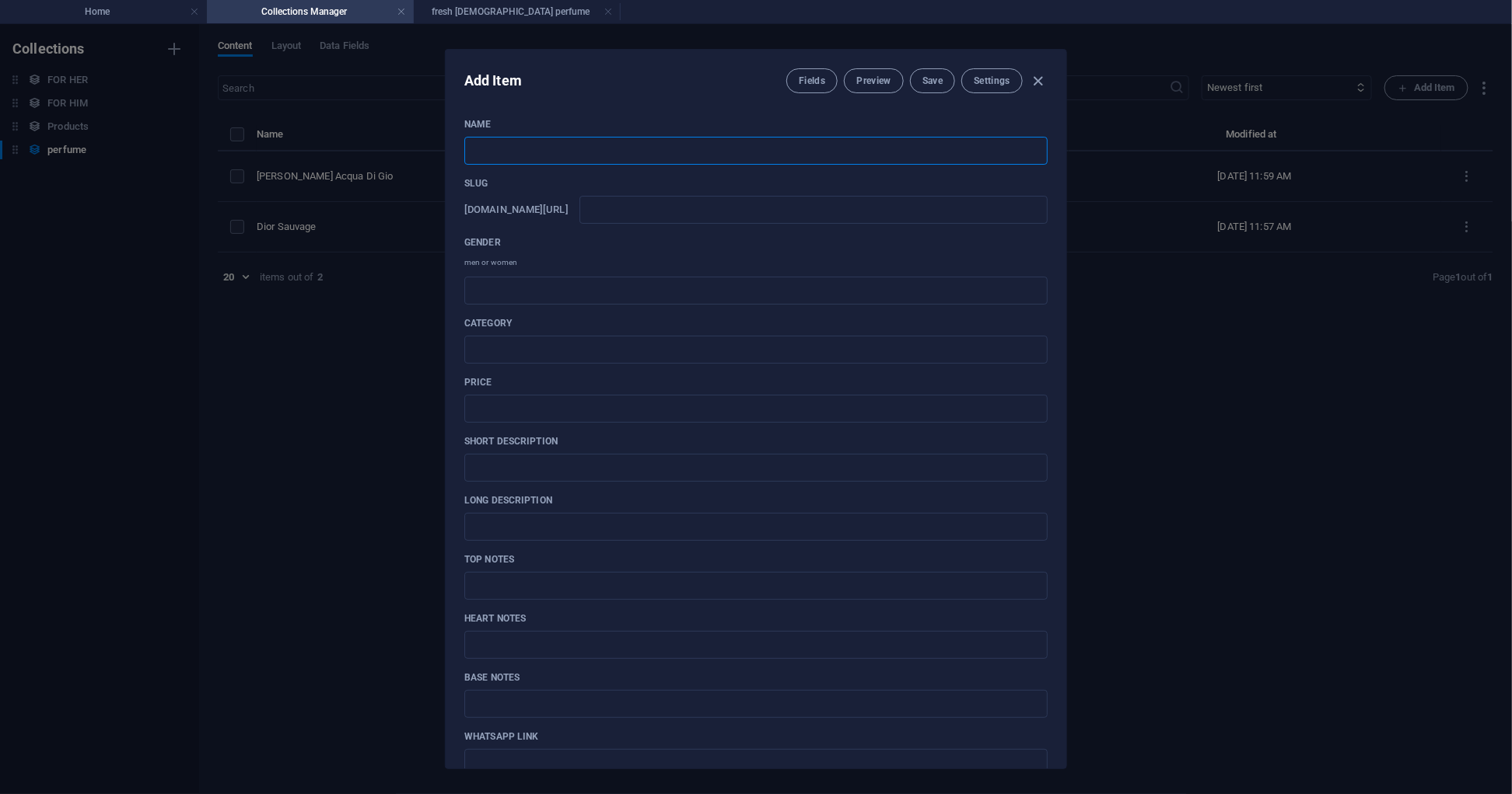
click at [651, 155] on input "text" at bounding box center [756, 151] width 584 height 28
paste input "Versace [PERSON_NAME]"
type input "Versace [PERSON_NAME]"
type input "versace-[PERSON_NAME]-blue"
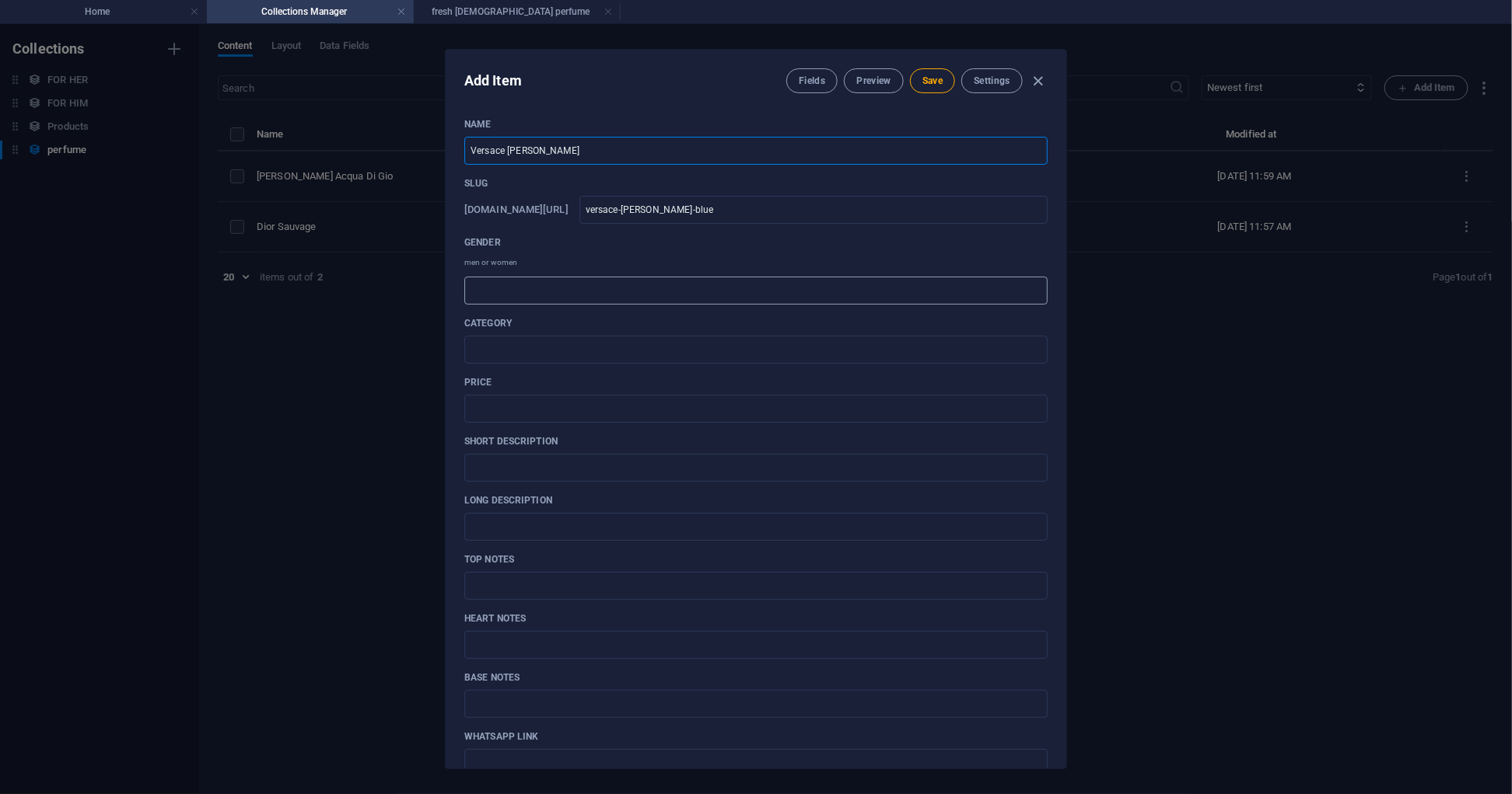
type input "Versace [PERSON_NAME]"
click at [519, 286] on input "text" at bounding box center [756, 290] width 584 height 28
type input "[DEMOGRAPHIC_DATA]"
click at [591, 355] on input "text" at bounding box center [756, 349] width 584 height 28
type input "fresh"
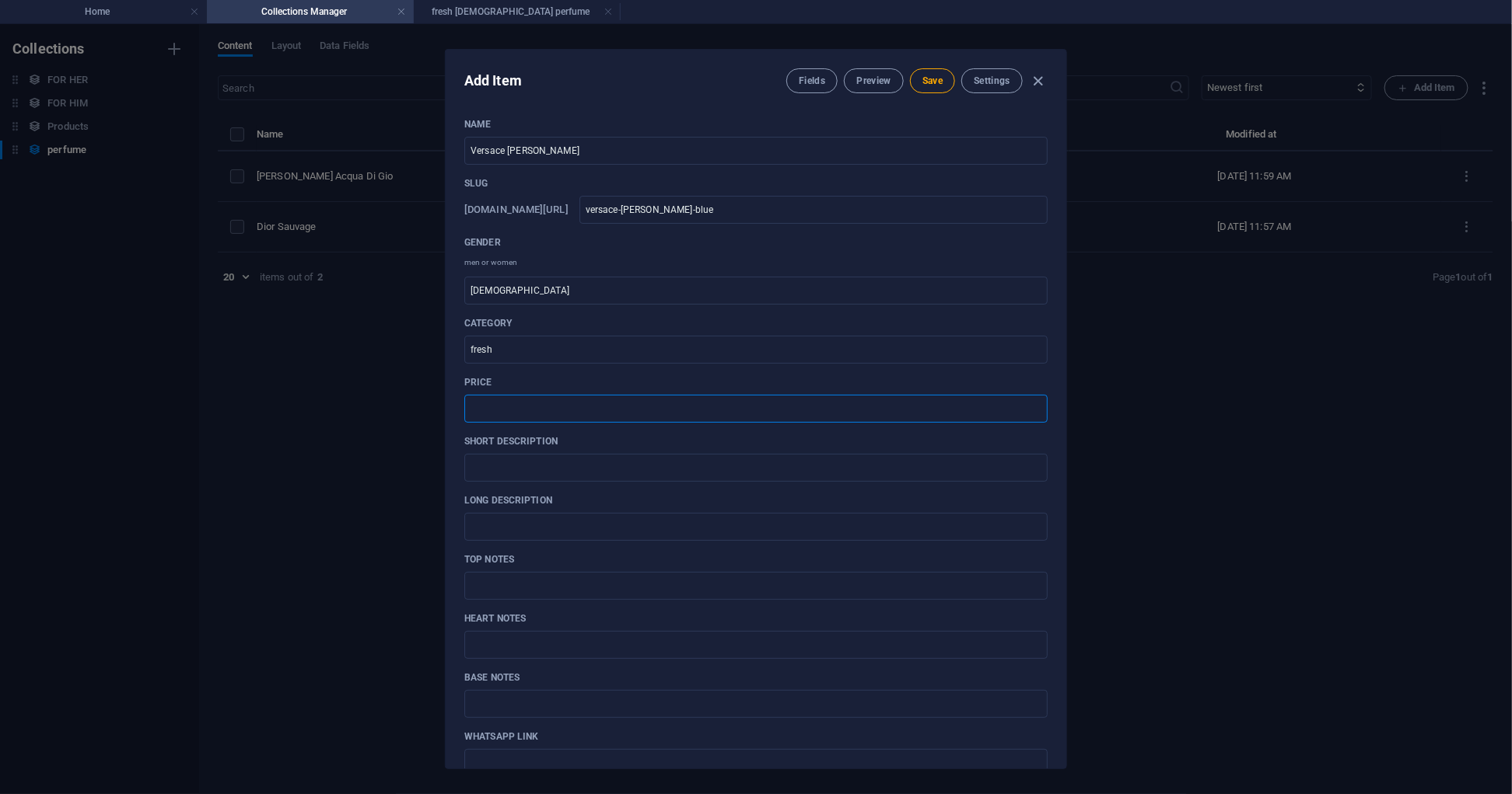
click at [604, 405] on input "text" at bounding box center [756, 408] width 584 height 28
type input "R170"
click at [524, 469] on input "text" at bounding box center [756, 468] width 584 height 28
paste input "Bold freshness with a deep, masculine edge."
type input "Bold freshness with a deep, masculine edge."
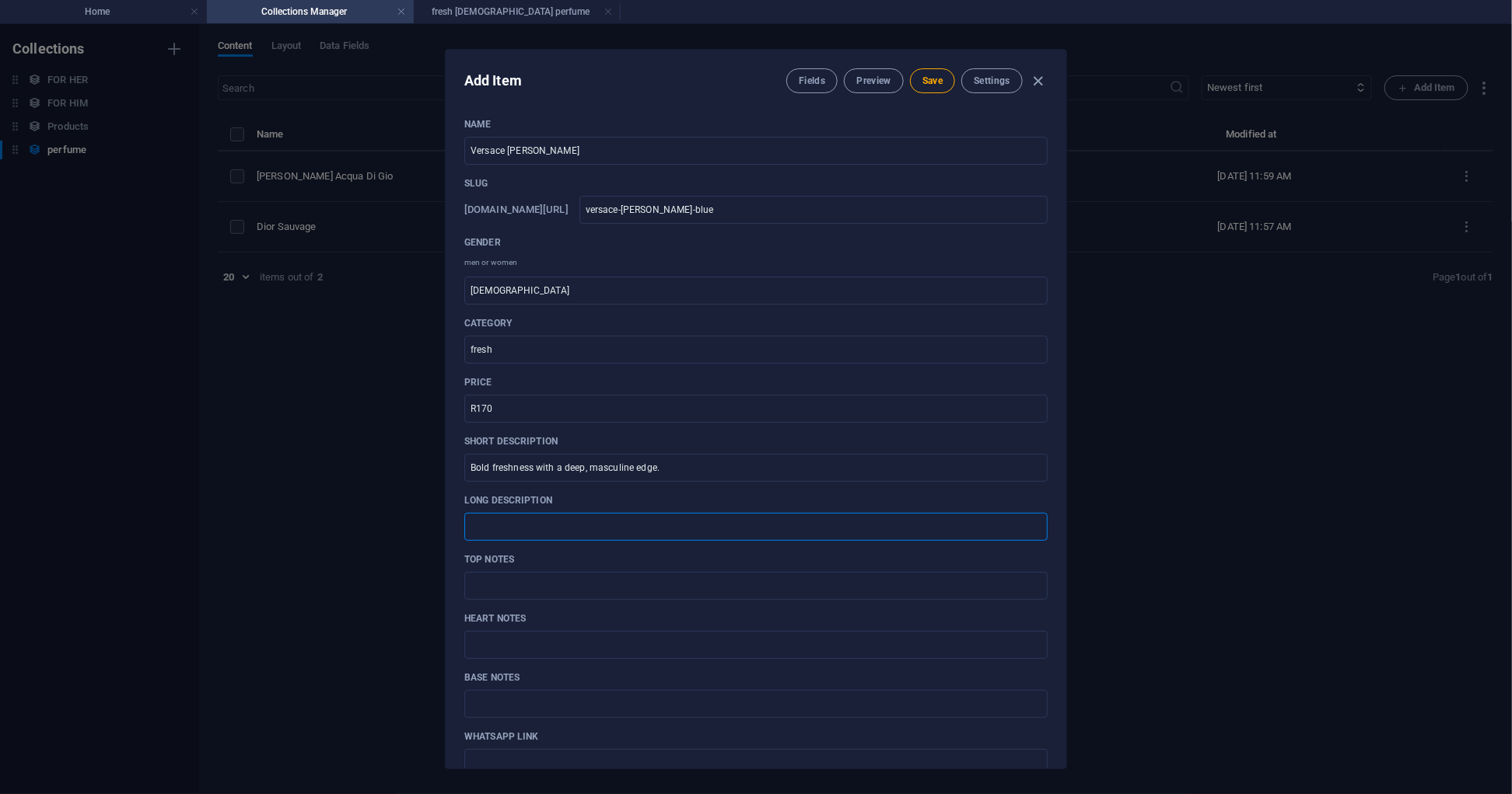
click at [526, 535] on input "text" at bounding box center [756, 526] width 584 height 28
paste input "Versace [PERSON_NAME] is a modern [PERSON_NAME] fragrance that combines citrus,…"
type input "Versace [PERSON_NAME] is a modern [PERSON_NAME] fragrance that combines citrus,…"
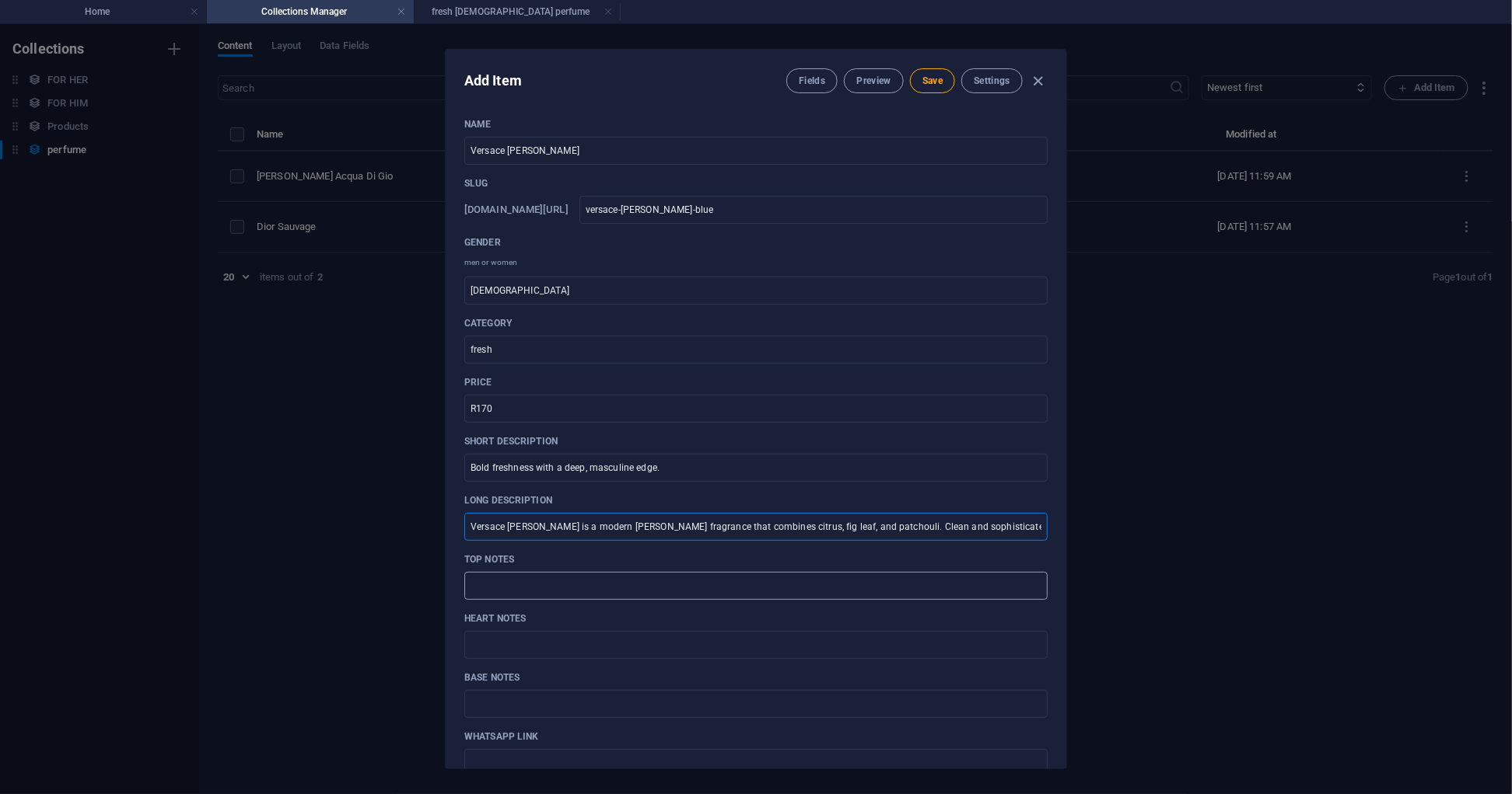
click at [508, 592] on input "text" at bounding box center [756, 586] width 584 height 28
paste input "Grapefruit, Bergamot, Fig Leaves"
type input "Grapefruit, Bergamot, Fig Leaves"
click at [528, 645] on input "text" at bounding box center [756, 644] width 584 height 28
paste input "Violet Leaf, Black Pepper, [PERSON_NAME]"
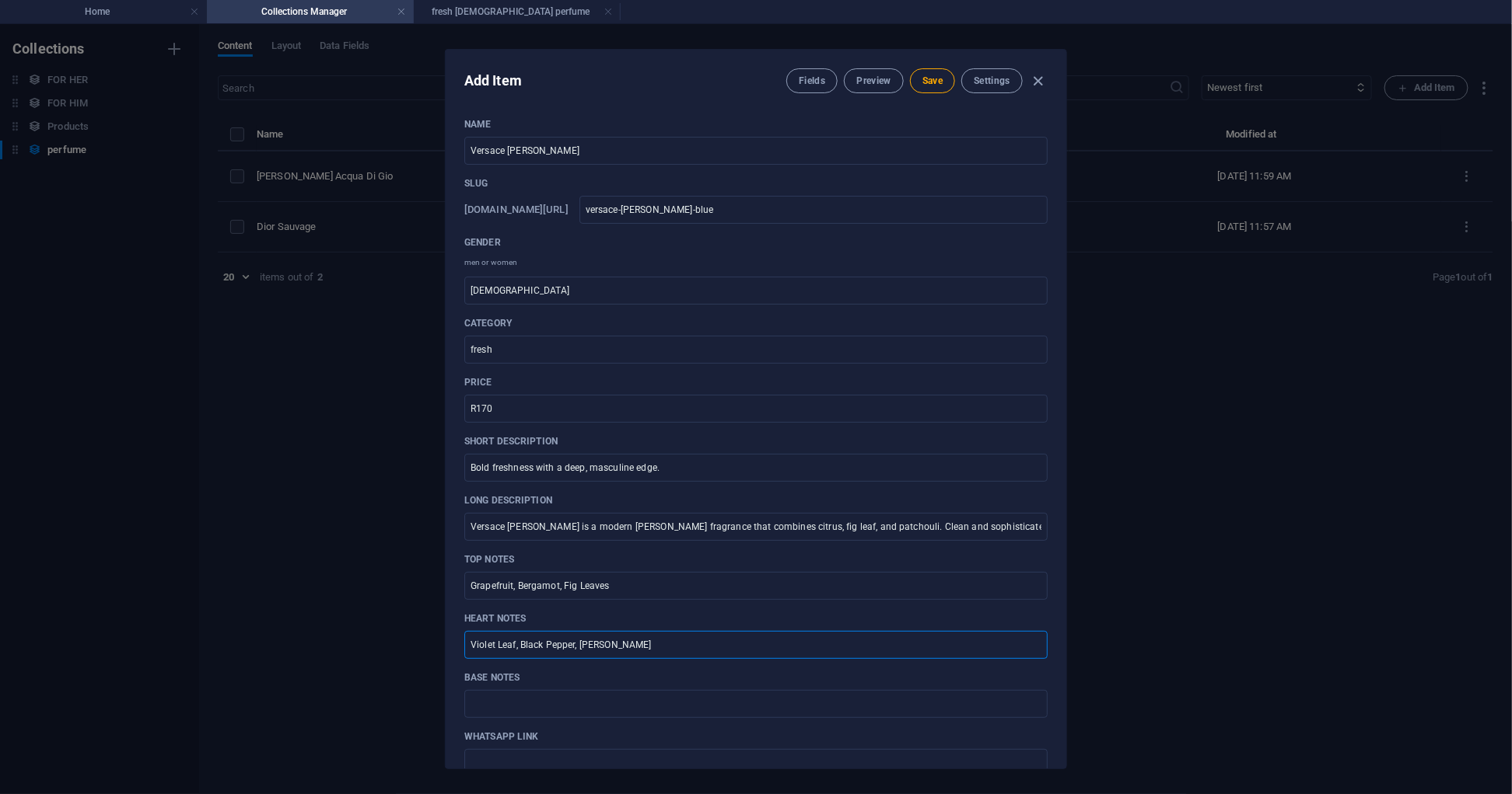
type input "Violet Leaf, Black Pepper, [PERSON_NAME]"
click at [533, 701] on input "text" at bounding box center [756, 704] width 584 height 28
paste input "Incense, Tonka Bean, Musk"
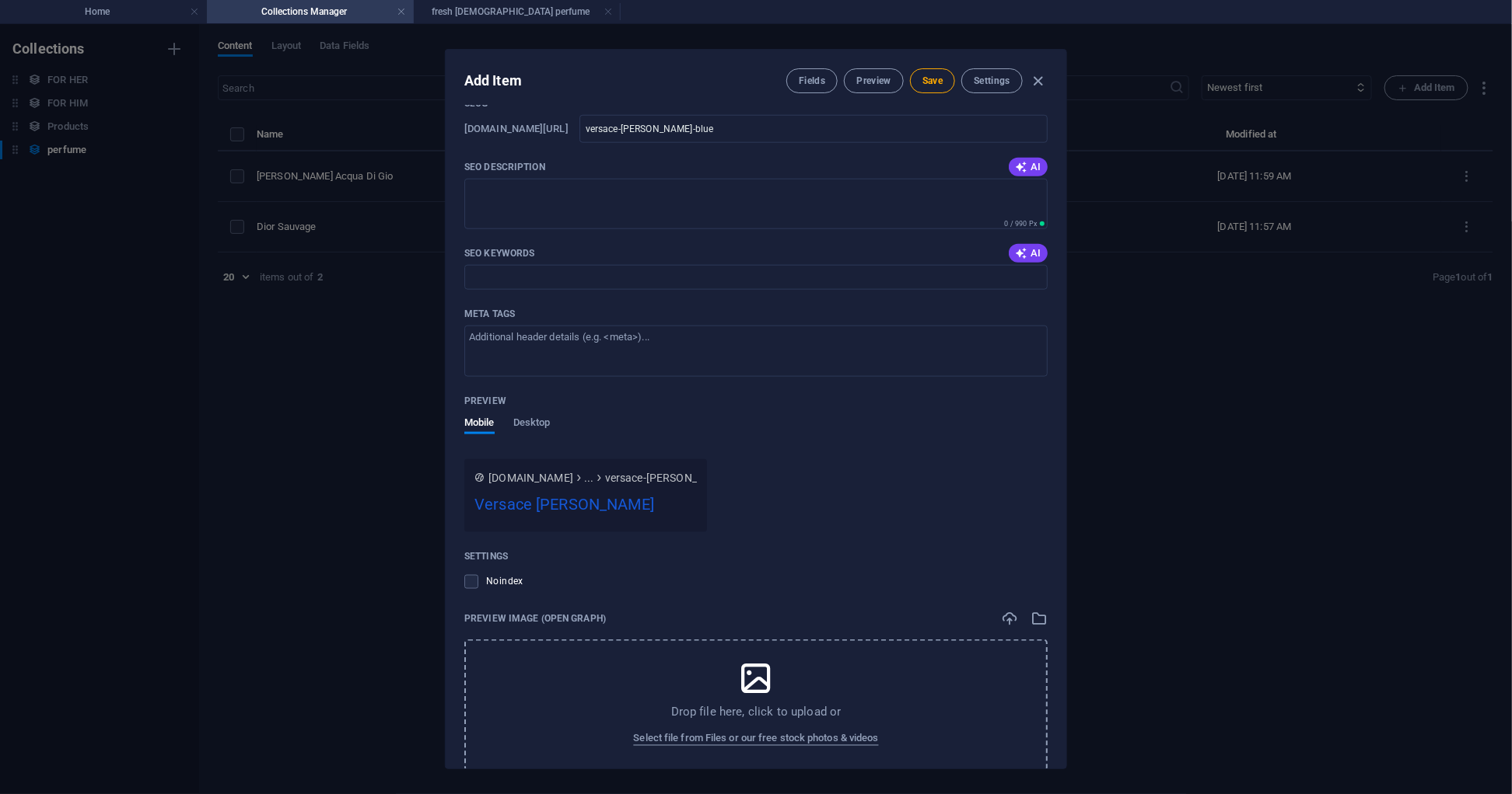
scroll to position [899, 0]
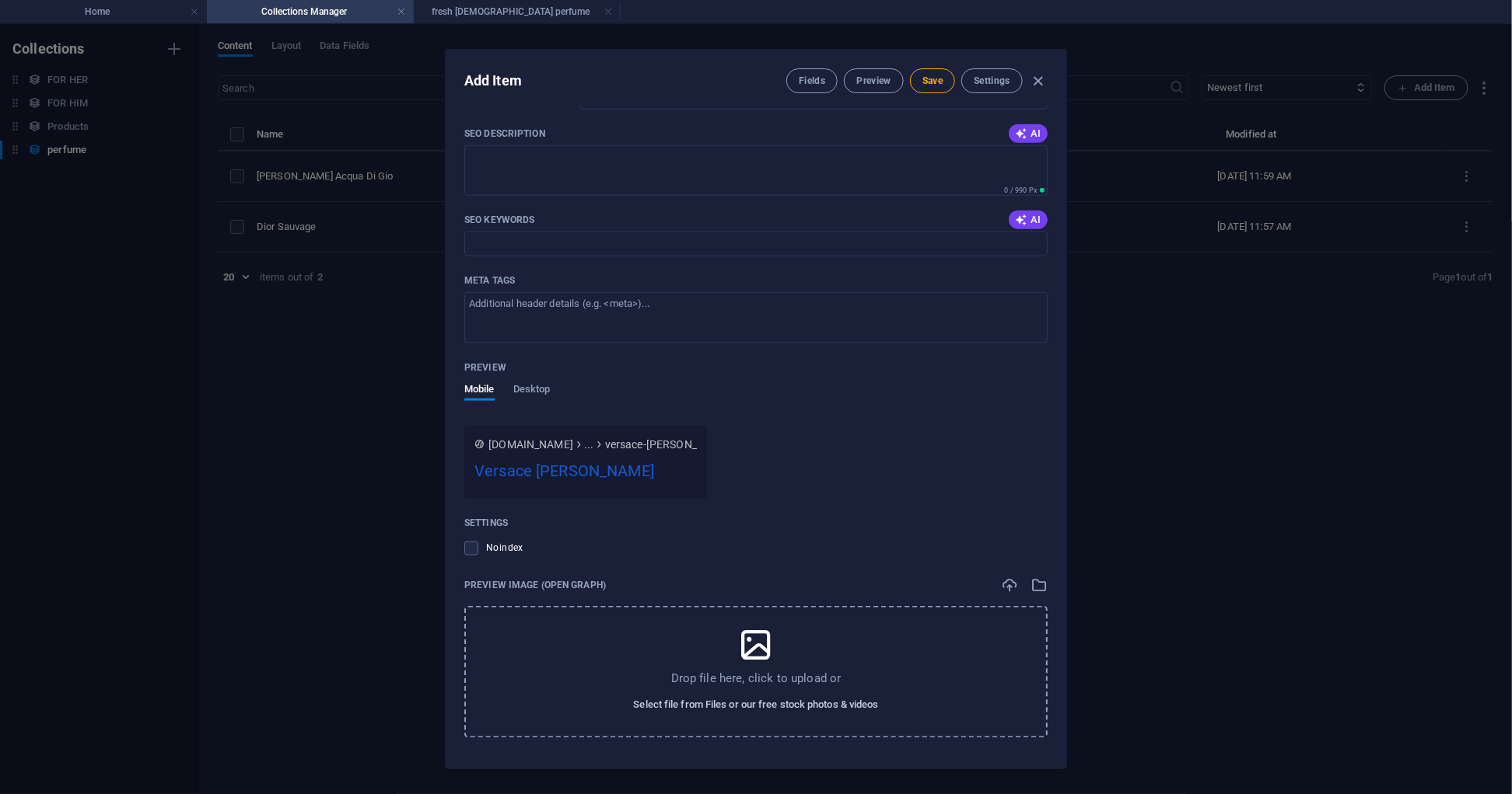
type input "Incense, Tonka Bean, Musk"
click at [695, 706] on span "Select file from Files or our free stock photos & videos" at bounding box center [755, 706] width 245 height 19
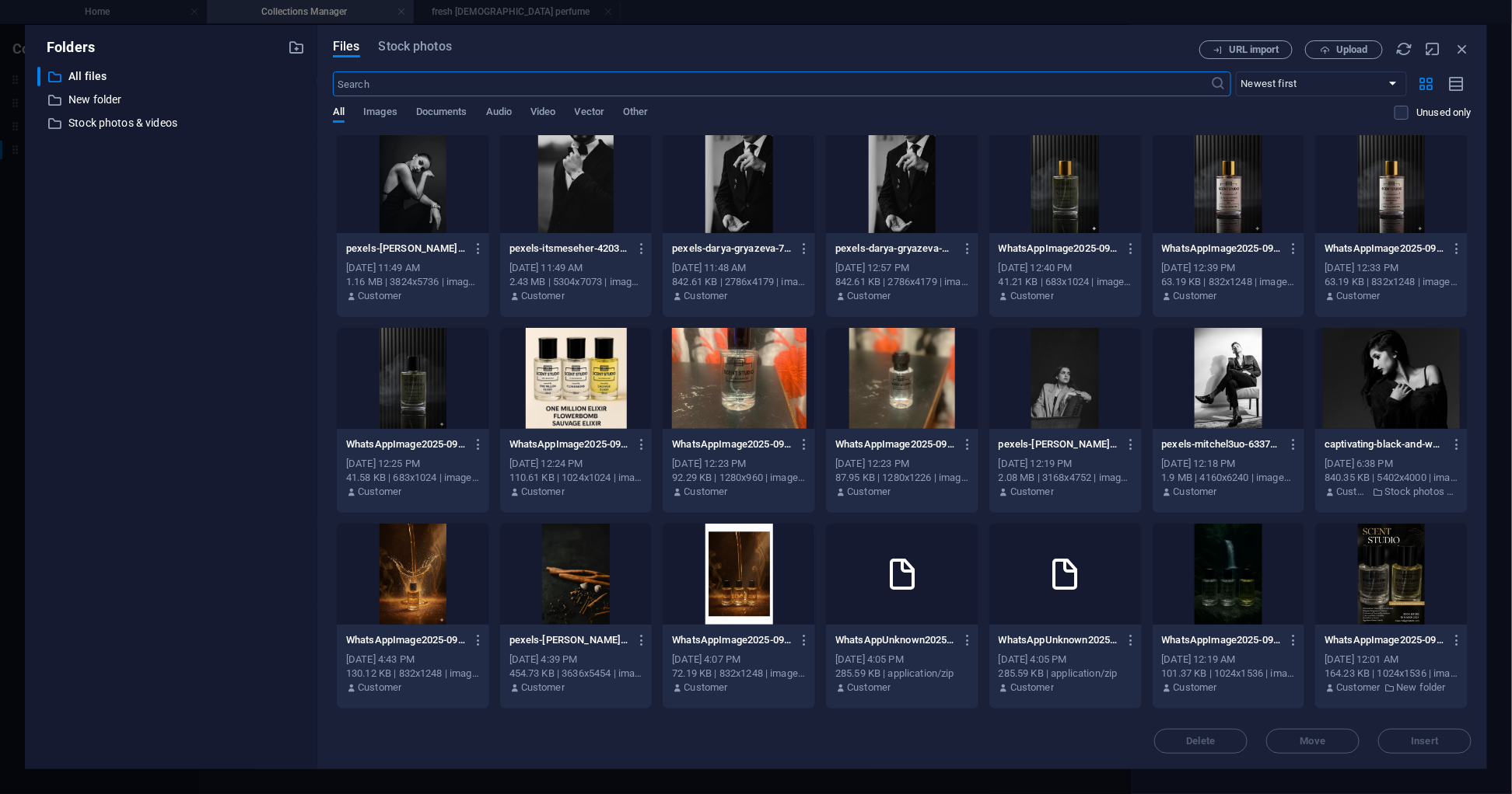
scroll to position [436, 0]
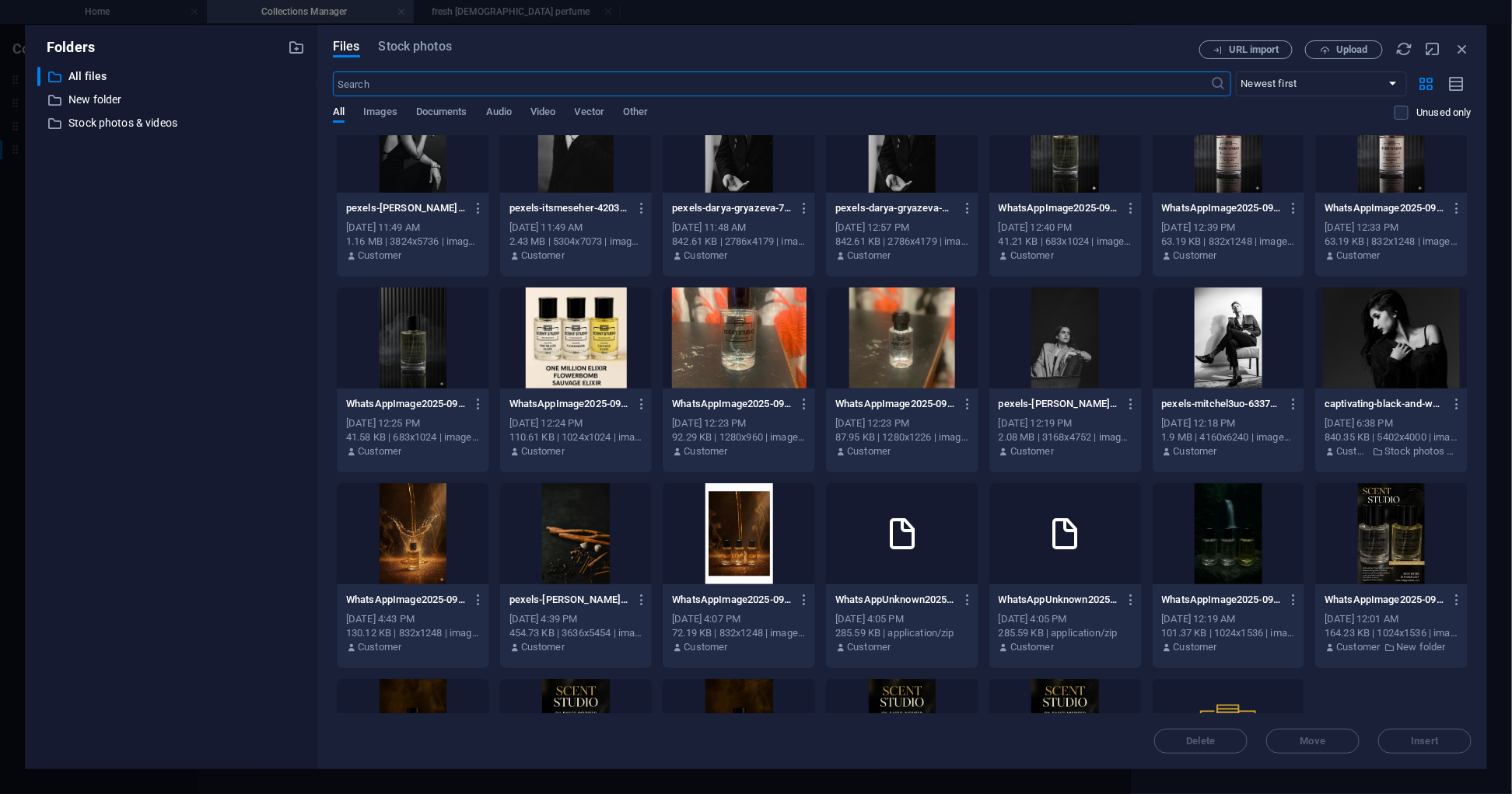
click at [400, 347] on div at bounding box center [413, 338] width 152 height 101
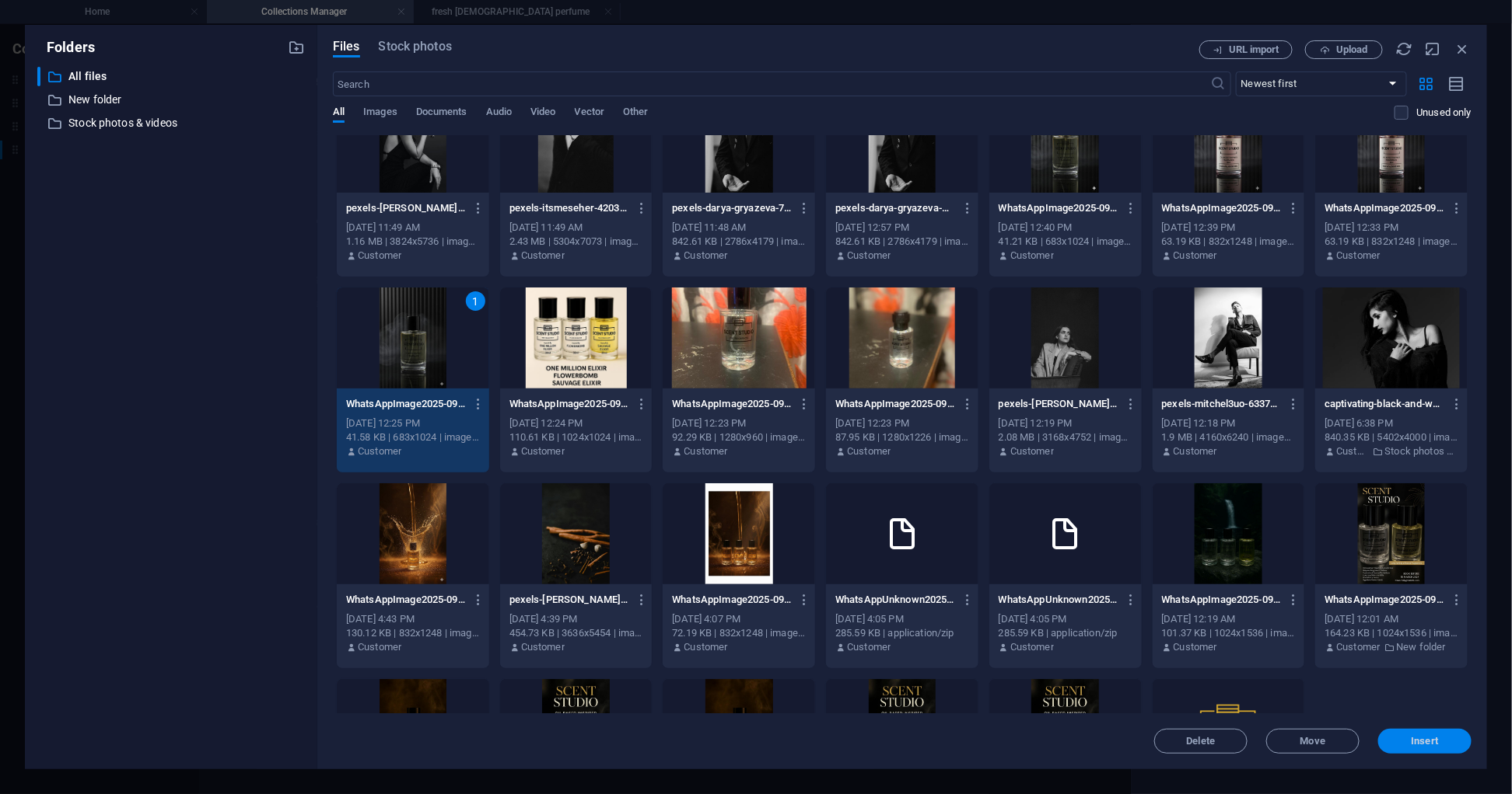
click at [1437, 746] on span "Insert" at bounding box center [1425, 742] width 27 height 10
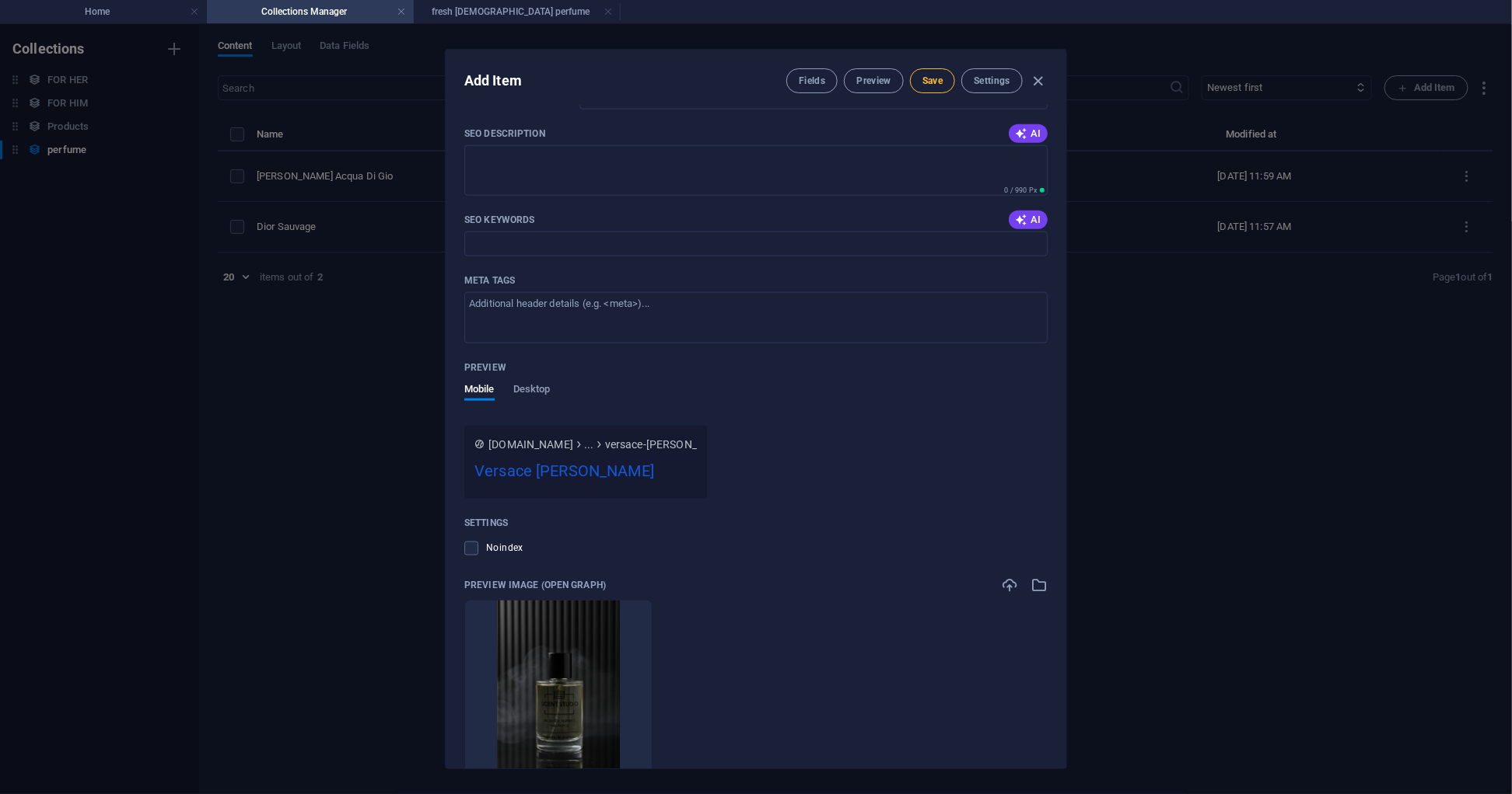
click at [925, 82] on span "Save" at bounding box center [932, 81] width 21 height 13
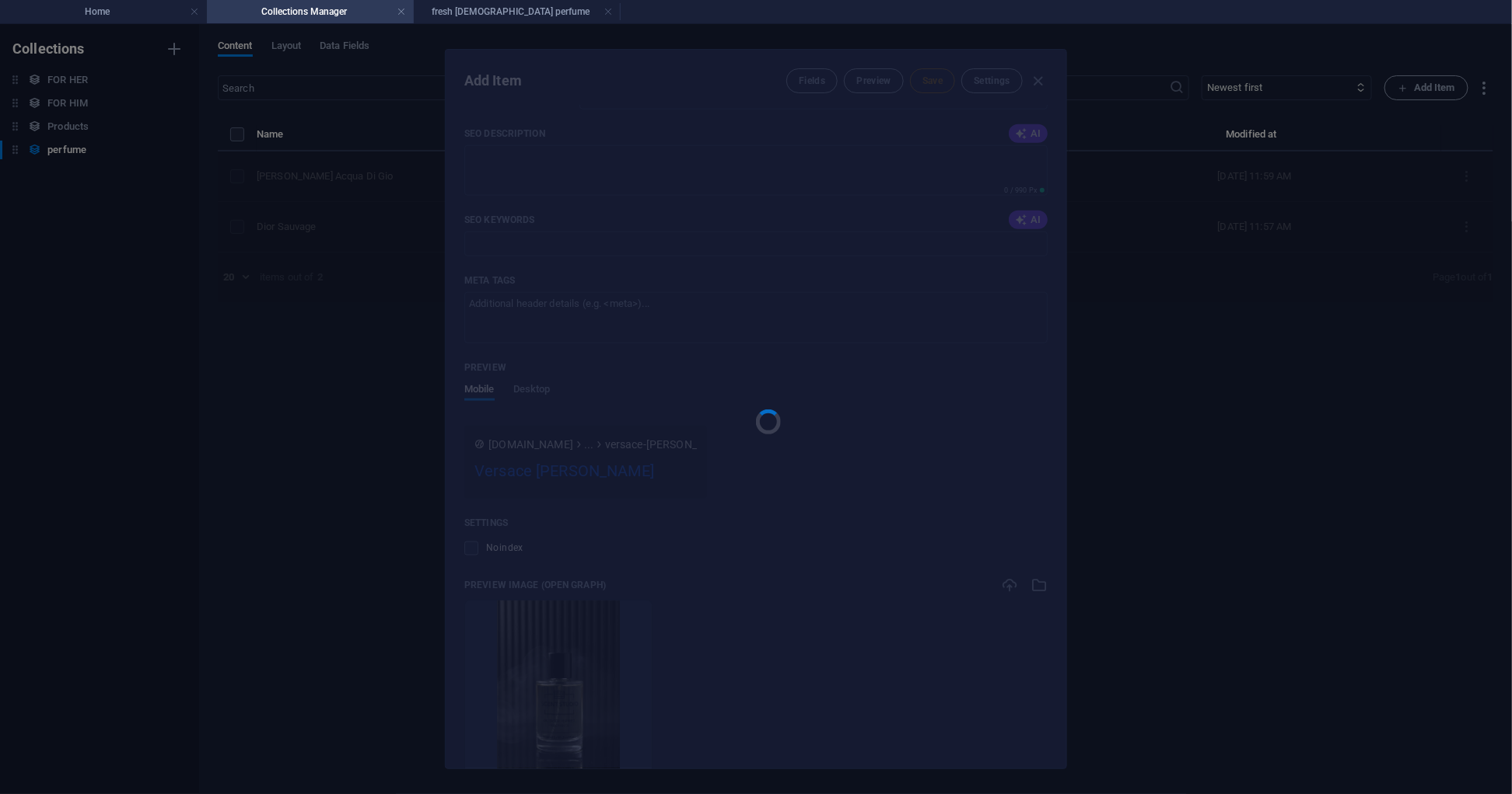
type input "versace-[PERSON_NAME]-blue"
type input "[DEMOGRAPHIC_DATA]"
type input "fresh"
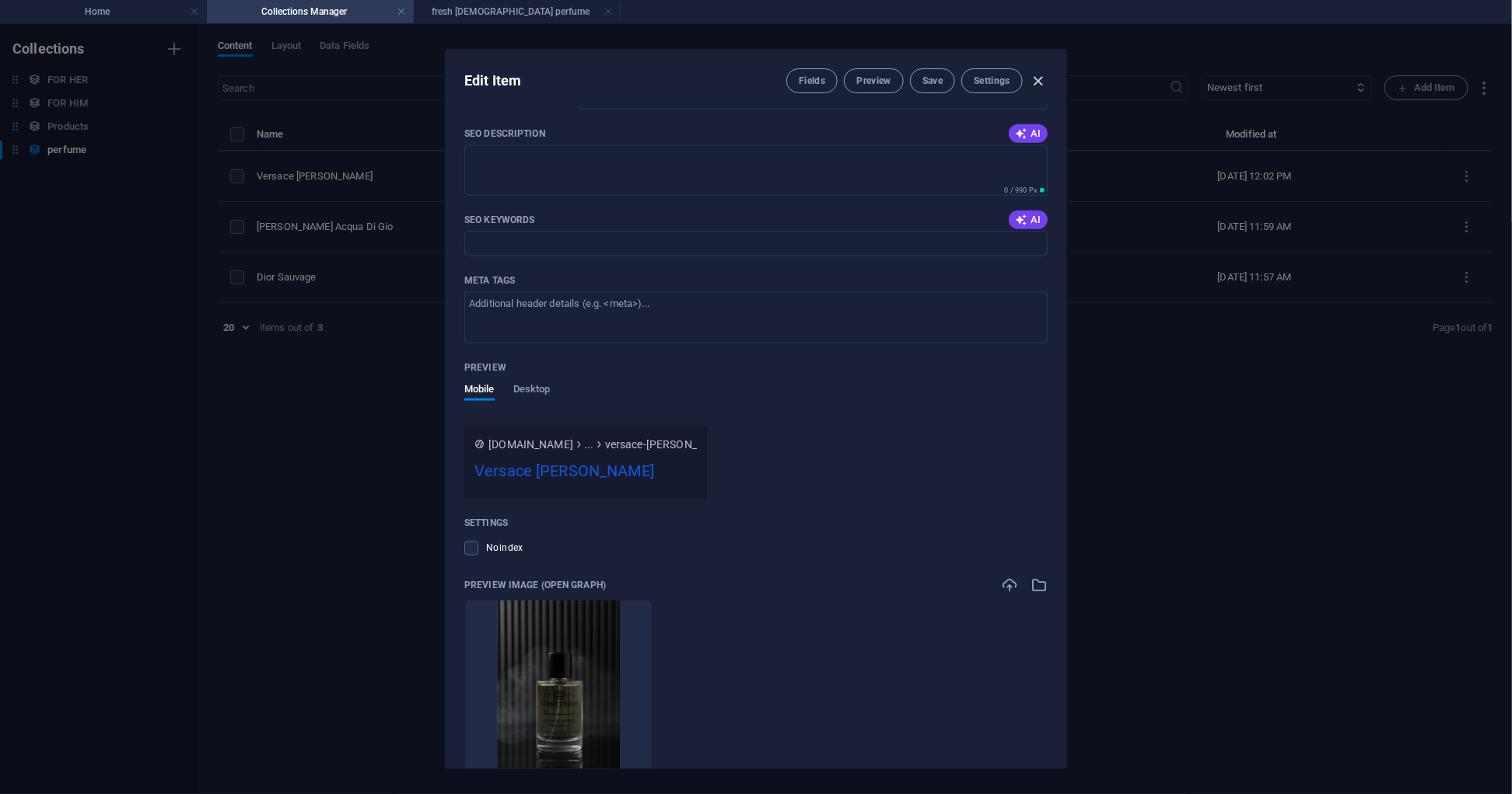
click at [1033, 85] on icon "button" at bounding box center [1039, 81] width 18 height 18
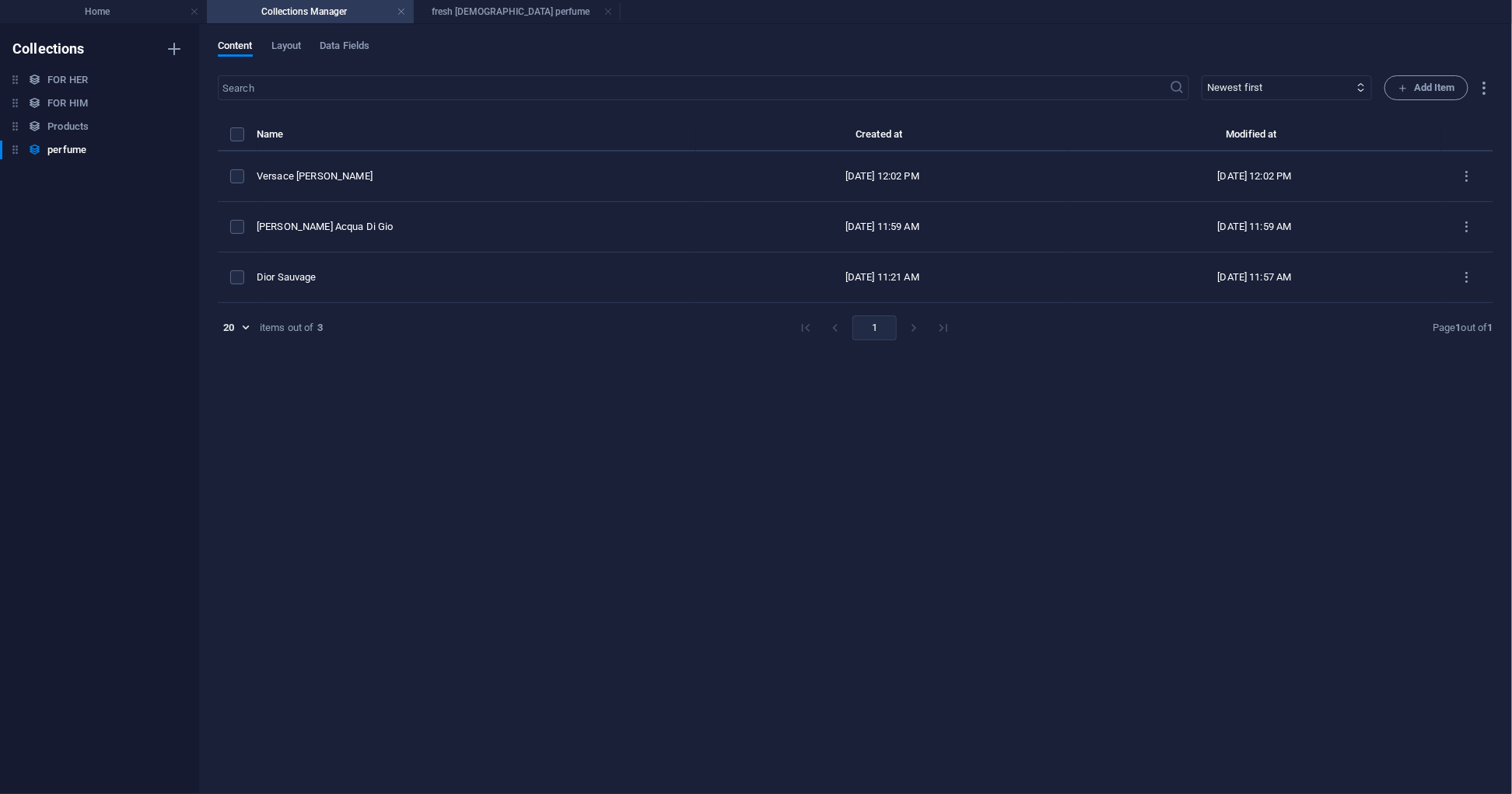
type input "versace-[PERSON_NAME]-blue"
click at [140, 10] on h4 "Home" at bounding box center [103, 12] width 207 height 17
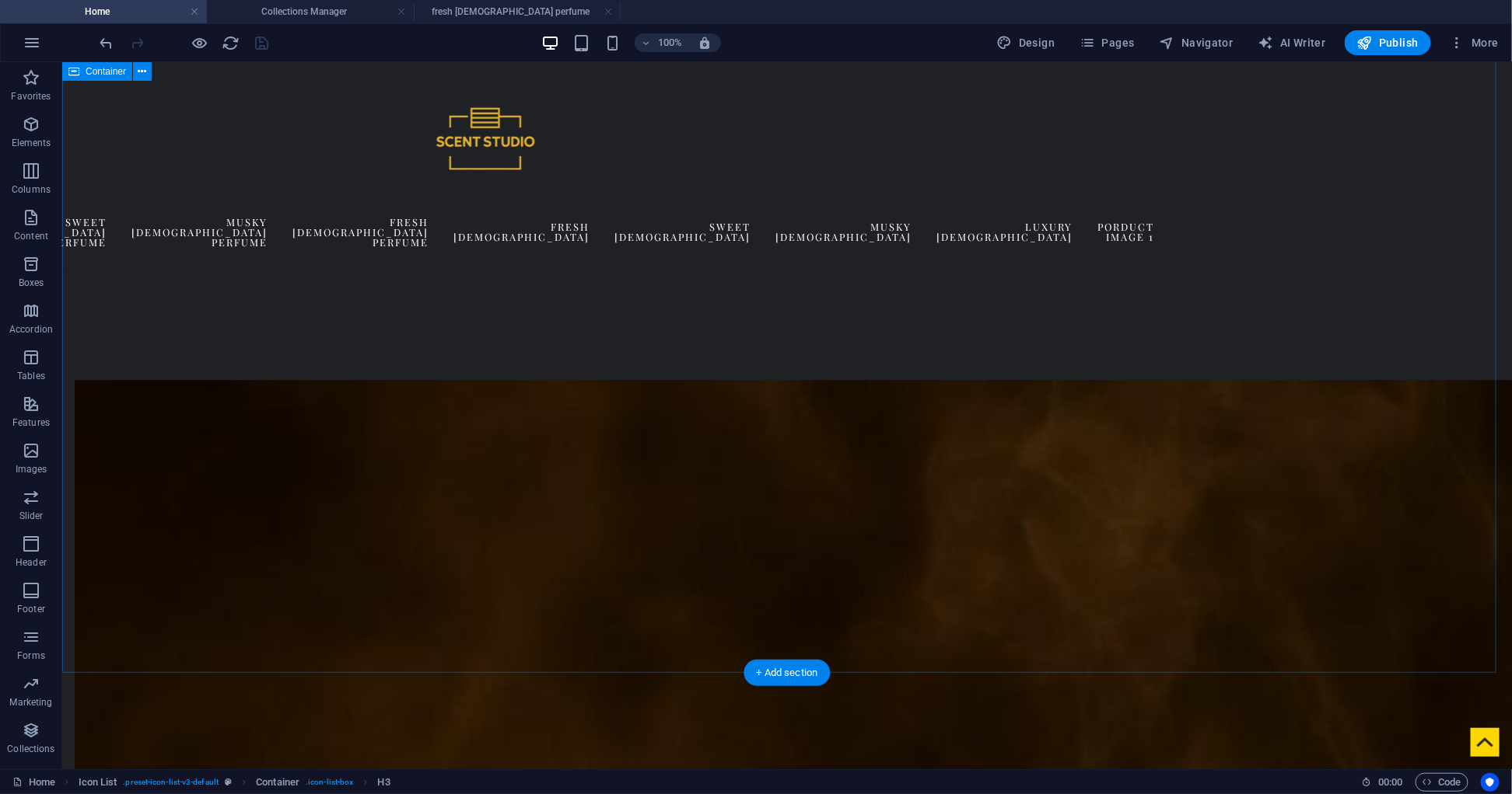
scroll to position [2007, 0]
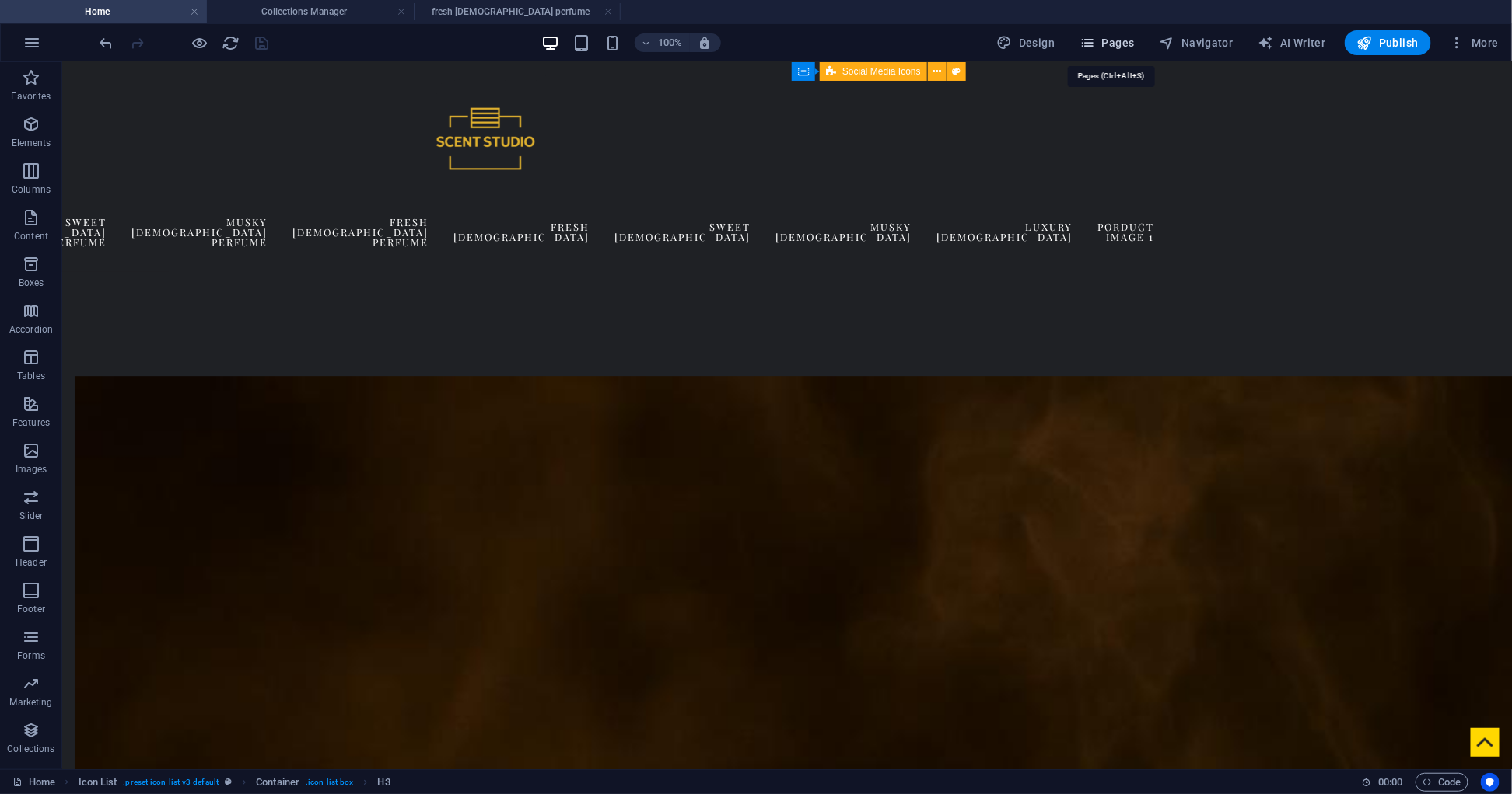
click at [1117, 34] on button "Pages" at bounding box center [1107, 42] width 67 height 25
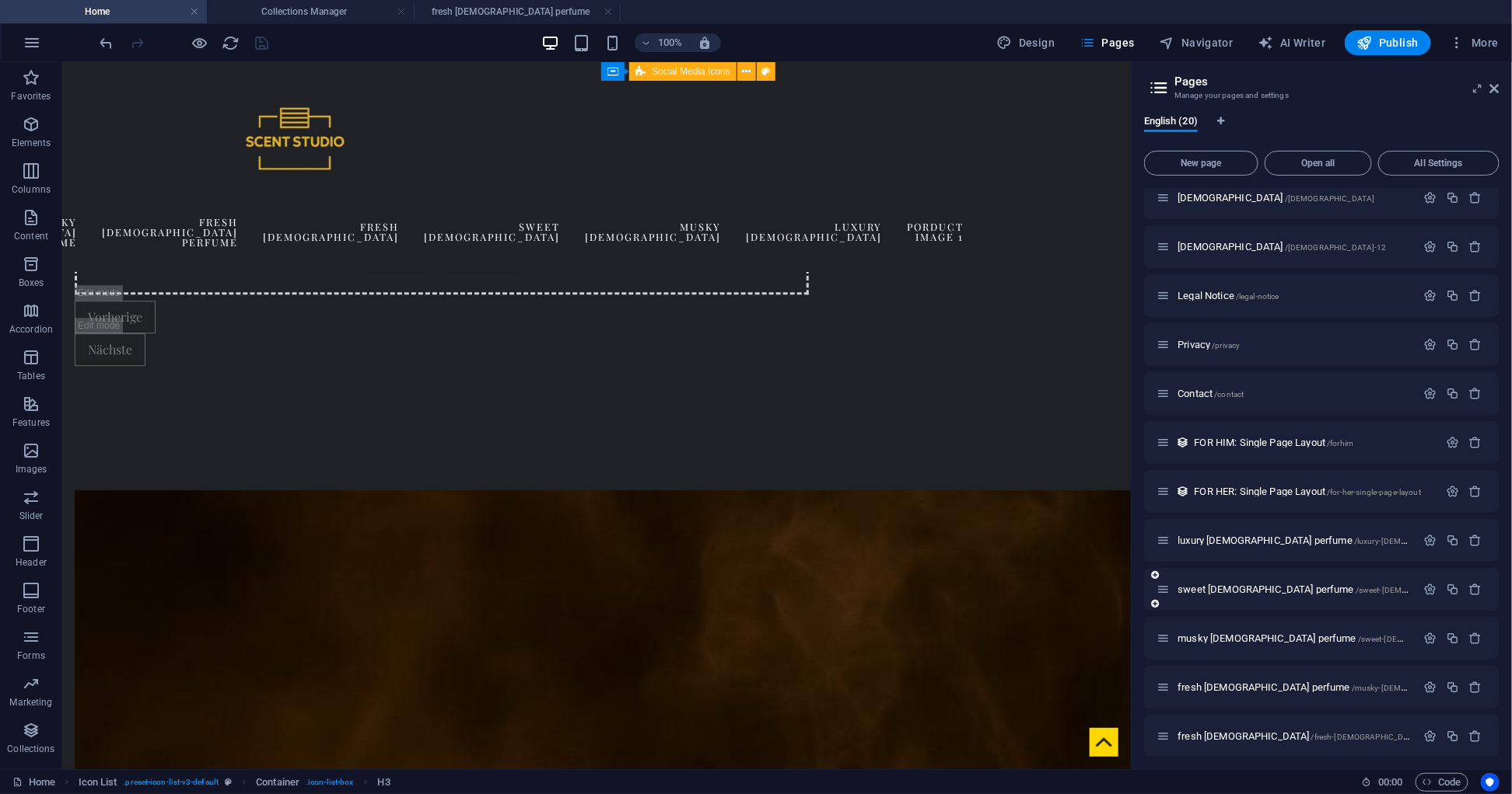
scroll to position [113, 0]
click at [1208, 683] on span "fresh [DEMOGRAPHIC_DATA] perfume /musky-[DEMOGRAPHIC_DATA]-perfume-2" at bounding box center [1342, 684] width 329 height 12
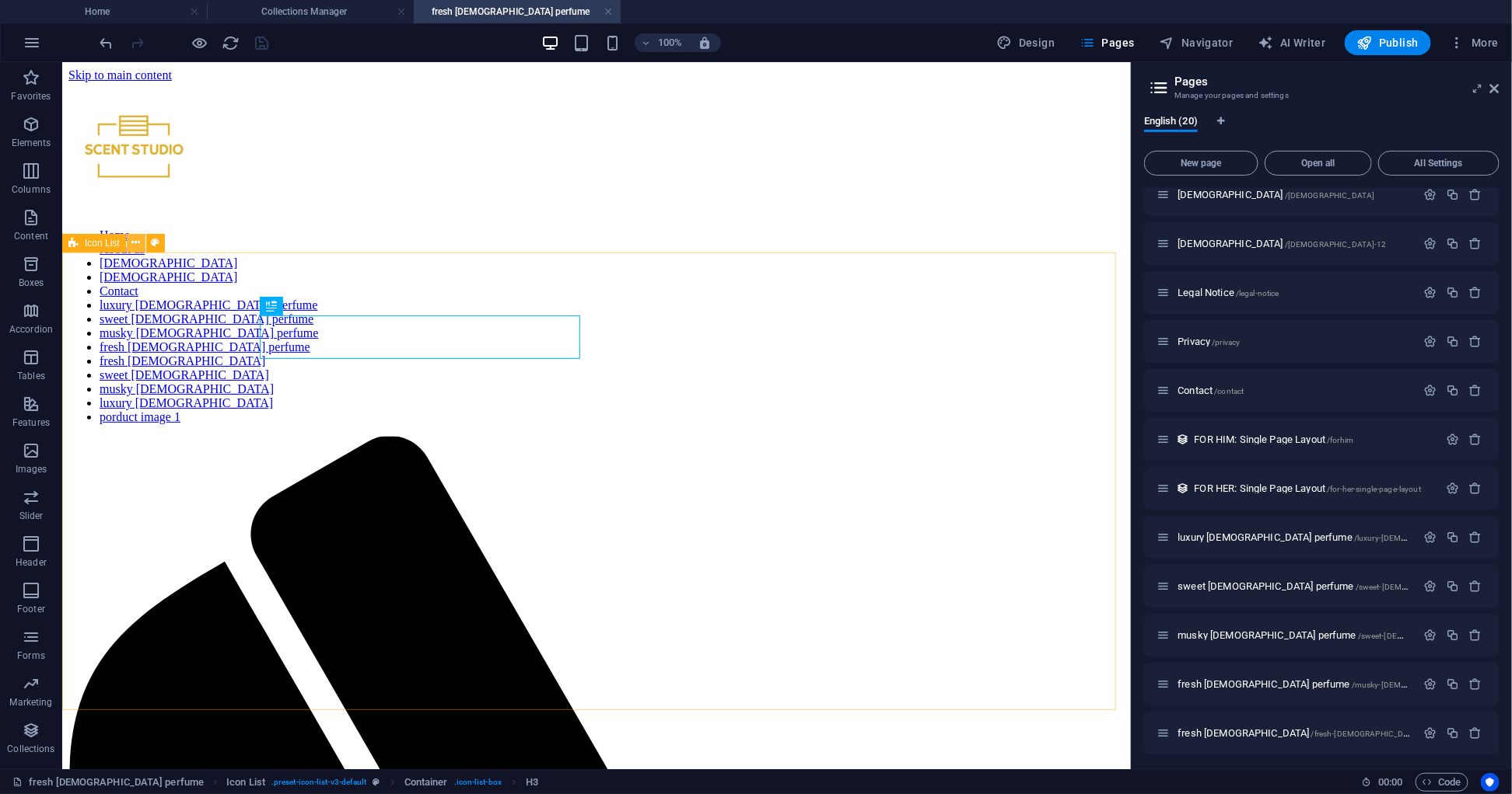
click at [132, 243] on icon at bounding box center [136, 242] width 9 height 17
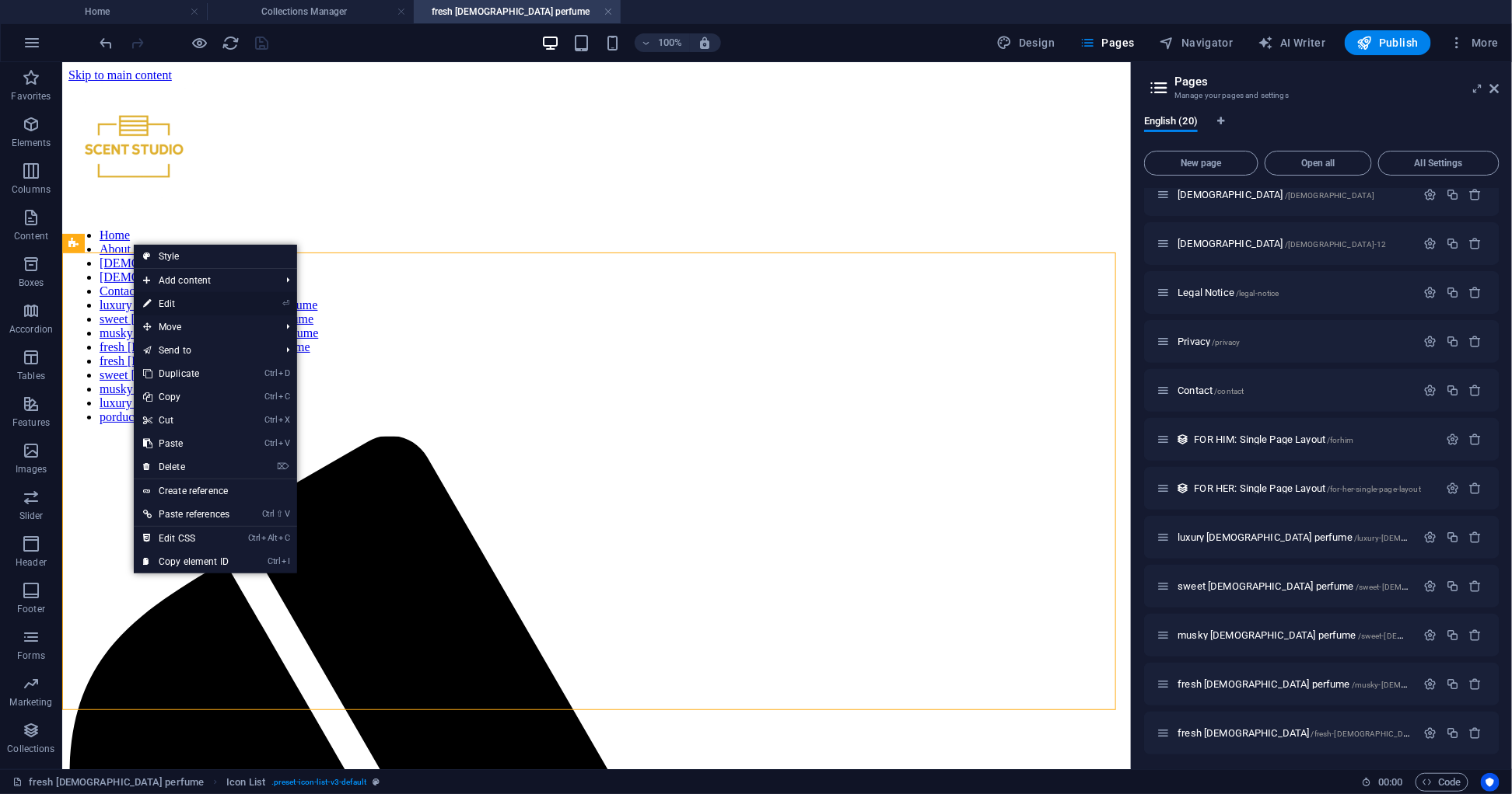
click at [155, 304] on link "⏎ Edit" at bounding box center [186, 303] width 105 height 23
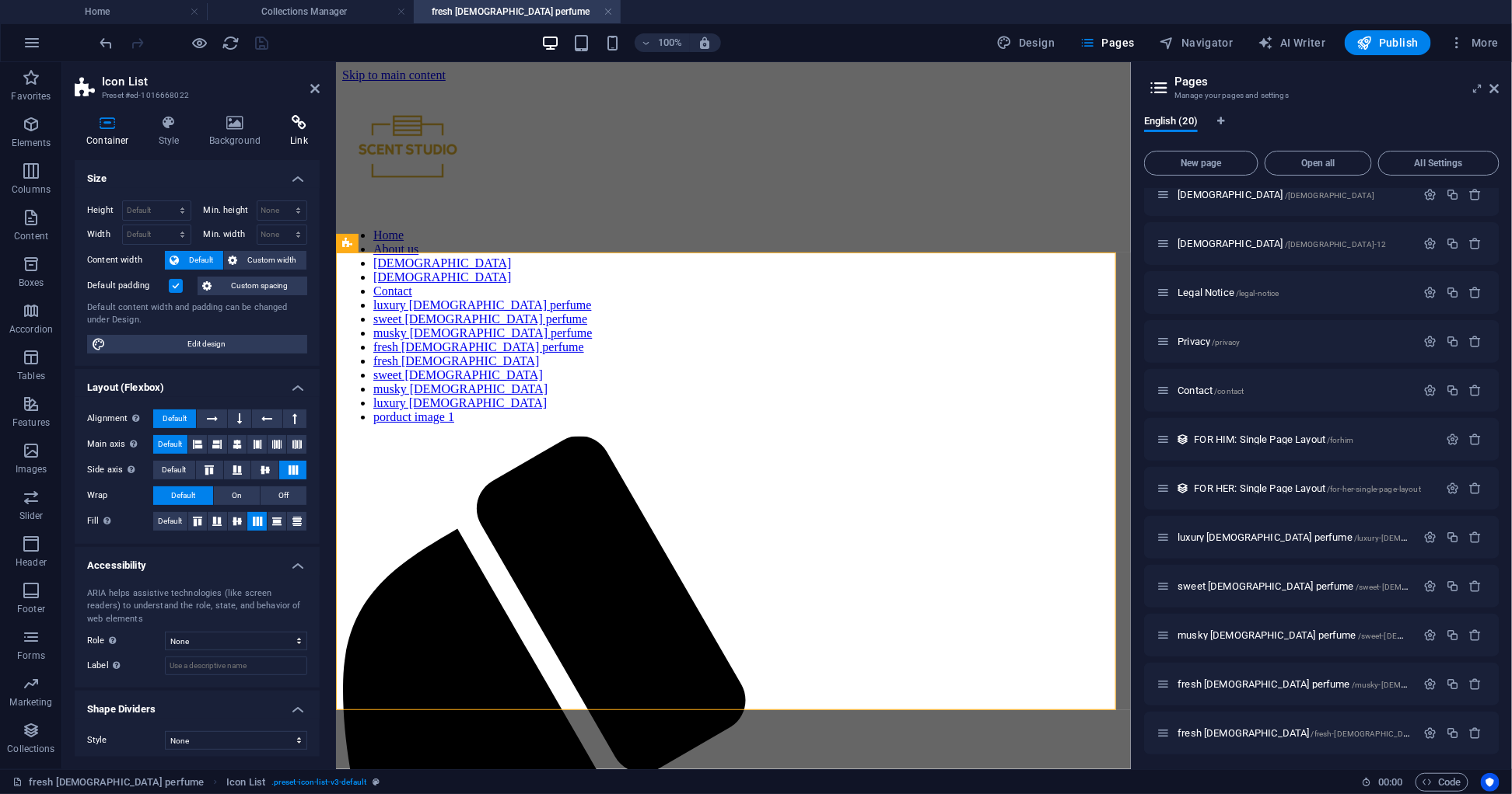
click at [294, 139] on h4 "Link" at bounding box center [299, 131] width 41 height 32
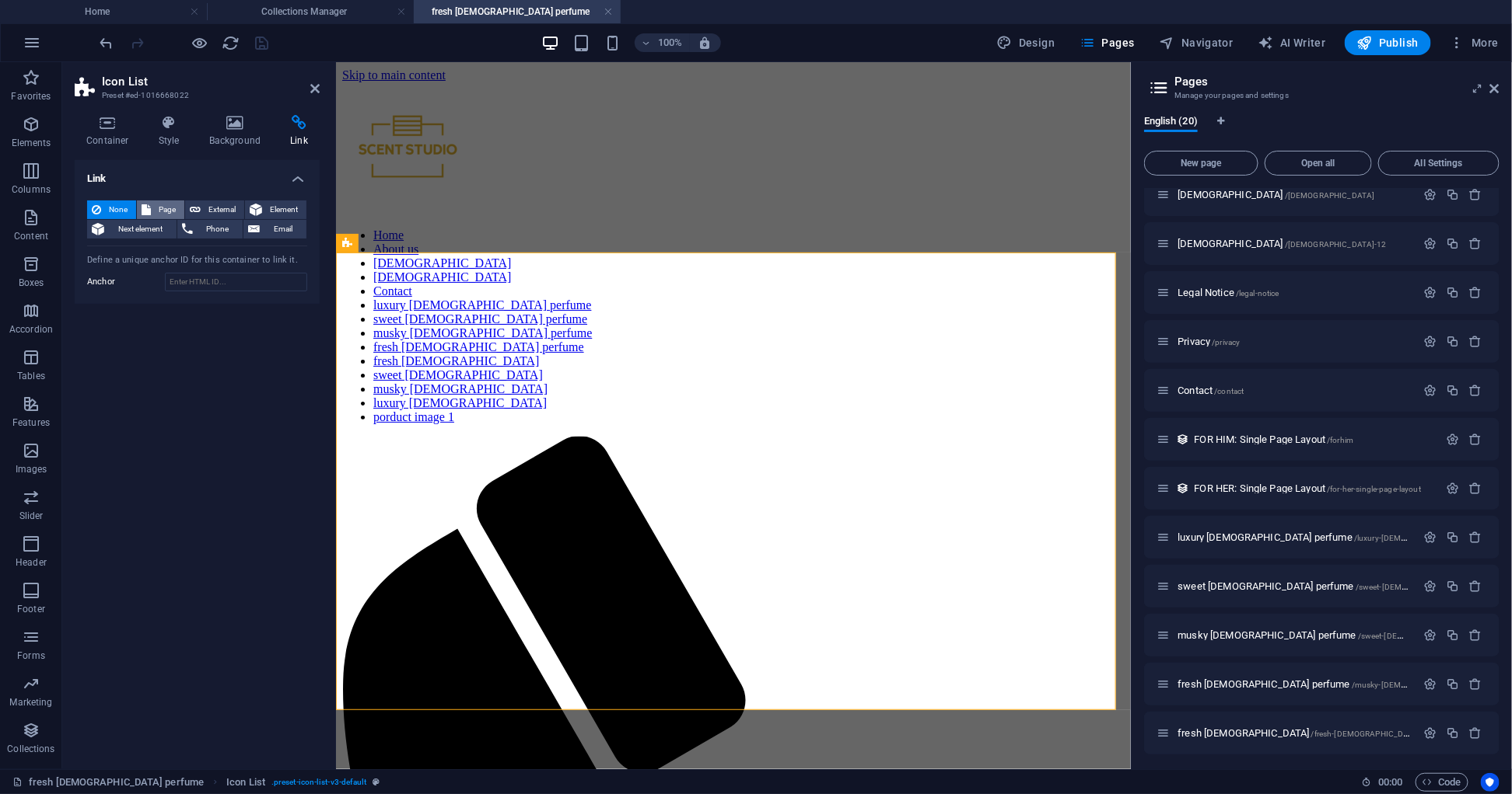
click at [165, 206] on span "Page" at bounding box center [167, 210] width 24 height 19
select select
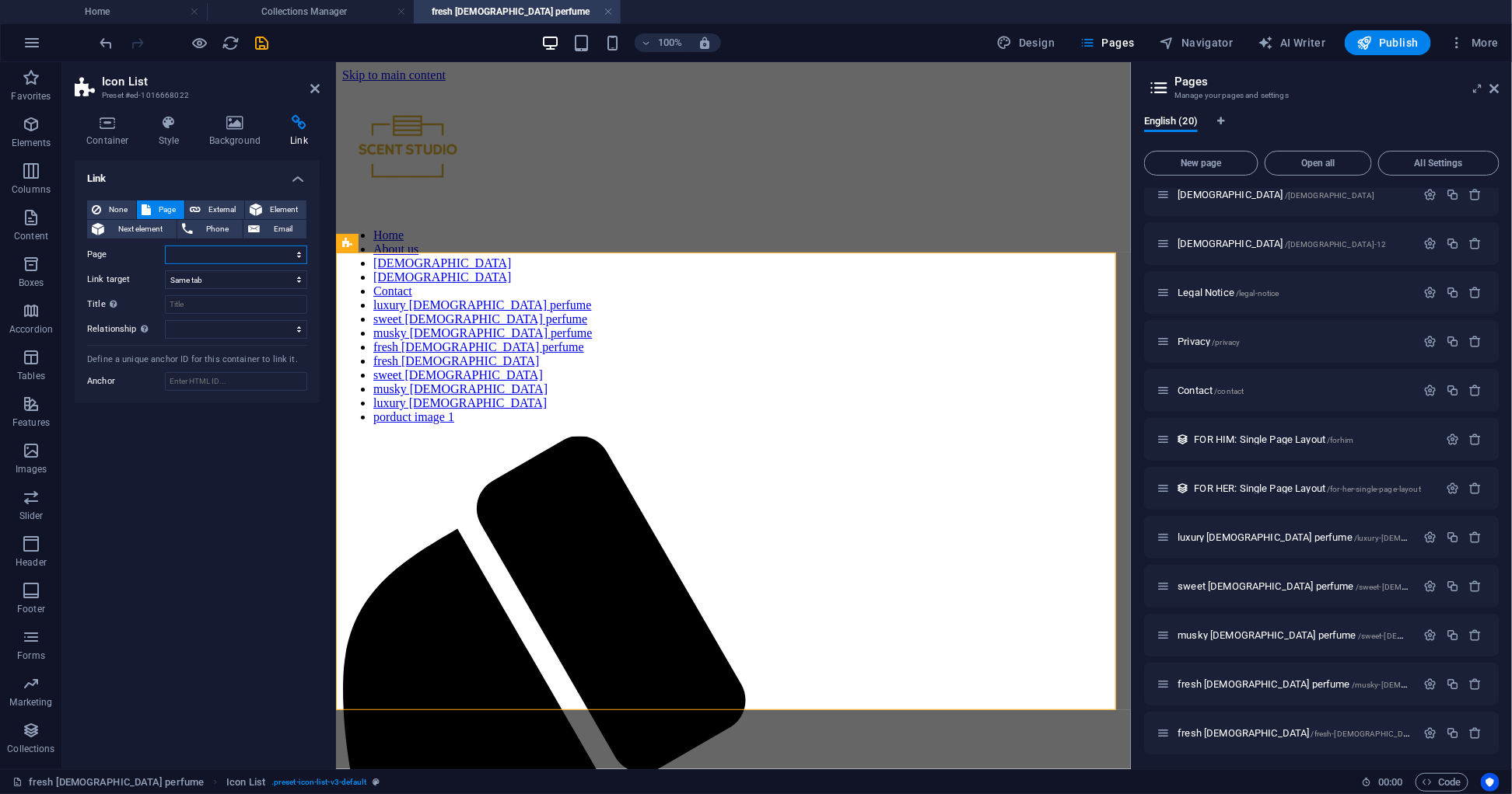
click at [200, 260] on select "Home About us [DEMOGRAPHIC_DATA] [DEMOGRAPHIC_DATA] Legal Notice Privacy Contac…" at bounding box center [235, 255] width 142 height 19
click at [124, 456] on div "Link None Page External Element Next element Phone Email Page Home About us [DE…" at bounding box center [197, 458] width 245 height 597
click at [274, 212] on span "Element" at bounding box center [284, 210] width 35 height 19
click at [119, 204] on span "None" at bounding box center [118, 210] width 25 height 19
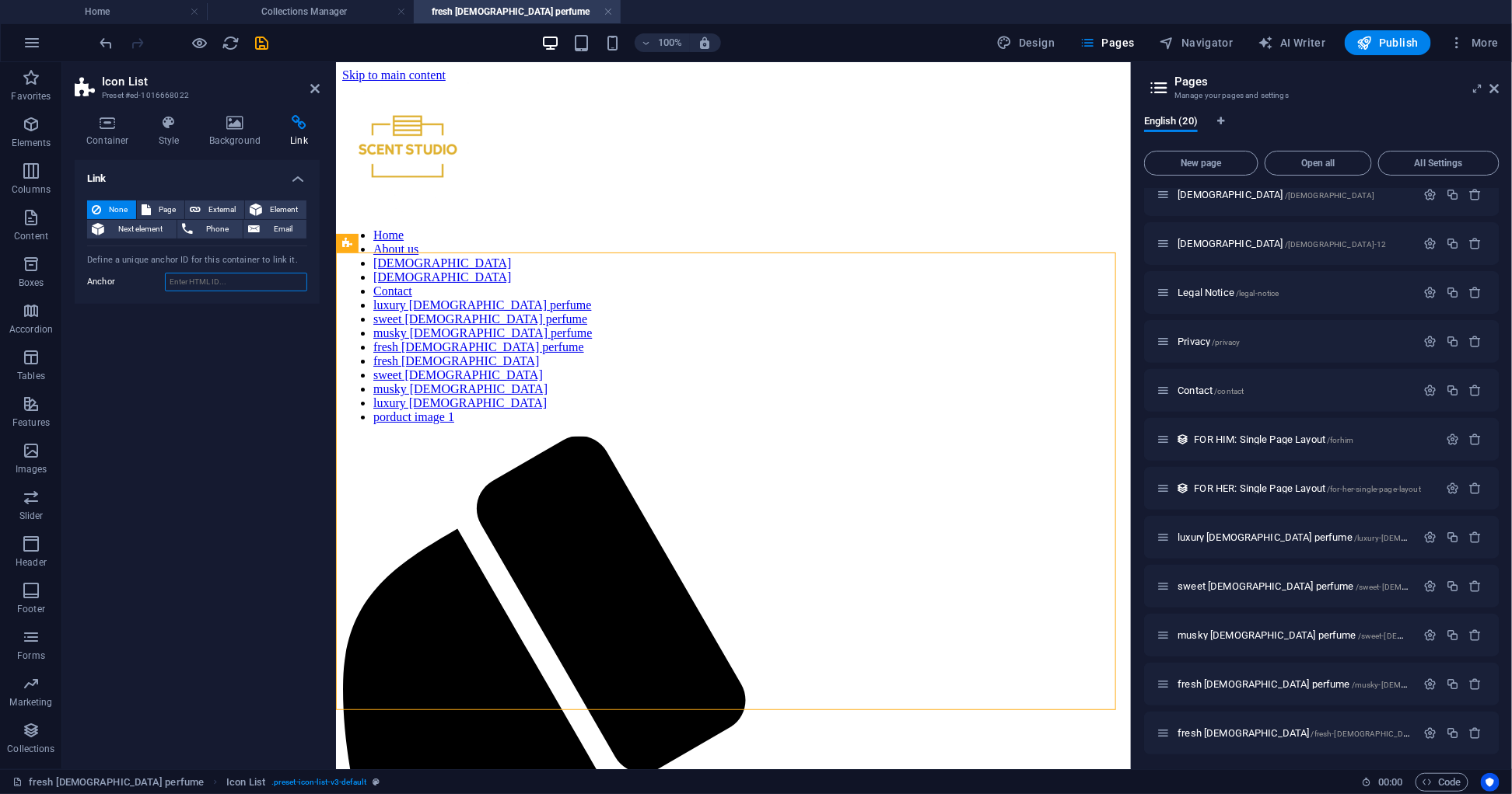
click at [199, 281] on input "Anchor" at bounding box center [235, 282] width 142 height 19
click at [440, 305] on icon at bounding box center [438, 305] width 9 height 17
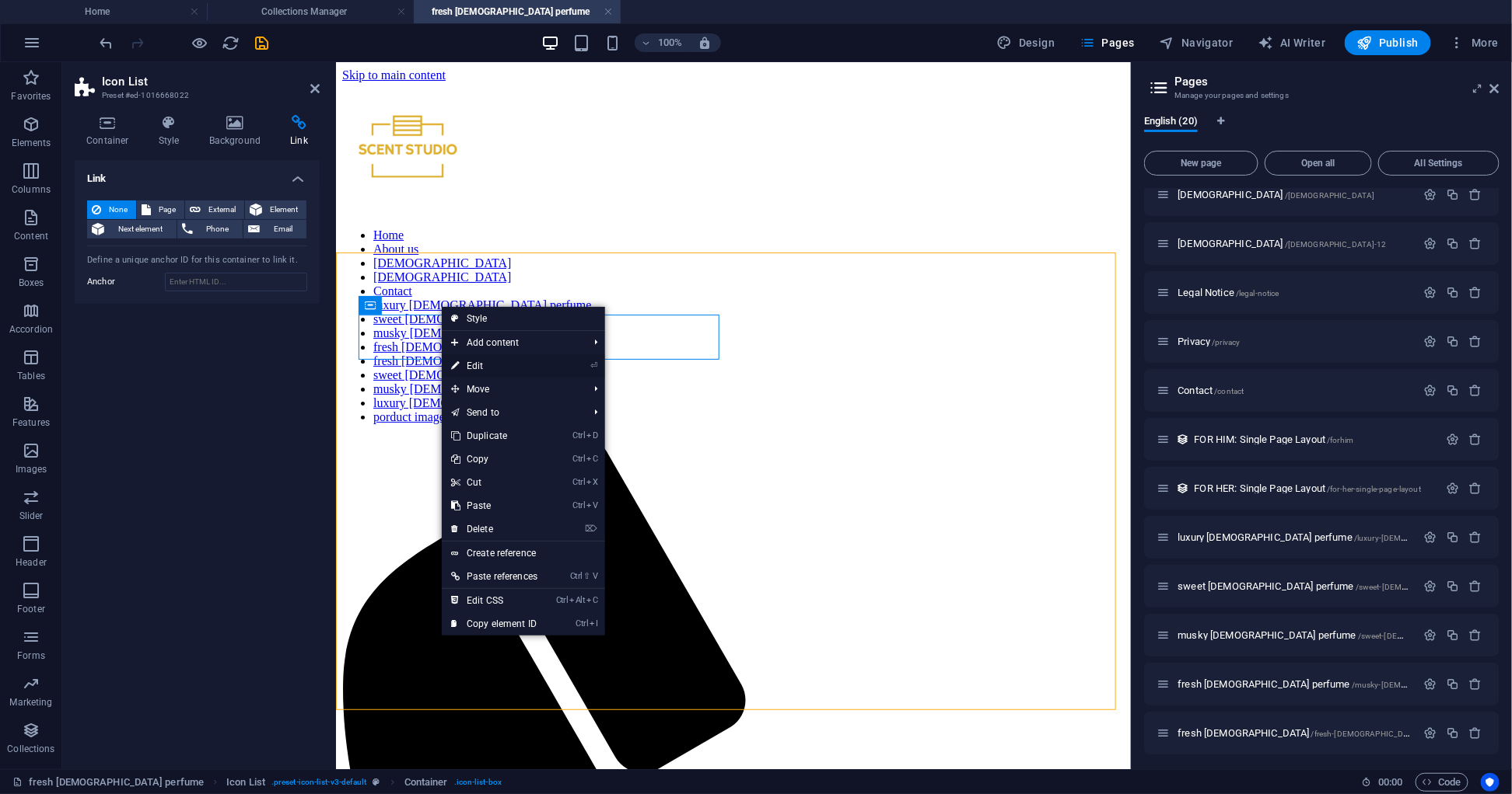
click at [474, 365] on link "⏎ Edit" at bounding box center [494, 365] width 105 height 23
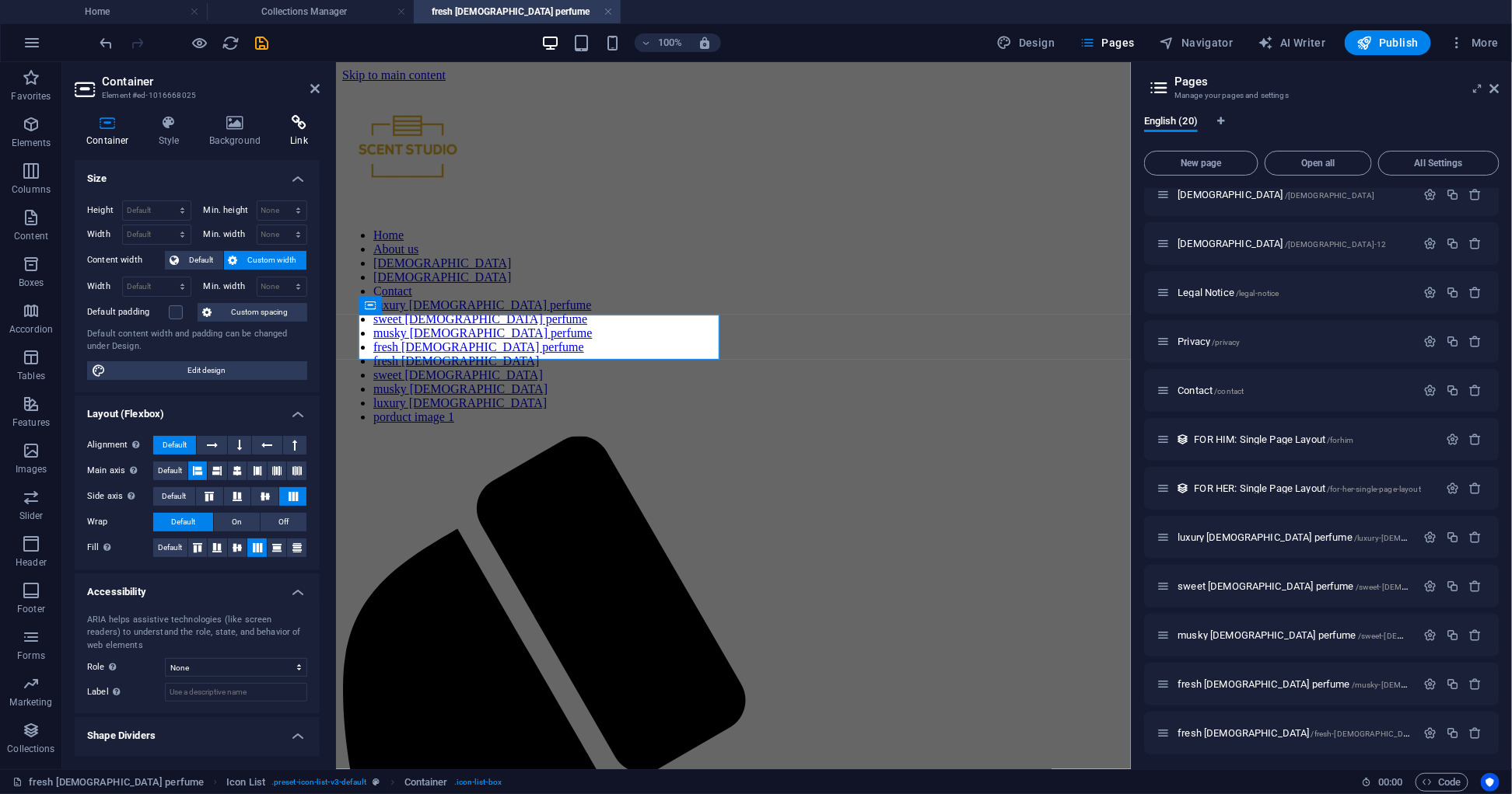
click at [284, 125] on icon at bounding box center [299, 123] width 41 height 16
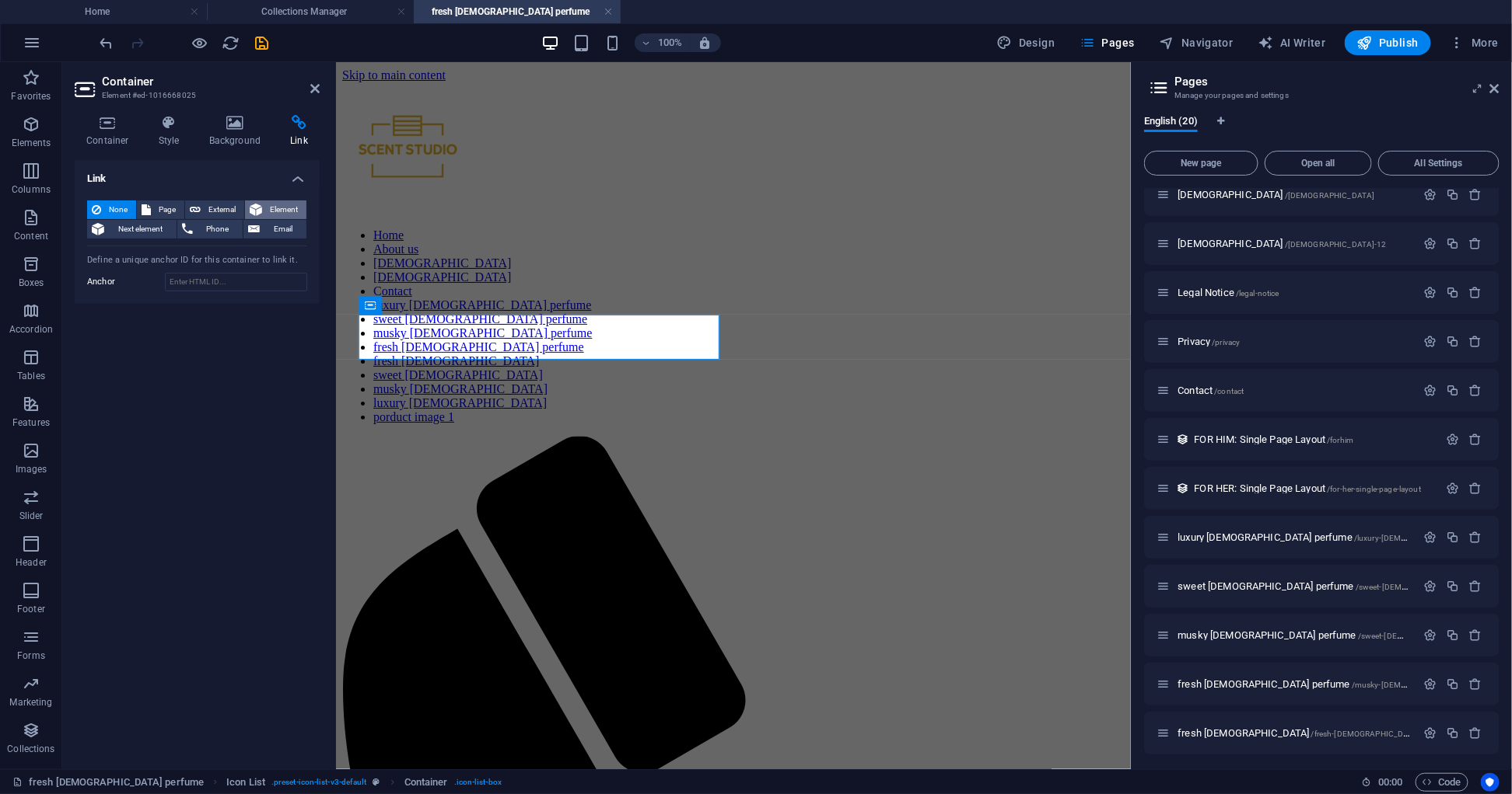
click at [266, 208] on span "Element" at bounding box center [284, 210] width 35 height 19
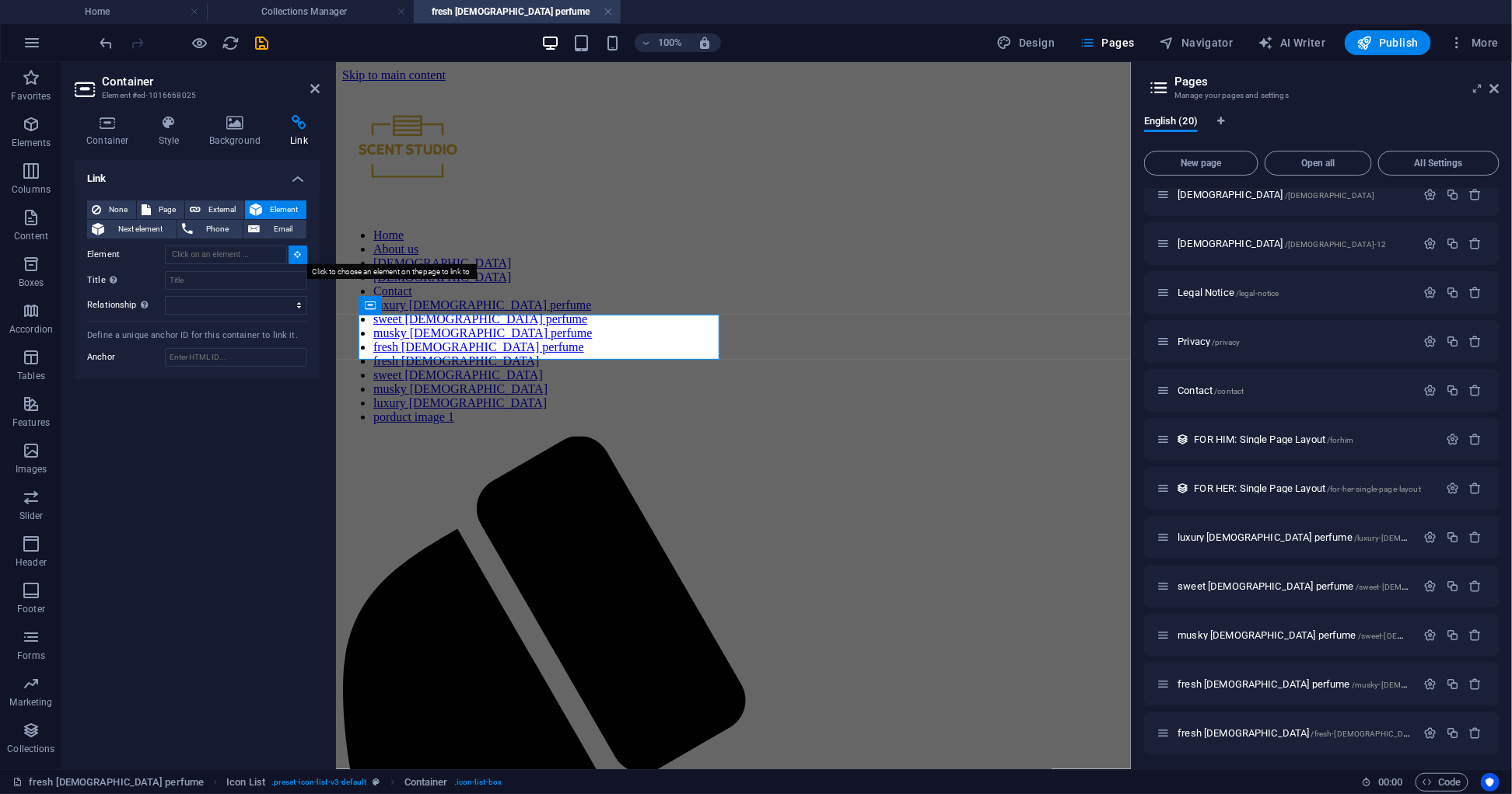
click at [297, 258] on icon at bounding box center [298, 254] width 7 height 8
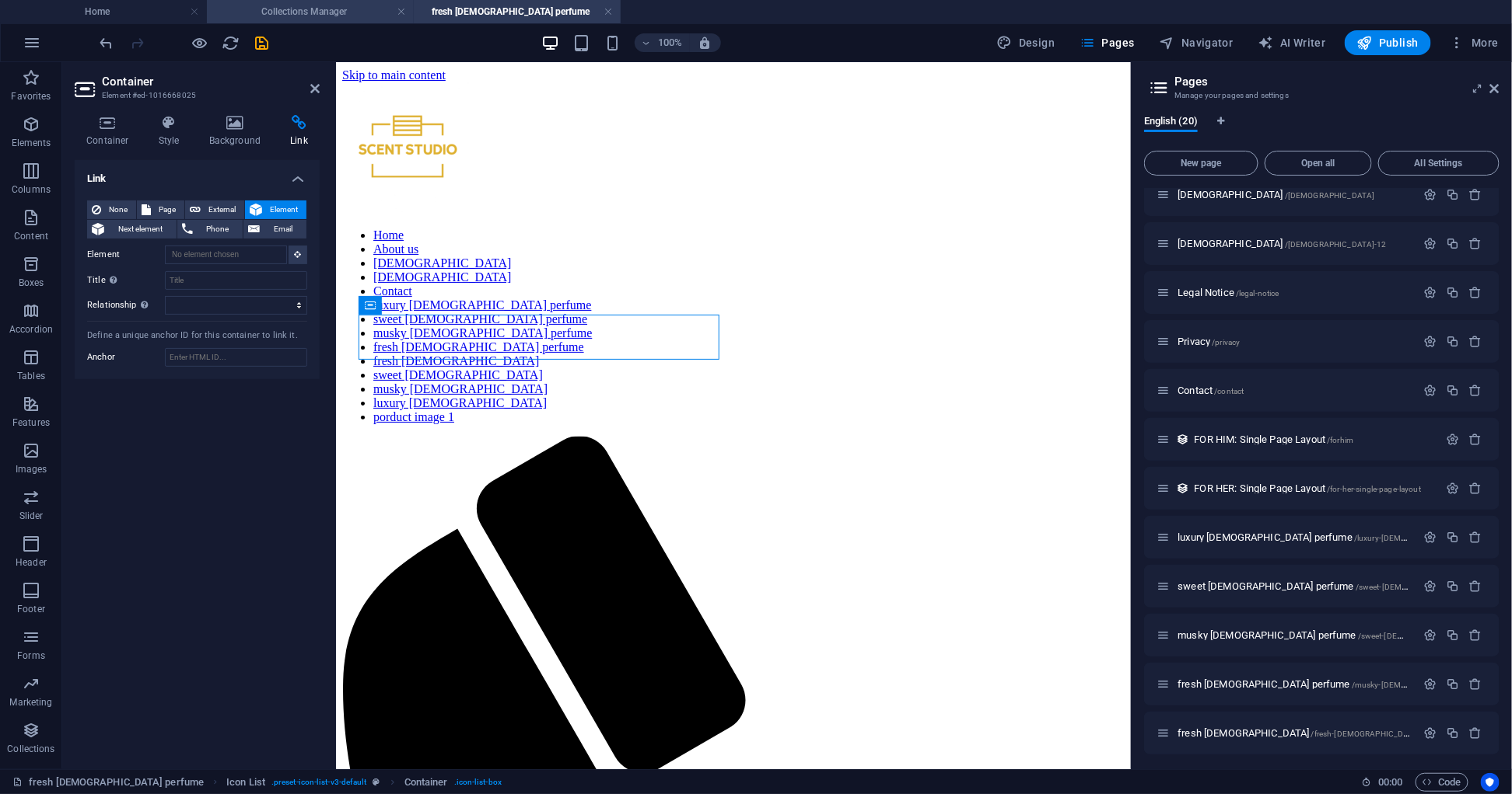
click at [280, 16] on h4 "Collections Manager" at bounding box center [310, 12] width 207 height 17
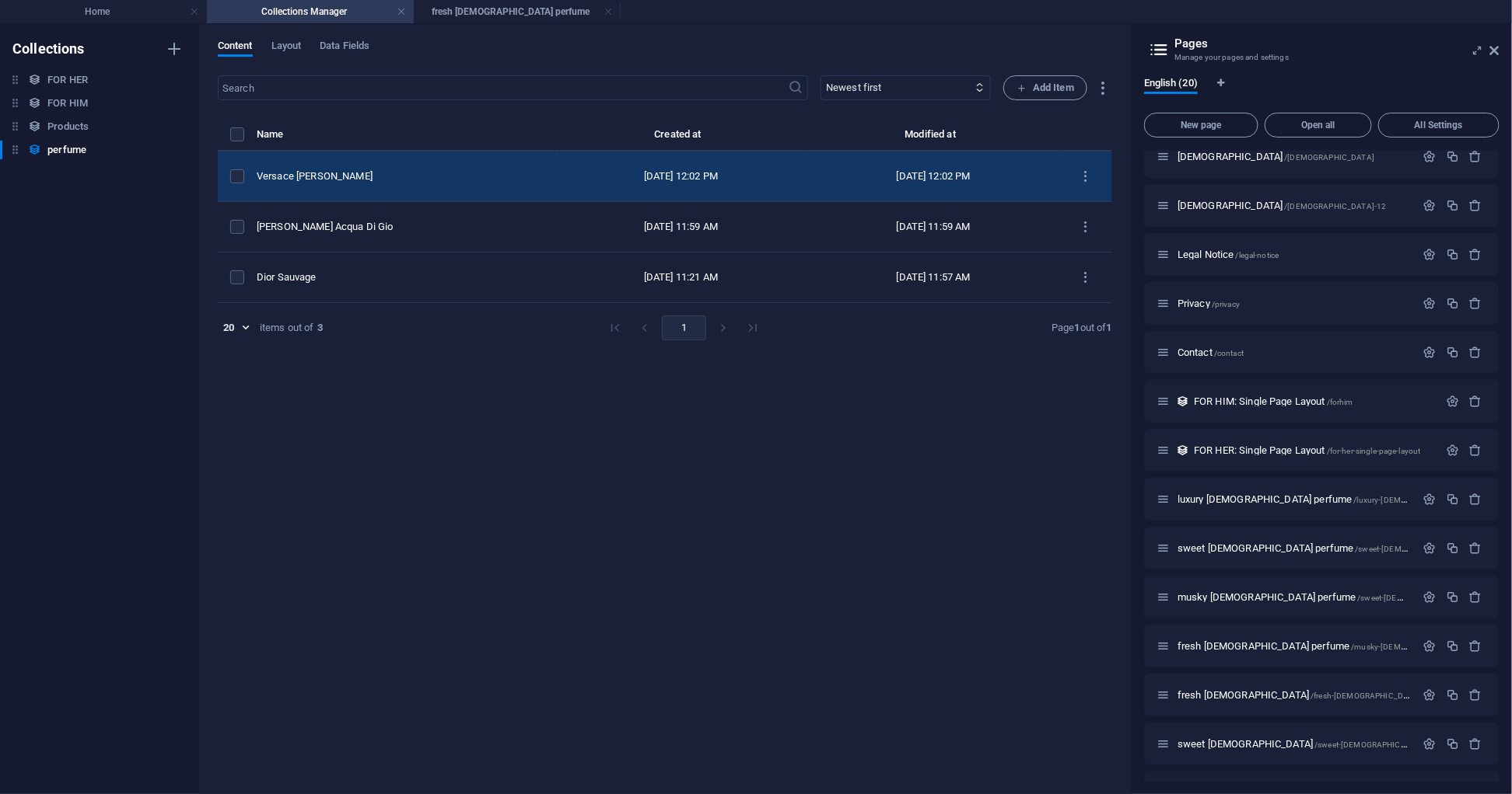
click at [399, 174] on div "Versace [PERSON_NAME]" at bounding box center [400, 177] width 285 height 14
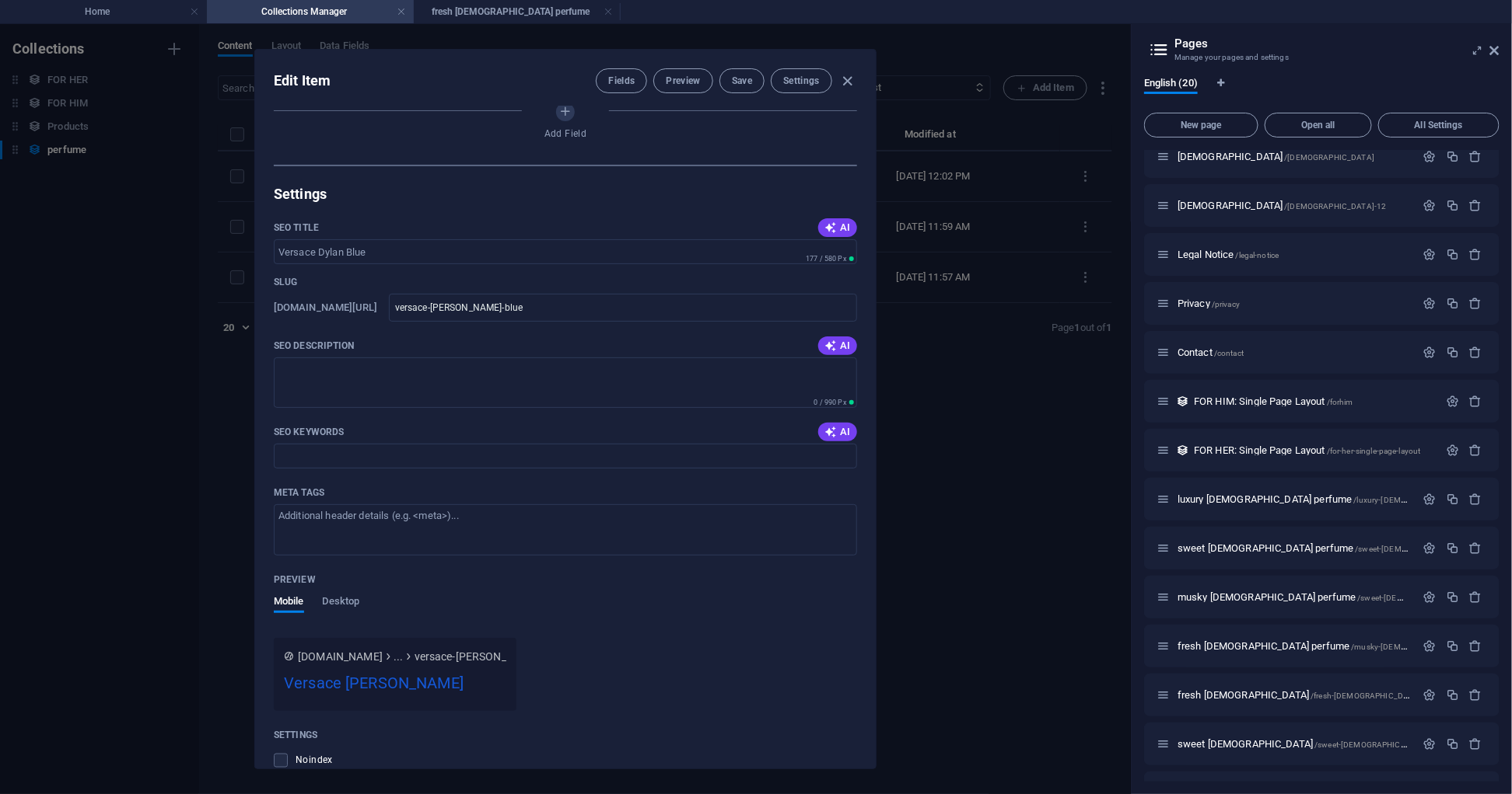
scroll to position [681, 0]
click at [806, 73] on button "Settings" at bounding box center [801, 80] width 61 height 25
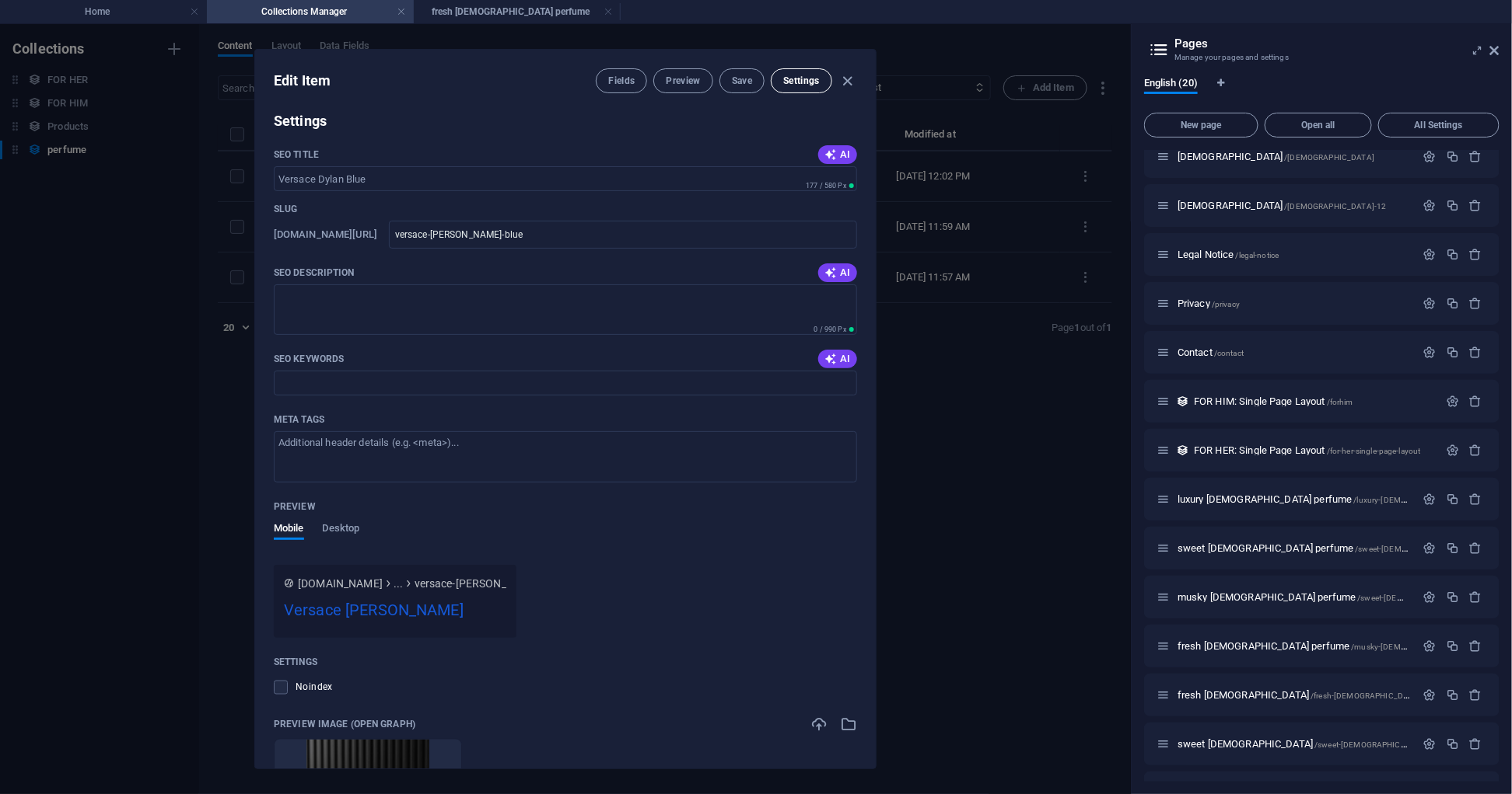
scroll to position [765, 0]
click at [847, 78] on icon "button" at bounding box center [848, 81] width 18 height 18
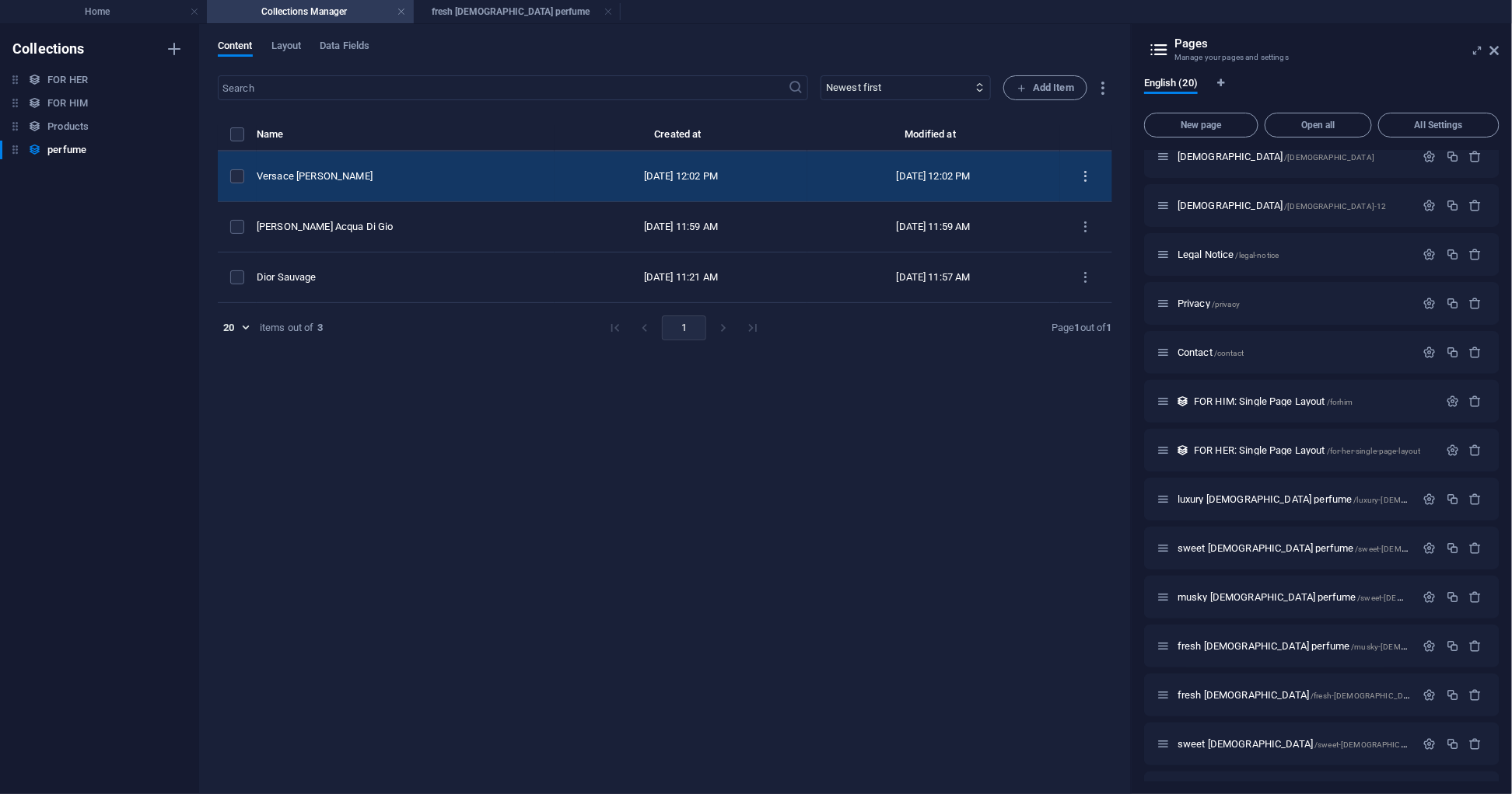
click at [1078, 179] on icon "items list" at bounding box center [1085, 177] width 15 height 15
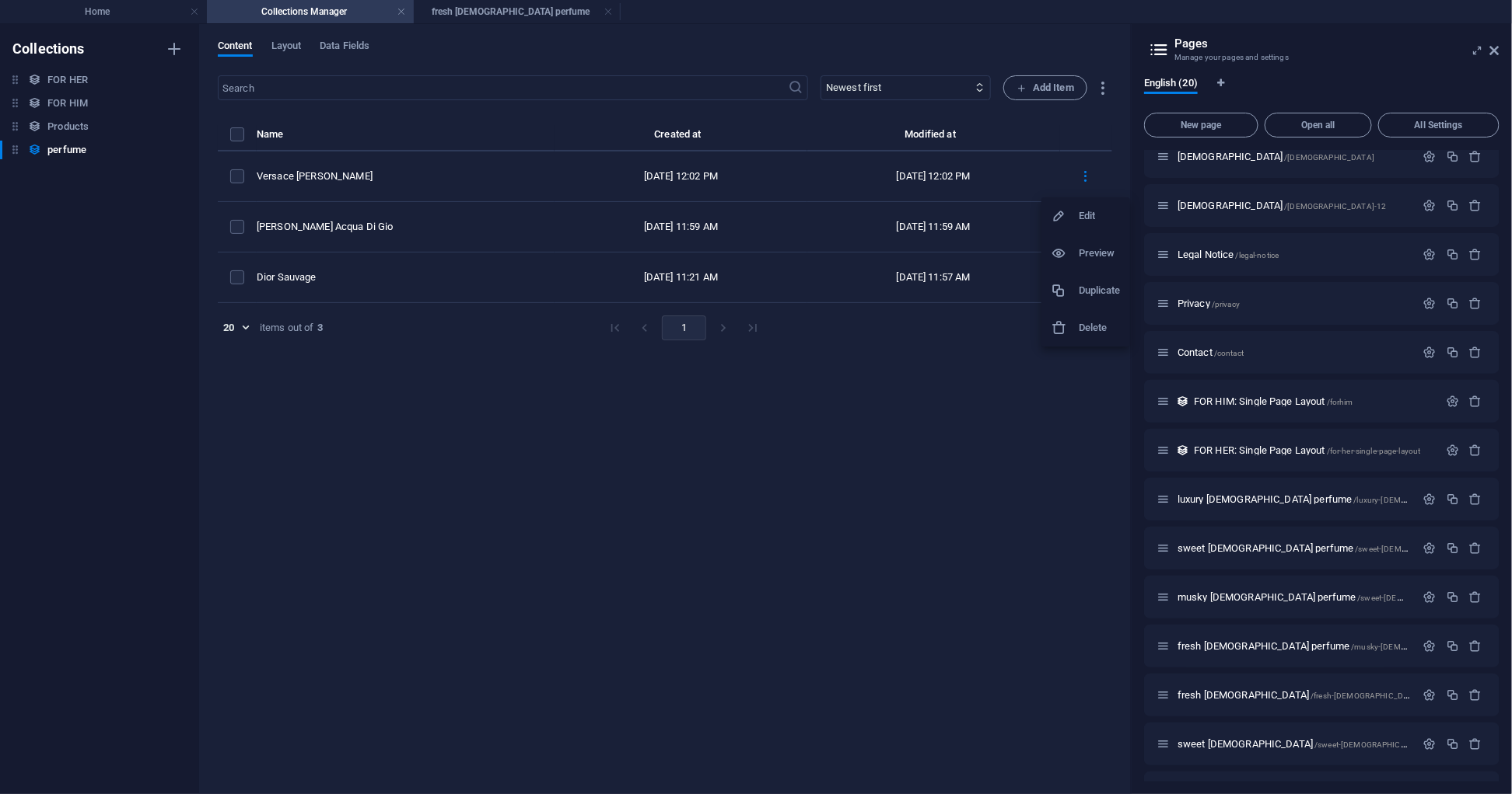
click at [949, 357] on div at bounding box center [756, 397] width 1512 height 794
click at [346, 50] on span "Data Fields" at bounding box center [344, 47] width 50 height 21
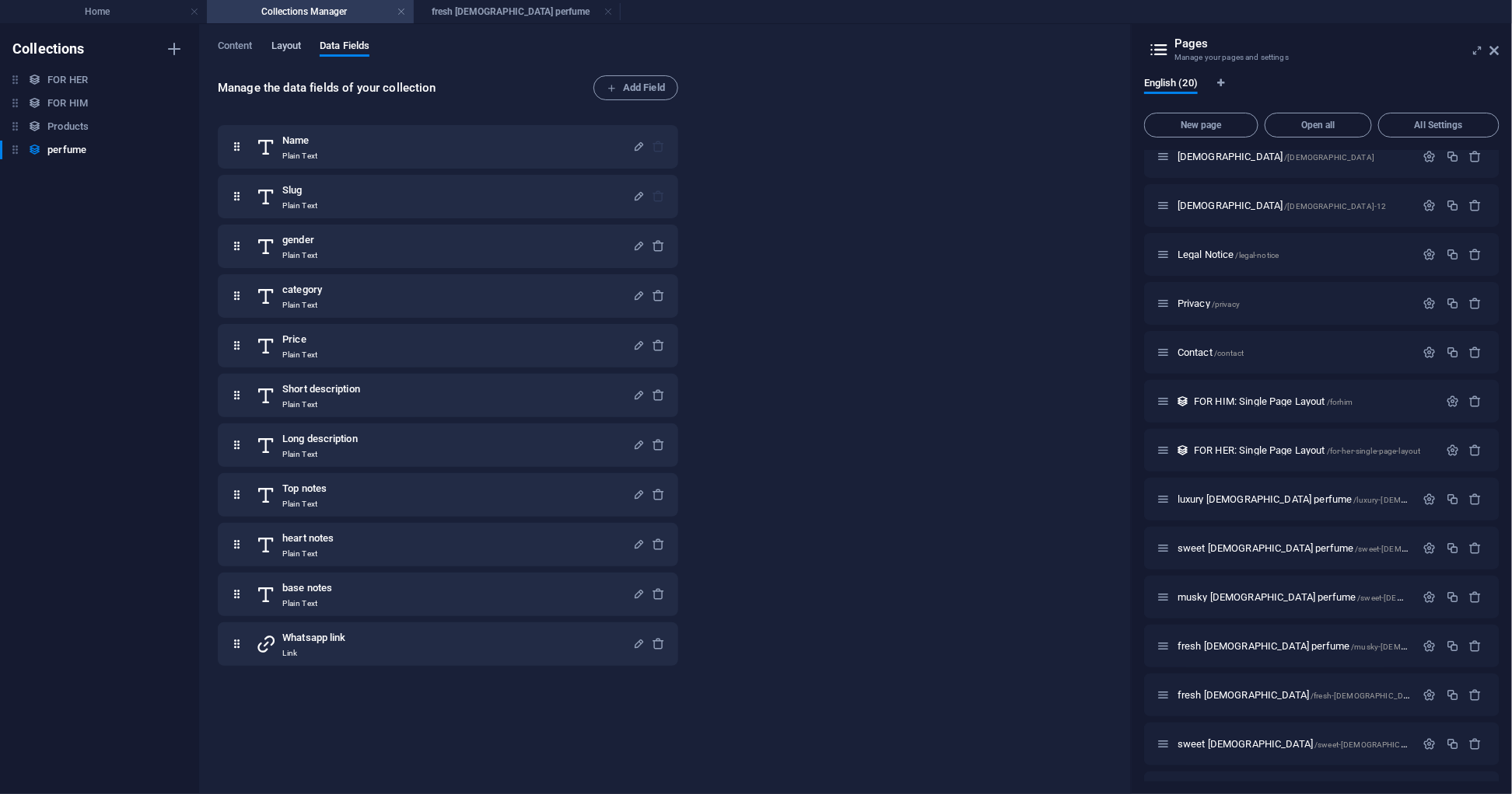
click at [289, 44] on span "Layout" at bounding box center [286, 47] width 30 height 21
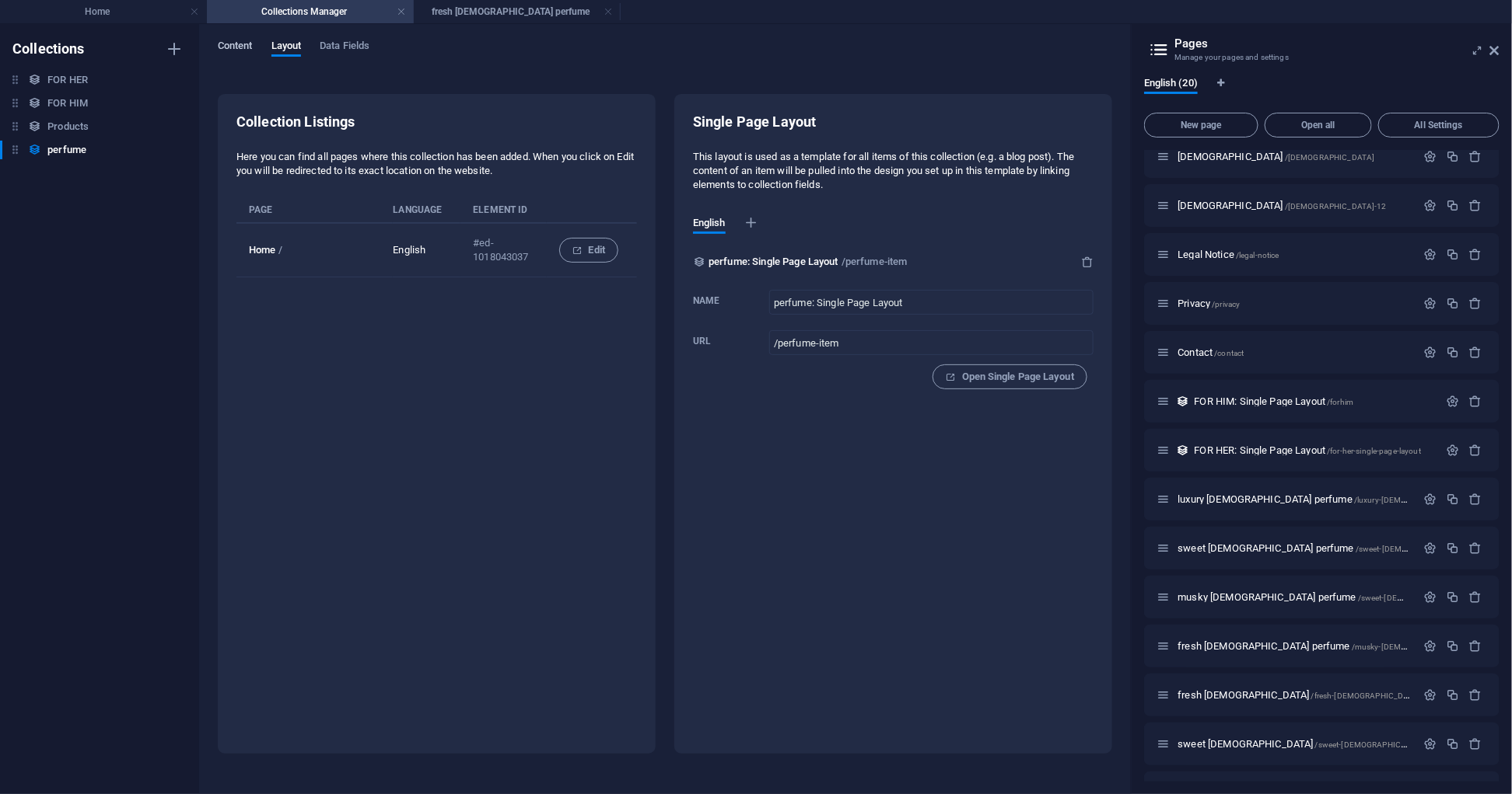
click at [236, 44] on span "Content" at bounding box center [235, 47] width 35 height 21
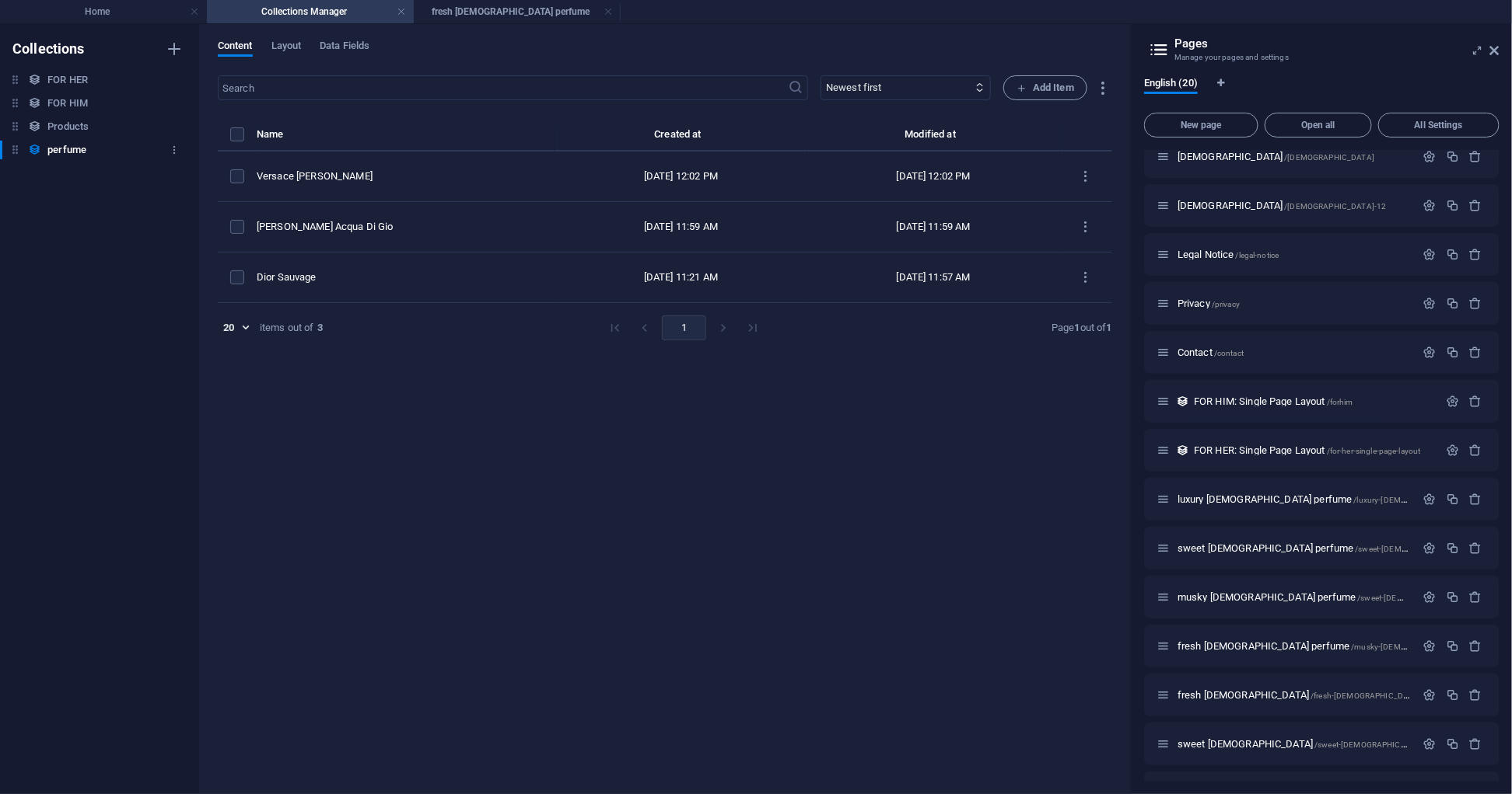
click at [71, 146] on h6 "perfume" at bounding box center [67, 151] width 39 height 19
click at [79, 124] on h6 "Products" at bounding box center [68, 127] width 41 height 19
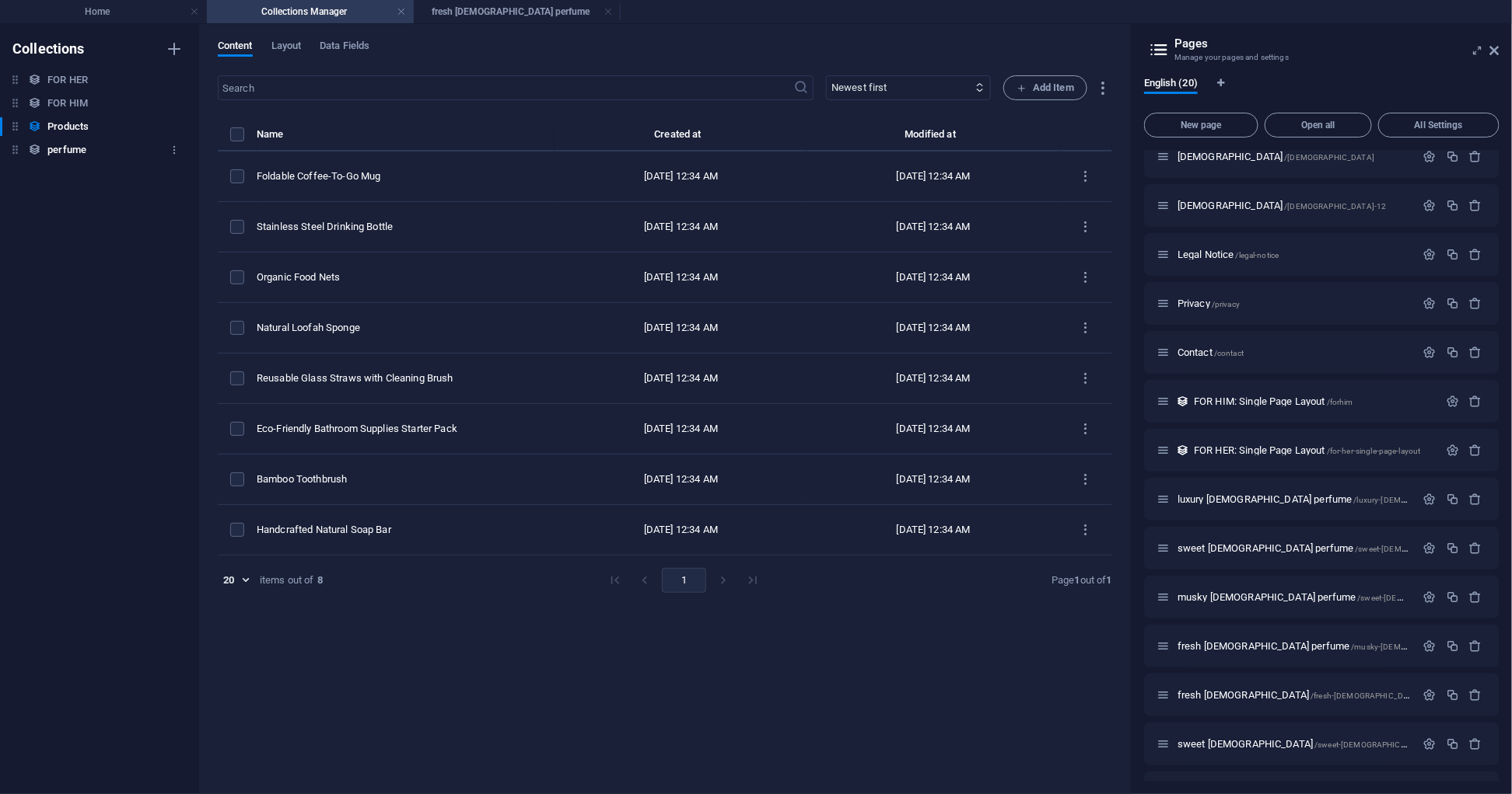
click at [85, 145] on h6 "perfume" at bounding box center [67, 151] width 39 height 19
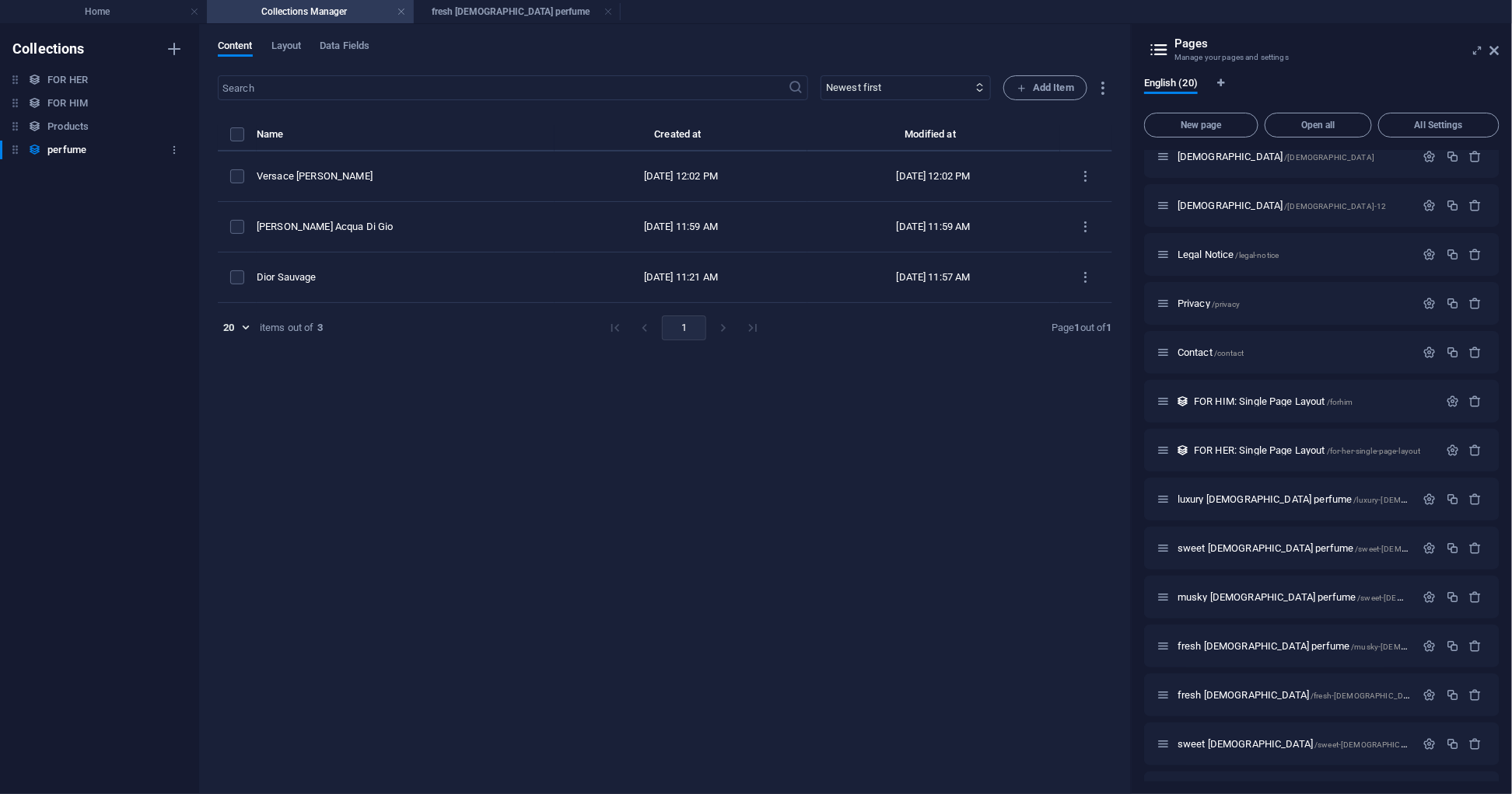
click at [38, 148] on icon at bounding box center [34, 149] width 13 height 13
click at [170, 147] on icon "button" at bounding box center [174, 150] width 11 height 11
click at [289, 571] on div at bounding box center [756, 397] width 1512 height 794
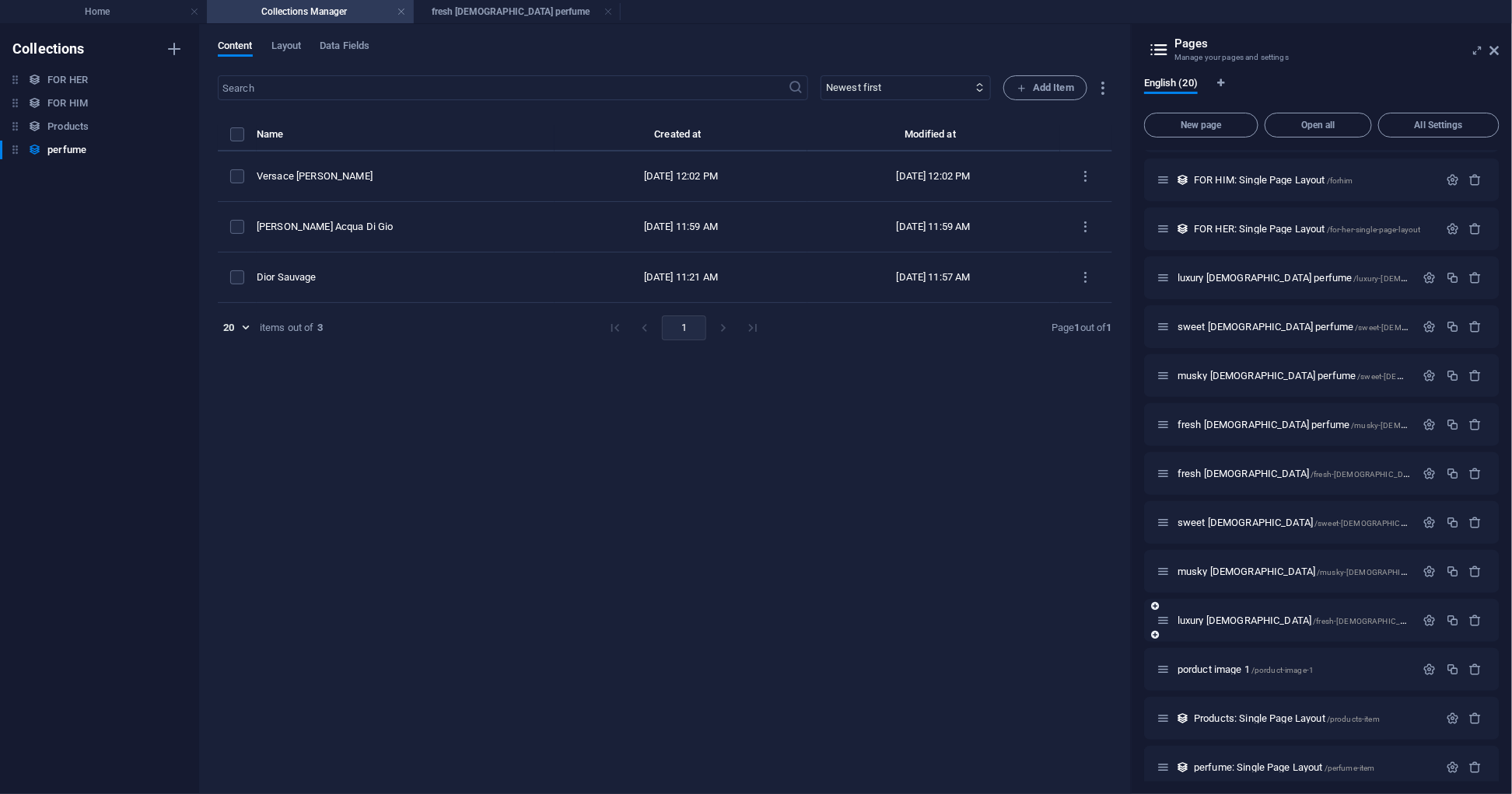
scroll to position [345, 0]
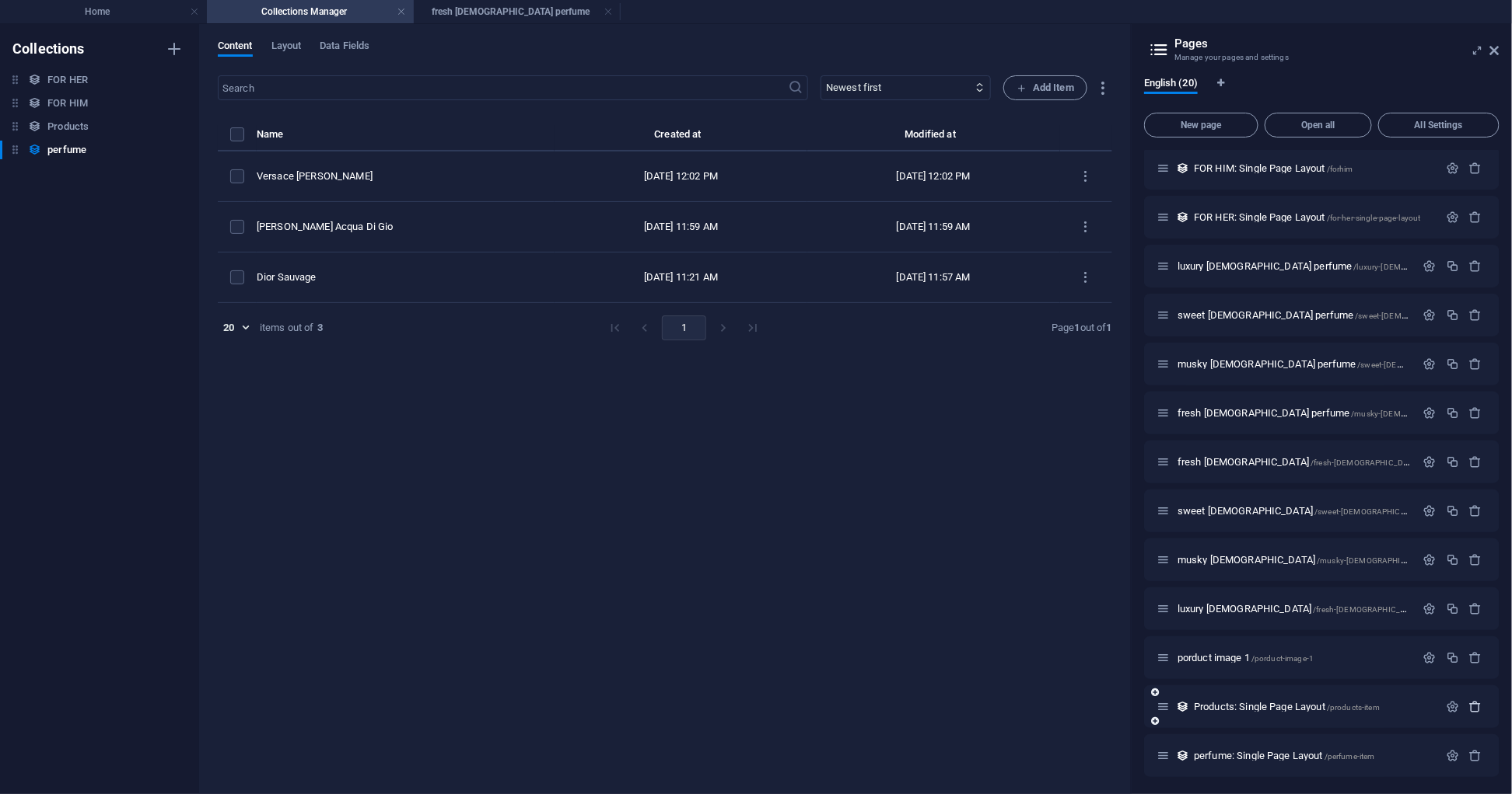
click at [1472, 701] on icon "button" at bounding box center [1476, 707] width 13 height 13
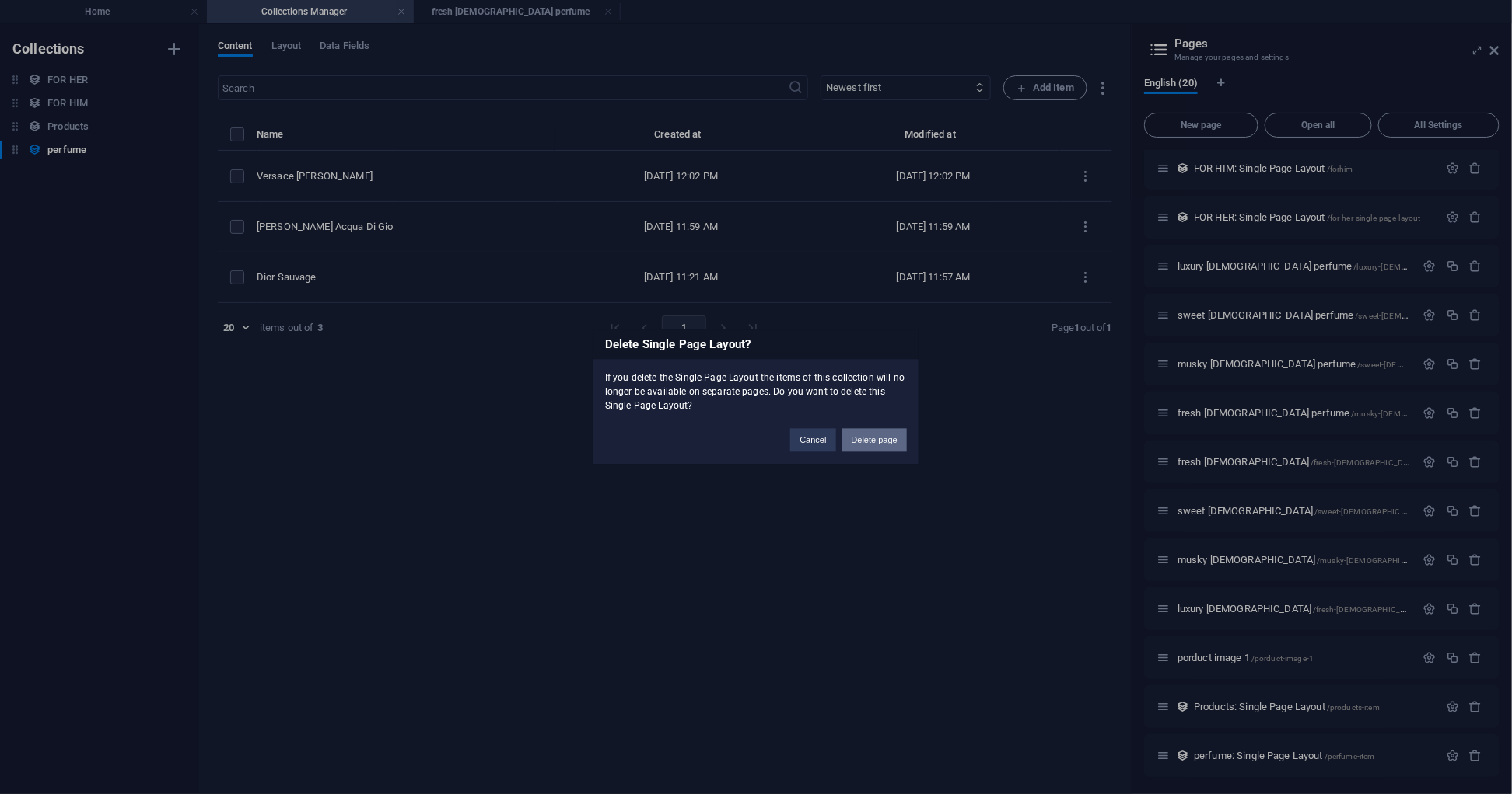
click at [873, 435] on button "Delete page" at bounding box center [874, 440] width 64 height 23
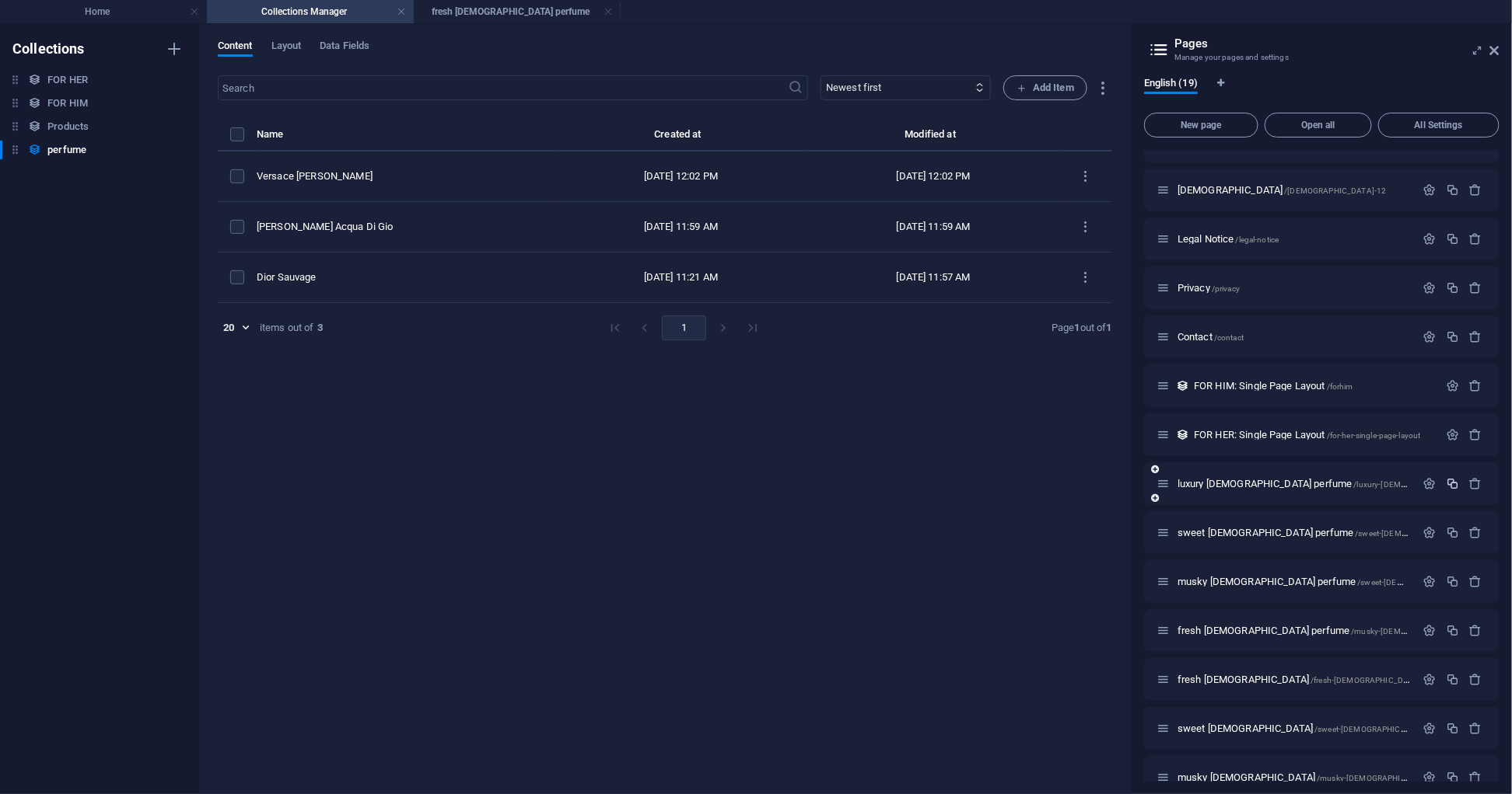
scroll to position [128, 0]
click at [1478, 384] on icon "button" at bounding box center [1476, 387] width 13 height 13
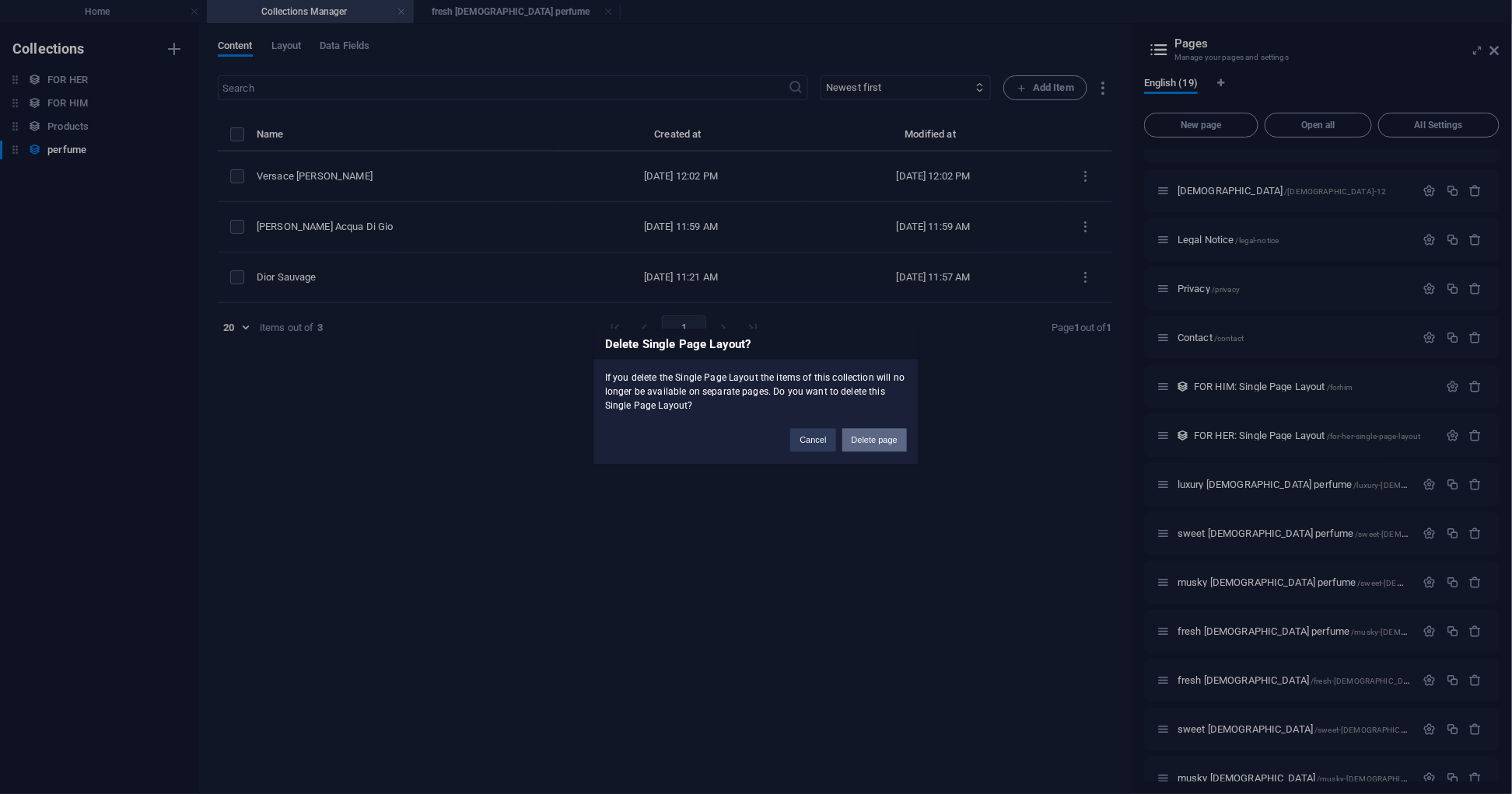
click at [875, 442] on button "Delete page" at bounding box center [874, 440] width 64 height 23
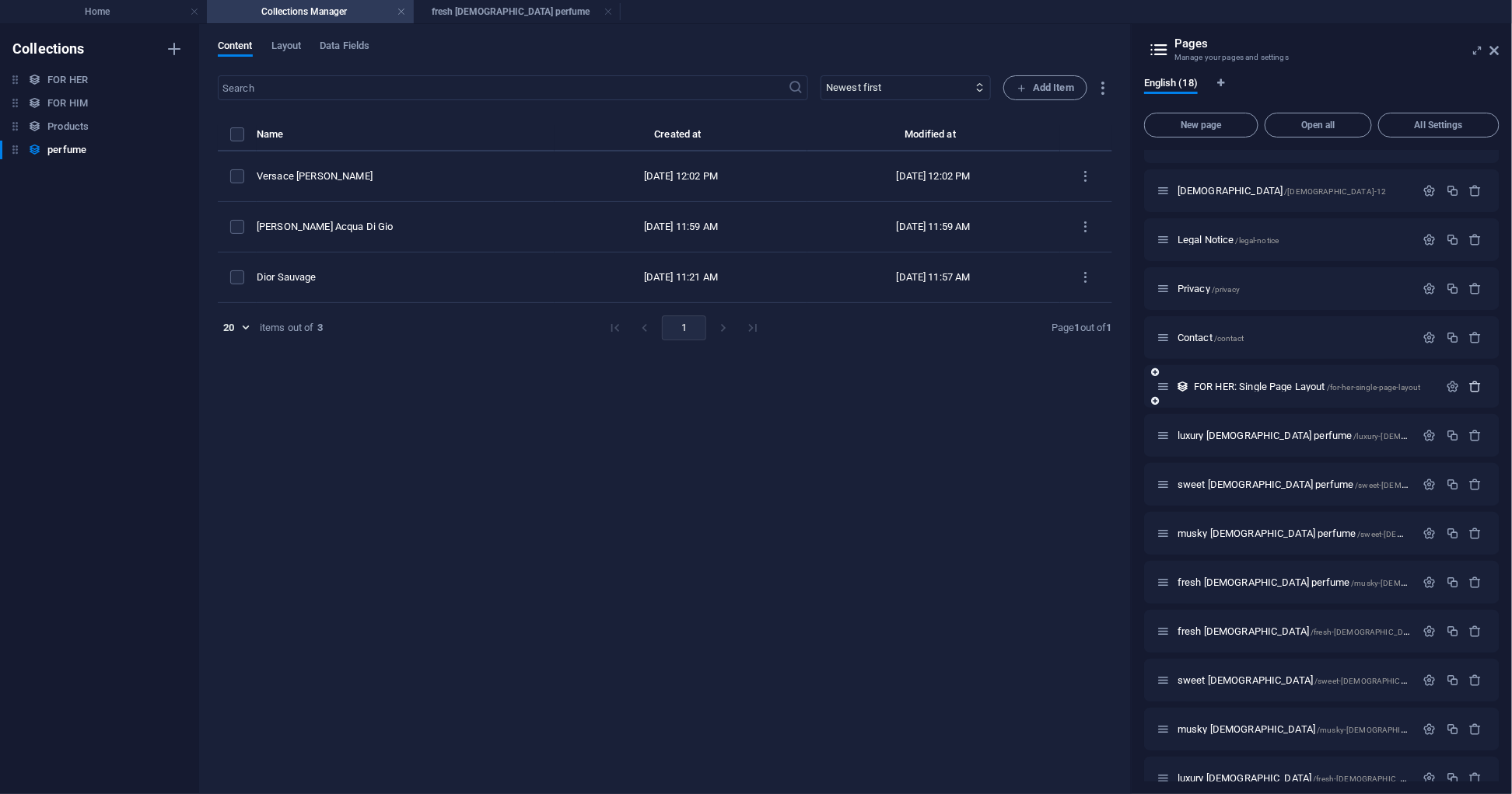
click at [1477, 387] on icon "button" at bounding box center [1476, 387] width 13 height 13
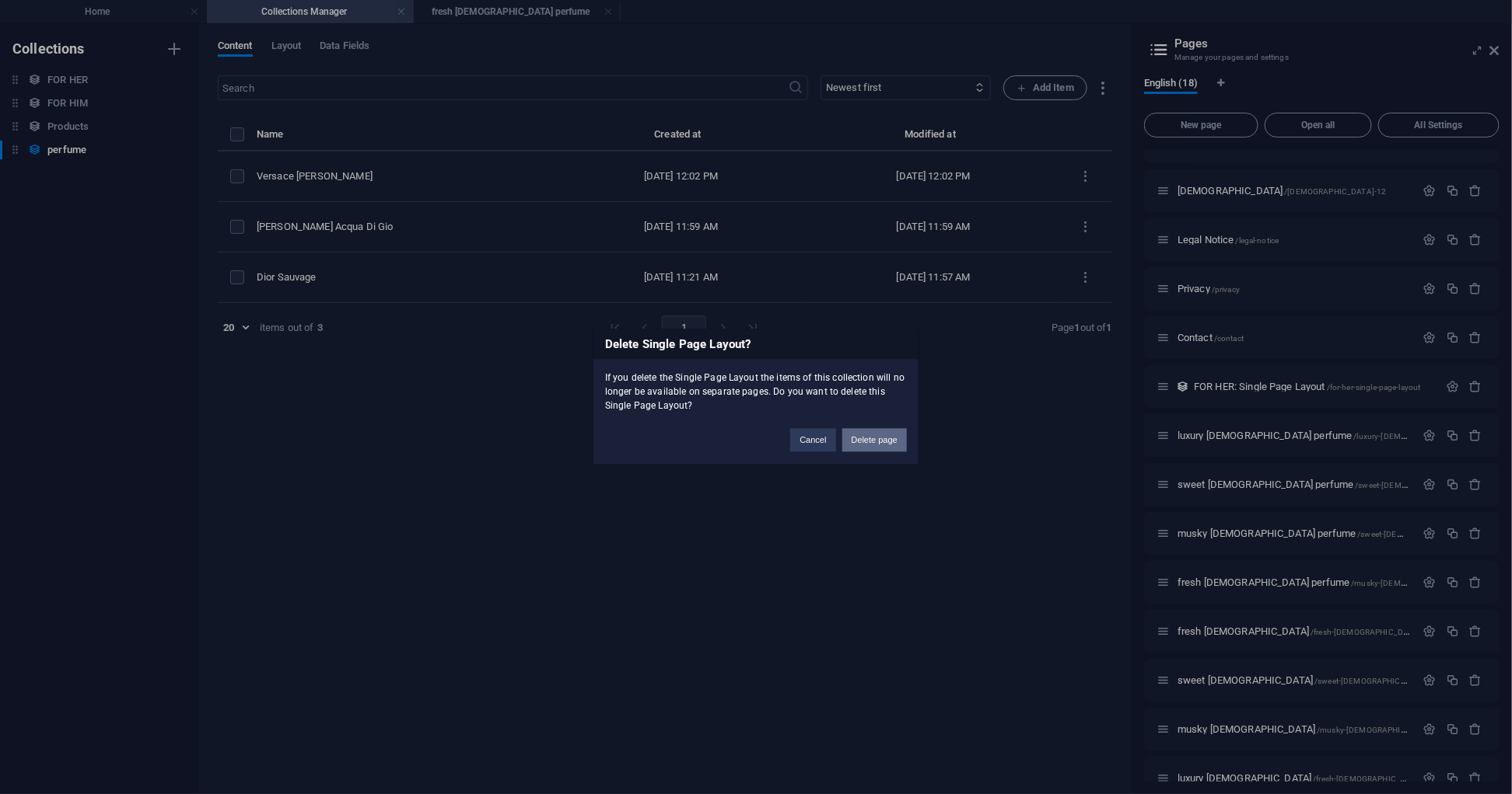
click at [876, 443] on button "Delete page" at bounding box center [874, 440] width 64 height 23
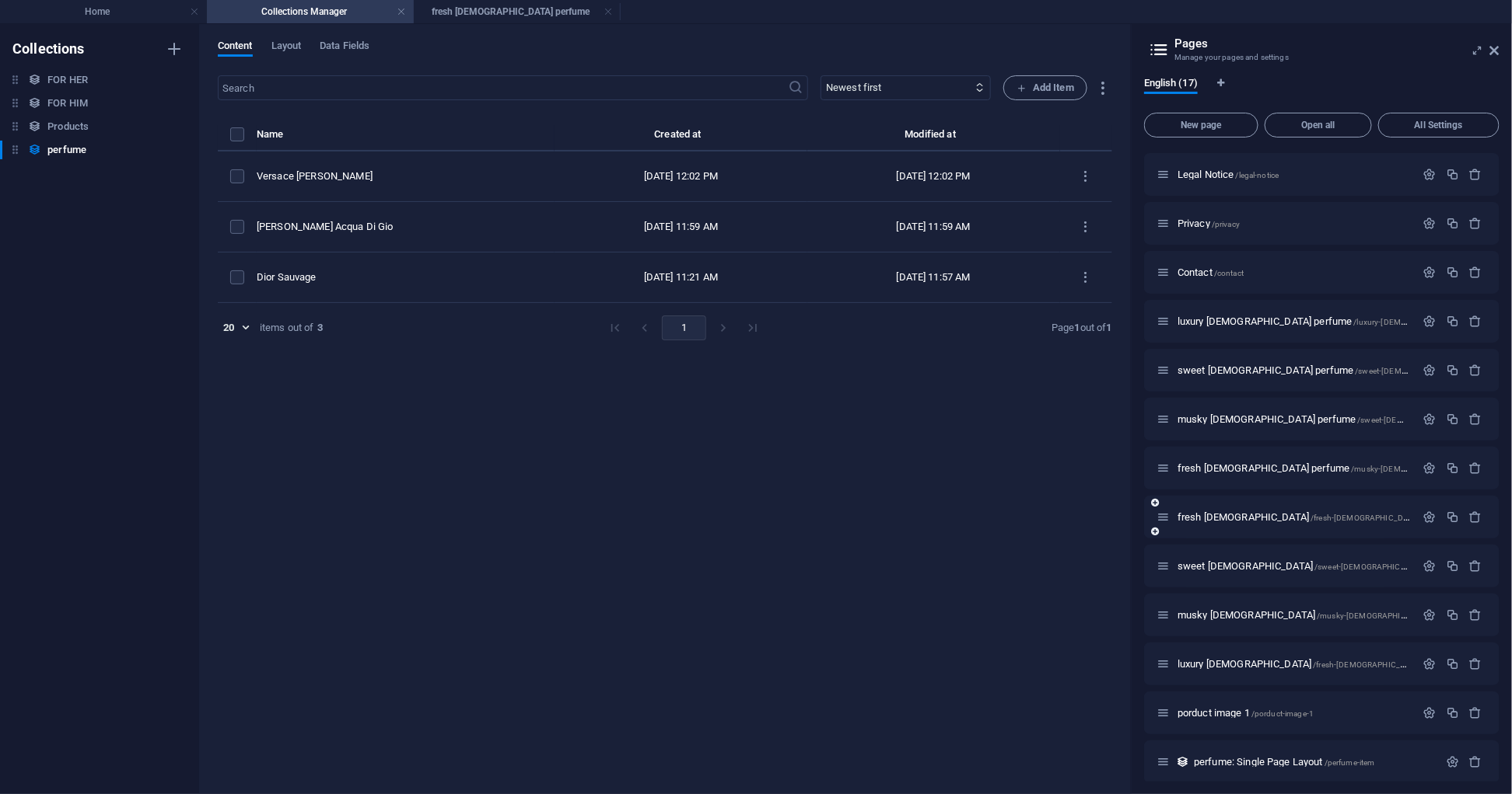
scroll to position [200, 0]
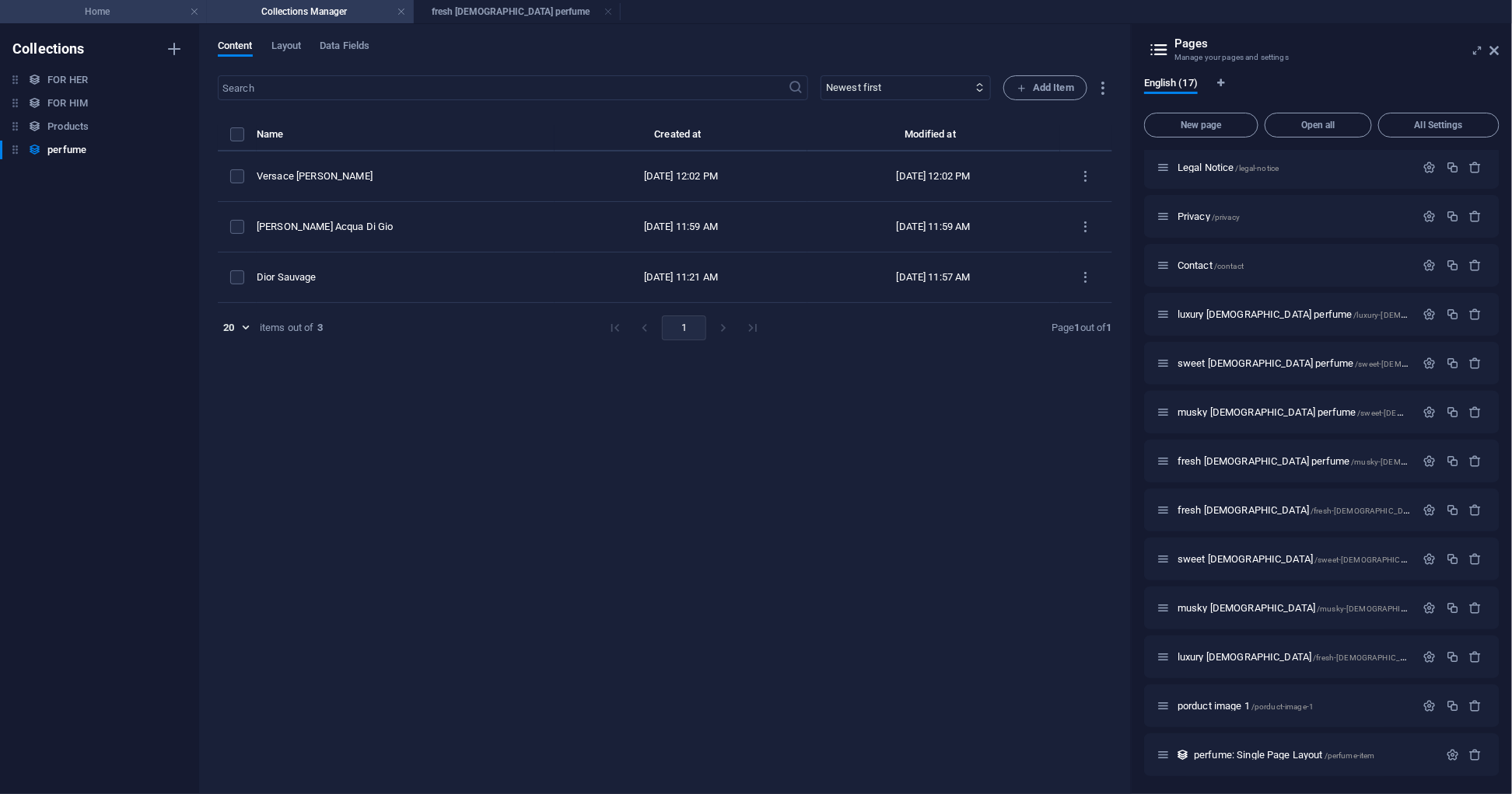
click at [147, 8] on h4 "Home" at bounding box center [103, 12] width 207 height 17
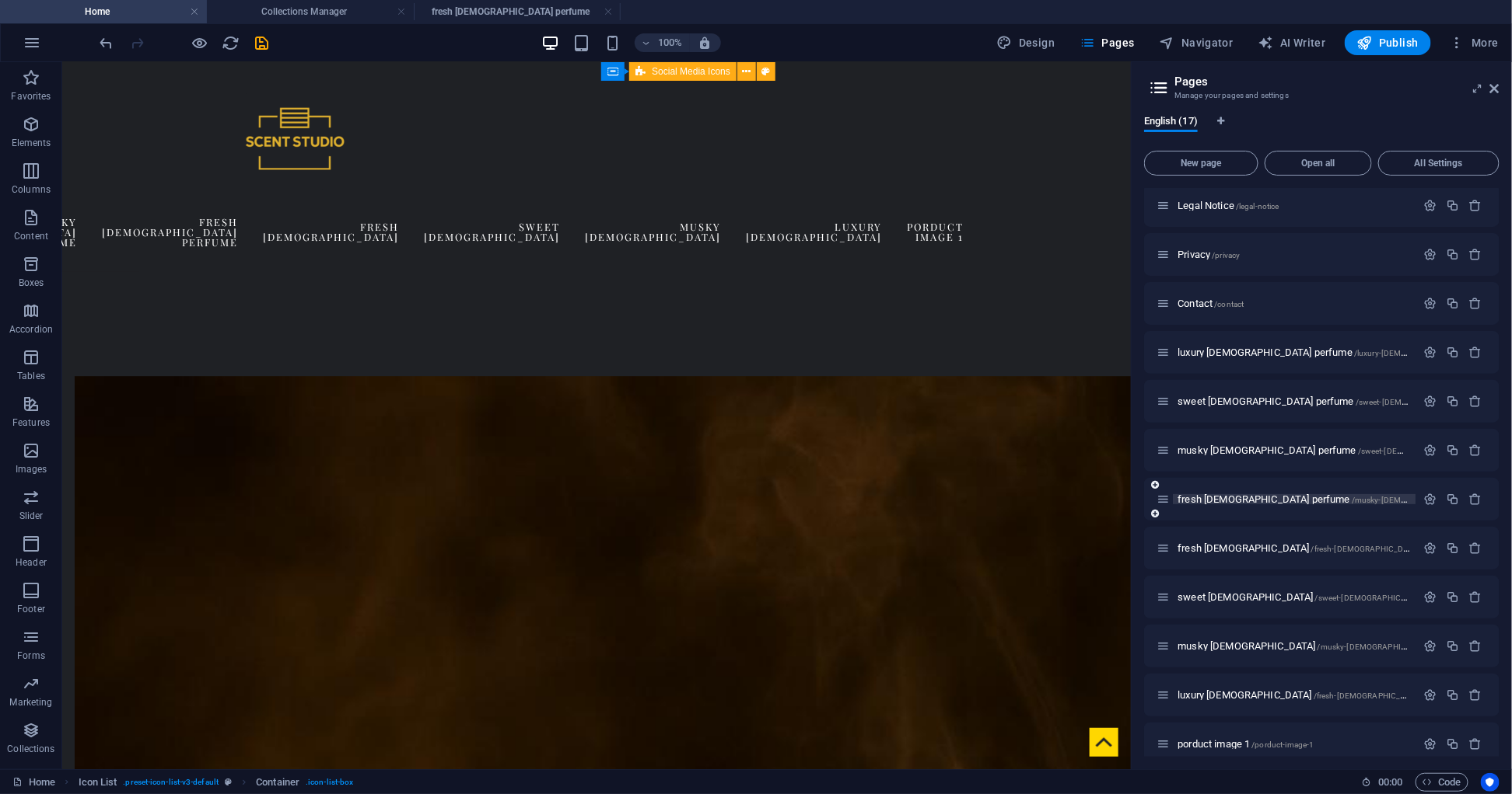
click at [1225, 497] on span "fresh [DEMOGRAPHIC_DATA] perfume /musky-[DEMOGRAPHIC_DATA]-perfume-2" at bounding box center [1342, 499] width 329 height 12
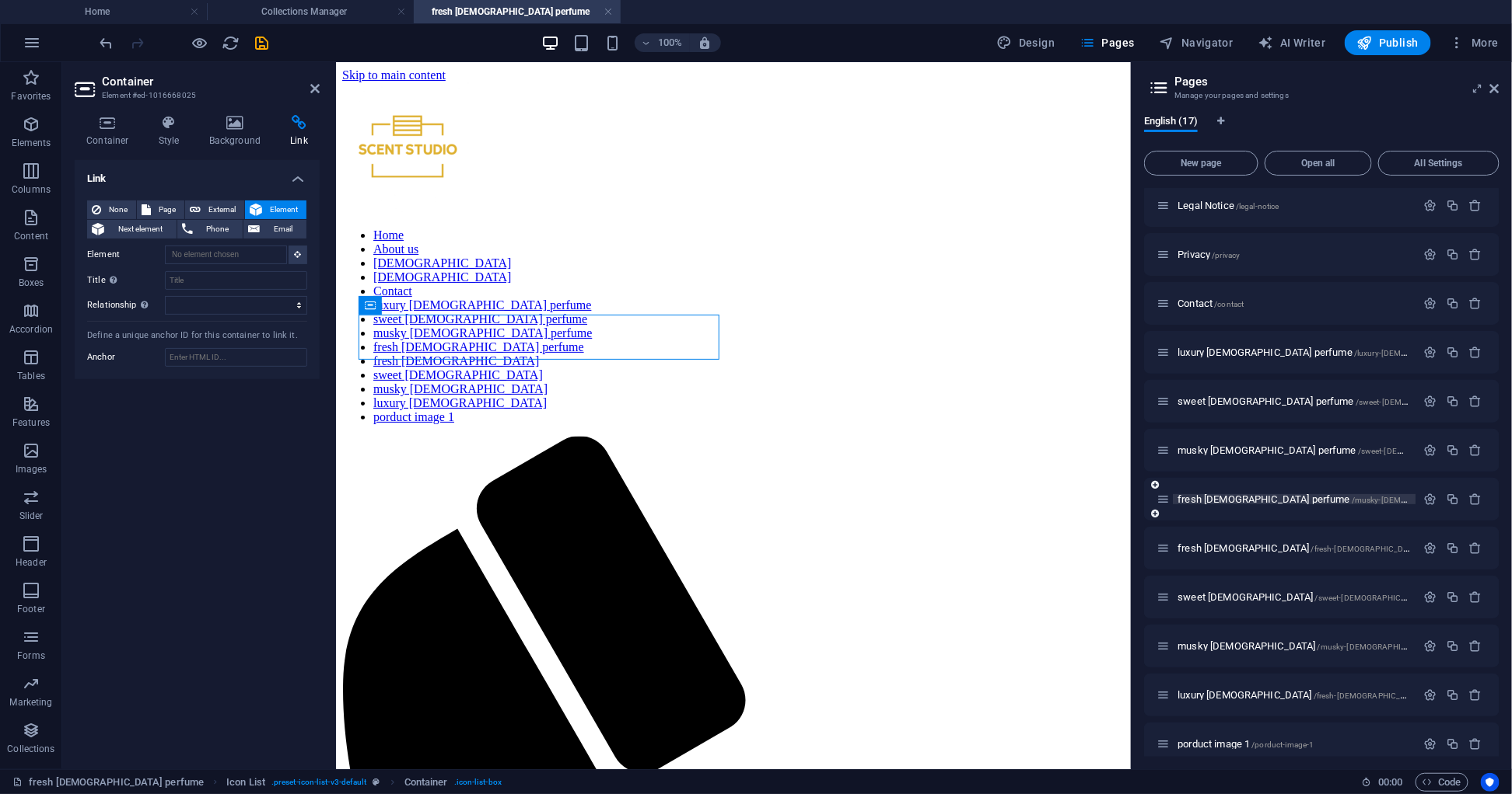
scroll to position [0, 0]
click at [407, 244] on icon at bounding box center [409, 242] width 9 height 17
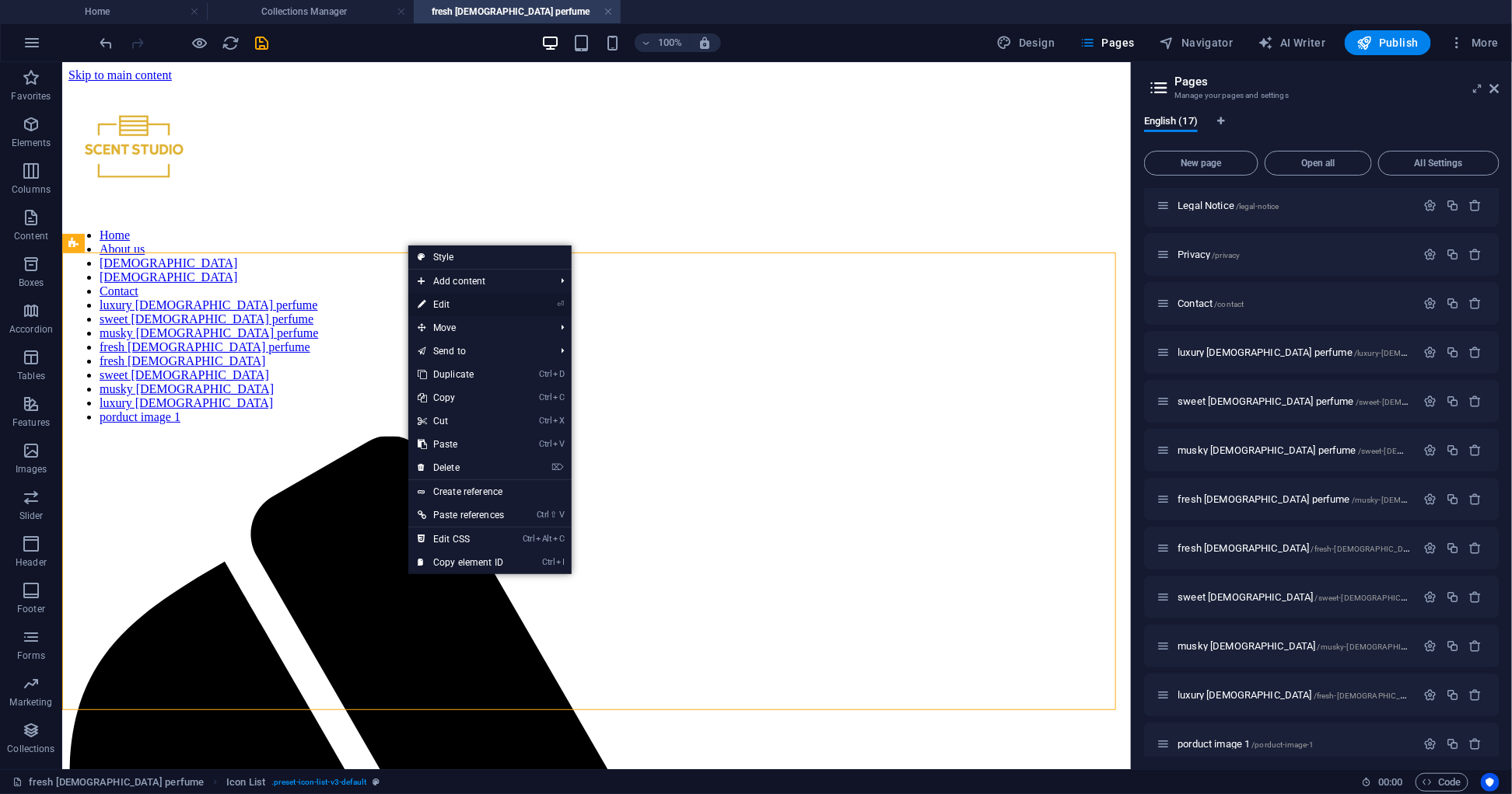
click at [455, 304] on link "⏎ Edit" at bounding box center [461, 304] width 105 height 23
select select
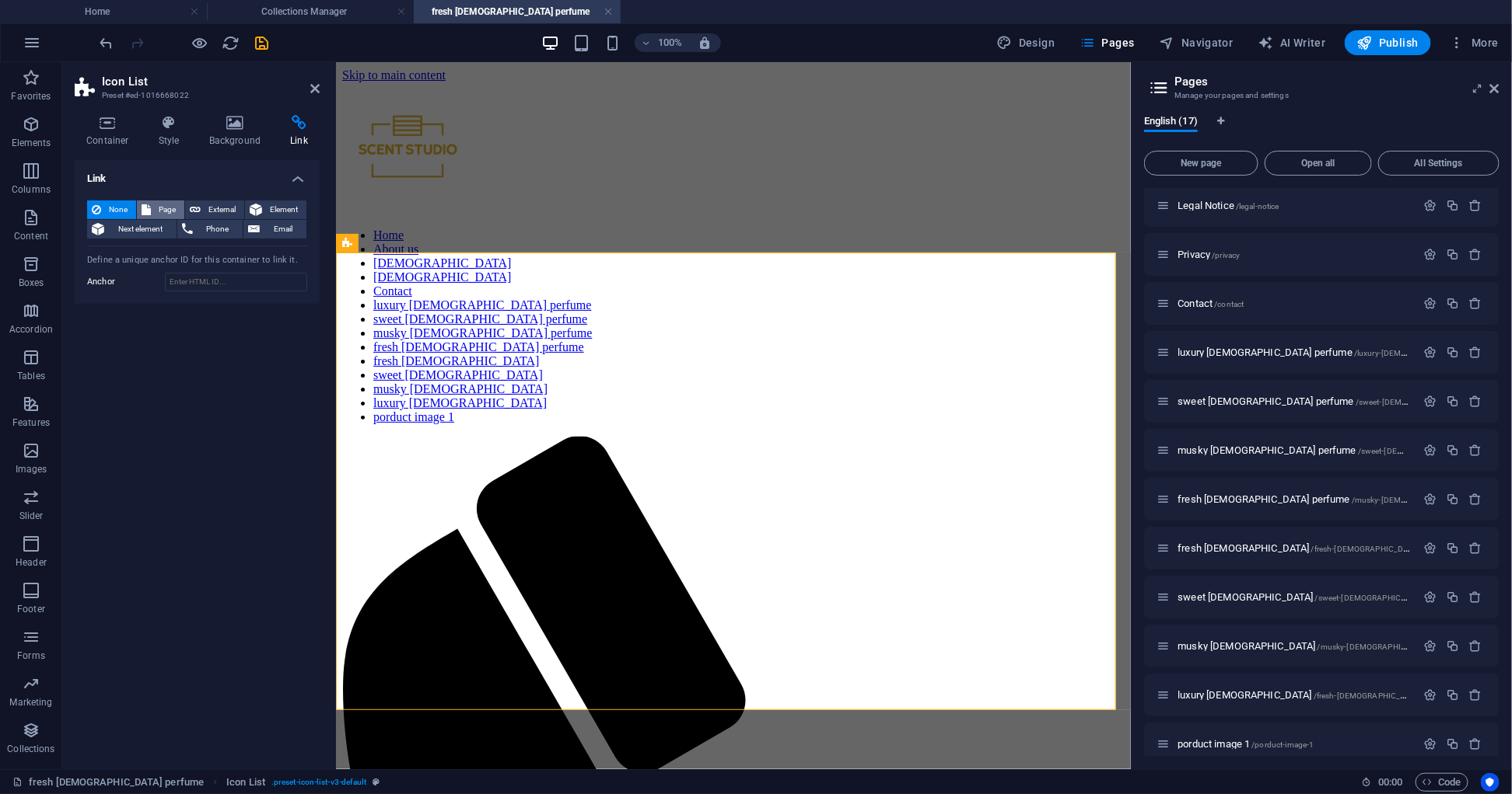
click at [156, 204] on span "Page" at bounding box center [167, 210] width 24 height 19
select select
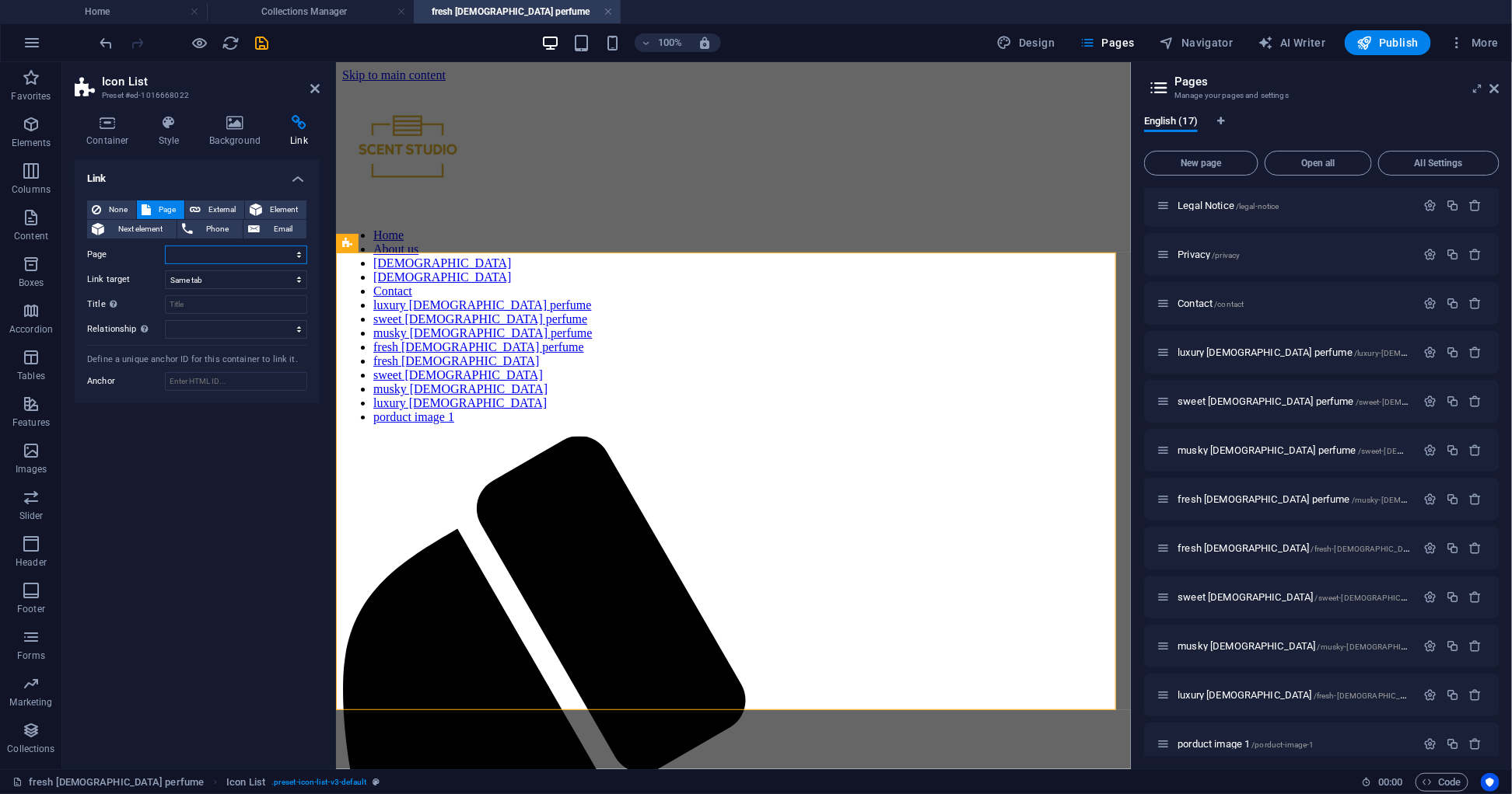
click at [217, 253] on select "Home About us [DEMOGRAPHIC_DATA] [DEMOGRAPHIC_DATA] Legal Notice Privacy Contac…" at bounding box center [235, 255] width 142 height 19
click at [201, 260] on select "Home About us [DEMOGRAPHIC_DATA] [DEMOGRAPHIC_DATA] Legal Notice Privacy Contac…" at bounding box center [235, 255] width 142 height 19
click at [192, 254] on select "Home About us [DEMOGRAPHIC_DATA] [DEMOGRAPHIC_DATA] Legal Notice Privacy Contac…" at bounding box center [235, 255] width 142 height 19
click at [97, 456] on div "Link None Page External Element Next element Phone Email Page Home About us [DE…" at bounding box center [197, 458] width 245 height 597
click at [212, 204] on span "External" at bounding box center [222, 210] width 34 height 19
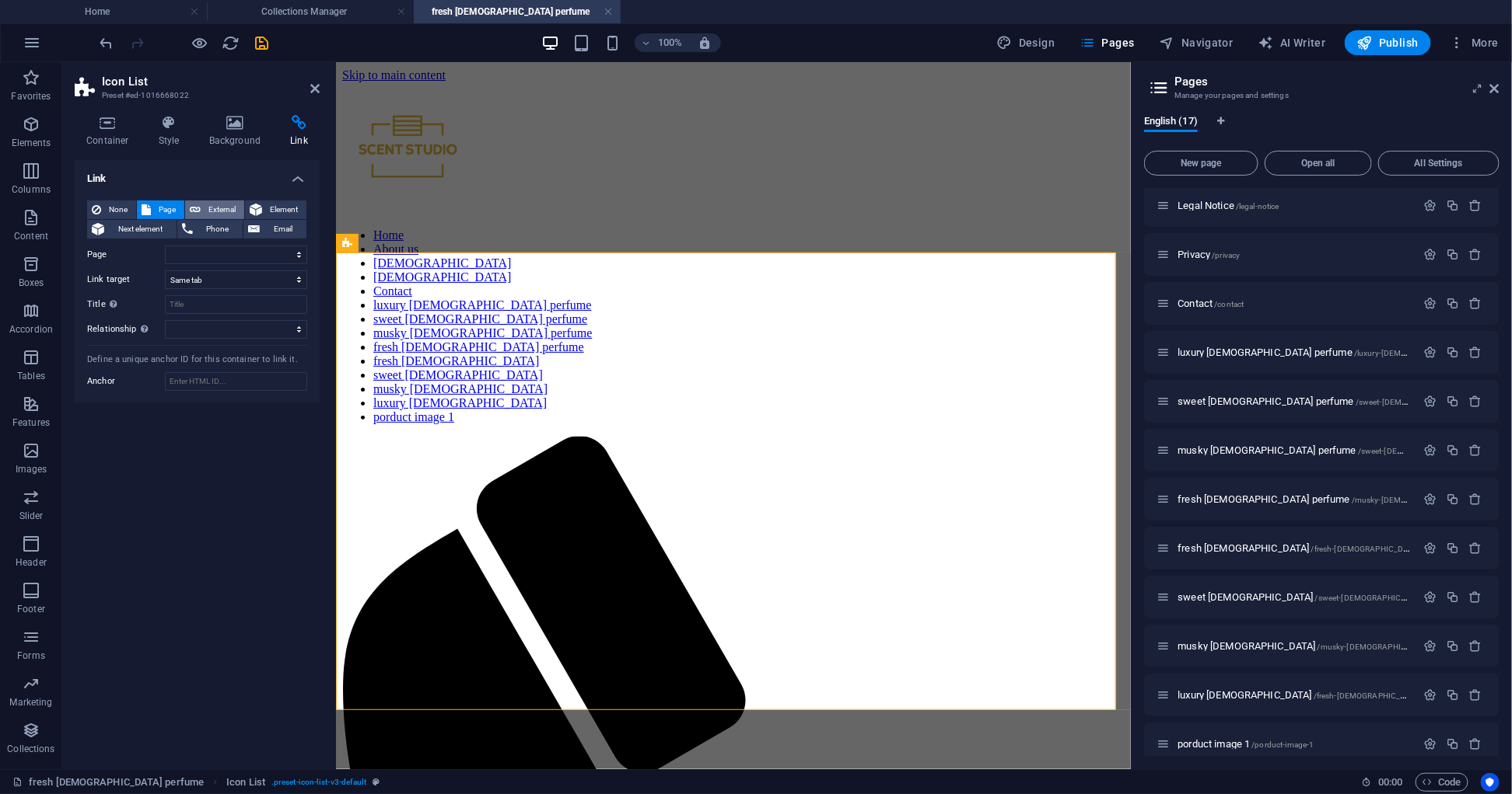
select select "blank"
click at [193, 242] on div "None Page External Element Next element Phone Email Page Home About us [DEMOGRA…" at bounding box center [197, 269] width 220 height 139
click at [178, 254] on input "URL" at bounding box center [235, 255] width 142 height 19
click at [162, 197] on div "None Page External Element Next element Phone Email Page Home About us [DEMOGRA…" at bounding box center [197, 296] width 245 height 216
click at [160, 204] on span "Page" at bounding box center [167, 210] width 24 height 19
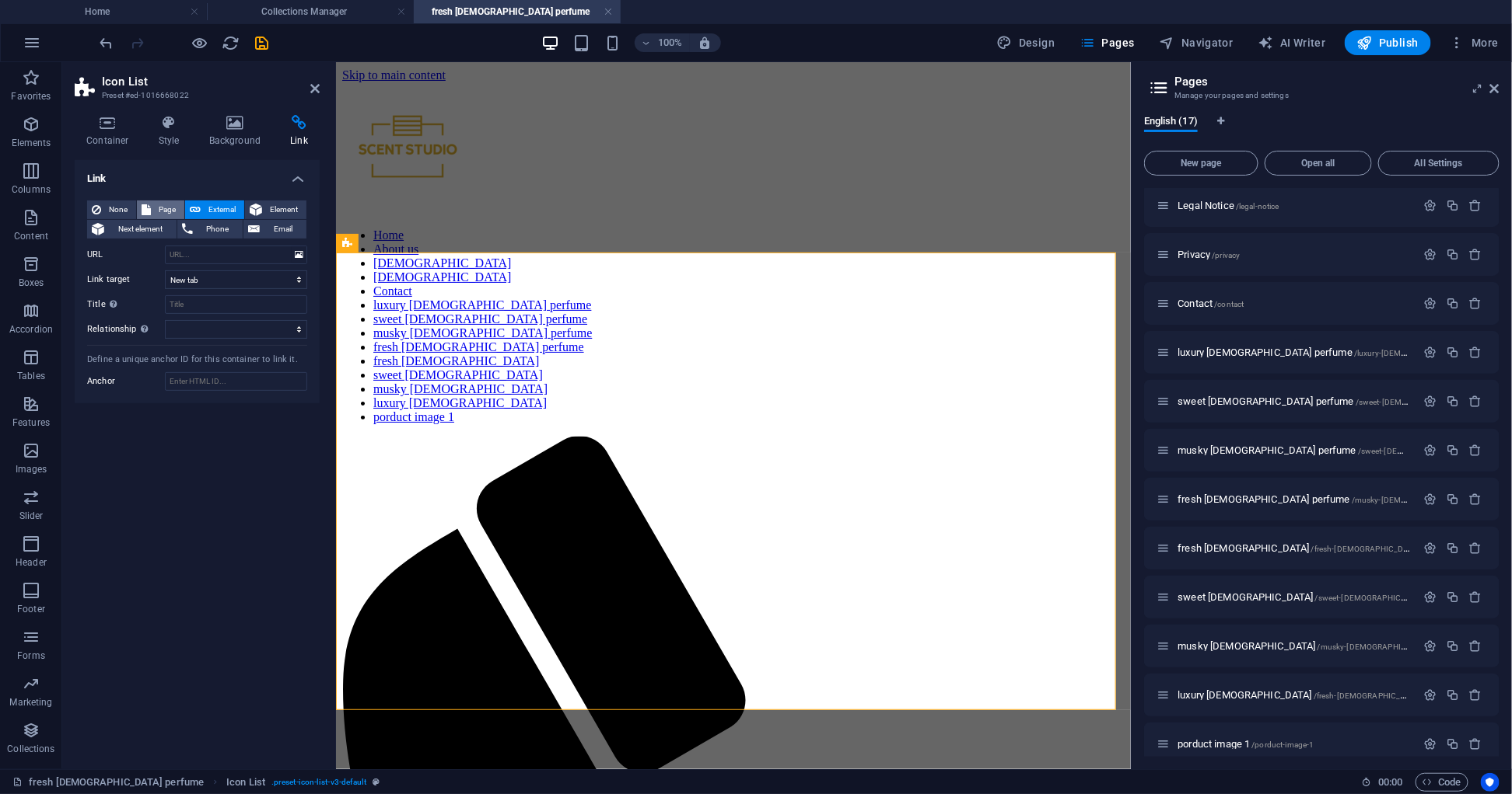
select select
click at [204, 250] on select "Home About us [DEMOGRAPHIC_DATA] [DEMOGRAPHIC_DATA] Legal Notice Privacy Contac…" at bounding box center [235, 255] width 142 height 19
click at [140, 460] on div "Link None Page External Element Next element Phone Email Page Home About us [DE…" at bounding box center [197, 458] width 245 height 597
click at [439, 303] on icon at bounding box center [438, 305] width 9 height 17
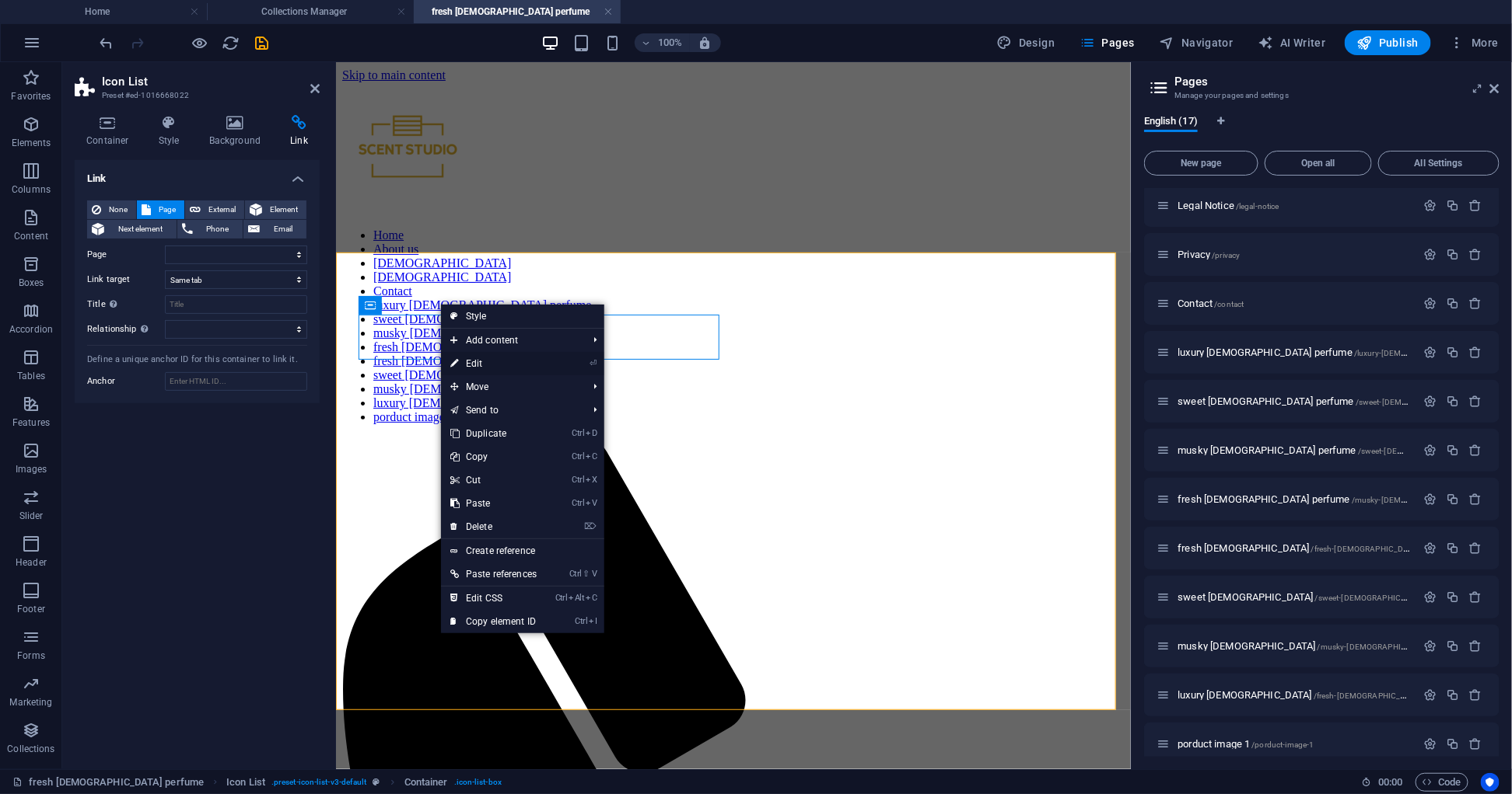
click at [477, 365] on link "⏎ Edit" at bounding box center [493, 363] width 105 height 23
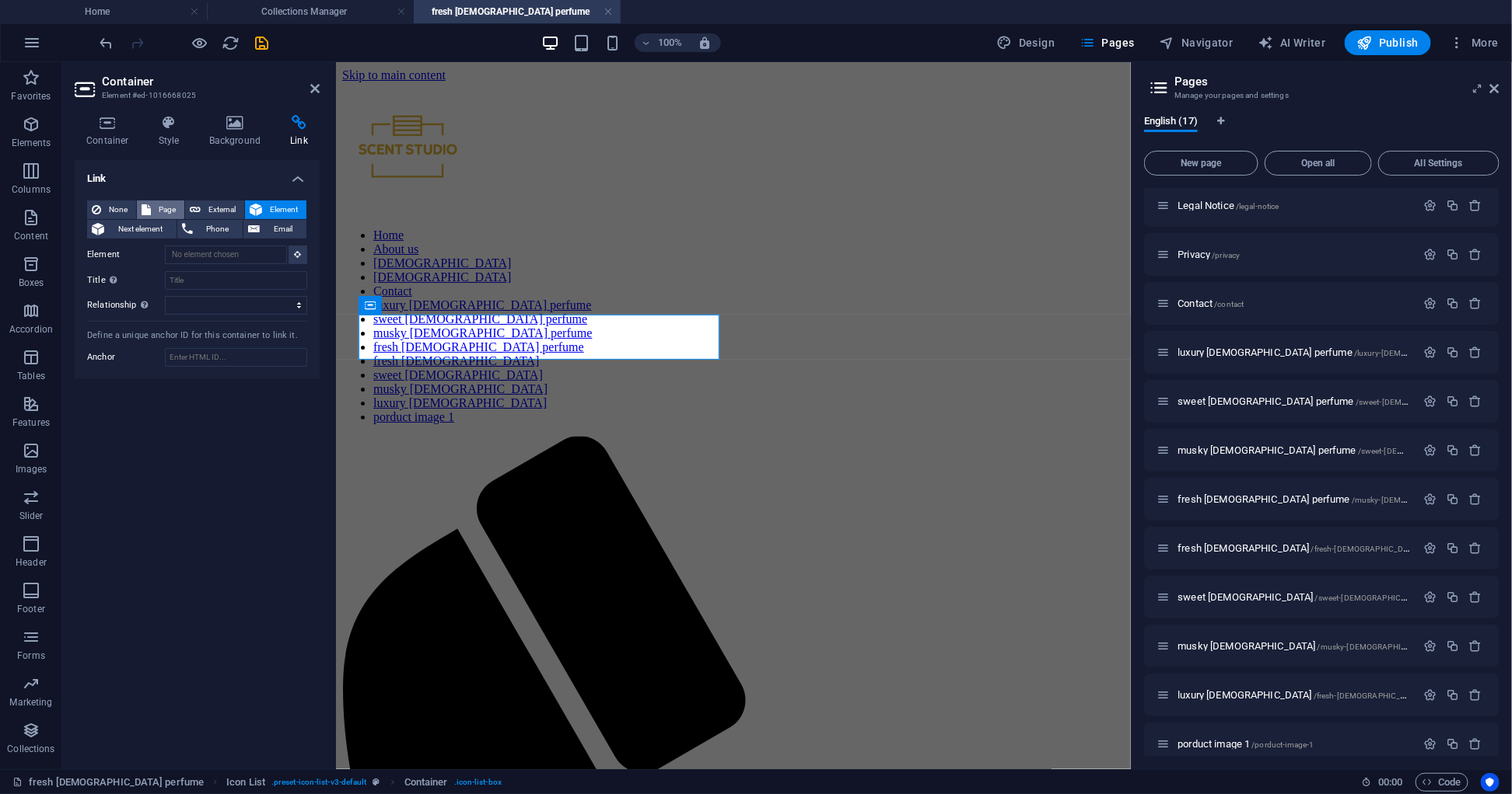
click at [162, 206] on span "Page" at bounding box center [167, 210] width 24 height 19
select select
click at [206, 257] on select "Home About us [DEMOGRAPHIC_DATA] [DEMOGRAPHIC_DATA] Legal Notice Privacy Contac…" at bounding box center [235, 255] width 142 height 19
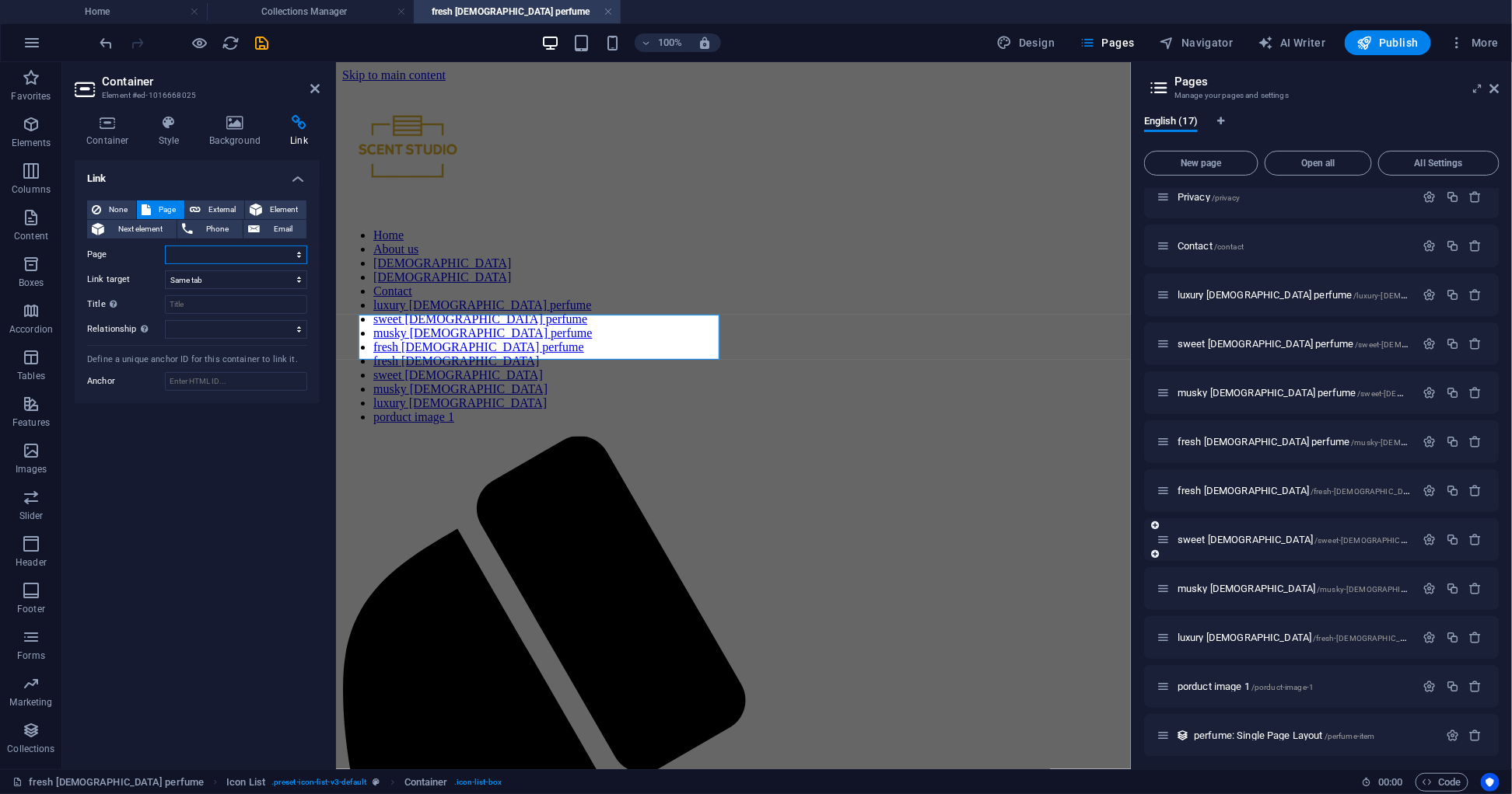
scroll to position [263, 0]
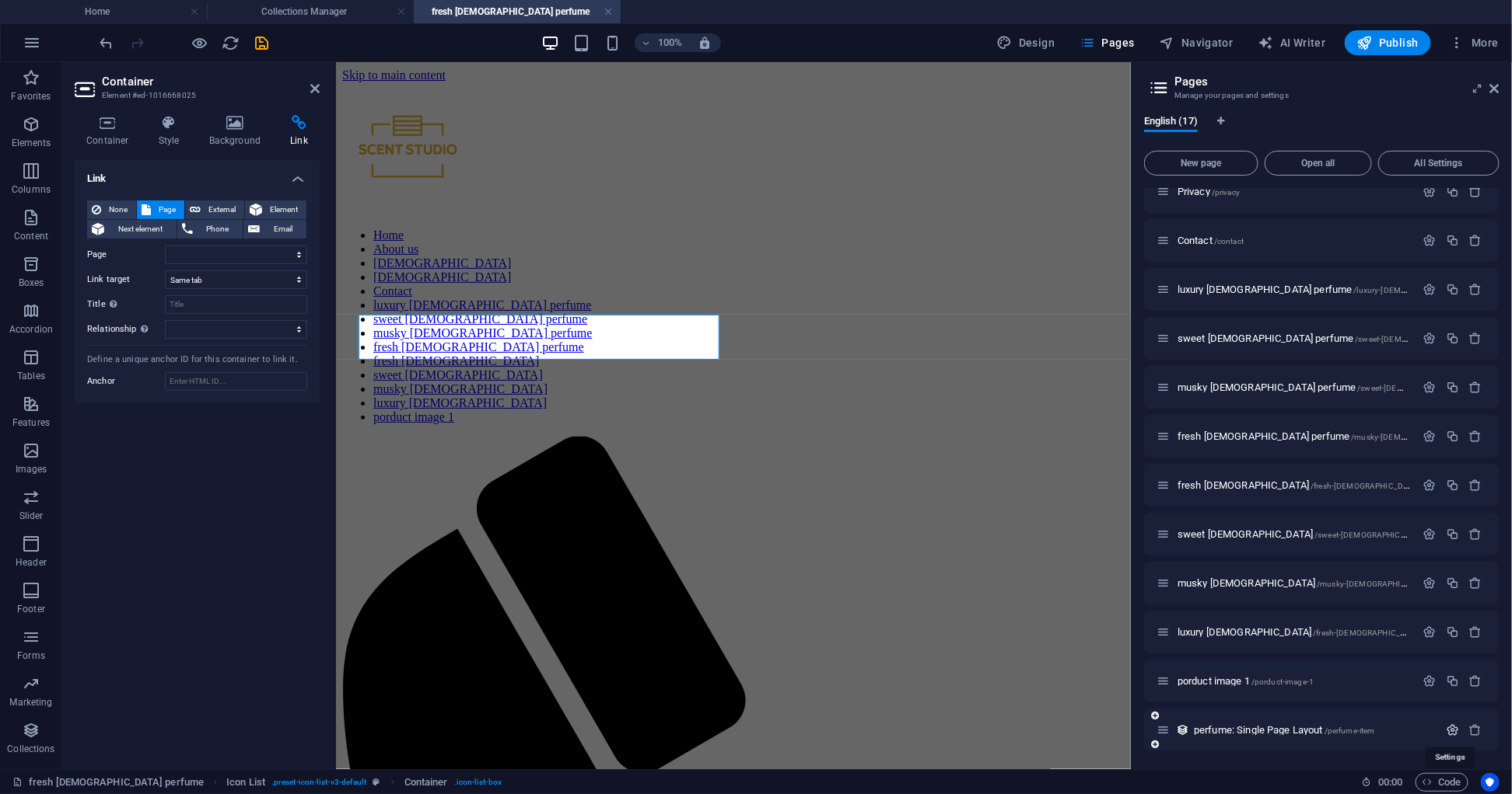
click at [1453, 727] on icon "button" at bounding box center [1452, 730] width 13 height 13
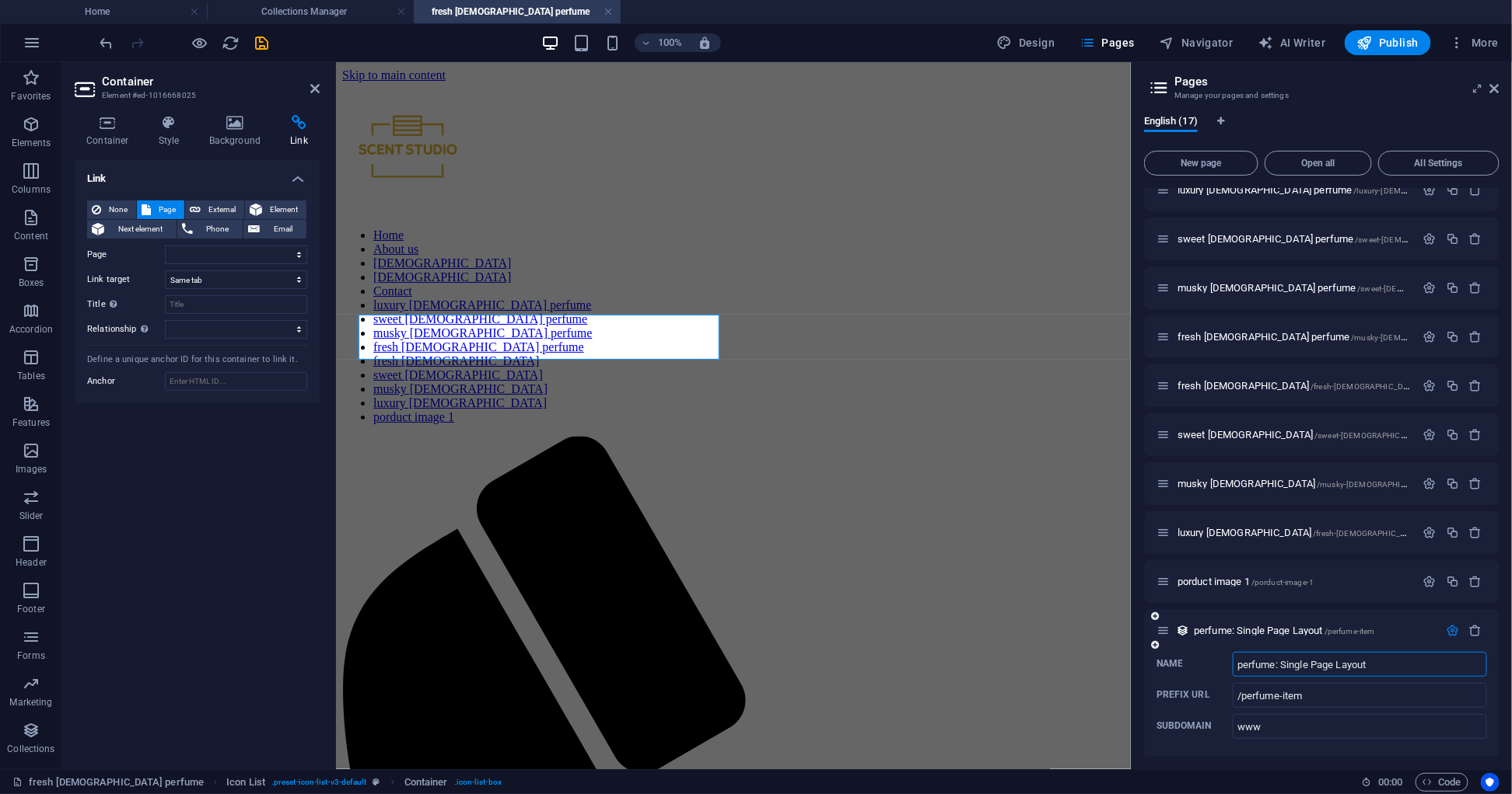
scroll to position [368, 0]
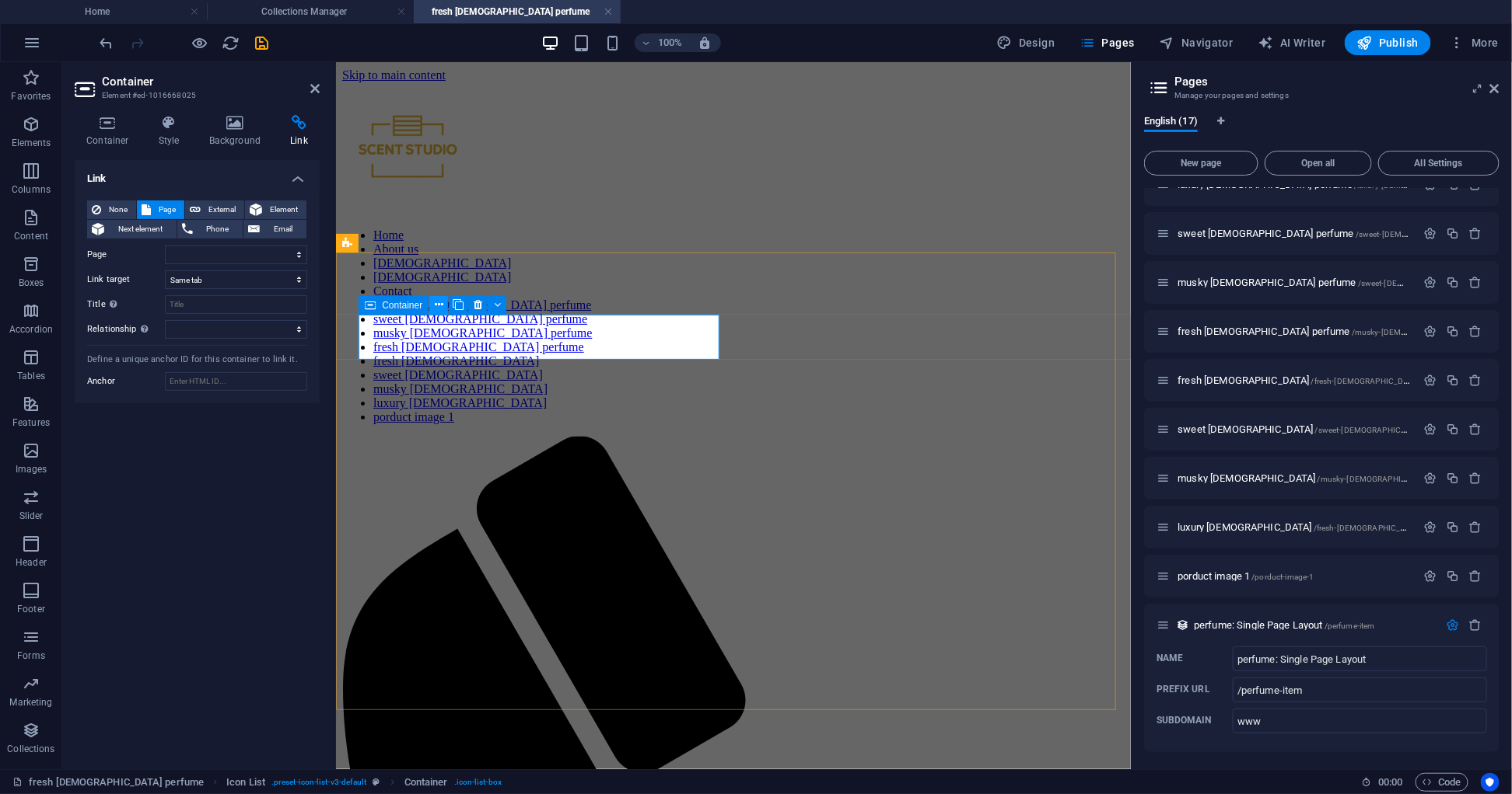
click at [439, 306] on icon at bounding box center [438, 305] width 9 height 17
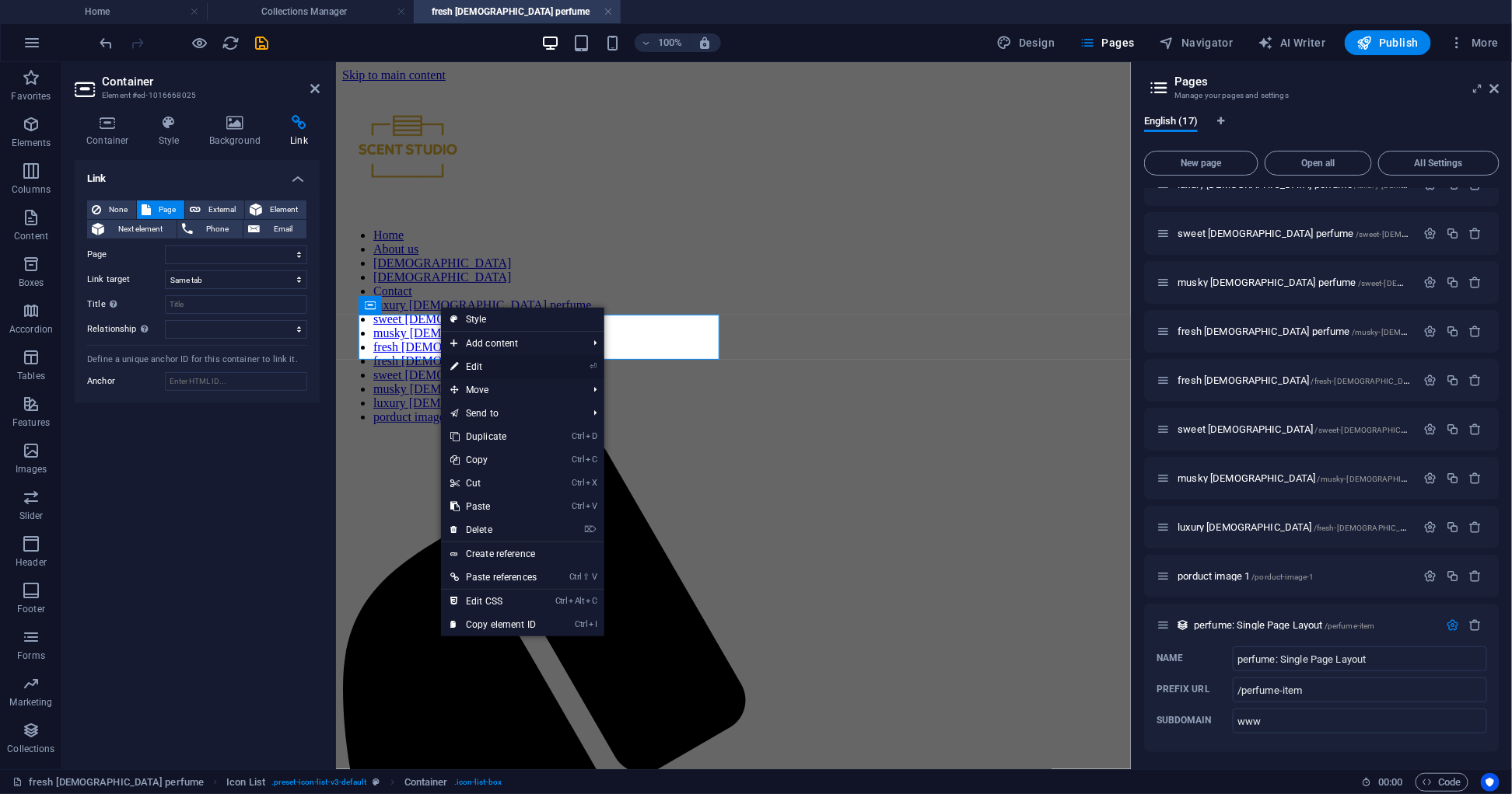
click at [545, 365] on link "⏎ Edit" at bounding box center [493, 366] width 105 height 23
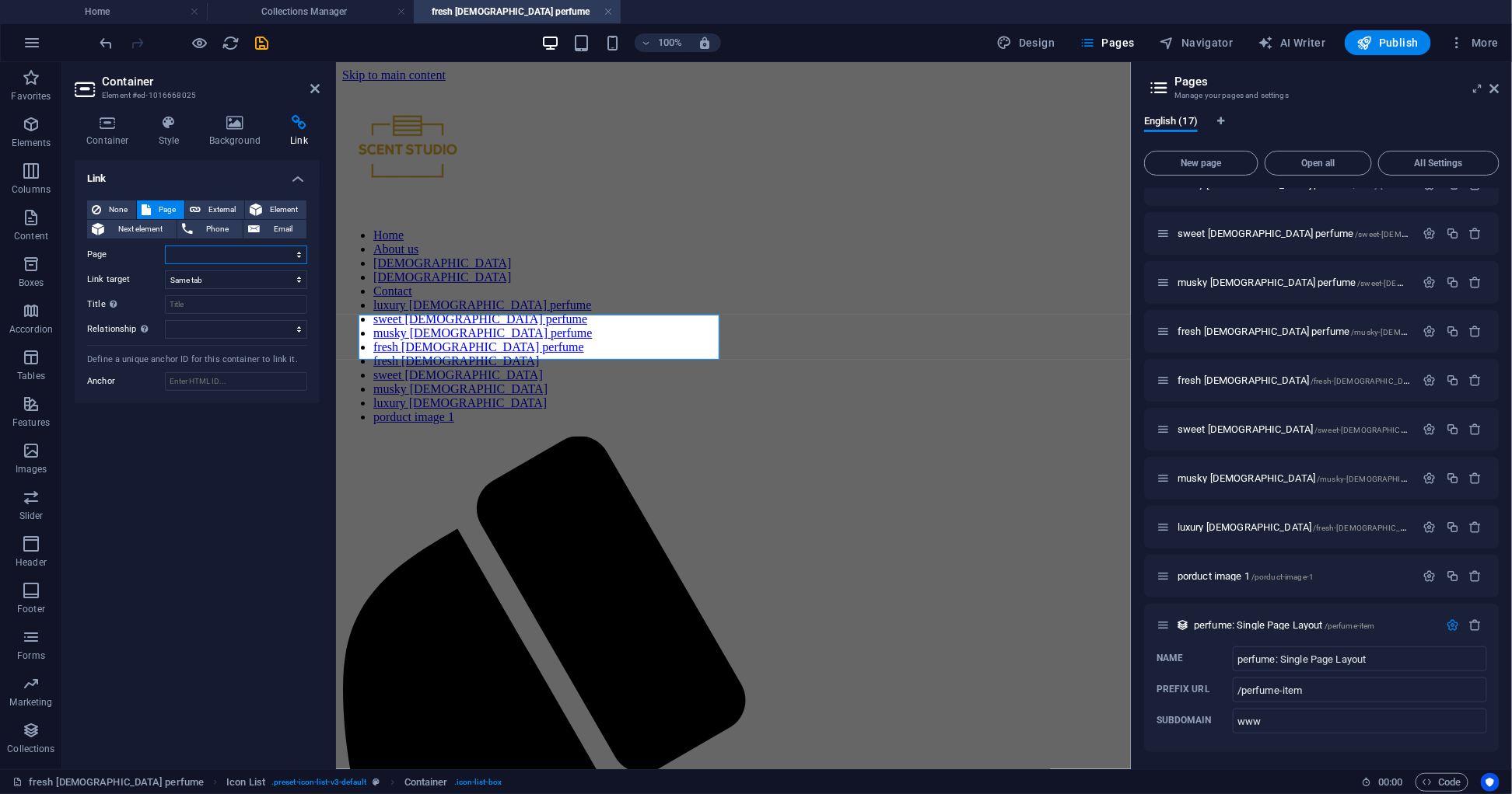
click at [287, 246] on select "Home About us [DEMOGRAPHIC_DATA] [DEMOGRAPHIC_DATA] Legal Notice Privacy Contac…" at bounding box center [235, 255] width 142 height 19
click at [132, 565] on div "Link None Page External Element Next element Phone Email Page Home About us [DE…" at bounding box center [197, 458] width 245 height 597
click at [310, 83] on icon at bounding box center [315, 89] width 10 height 13
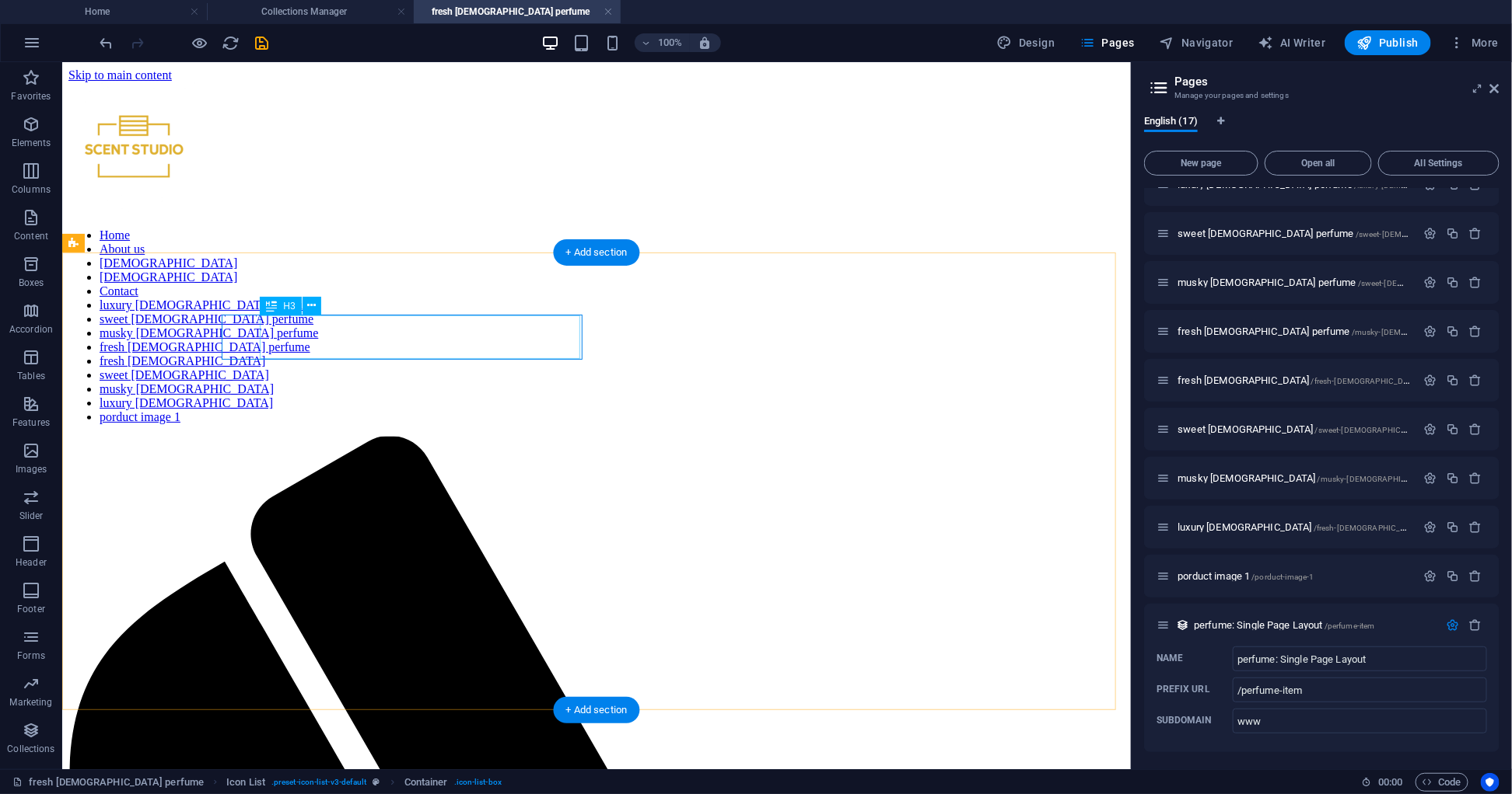
click at [308, 303] on icon at bounding box center [311, 306] width 9 height 17
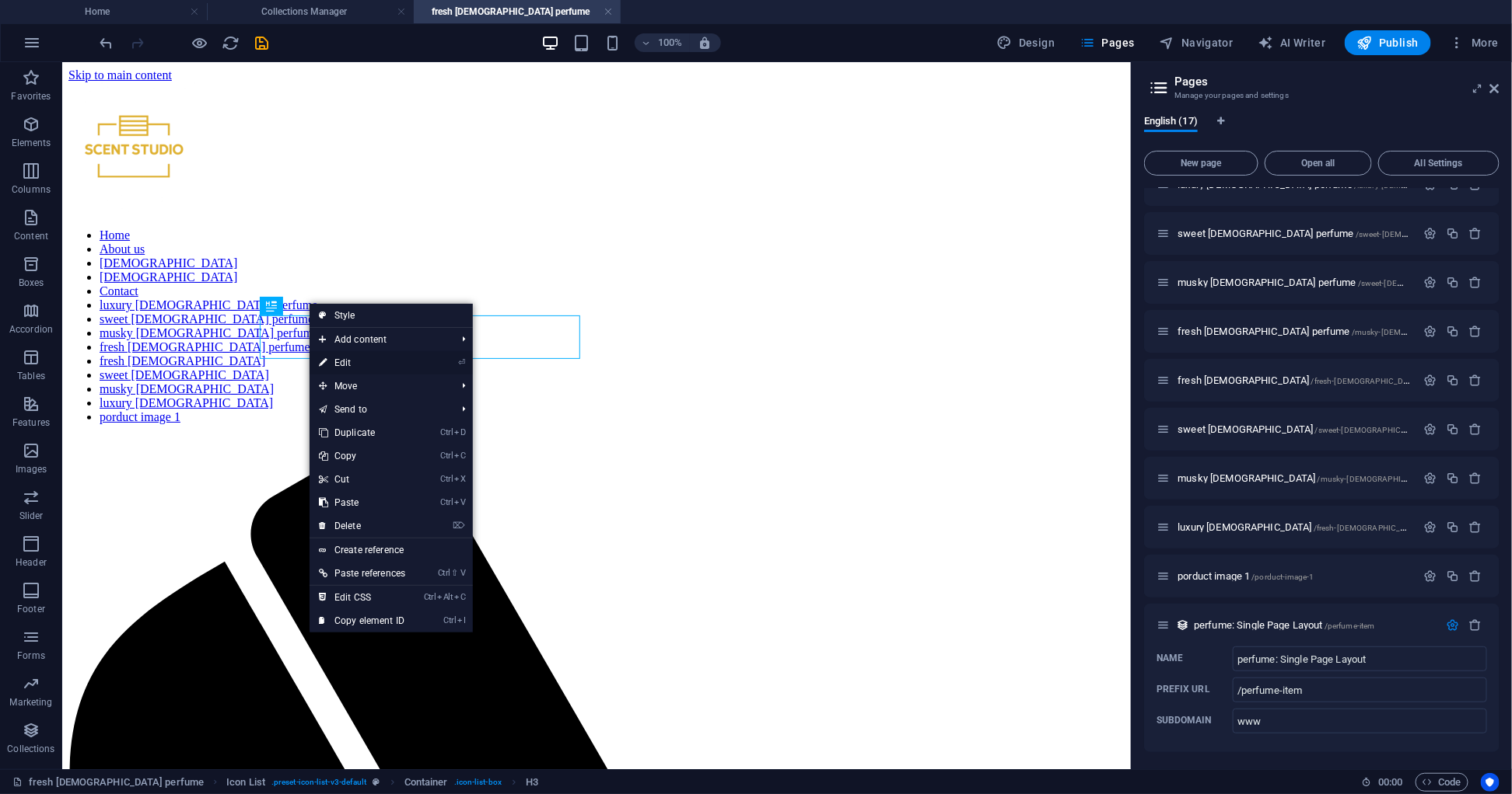
click at [345, 361] on link "⏎ Edit" at bounding box center [362, 362] width 105 height 23
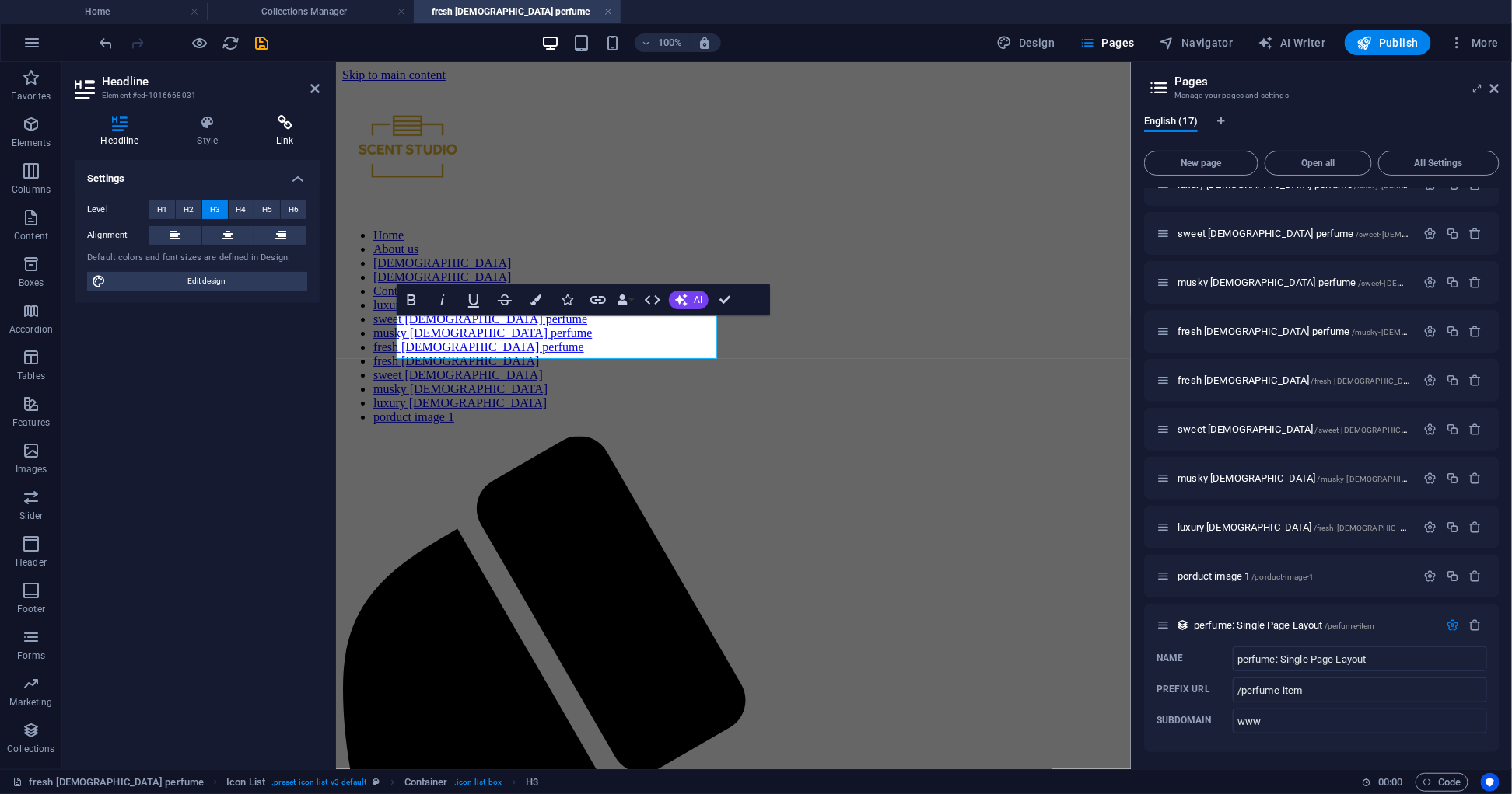
click at [288, 141] on h4 "Link" at bounding box center [285, 131] width 69 height 32
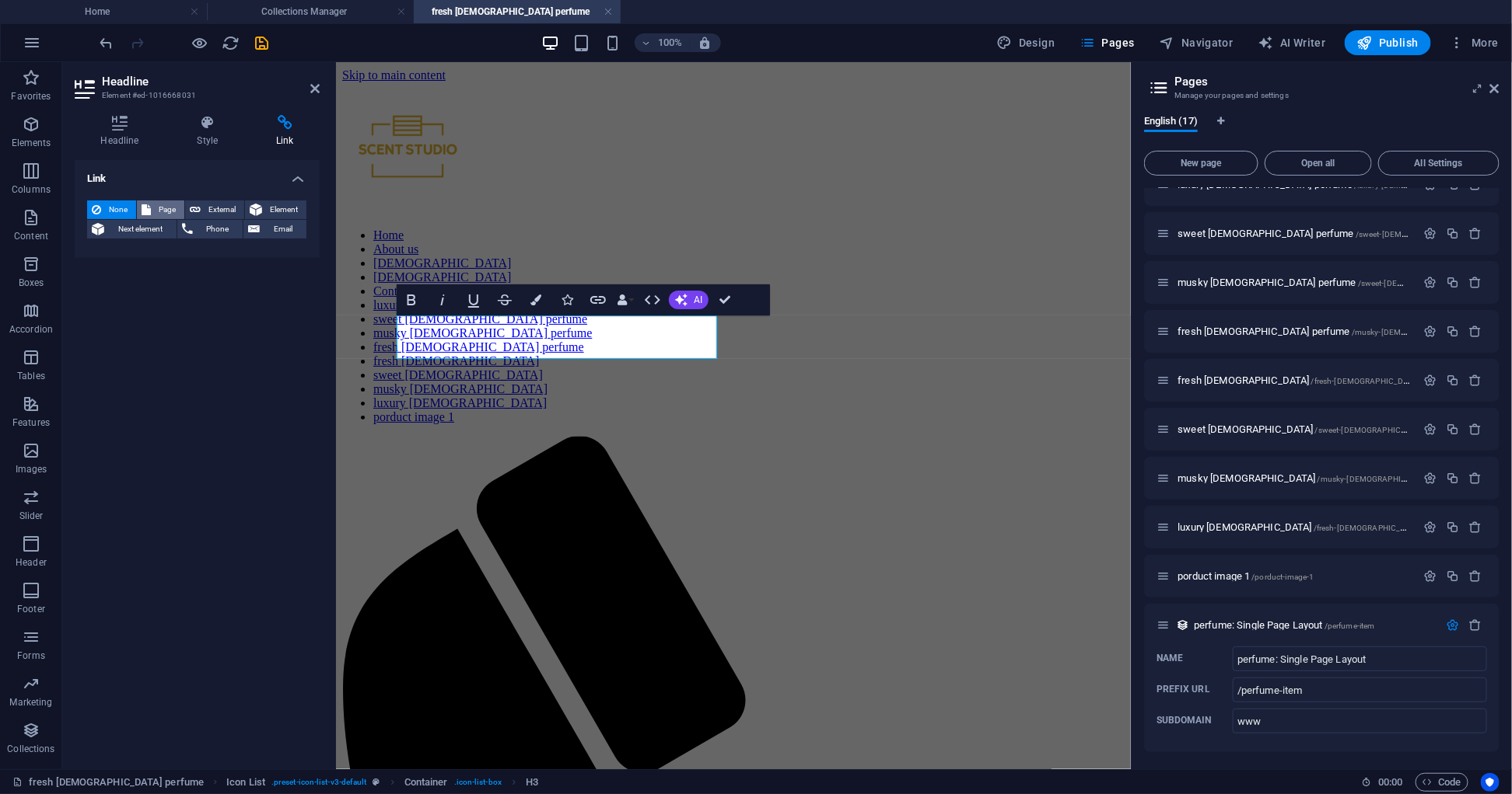
click at [159, 204] on span "Page" at bounding box center [167, 210] width 24 height 19
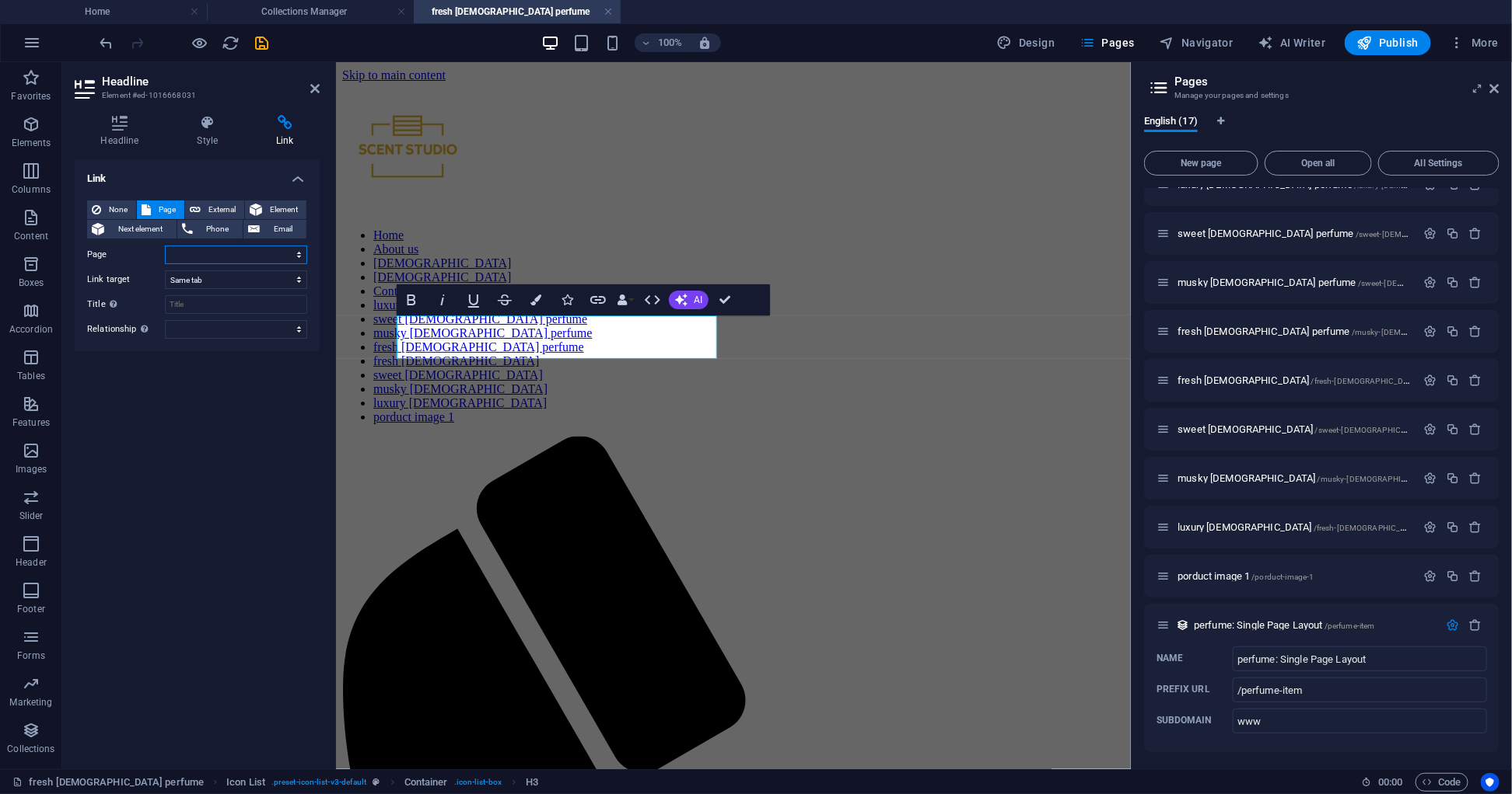
click at [189, 249] on select "Home About us [DEMOGRAPHIC_DATA] [DEMOGRAPHIC_DATA] Legal Notice Privacy Contac…" at bounding box center [235, 255] width 142 height 19
click at [268, 211] on span "Element" at bounding box center [284, 210] width 35 height 19
click at [105, 229] on button "Next element" at bounding box center [132, 230] width 90 height 19
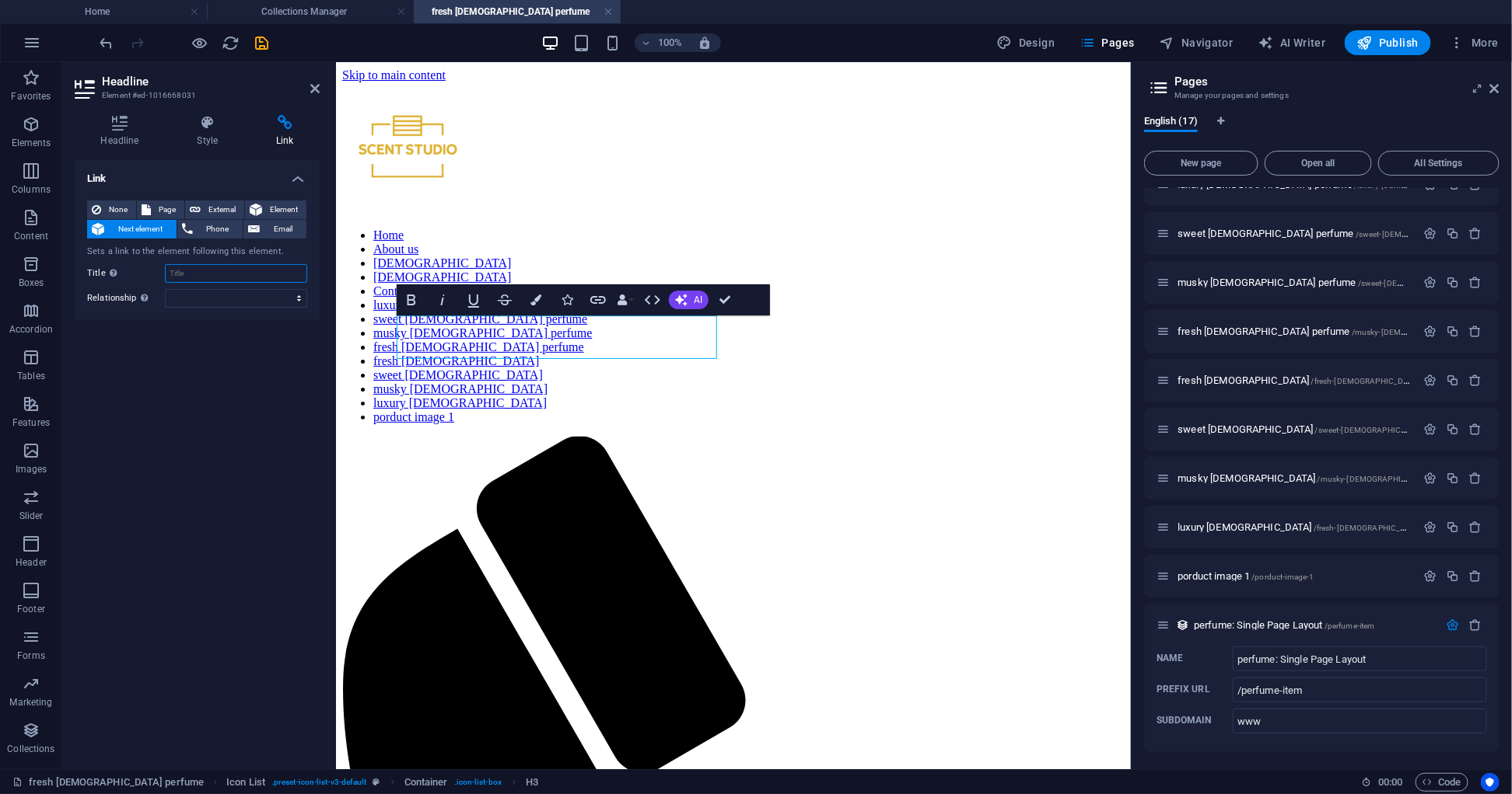
click at [174, 269] on input "Title Additional link description, should not be the same as the link text. The…" at bounding box center [235, 273] width 142 height 19
click at [238, 298] on select "alternate author bookmark external help license next nofollow noreferrer noopen…" at bounding box center [235, 299] width 142 height 19
click at [291, 176] on h4 "Link" at bounding box center [197, 174] width 245 height 28
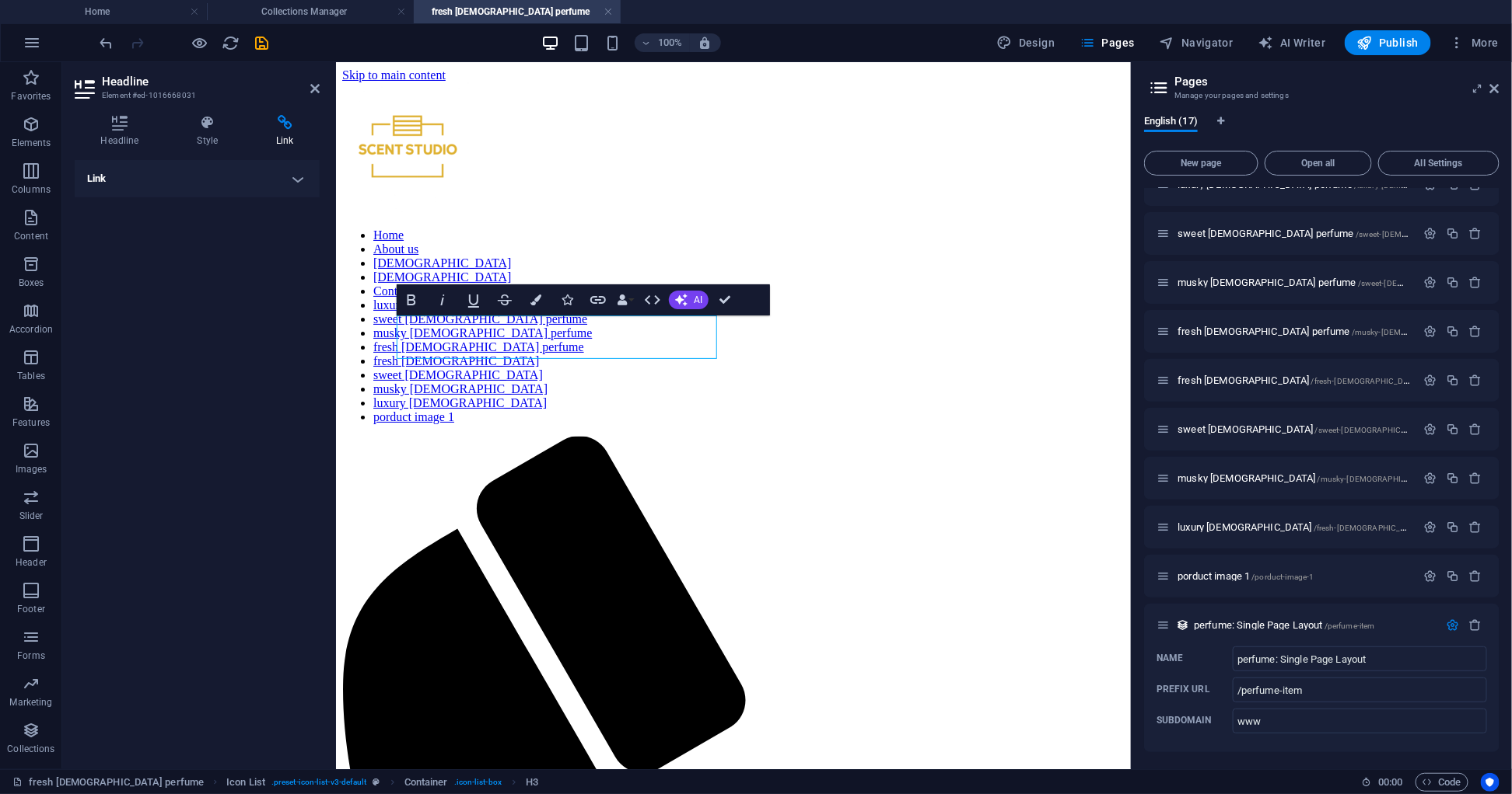
click at [291, 176] on h4 "Link" at bounding box center [197, 178] width 245 height 37
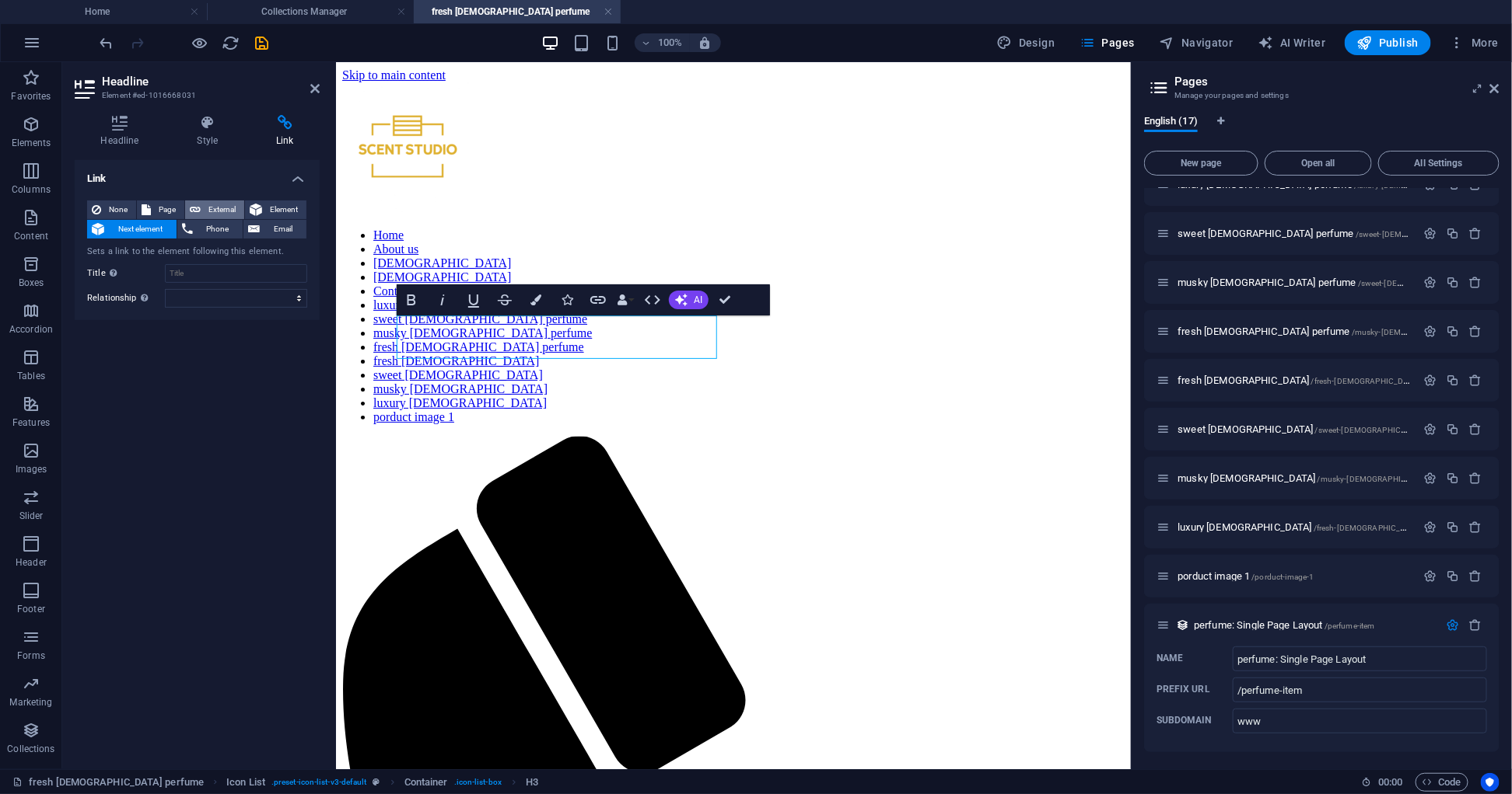
click at [205, 202] on span "External" at bounding box center [222, 210] width 34 height 19
select select
select select "blank"
click at [179, 206] on span "Page" at bounding box center [167, 210] width 24 height 19
select select
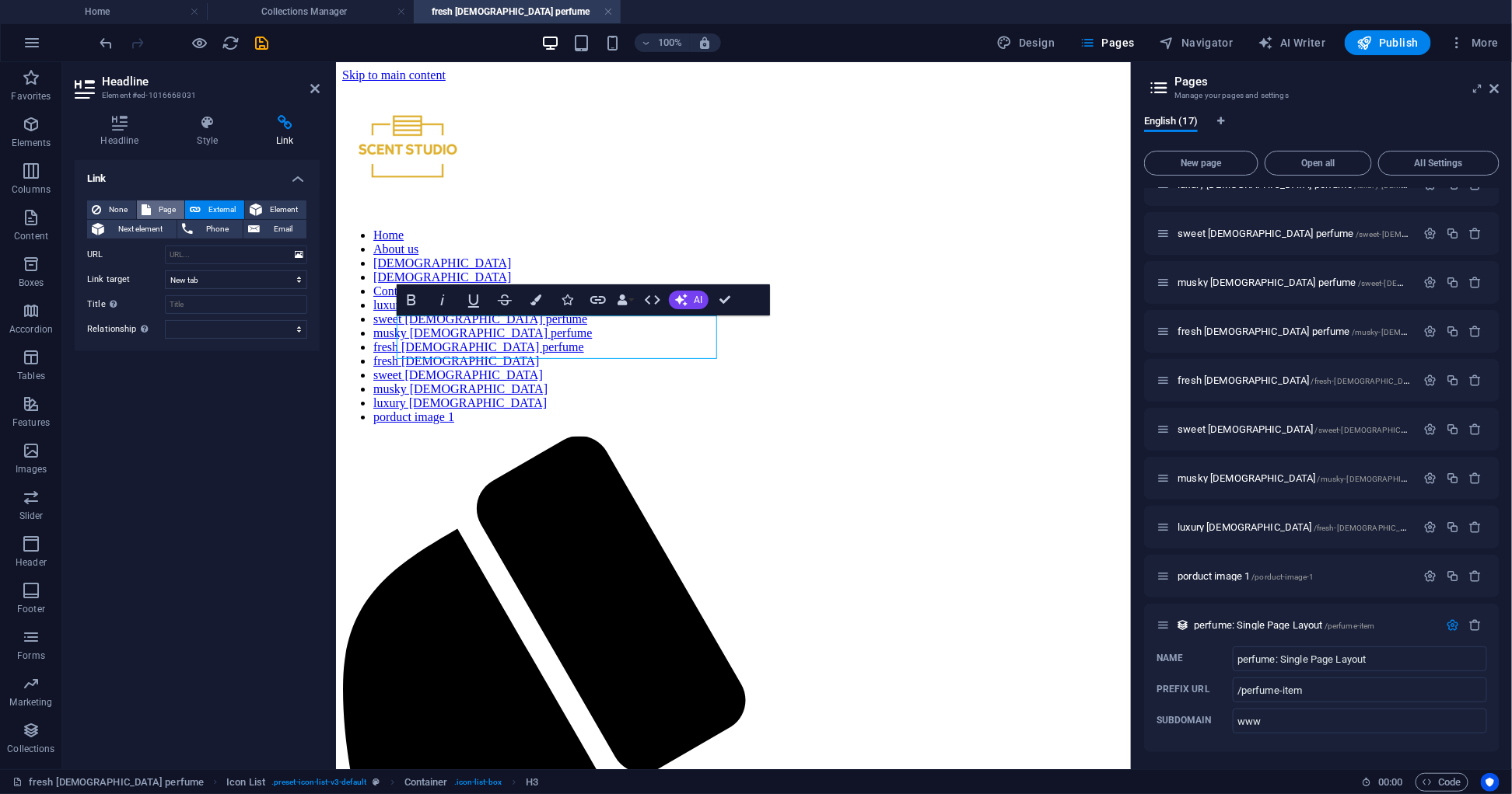
select select
click at [234, 273] on select "New tab Same tab Overlay" at bounding box center [235, 280] width 142 height 19
click at [140, 373] on div "Link None Page External Element Next element Phone Email Page Home About us [DE…" at bounding box center [197, 458] width 245 height 597
click at [37, 738] on icon "button" at bounding box center [31, 731] width 19 height 19
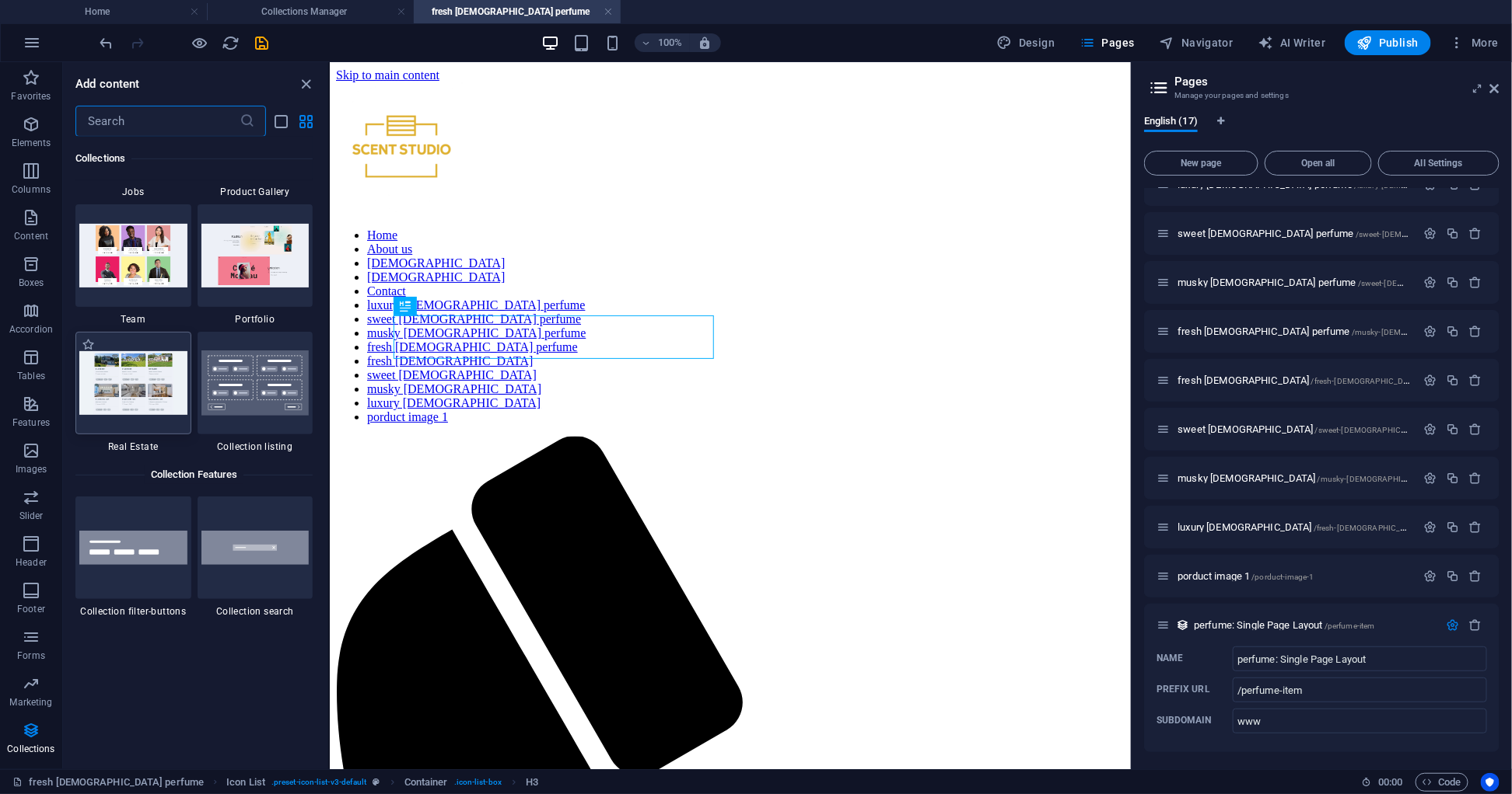
scroll to position [14626, 0]
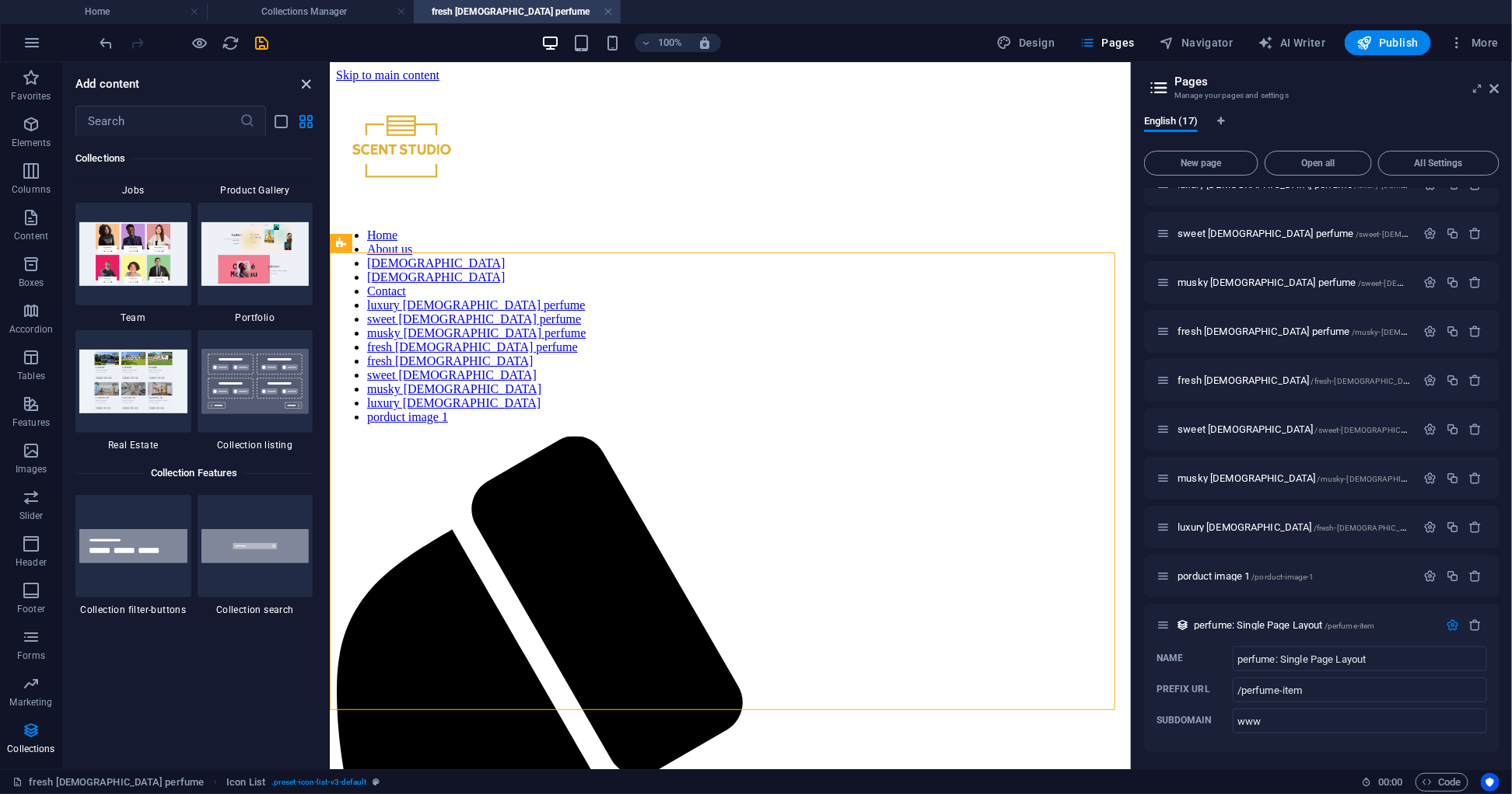
click at [304, 75] on icon "close panel" at bounding box center [307, 84] width 18 height 18
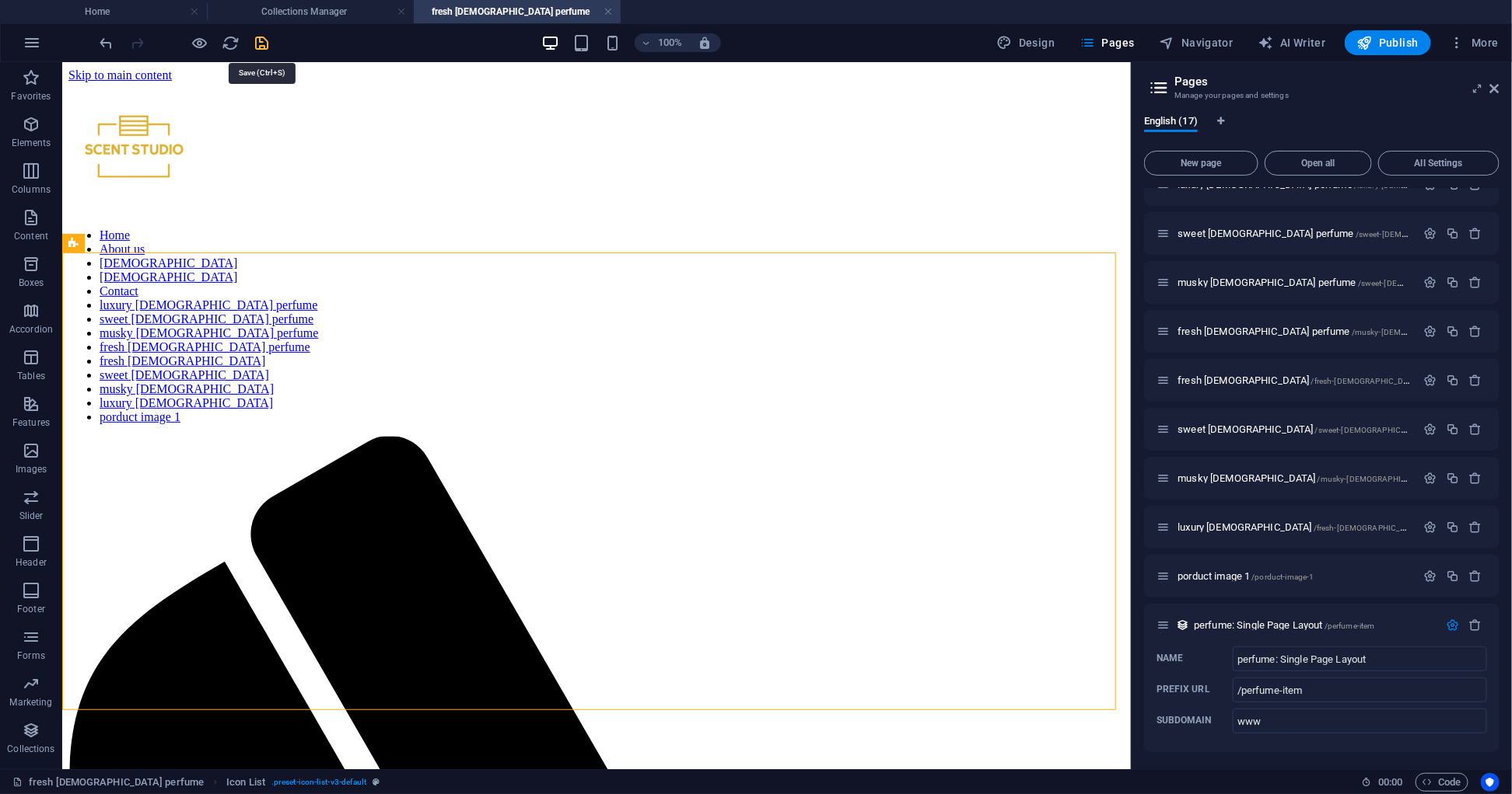
click at [264, 41] on icon "save" at bounding box center [262, 43] width 18 height 18
